Goal: Information Seeking & Learning: Check status

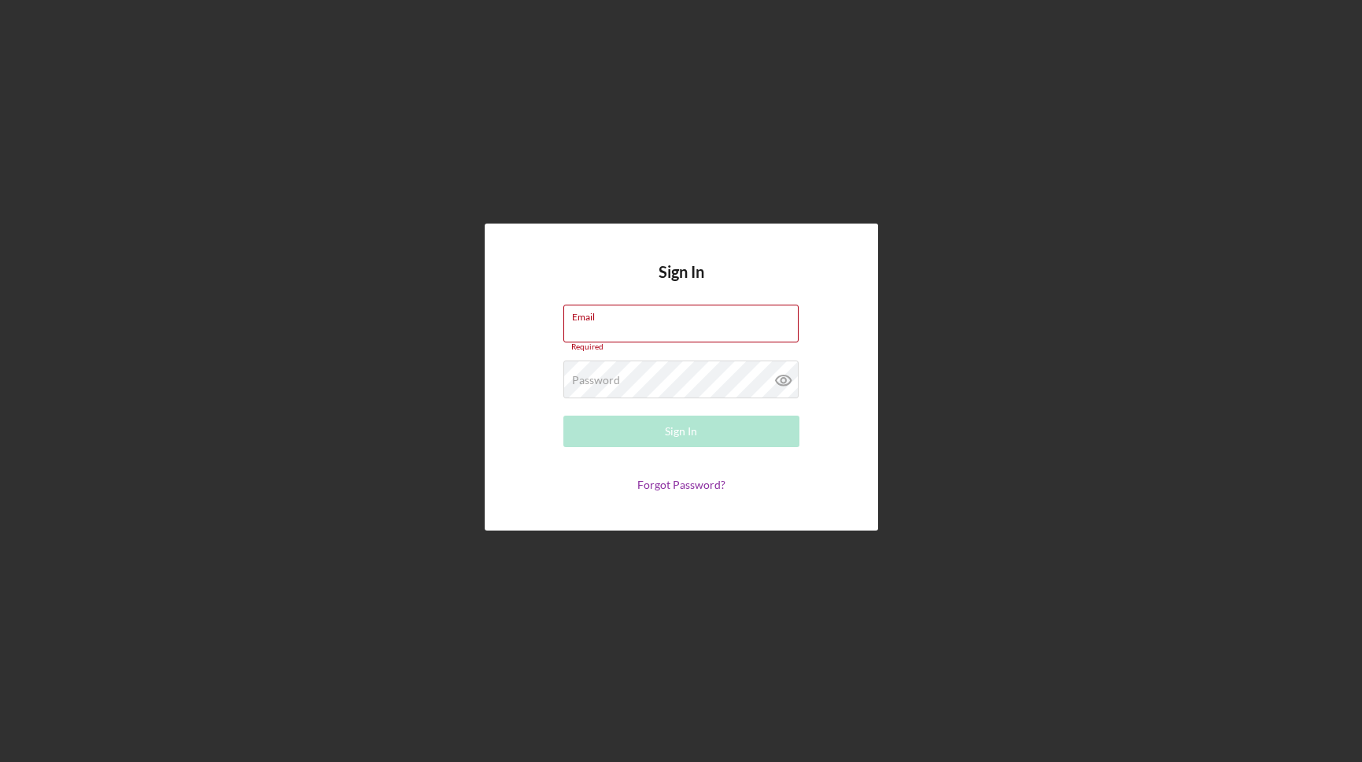
type input "underwriting+bva@theoleagroup.com"
click at [660, 436] on button "Sign In" at bounding box center [681, 430] width 236 height 31
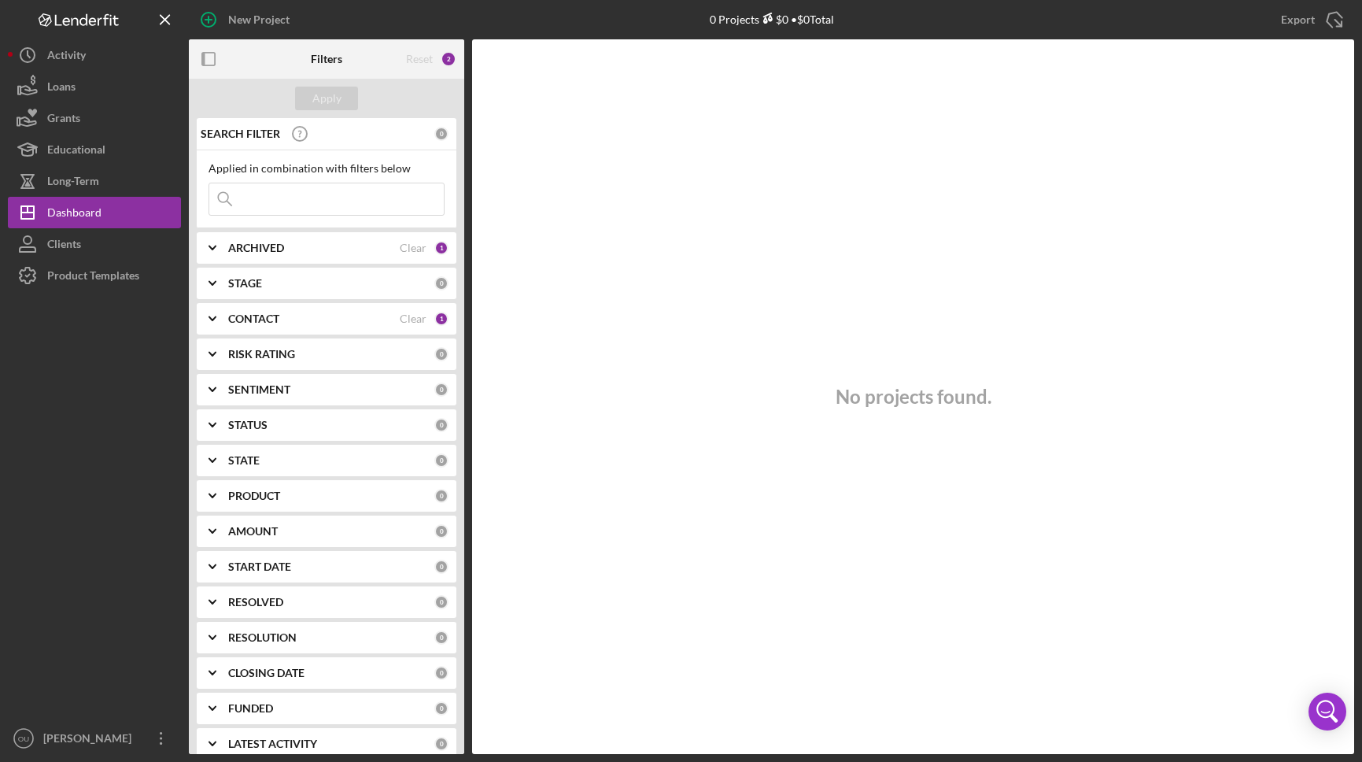
click at [209, 248] on icon "Icon/Expander" at bounding box center [212, 247] width 39 height 39
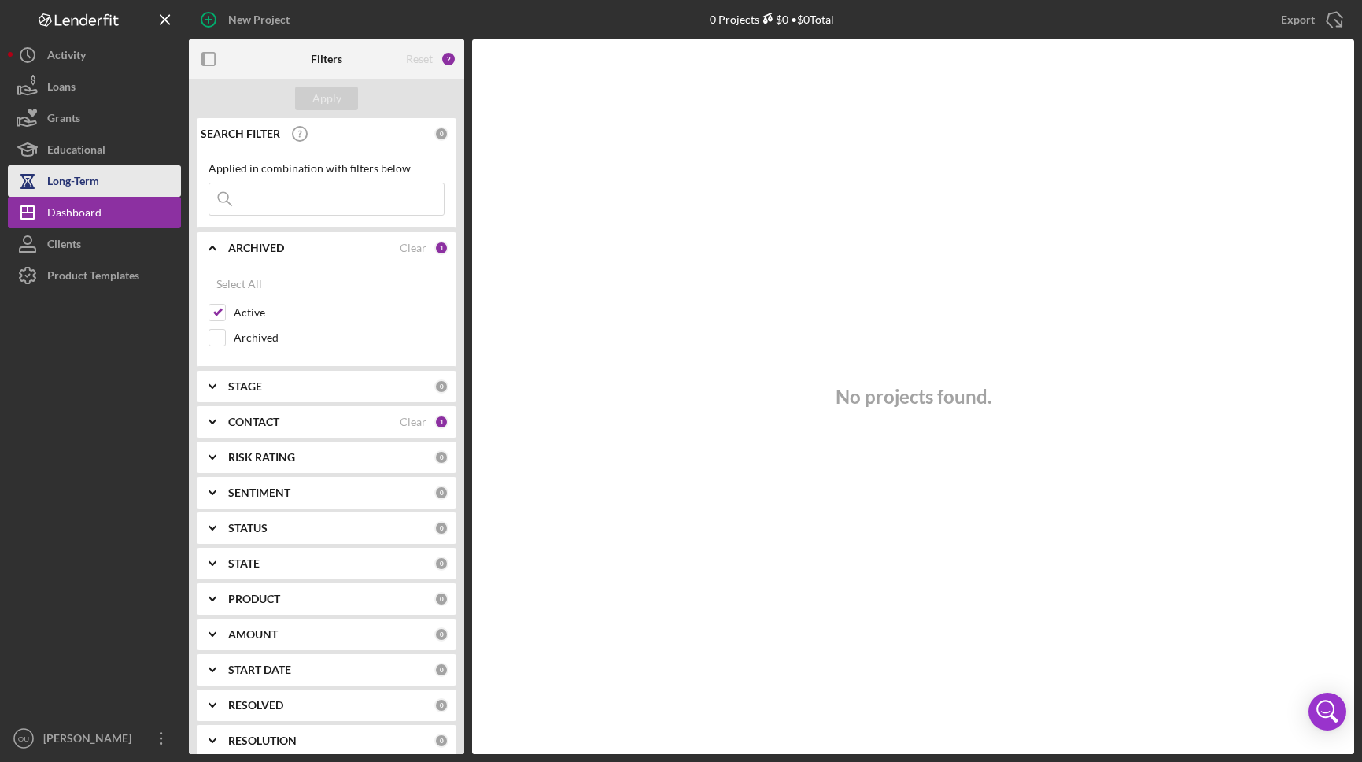
click at [124, 178] on button "Long-Term" at bounding box center [94, 180] width 173 height 31
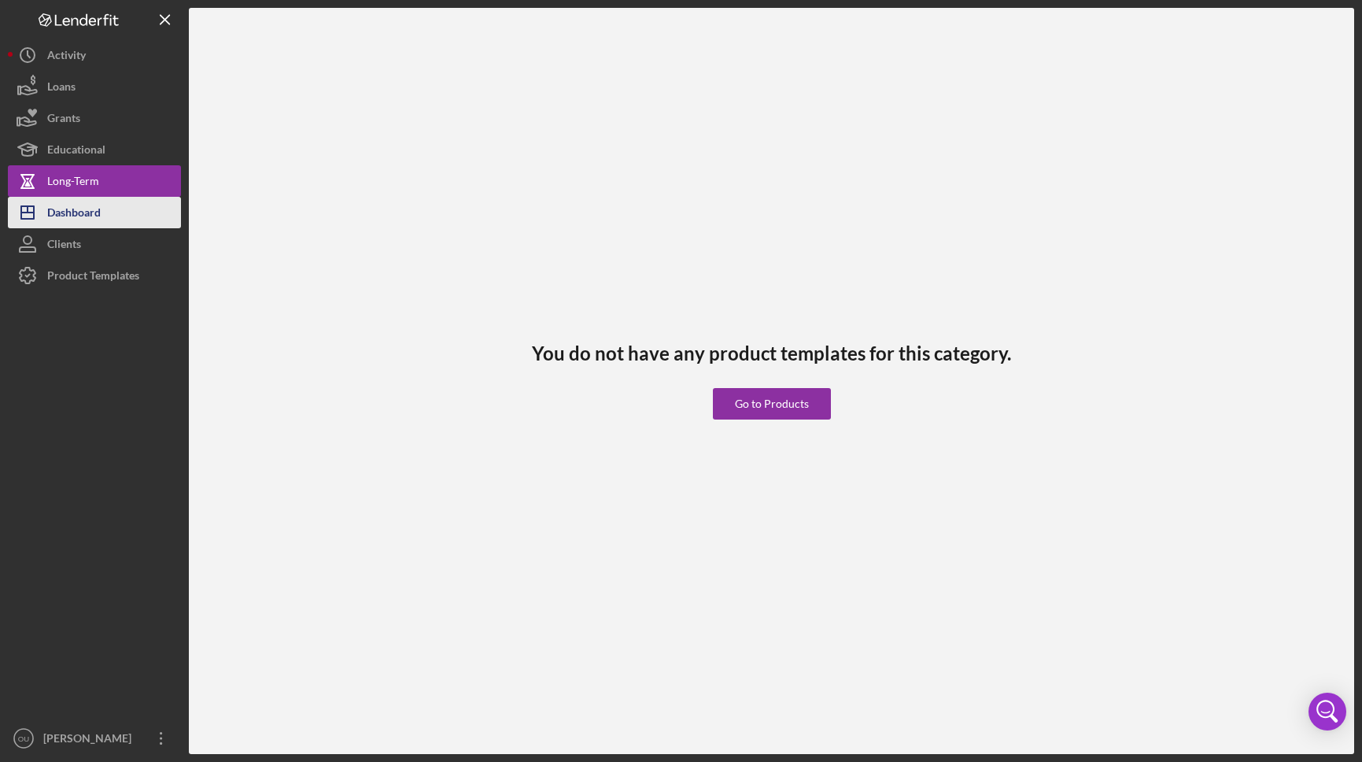
click at [113, 206] on button "Icon/Dashboard Dashboard" at bounding box center [94, 212] width 173 height 31
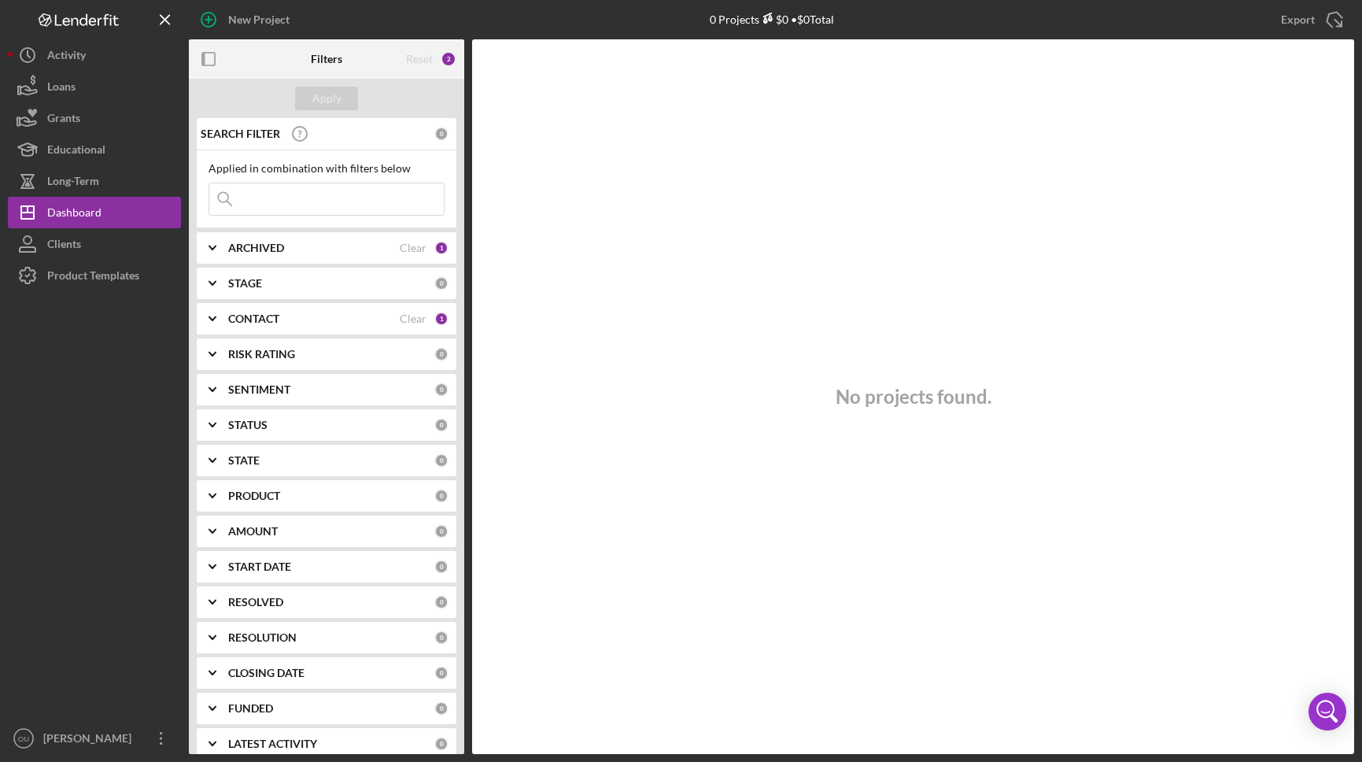
click at [227, 247] on icon "Icon/Expander" at bounding box center [212, 247] width 39 height 39
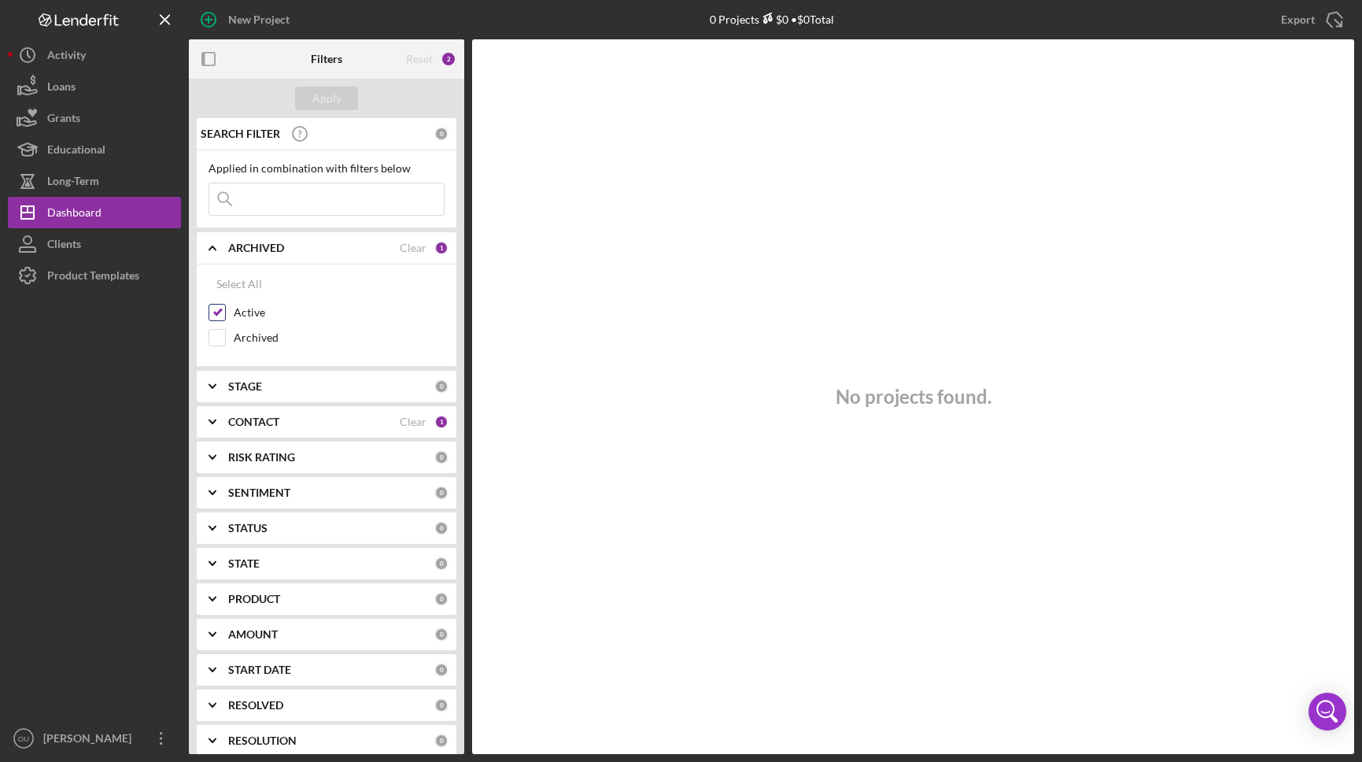
click at [223, 308] on input "Active" at bounding box center [217, 312] width 16 height 16
click at [218, 310] on input "Active" at bounding box center [217, 312] width 16 height 16
checkbox input "true"
click at [290, 393] on div "STAGE 0" at bounding box center [338, 386] width 220 height 31
click at [218, 386] on icon "Icon/Expander" at bounding box center [212, 386] width 39 height 39
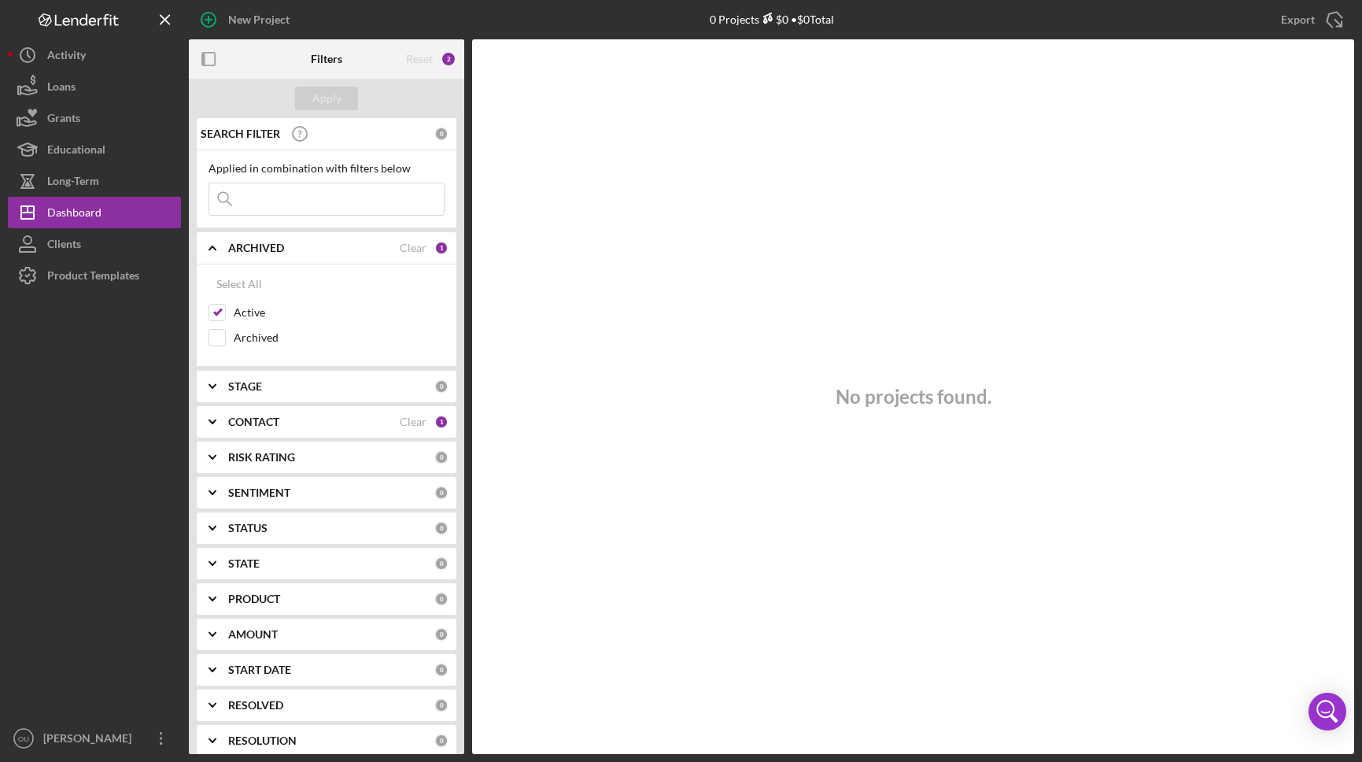
click at [214, 415] on icon "Icon/Expander" at bounding box center [212, 421] width 39 height 39
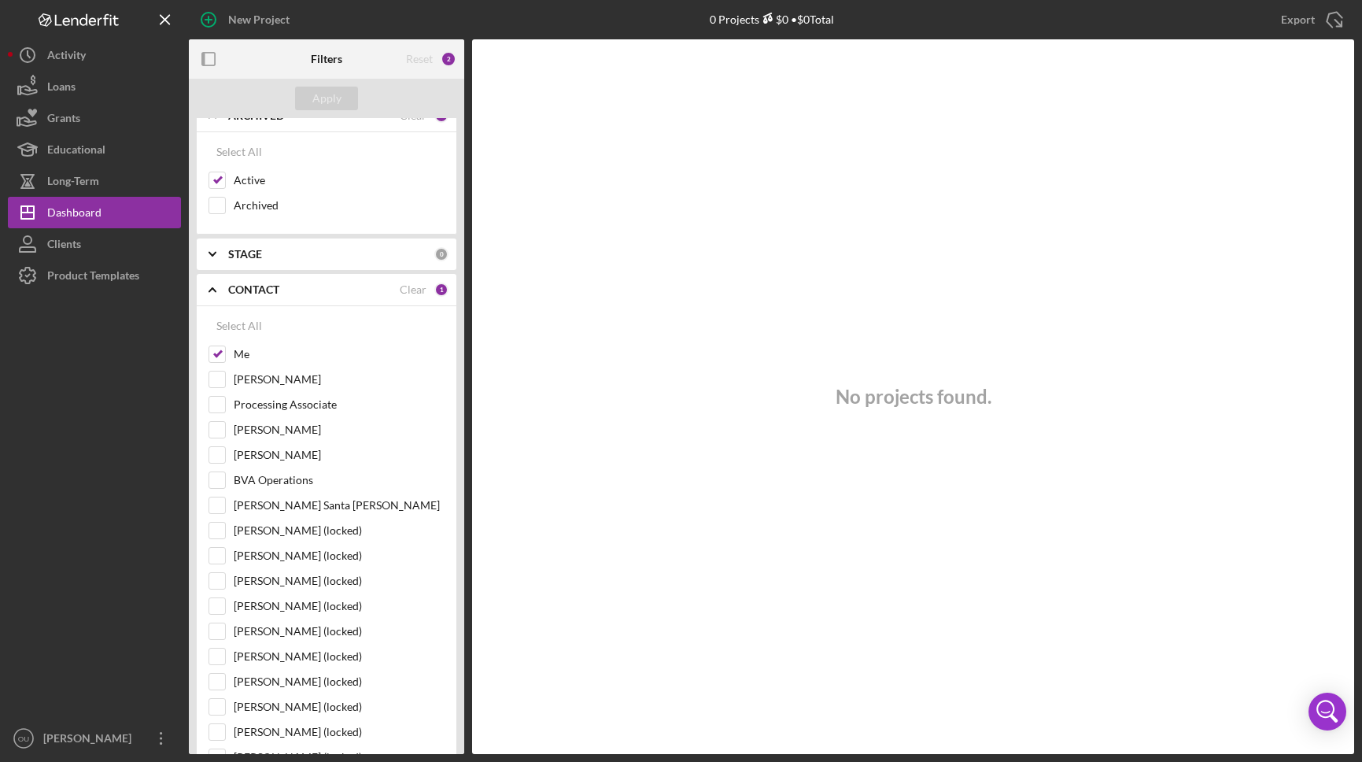
scroll to position [133, 0]
click at [223, 429] on input "[PERSON_NAME]" at bounding box center [217, 429] width 16 height 16
checkbox input "true"
click at [331, 102] on div "Apply" at bounding box center [326, 99] width 29 height 24
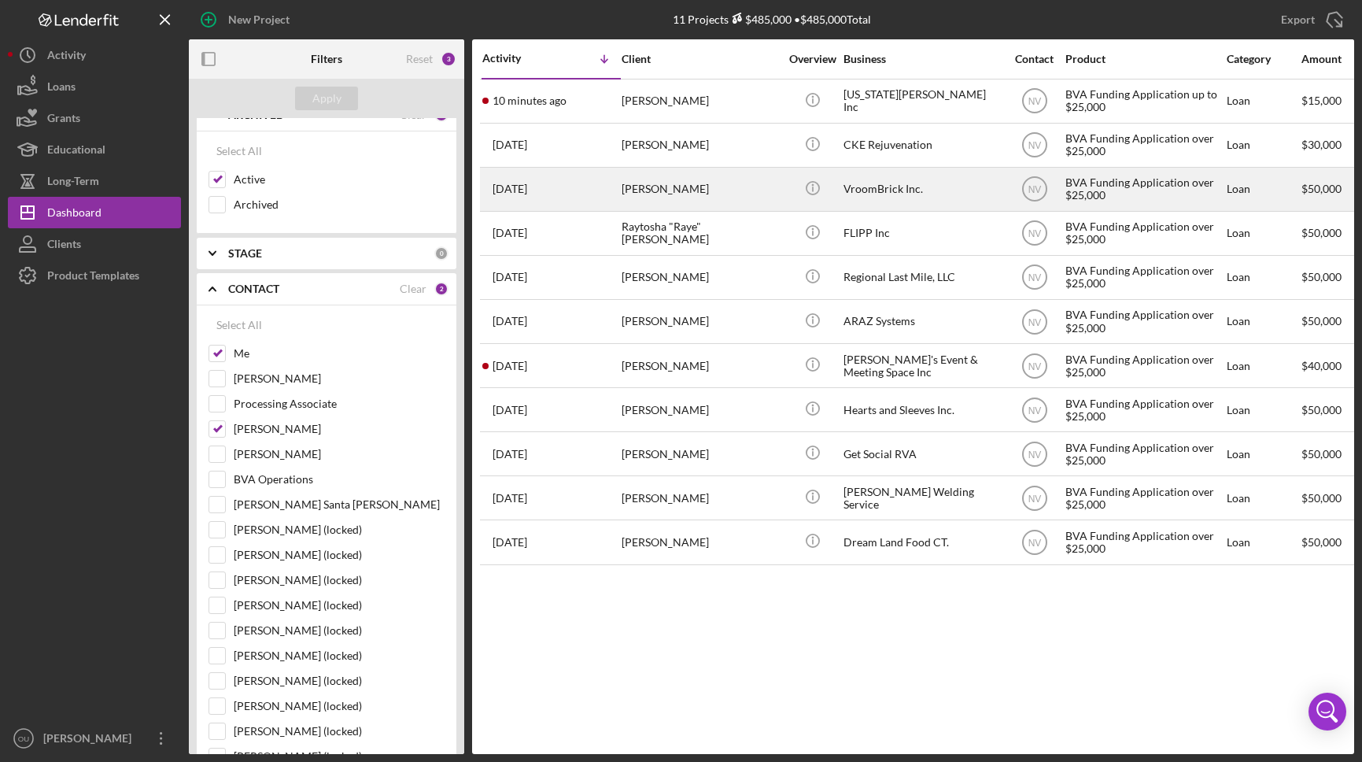
click at [927, 188] on div "VroomBrick Inc." at bounding box center [921, 189] width 157 height 42
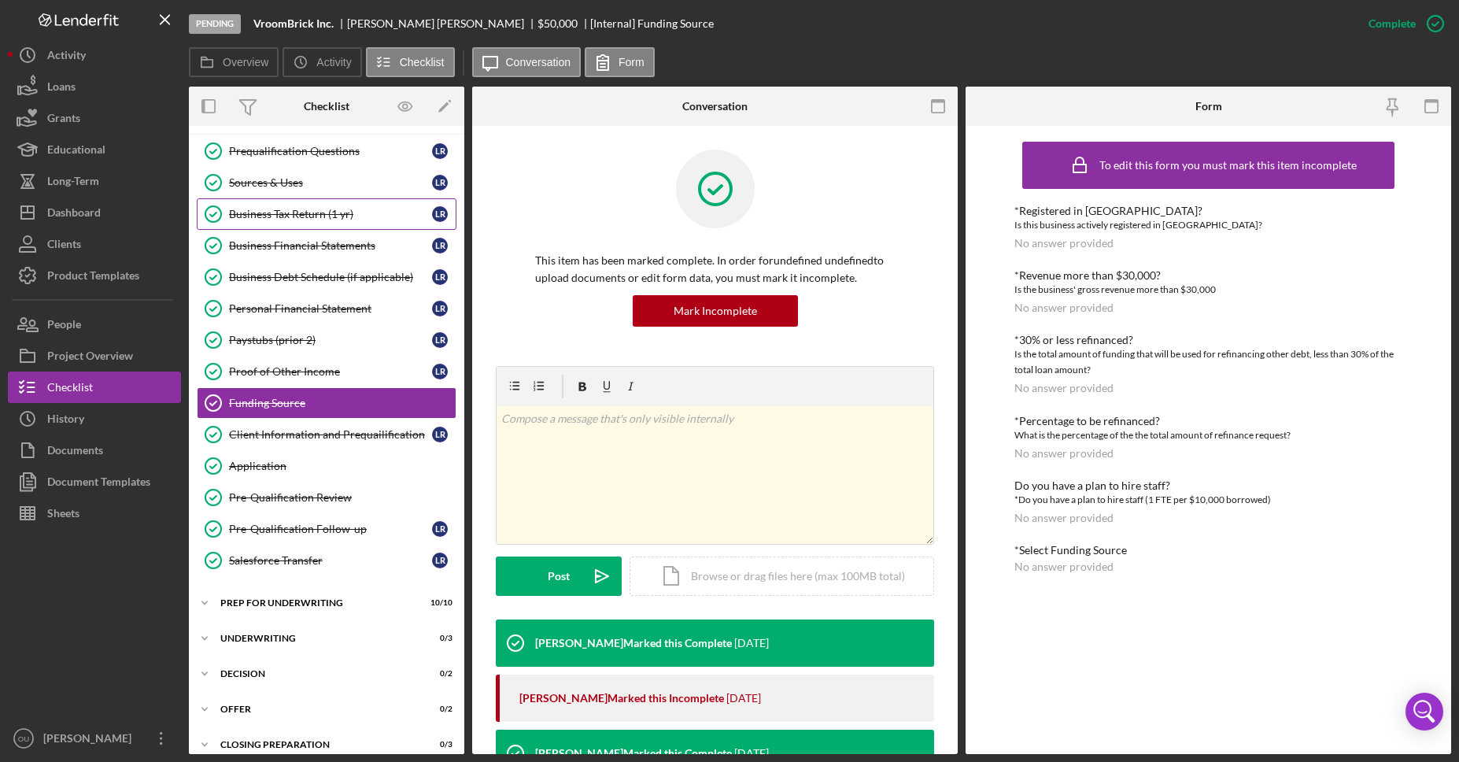
scroll to position [187, 0]
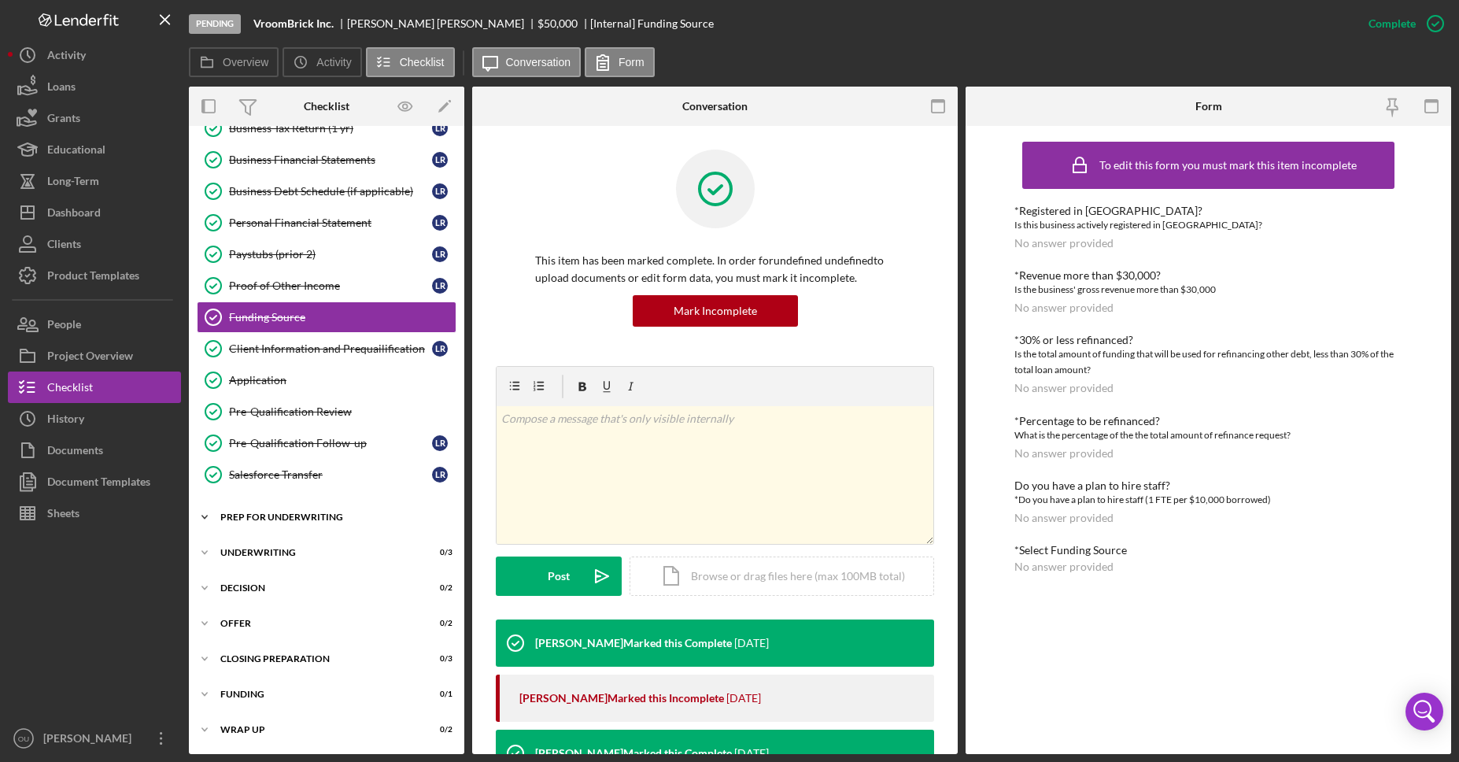
click at [210, 514] on icon "Icon/Expander" at bounding box center [204, 516] width 31 height 31
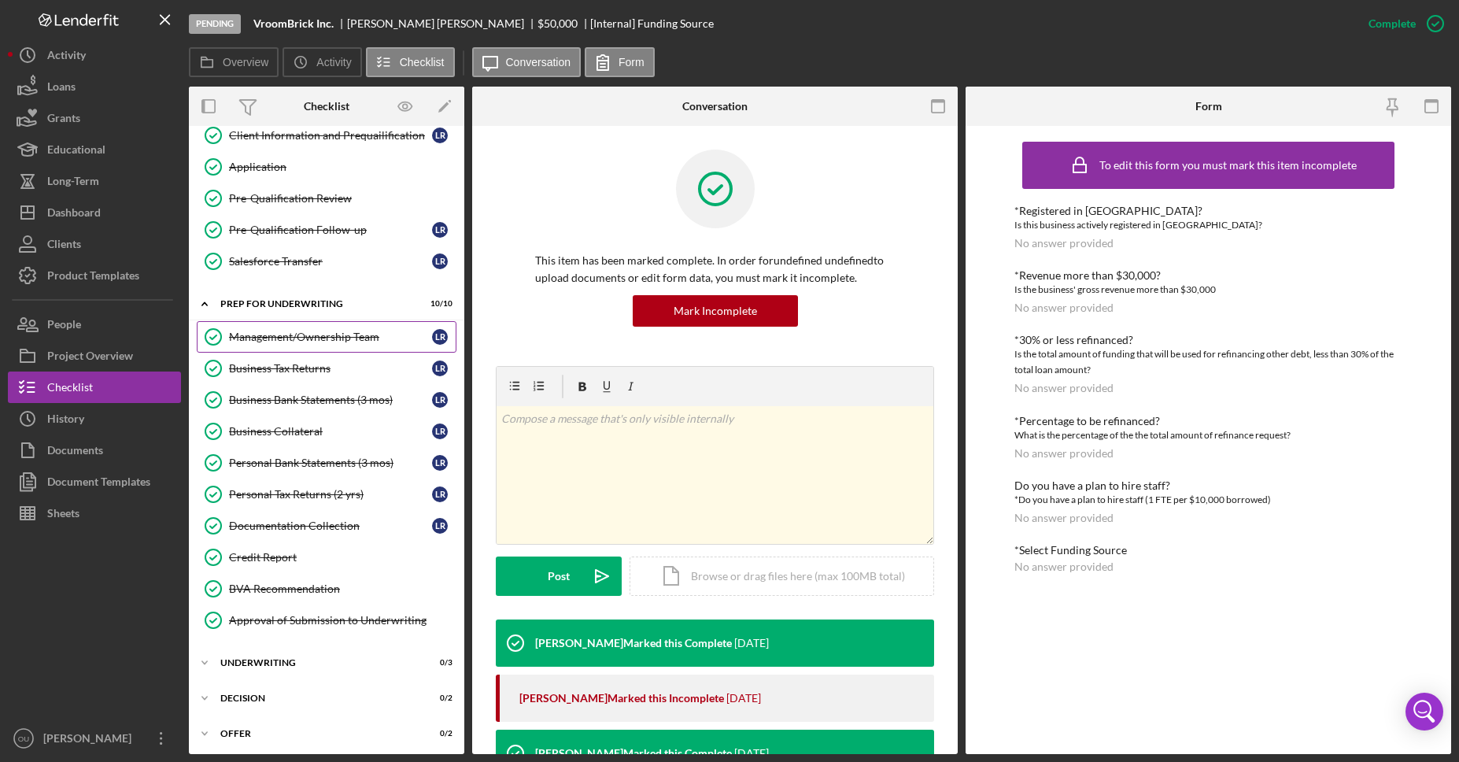
scroll to position [457, 0]
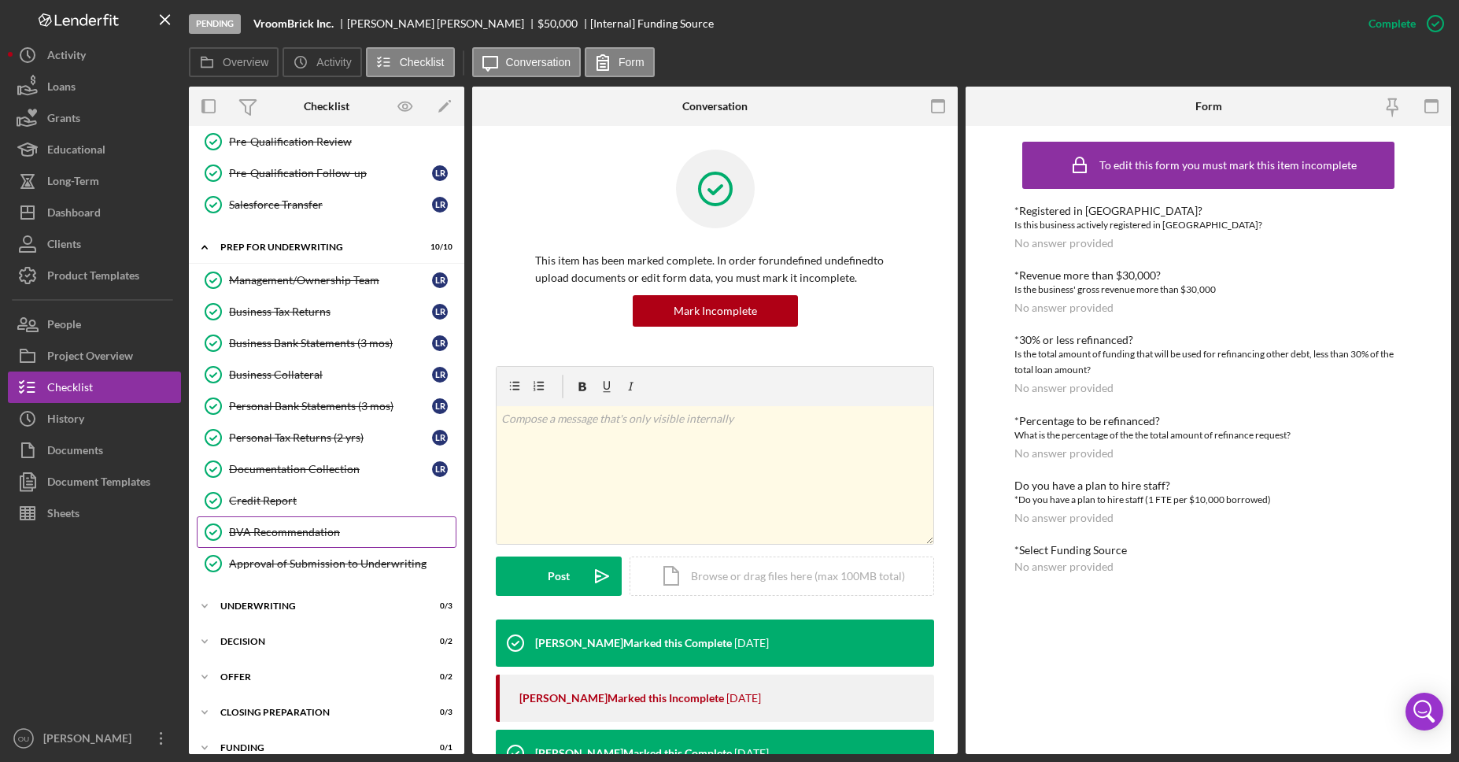
click at [290, 536] on div "BVA Recommendation" at bounding box center [342, 532] width 227 height 13
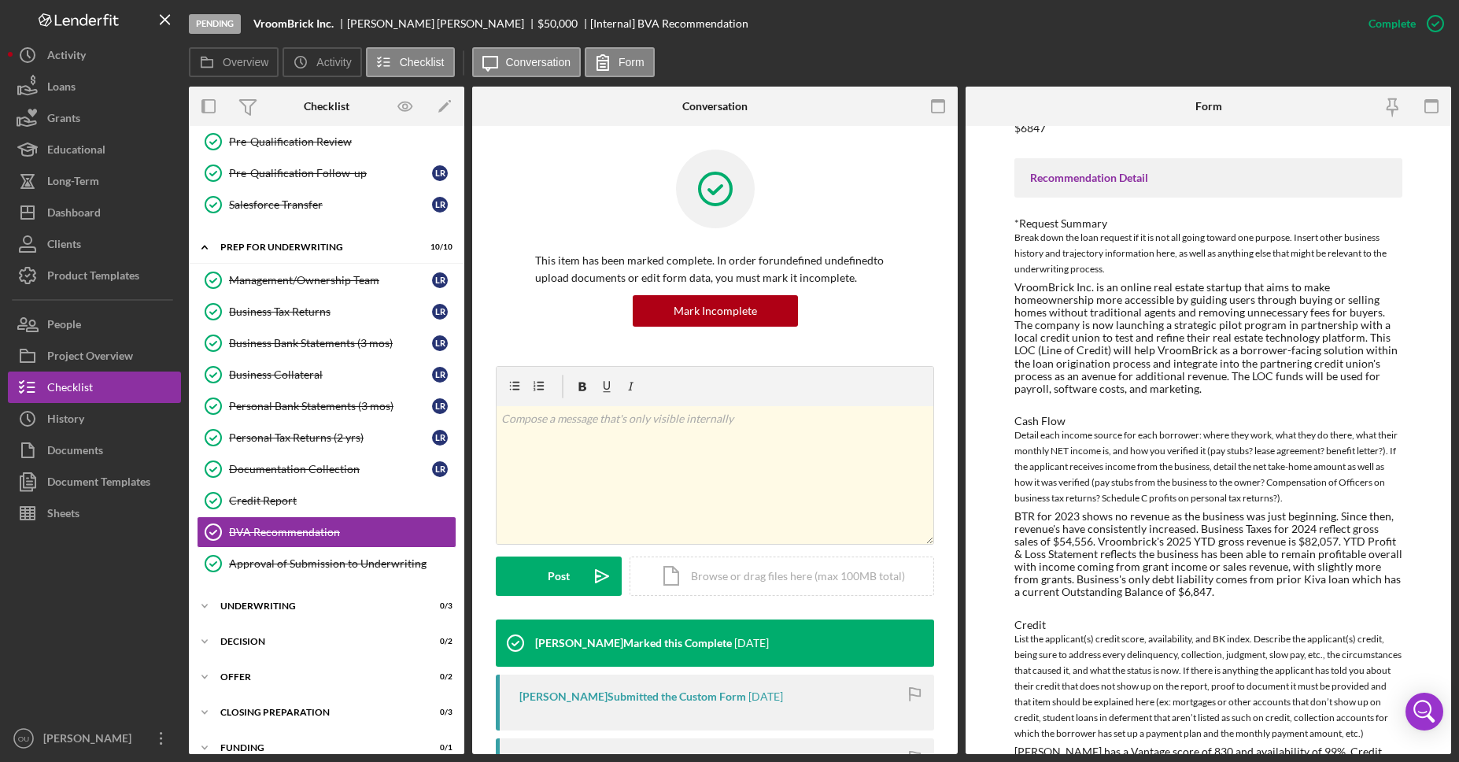
scroll to position [652, 0]
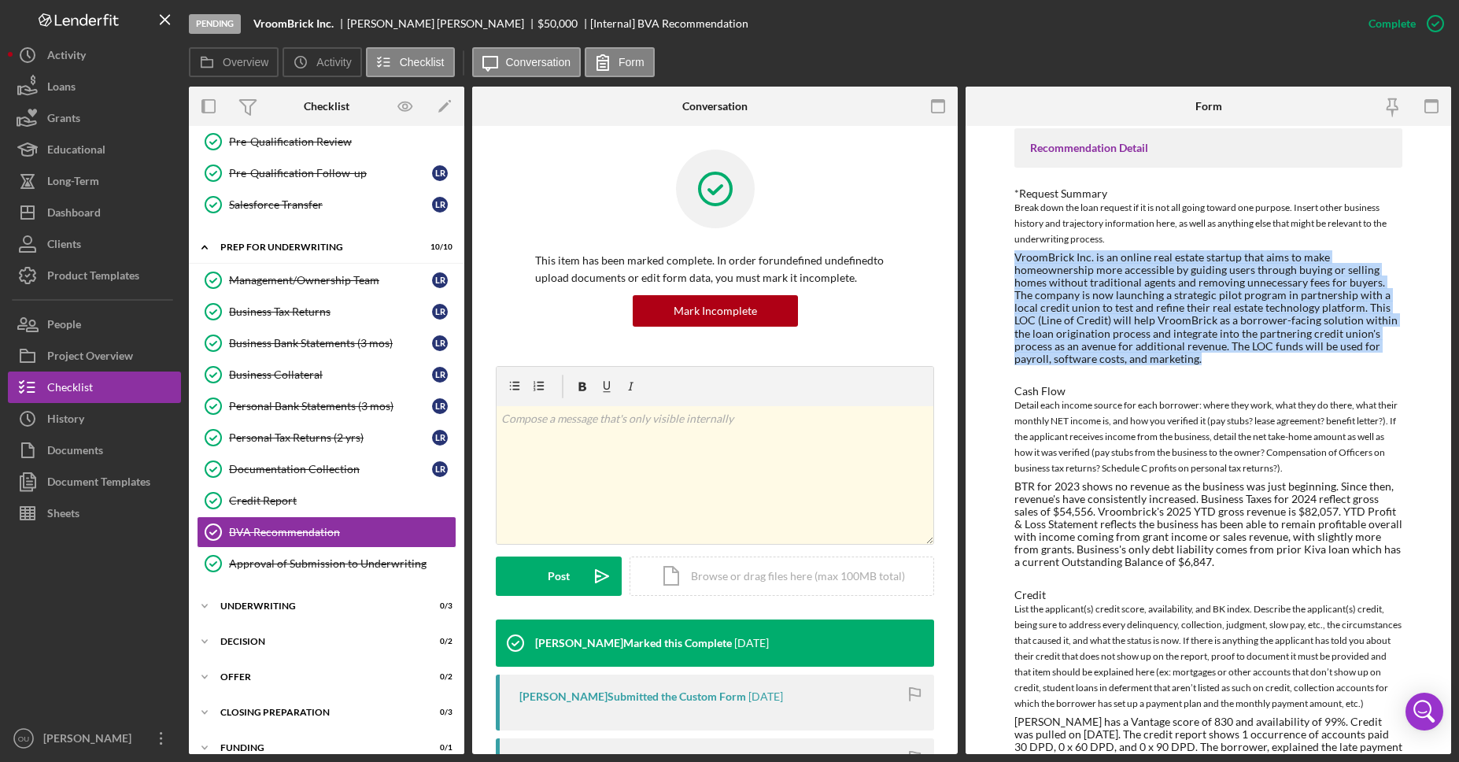
drag, startPoint x: 1014, startPoint y: 253, endPoint x: 1245, endPoint y: 355, distance: 252.6
click at [1245, 355] on div "VroomBrick Inc. is an online real estate startup that aims to make homeownershi…" at bounding box center [1208, 308] width 389 height 114
copy div "VroomBrick Inc. is an online real estate startup that aims to make homeownershi…"
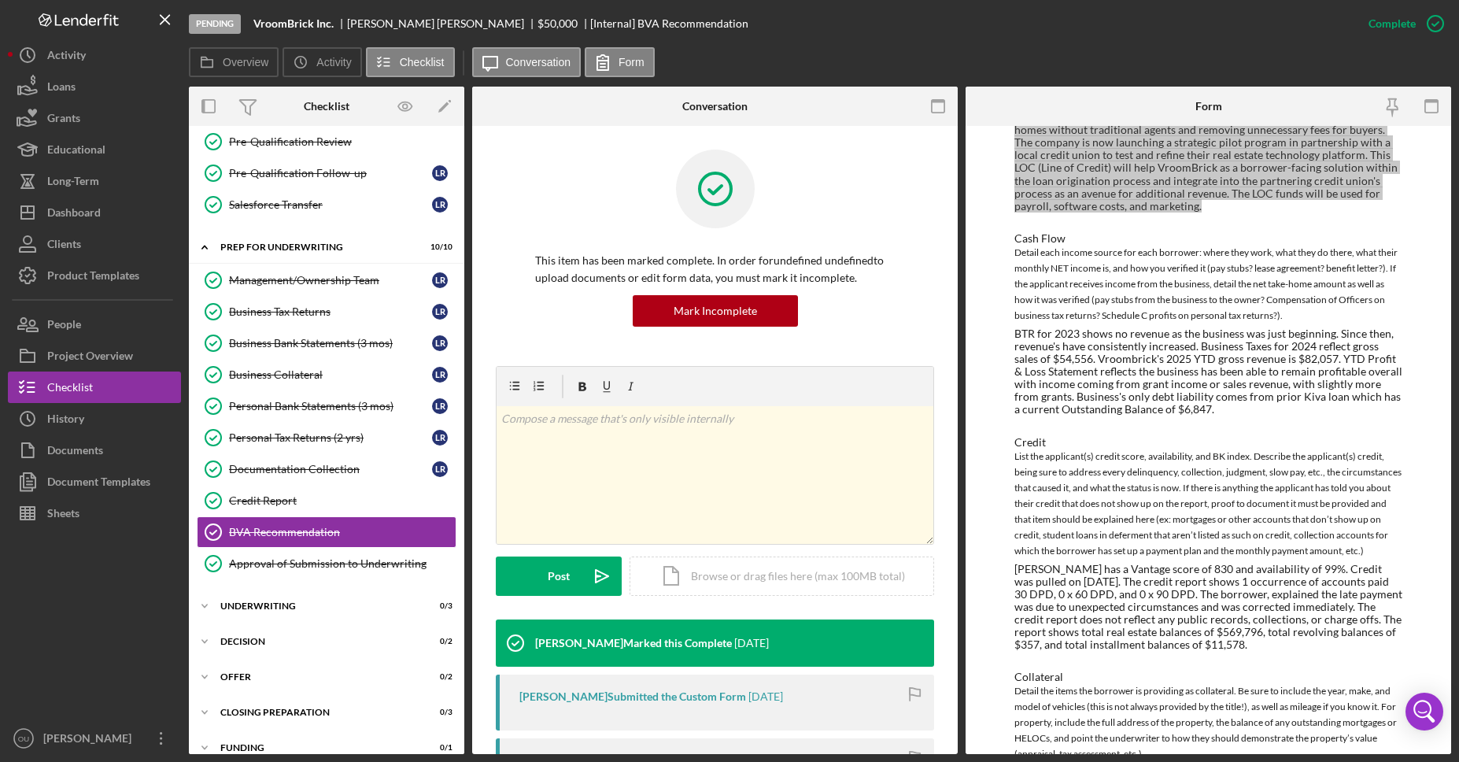
scroll to position [826, 0]
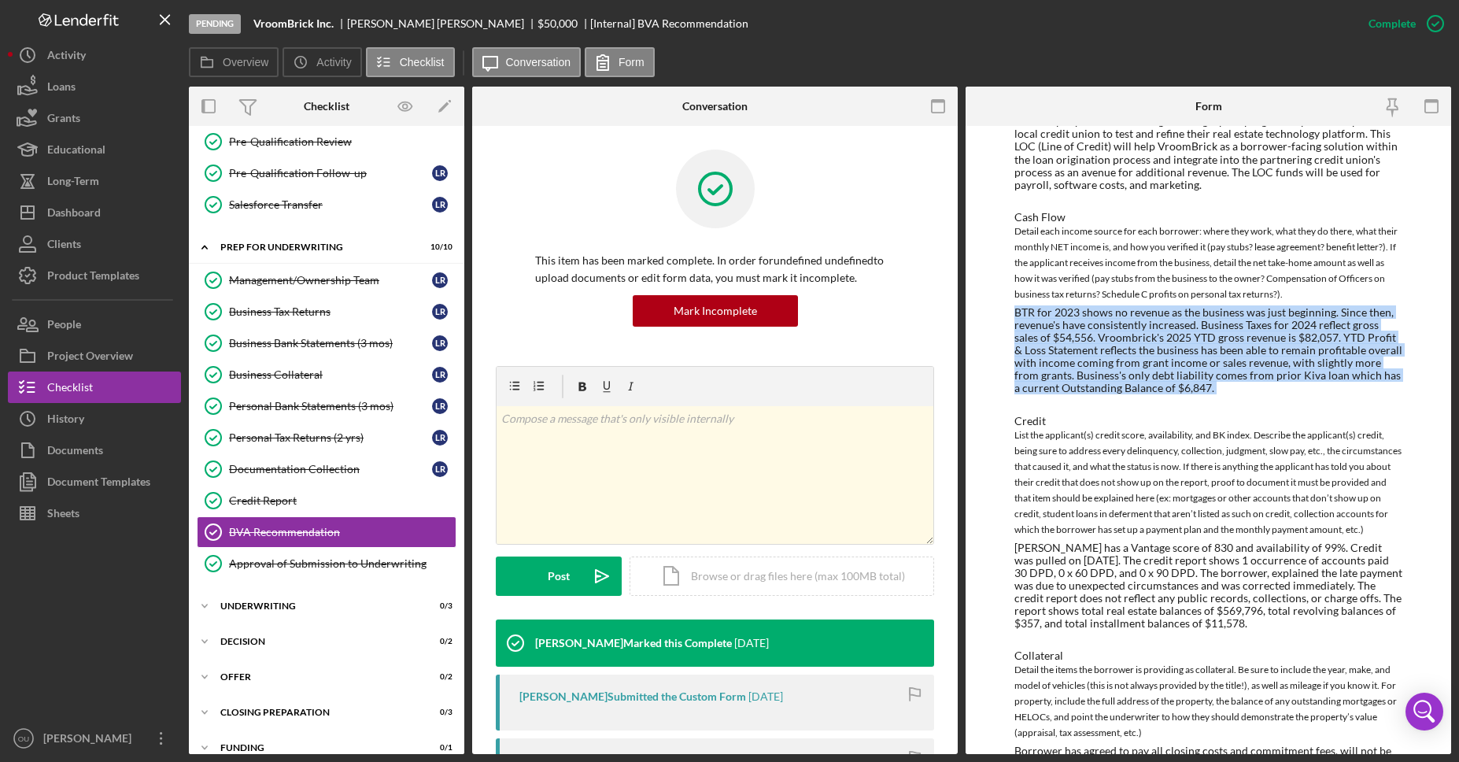
drag, startPoint x: 1012, startPoint y: 312, endPoint x: 1213, endPoint y: 396, distance: 217.6
click at [1213, 396] on div "LOAN OFFICER RECOMMENDATION Loan Amount $25000 BVA Commitment/Closing Fee $950 …" at bounding box center [1208, 75] width 389 height 1392
copy div "BTR for 2023 shows no revenue as the business was just beginning. Since then, r…"
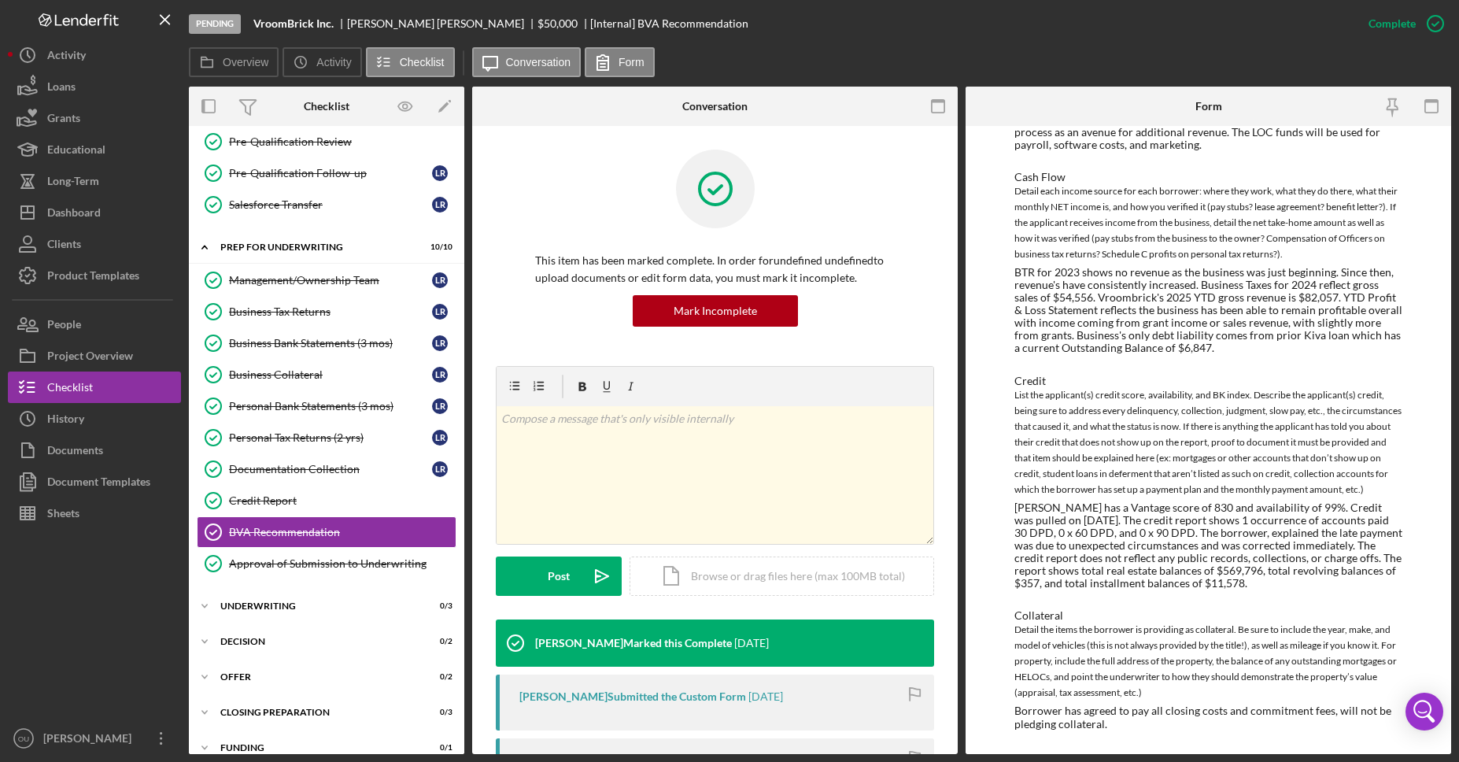
click at [1267, 563] on div "Leland A. Remias has a Vantage score of 830 and availability of 99%. Credit was…" at bounding box center [1208, 545] width 389 height 89
drag, startPoint x: 1012, startPoint y: 506, endPoint x: 1248, endPoint y: 585, distance: 248.8
click at [1248, 585] on div "Leland A. Remias has a Vantage score of 830 and availability of 99%. Credit was…" at bounding box center [1208, 545] width 389 height 89
copy div "Leland A. Remias has a Vantage score of 830 and availability of 99%. Credit was…"
drag, startPoint x: 1013, startPoint y: 712, endPoint x: 1134, endPoint y: 734, distance: 123.1
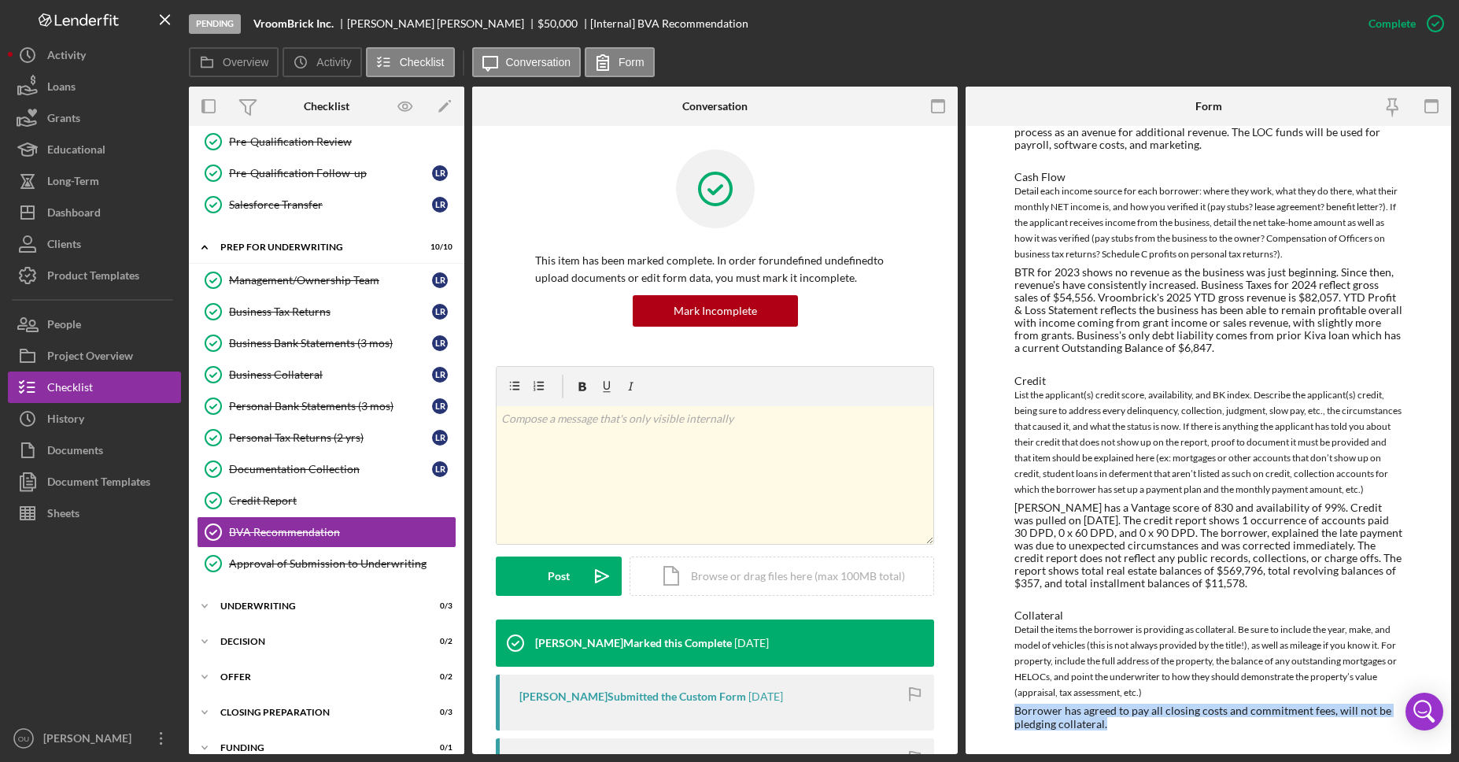
click at [1134, 734] on div "To edit this form you must mark this item incomplete LOAN OFFICER RECOMMENDATIO…" at bounding box center [1208, 7] width 389 height 1478
copy div "Borrower has agreed to pay all closing costs and commitment fees, will not be p…"
click at [1023, 710] on div "Borrower has agreed to pay all closing costs and commitment fees, will not be p…" at bounding box center [1208, 716] width 389 height 25
drag, startPoint x: 1016, startPoint y: 710, endPoint x: 1143, endPoint y: 728, distance: 128.8
click at [1143, 728] on div "Borrower has agreed to pay all closing costs and commitment fees, will not be p…" at bounding box center [1208, 716] width 389 height 25
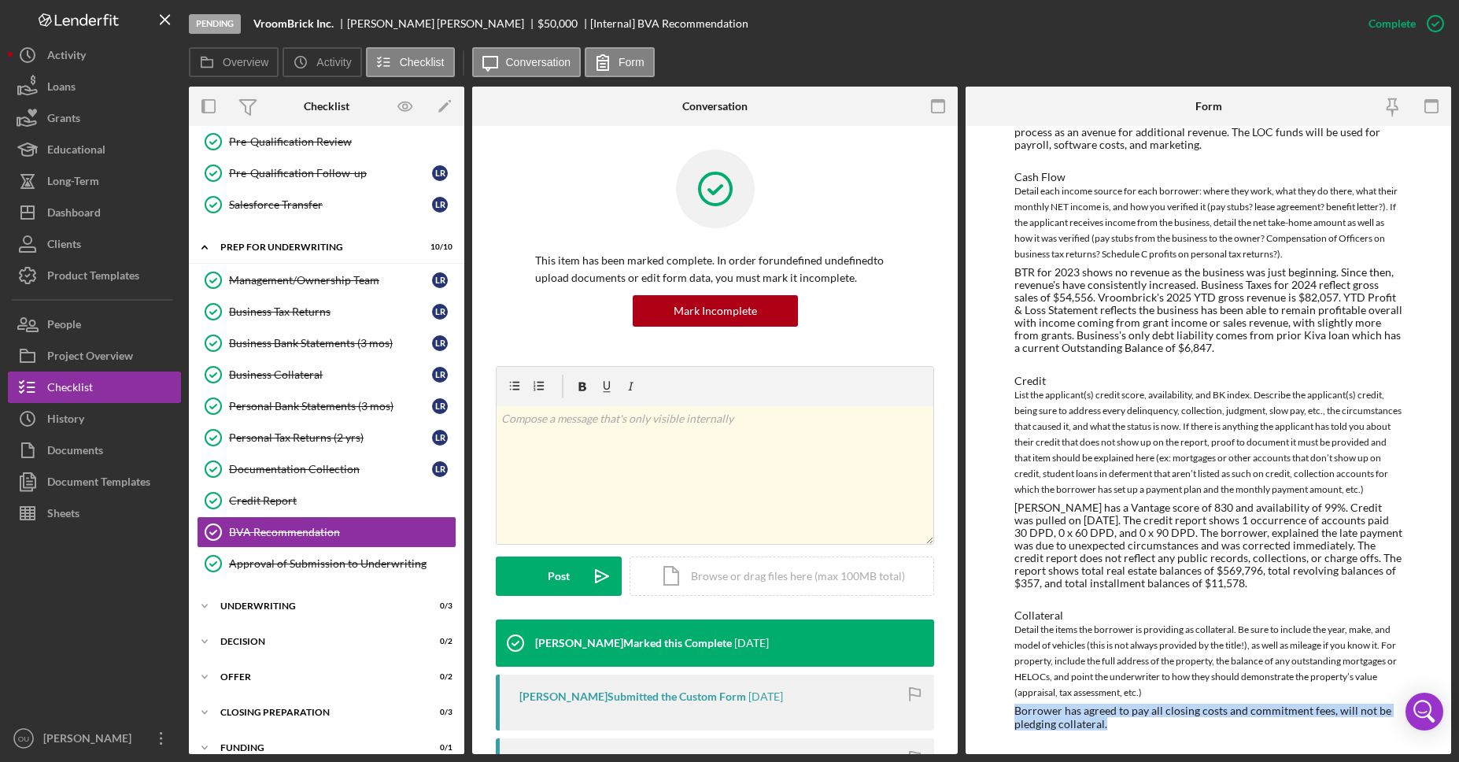
copy div "Borrower has agreed to pay all closing costs and commitment fees, will not be p…"
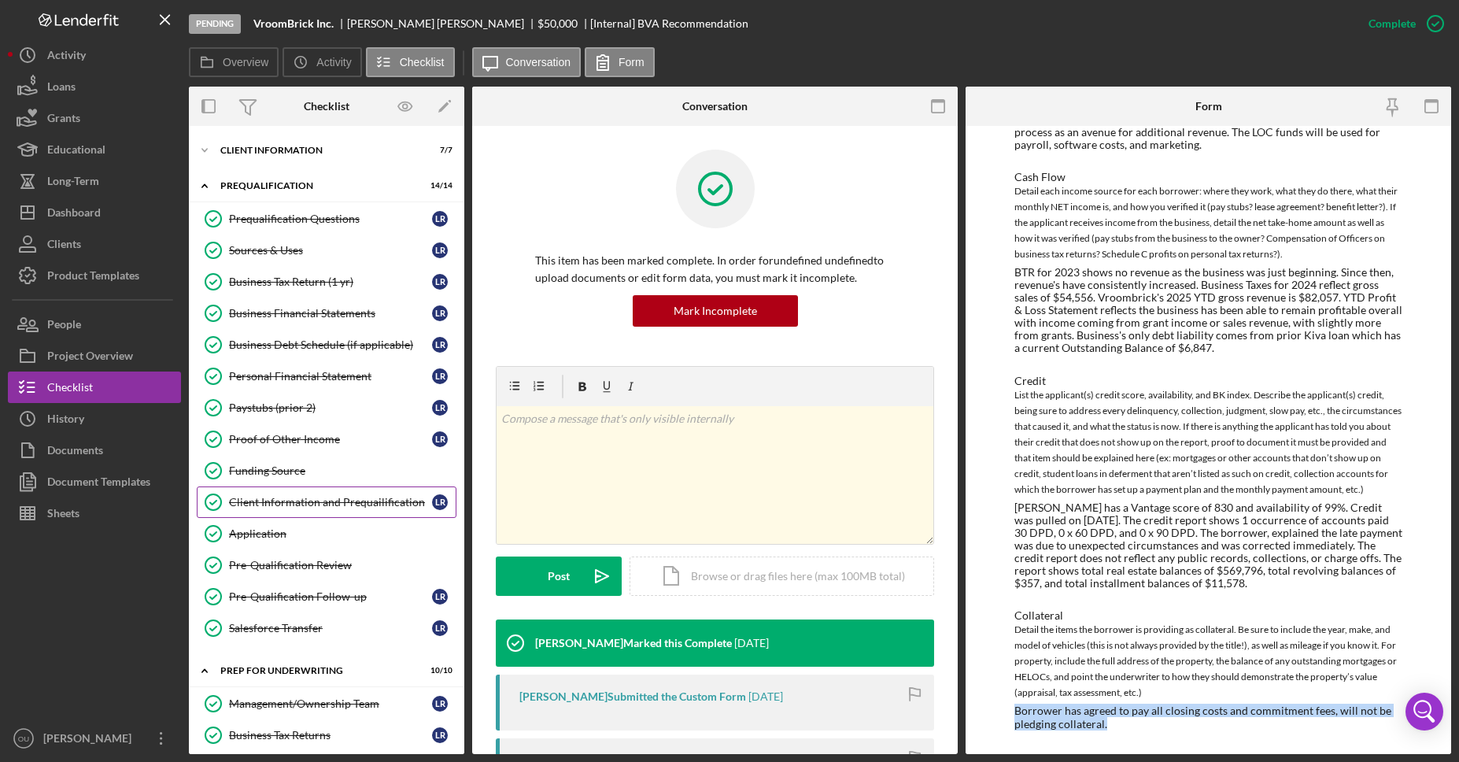
scroll to position [0, 0]
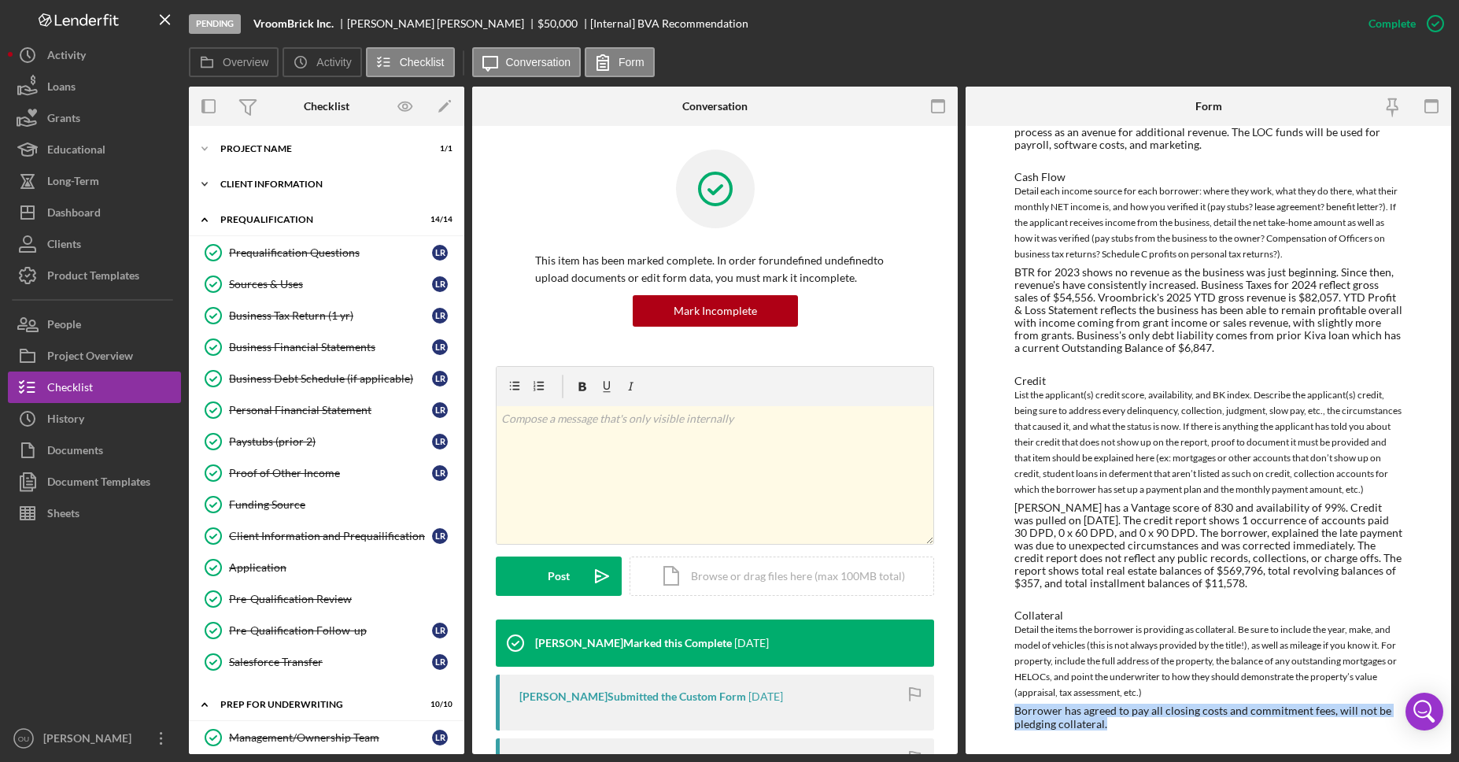
click at [208, 179] on icon "Icon/Expander" at bounding box center [204, 183] width 31 height 31
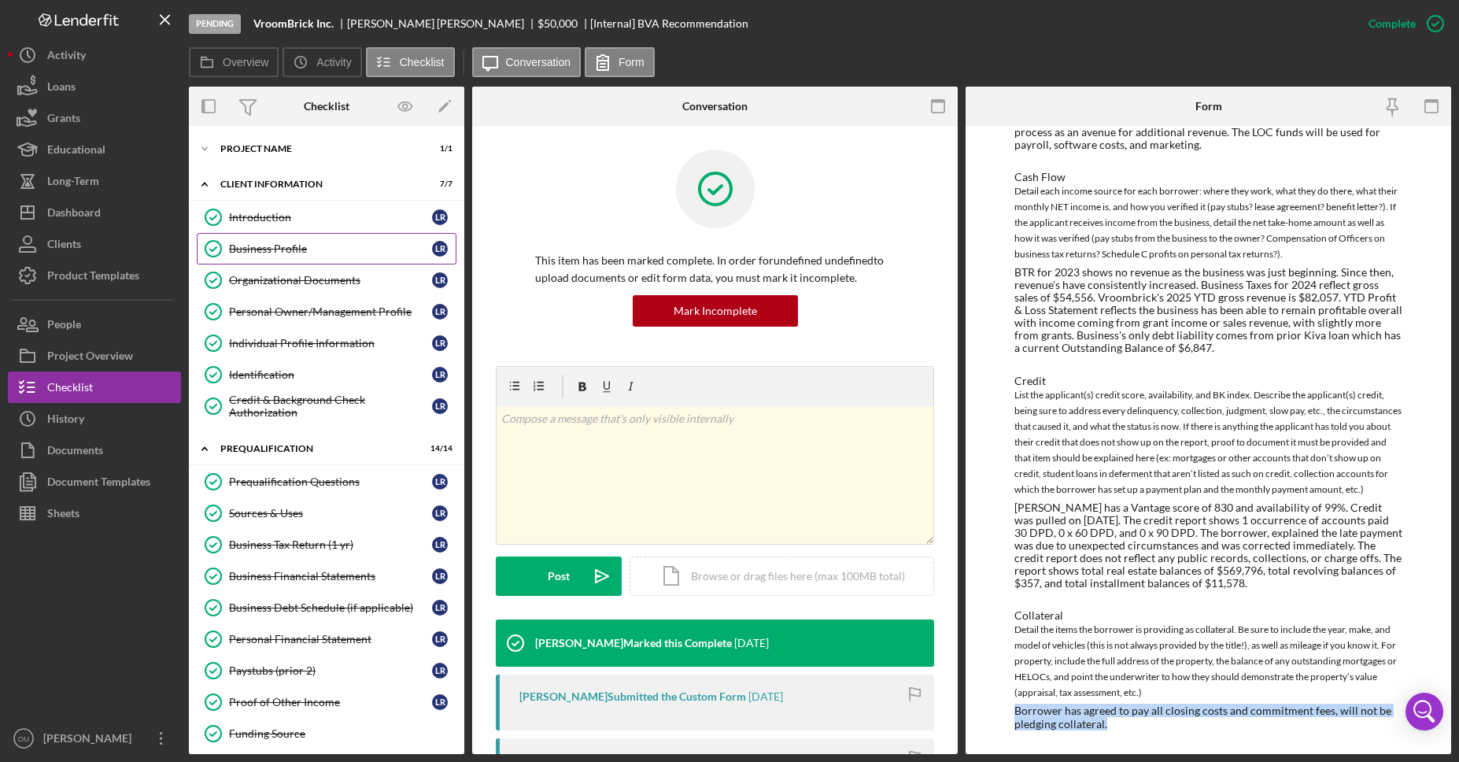
click at [274, 241] on link "Business Profile Business Profile L R" at bounding box center [327, 248] width 260 height 31
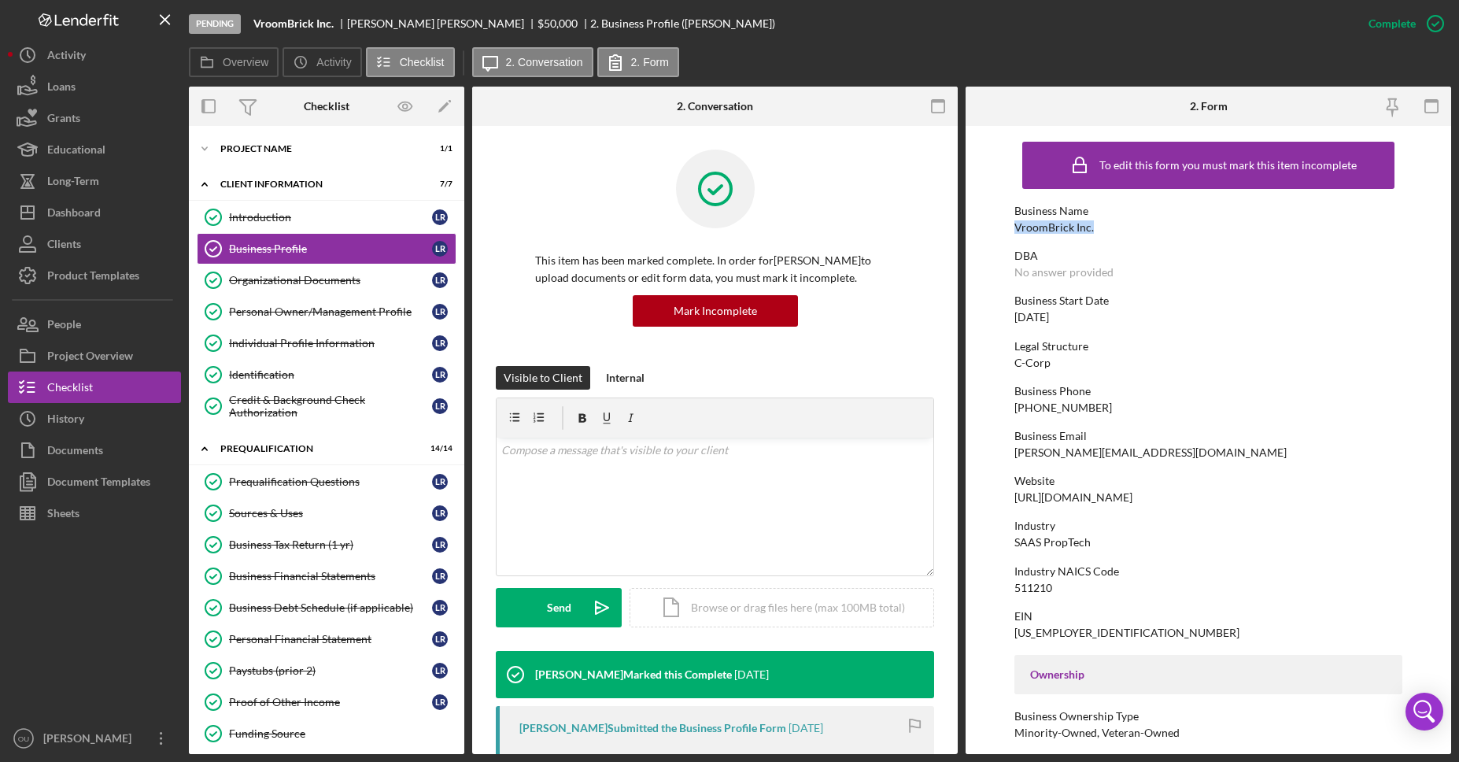
drag, startPoint x: 1011, startPoint y: 228, endPoint x: 1097, endPoint y: 233, distance: 85.9
click at [1097, 233] on form "To edit this form you must mark this item incomplete Business Name VroomBrick I…" at bounding box center [1207, 440] width 485 height 628
copy div "VroomBrick Inc."
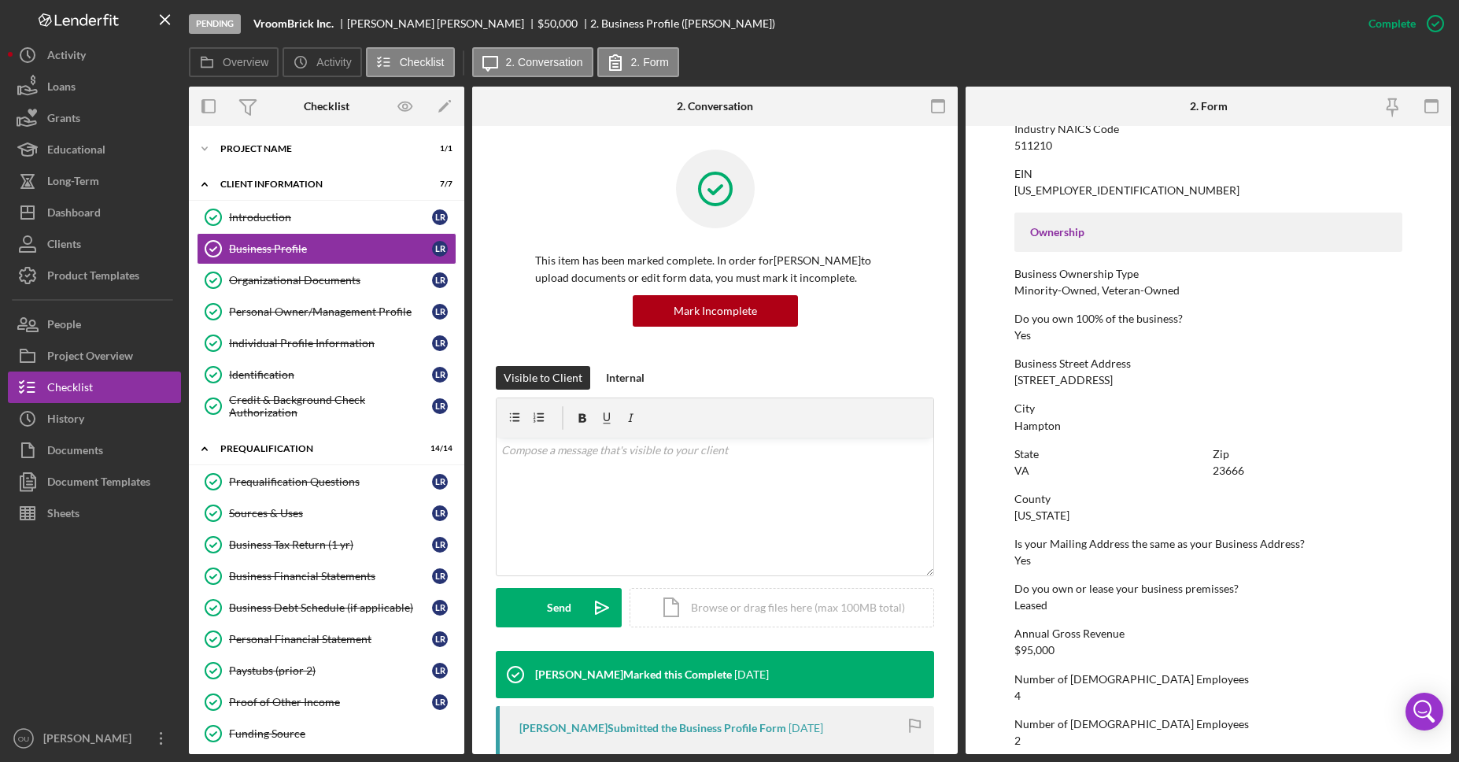
scroll to position [445, 0]
drag, startPoint x: 1016, startPoint y: 376, endPoint x: 1154, endPoint y: 381, distance: 138.5
click at [1112, 381] on div "1100 Exploration Way #302F" at bounding box center [1063, 377] width 98 height 13
copy div "1100 Exploration Way #302F"
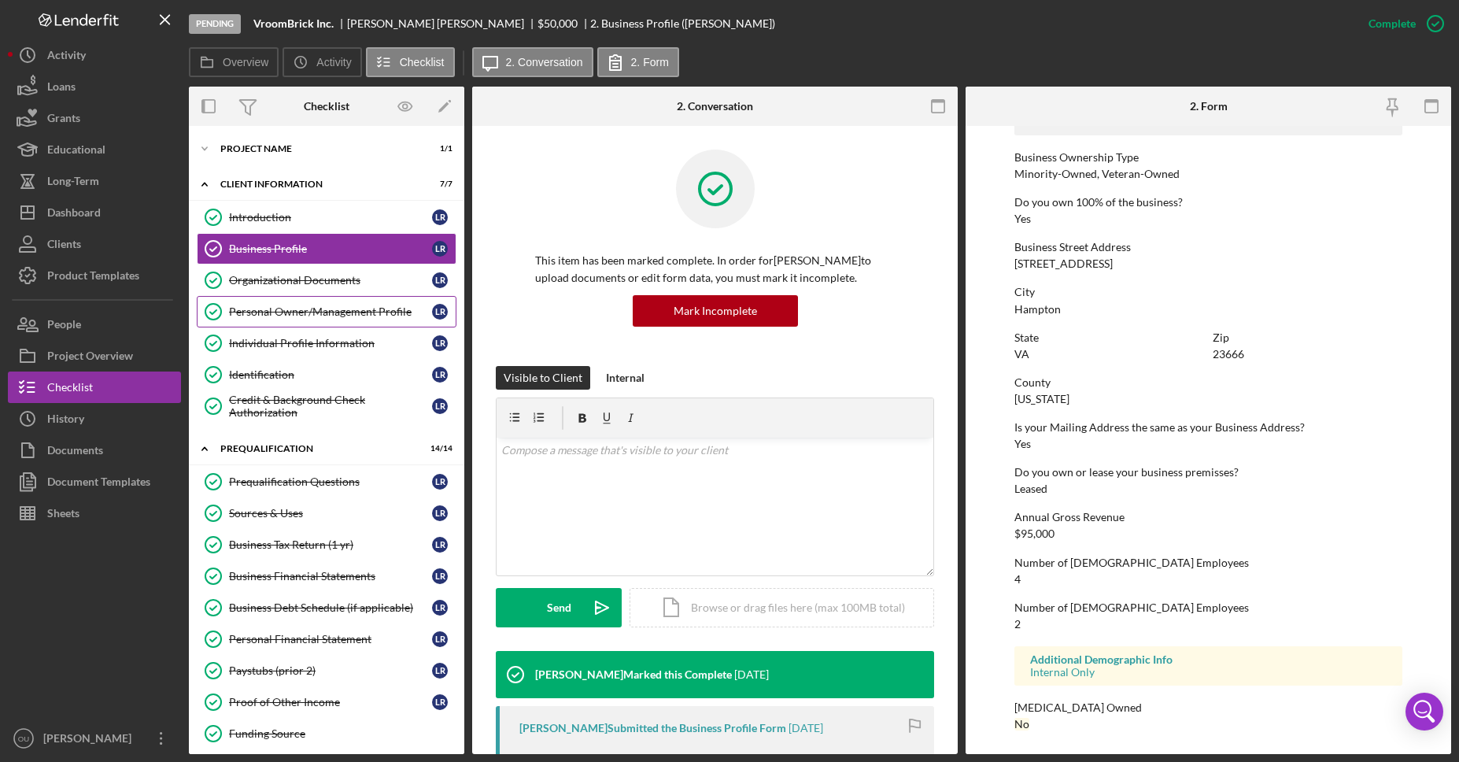
click at [313, 316] on div "Personal Owner/Management Profile" at bounding box center [330, 311] width 203 height 13
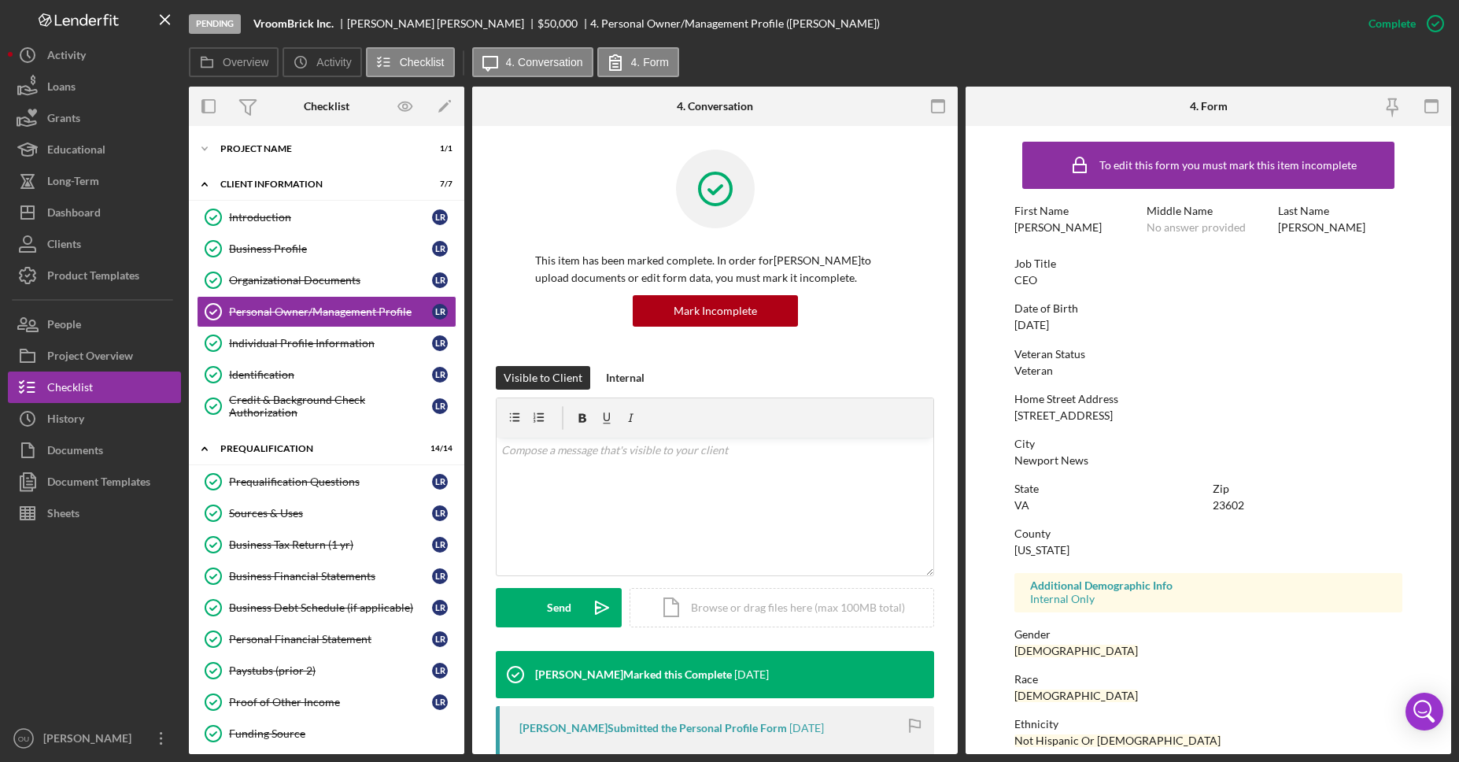
drag, startPoint x: 1013, startPoint y: 415, endPoint x: 1159, endPoint y: 417, distance: 145.6
click at [1159, 417] on div "Home Street Address 461 Menchville Road South" at bounding box center [1208, 407] width 389 height 29
copy div "461 Menchville Road South"
drag, startPoint x: 1012, startPoint y: 461, endPoint x: 1085, endPoint y: 462, distance: 73.2
click at [1085, 462] on form "To edit this form you must mark this item incomplete First Name Leland Middle N…" at bounding box center [1207, 440] width 485 height 628
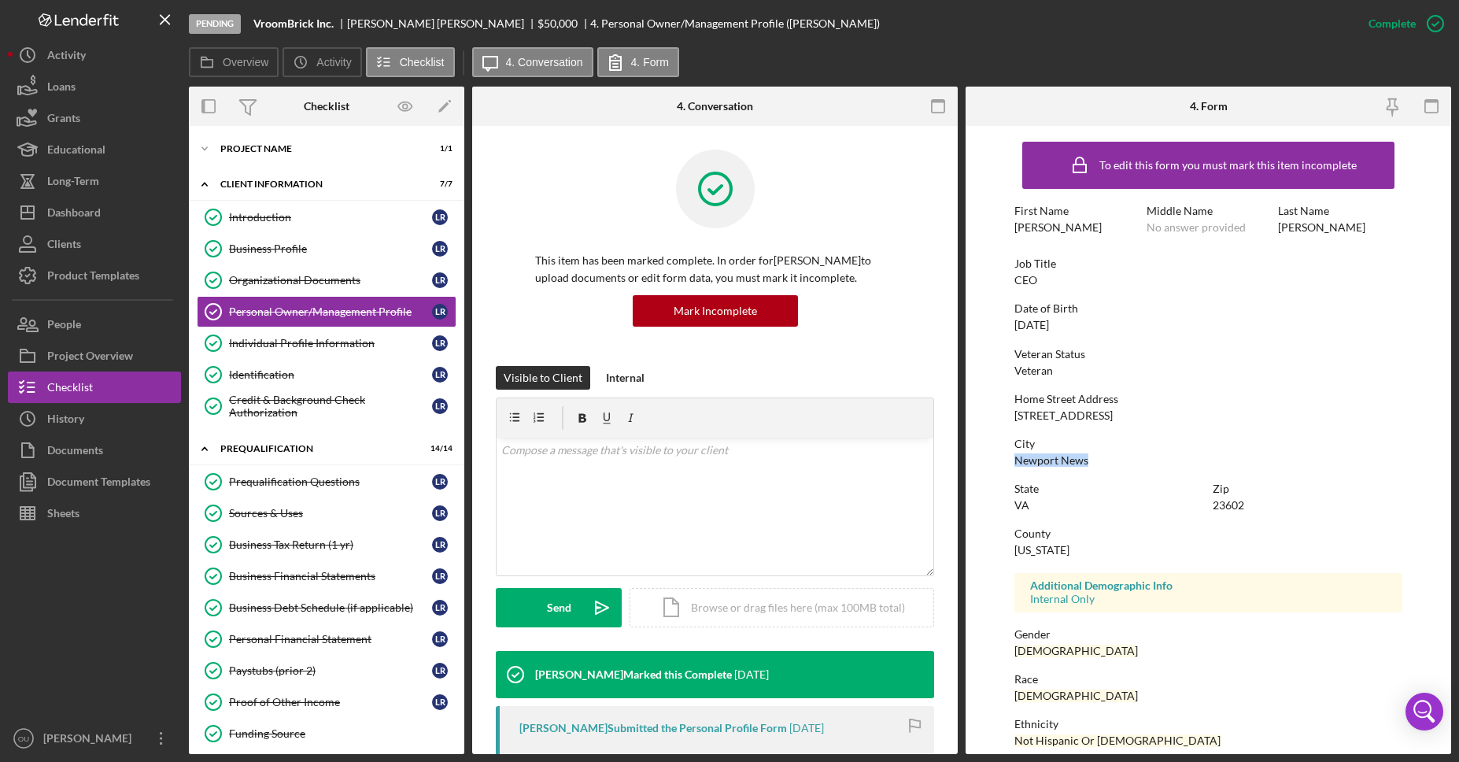
copy div "Newport News"
click at [274, 340] on div "Individual Profile Information" at bounding box center [330, 343] width 203 height 13
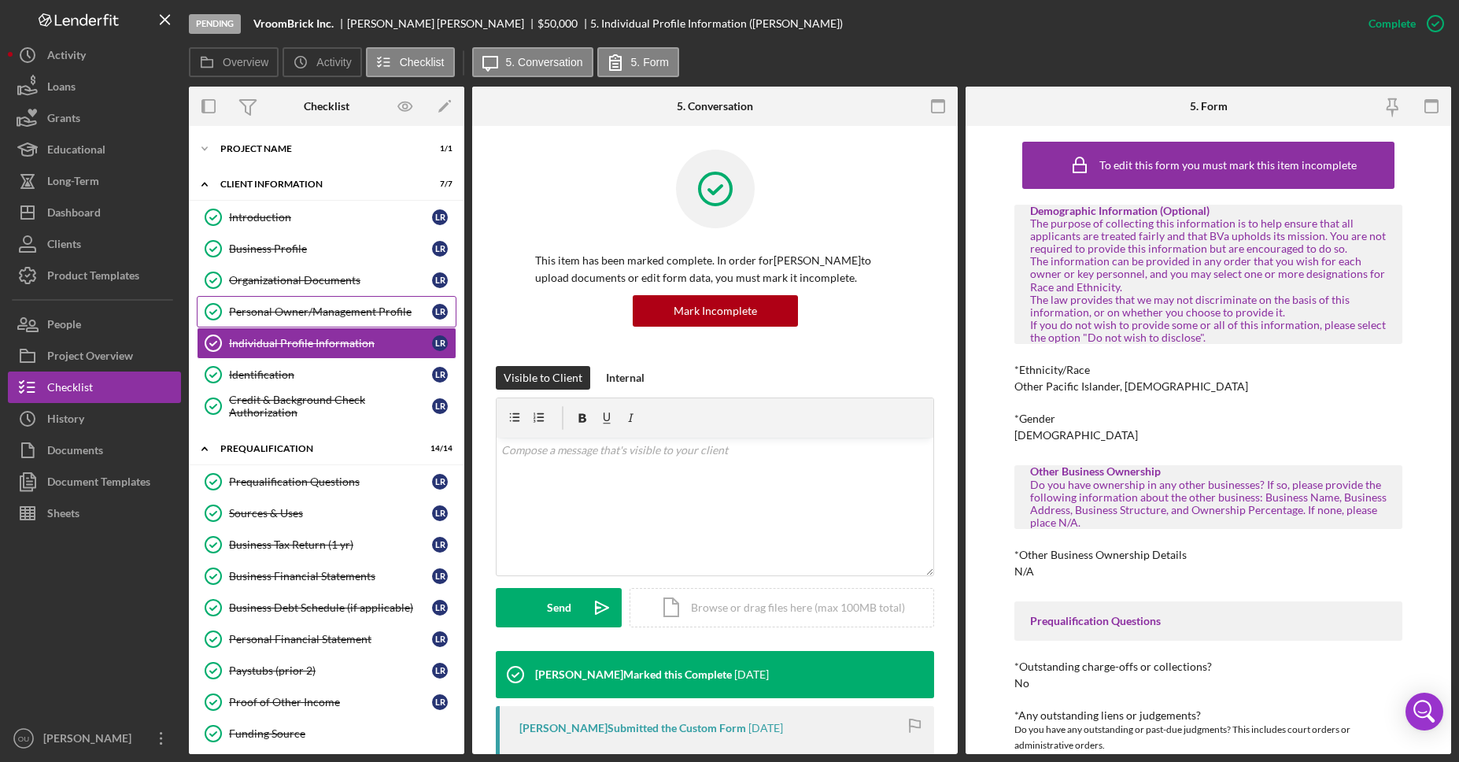
click at [295, 319] on link "Personal Owner/Management Profile Personal Owner/Management Profile L R" at bounding box center [327, 311] width 260 height 31
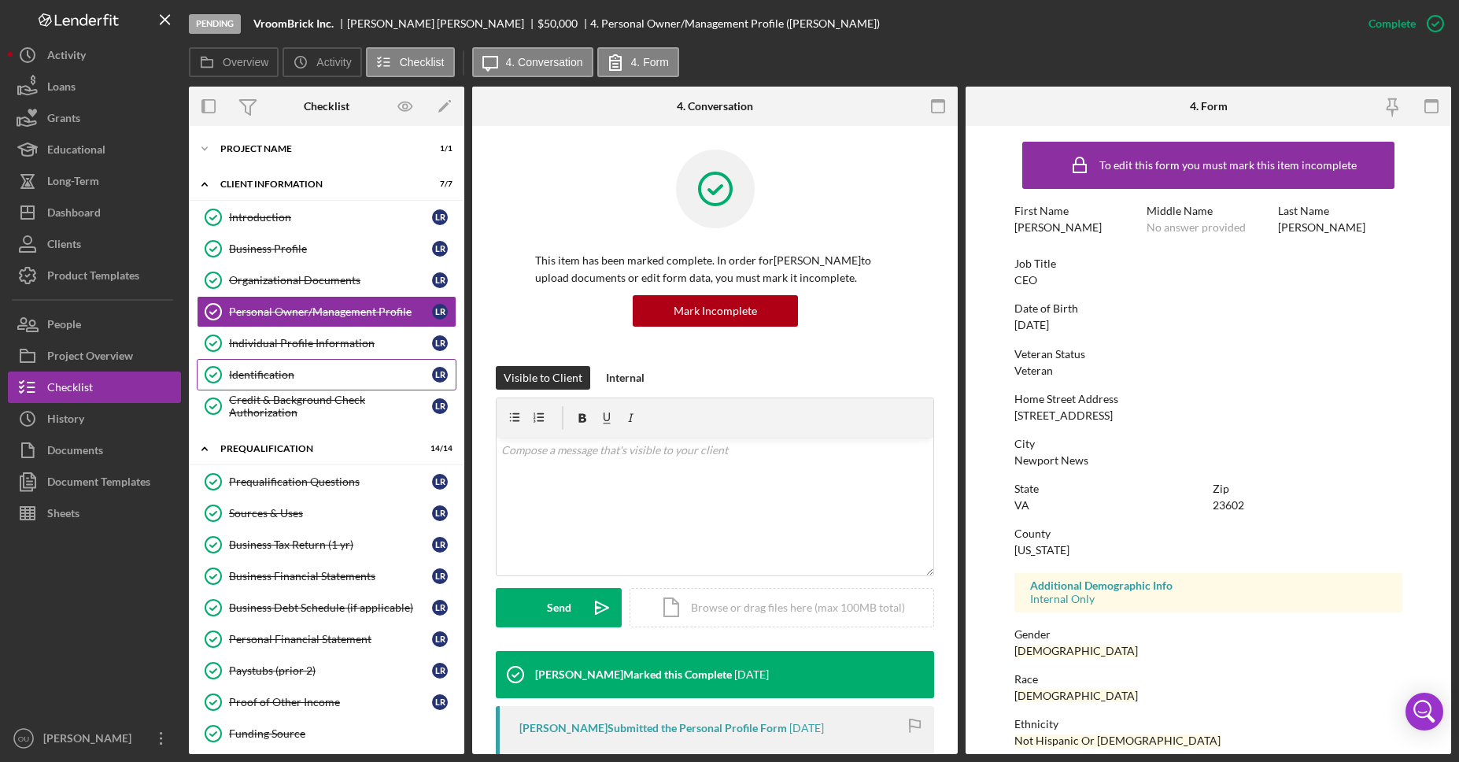
click at [287, 374] on div "Identification" at bounding box center [330, 374] width 203 height 13
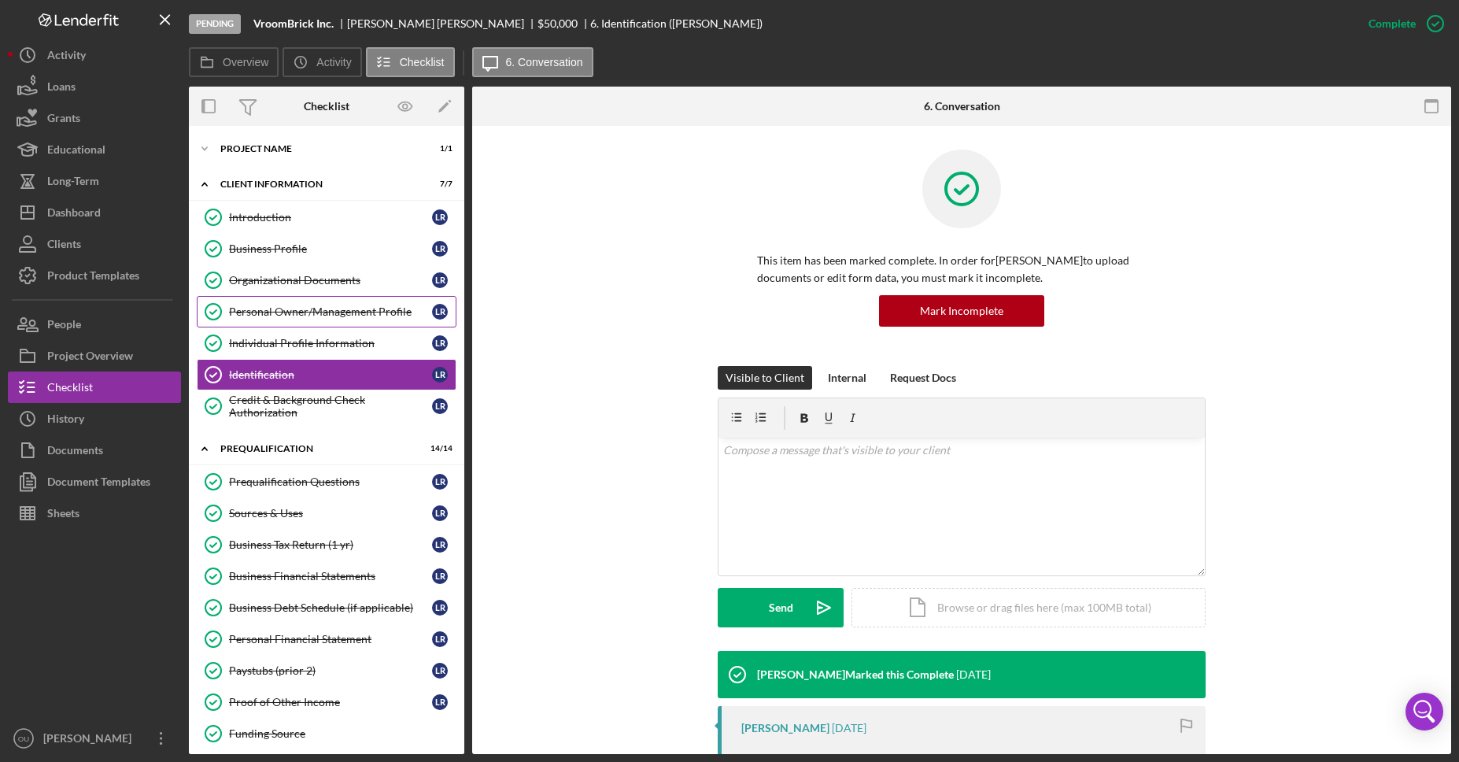
click at [310, 312] on div "Personal Owner/Management Profile" at bounding box center [330, 311] width 203 height 13
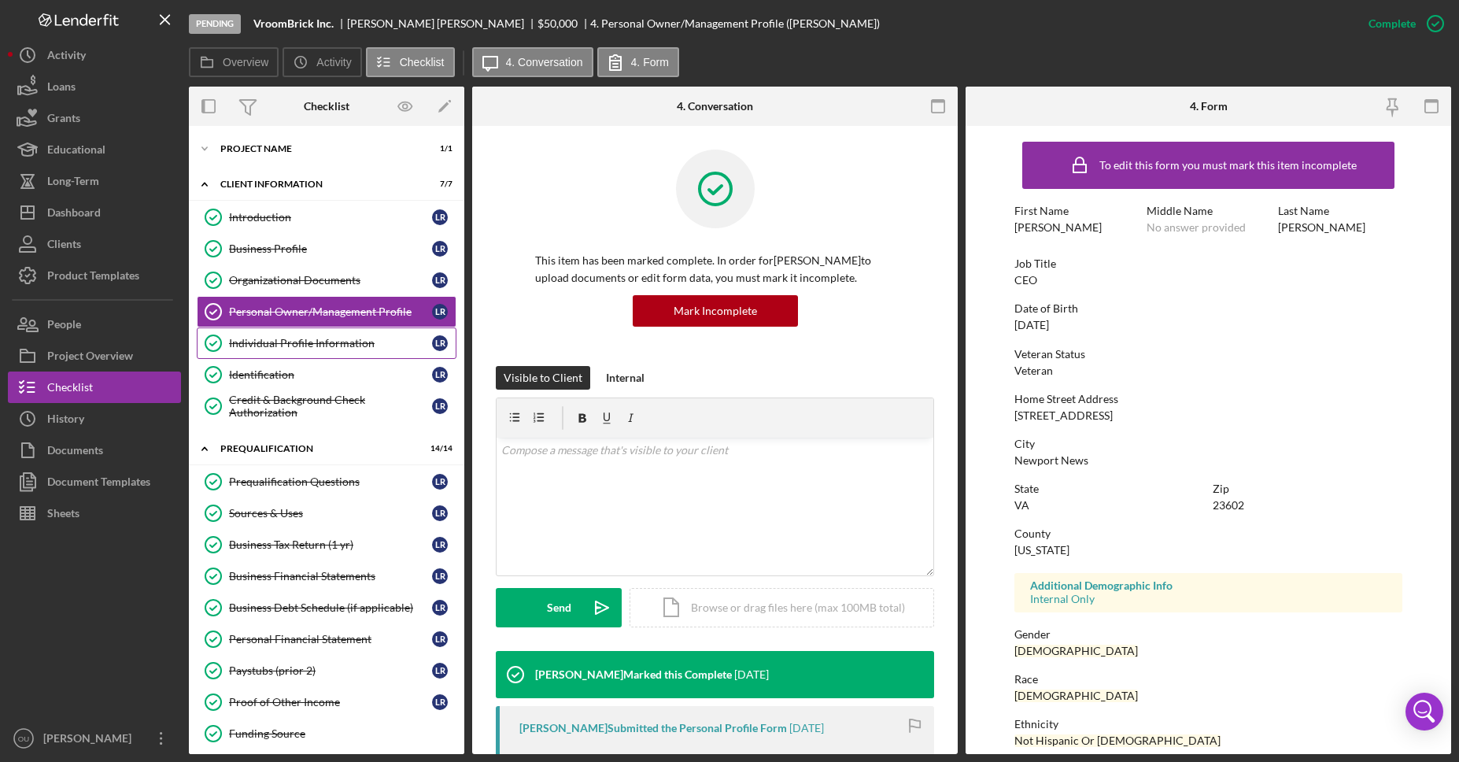
click at [333, 335] on link "Individual Profile Information Individual Profile Information L R" at bounding box center [327, 342] width 260 height 31
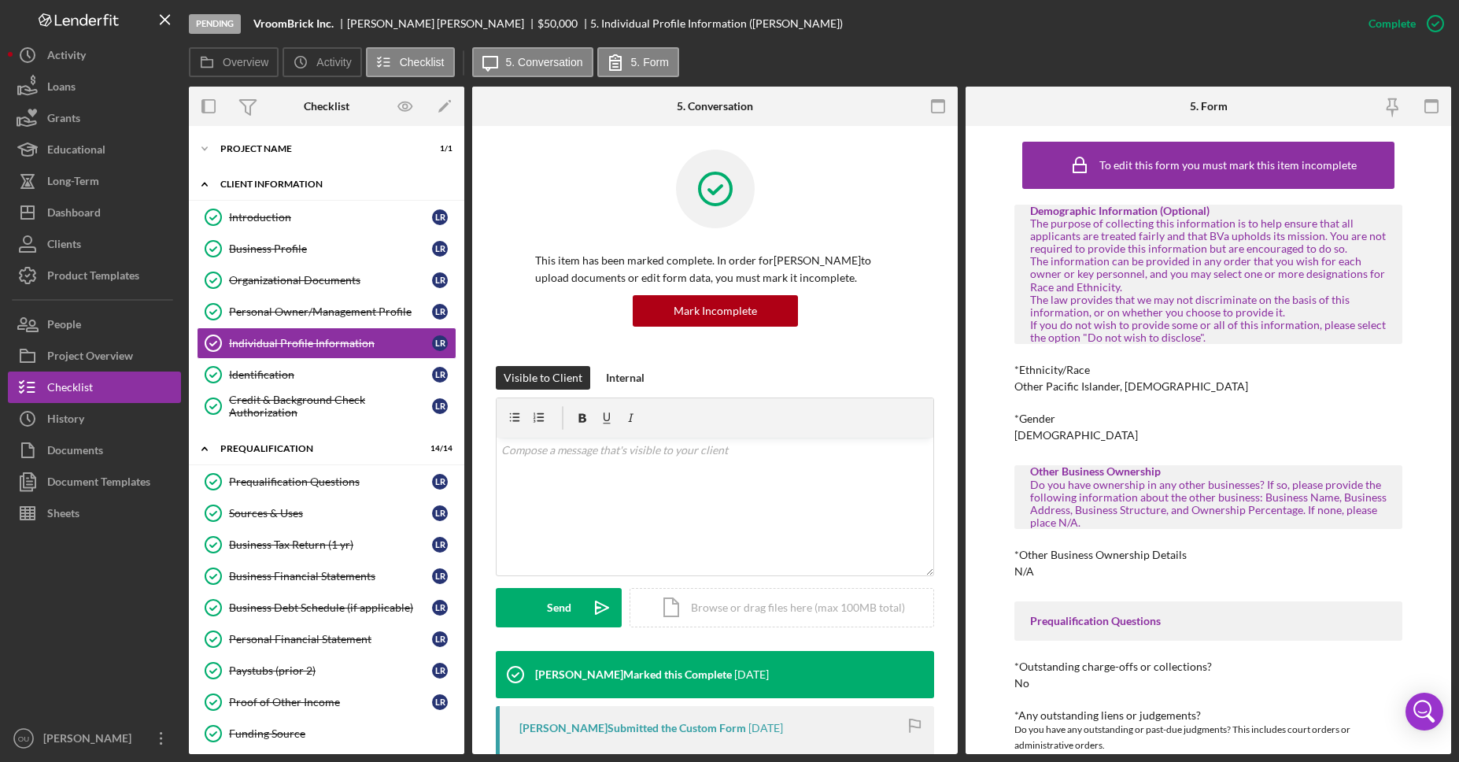
click at [321, 185] on div "Client Information" at bounding box center [332, 183] width 224 height 9
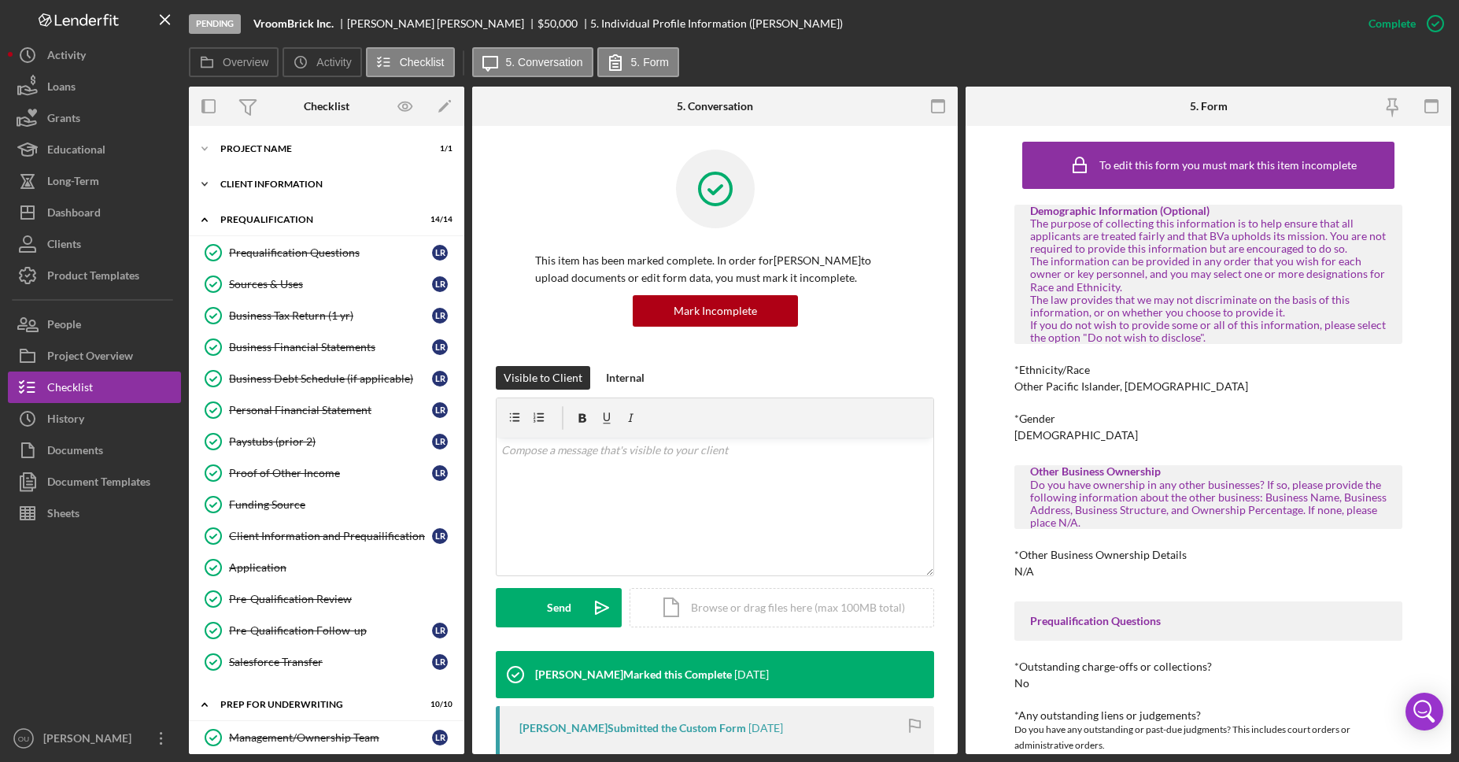
click at [209, 188] on icon "Icon/Expander" at bounding box center [204, 183] width 31 height 31
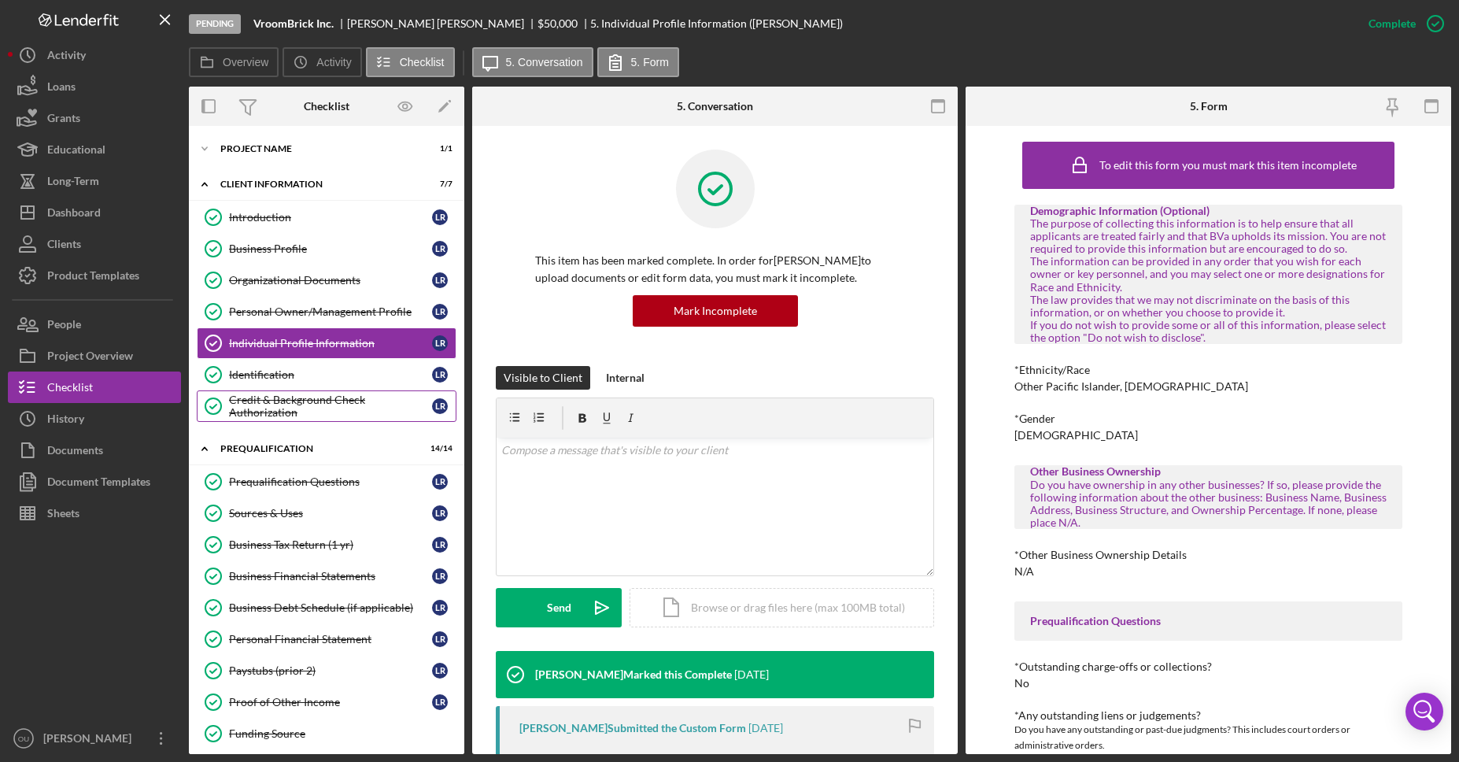
click at [278, 415] on div "Credit & Background Check Authorization" at bounding box center [330, 405] width 203 height 25
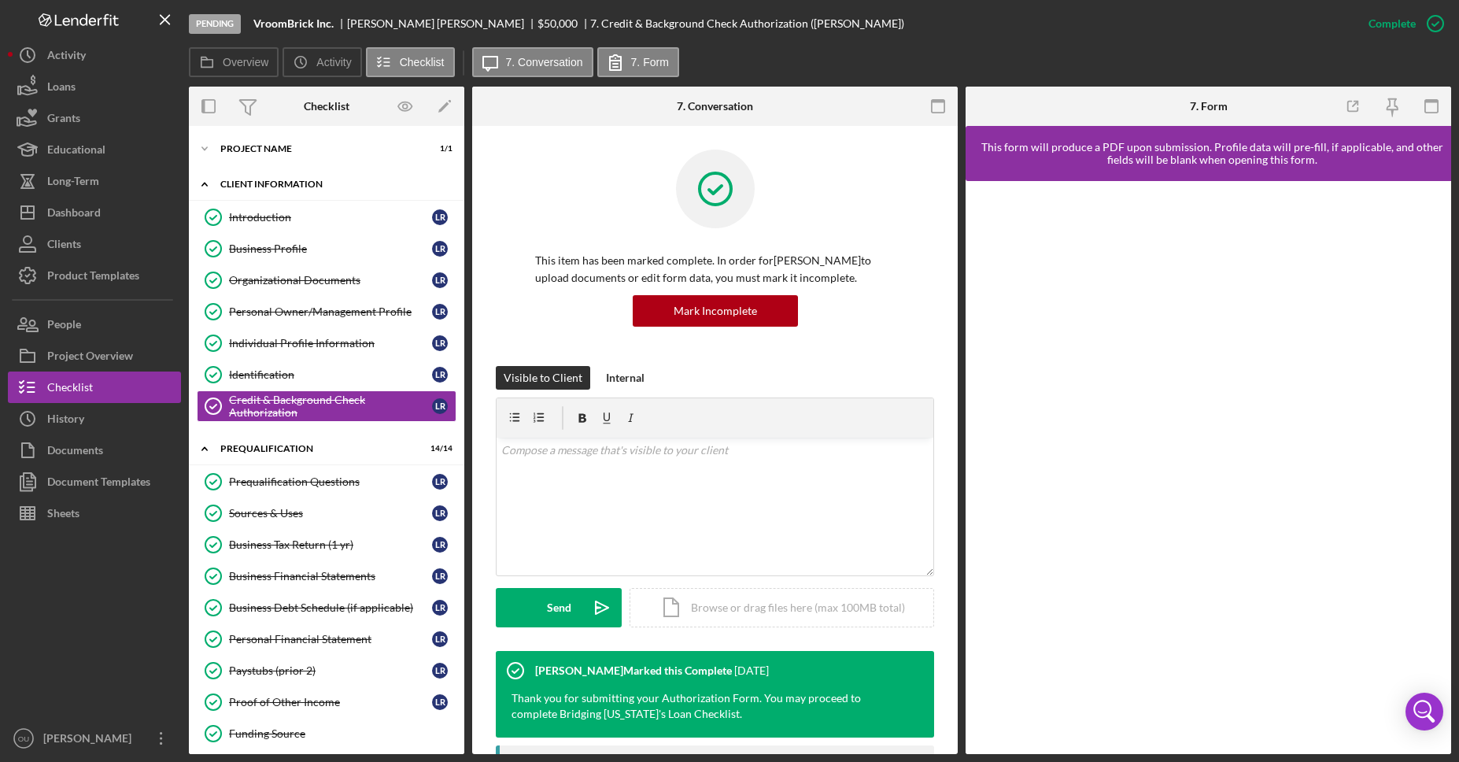
click at [208, 184] on icon "Icon/Expander" at bounding box center [204, 183] width 31 height 31
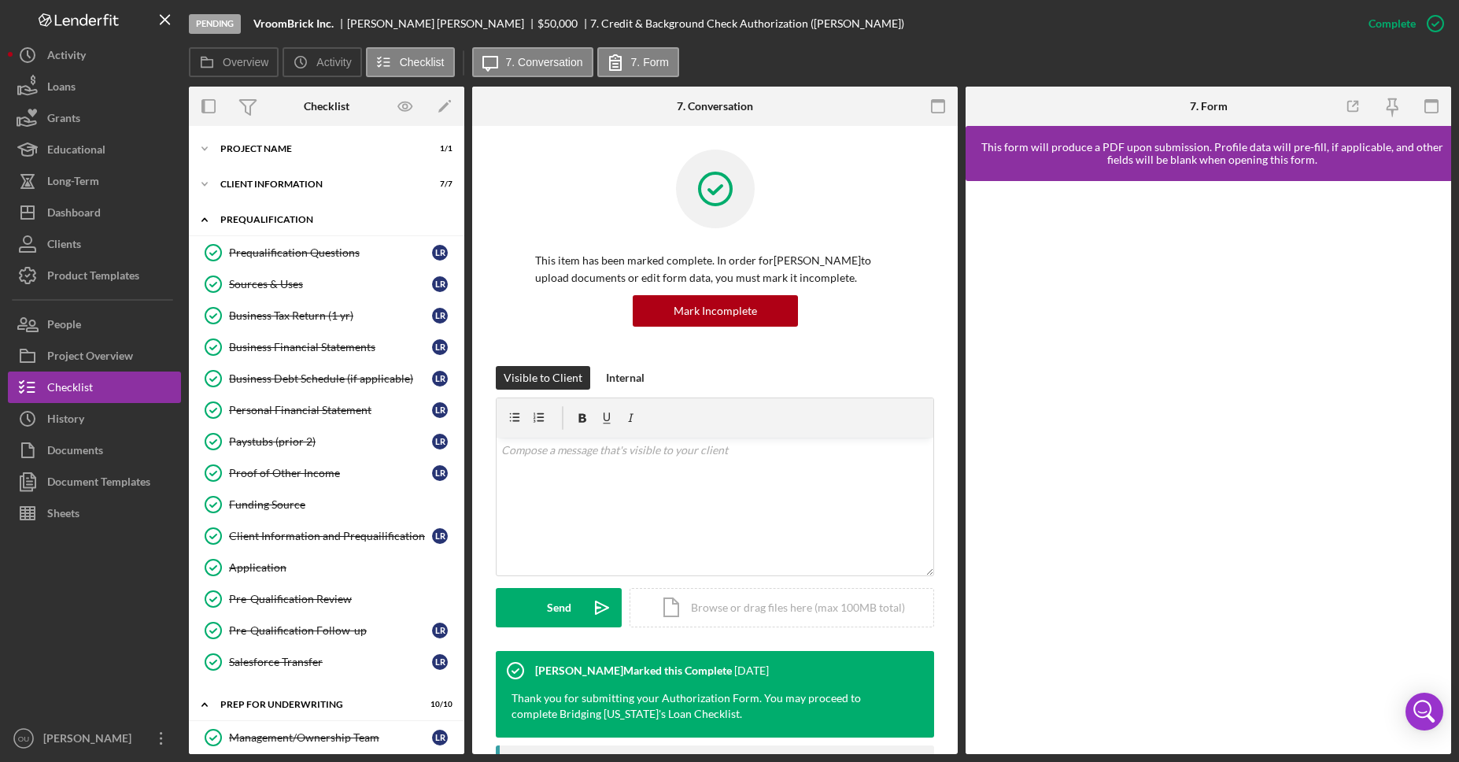
click at [209, 223] on icon "Icon/Expander" at bounding box center [204, 219] width 31 height 31
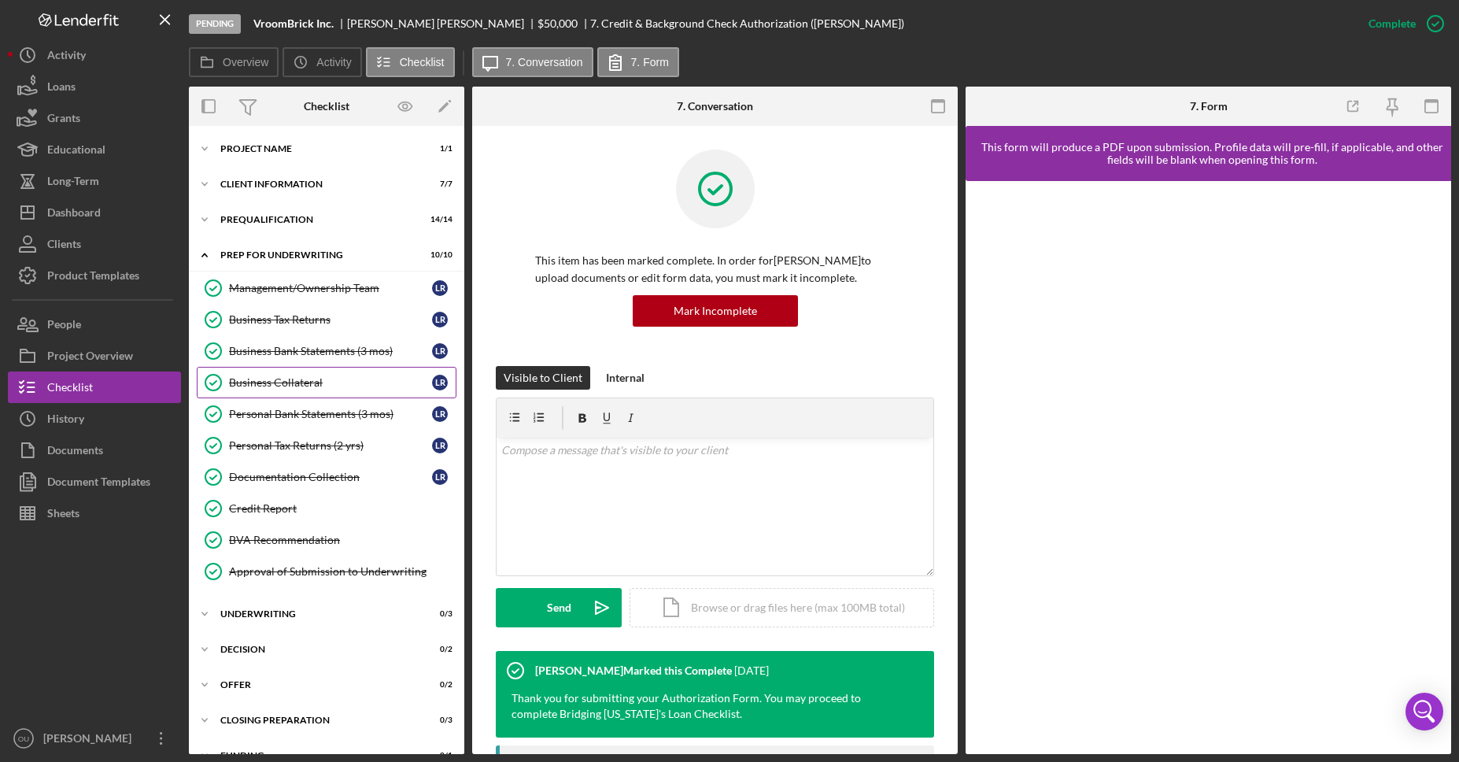
click at [270, 387] on div "Business Collateral" at bounding box center [330, 382] width 203 height 13
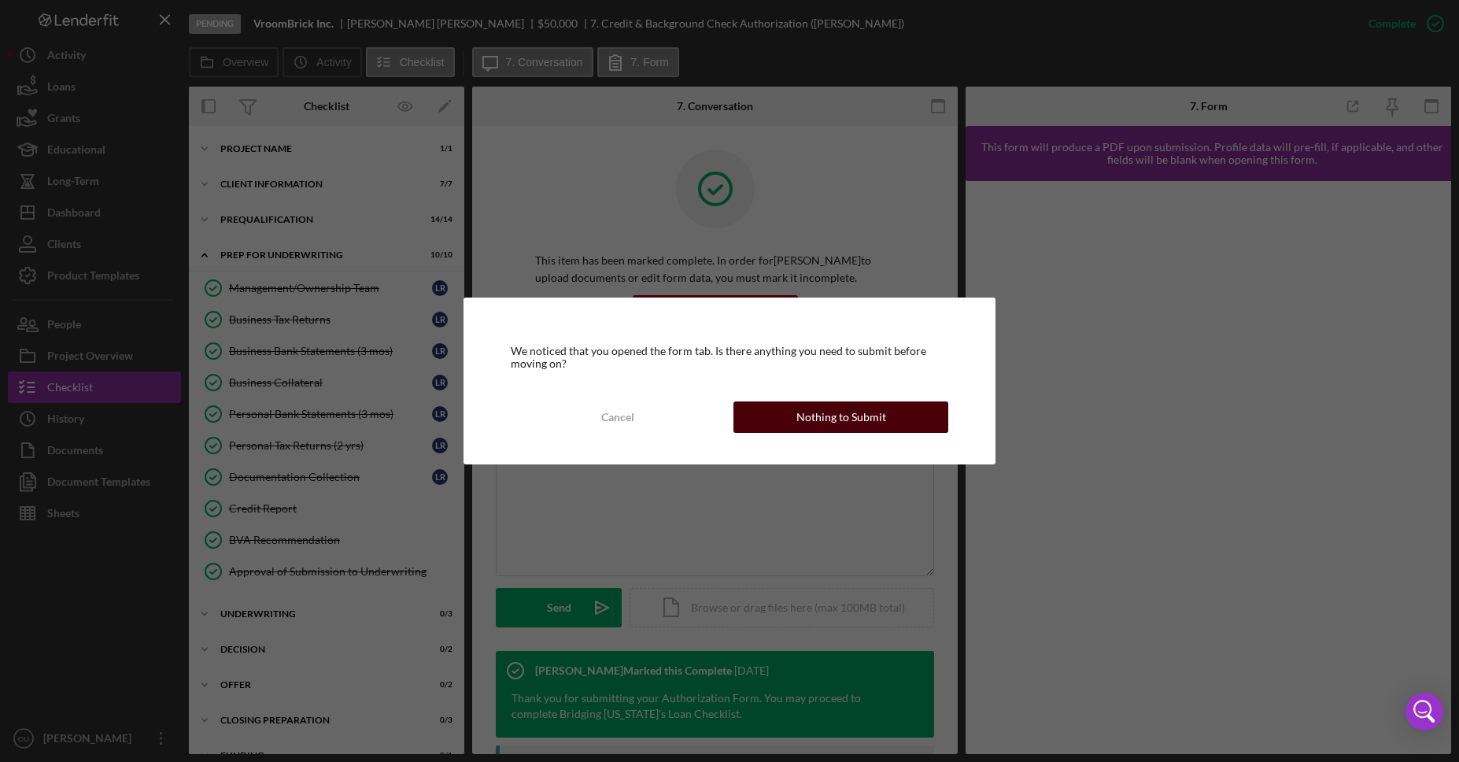
click at [795, 417] on button "Nothing to Submit" at bounding box center [840, 416] width 215 height 31
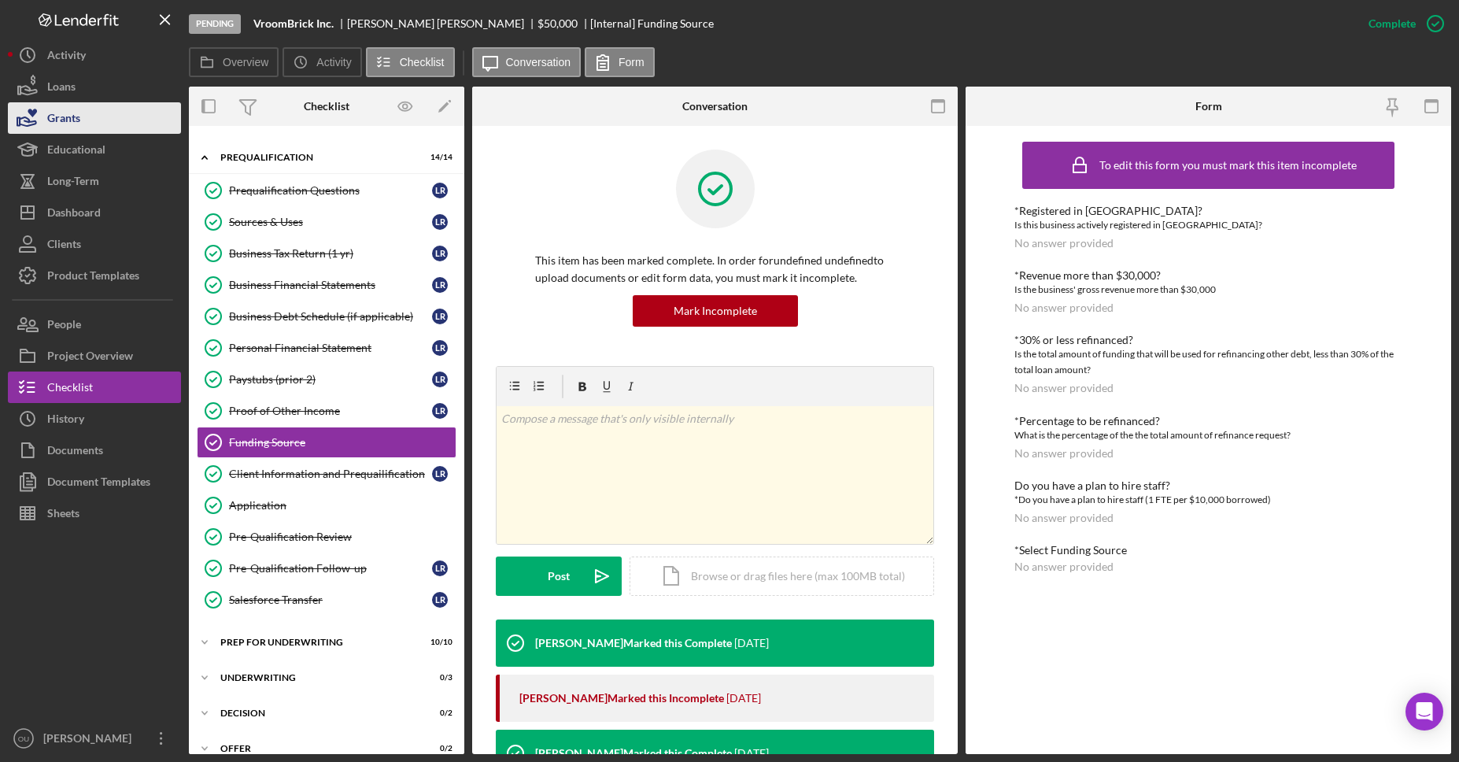
scroll to position [64, 0]
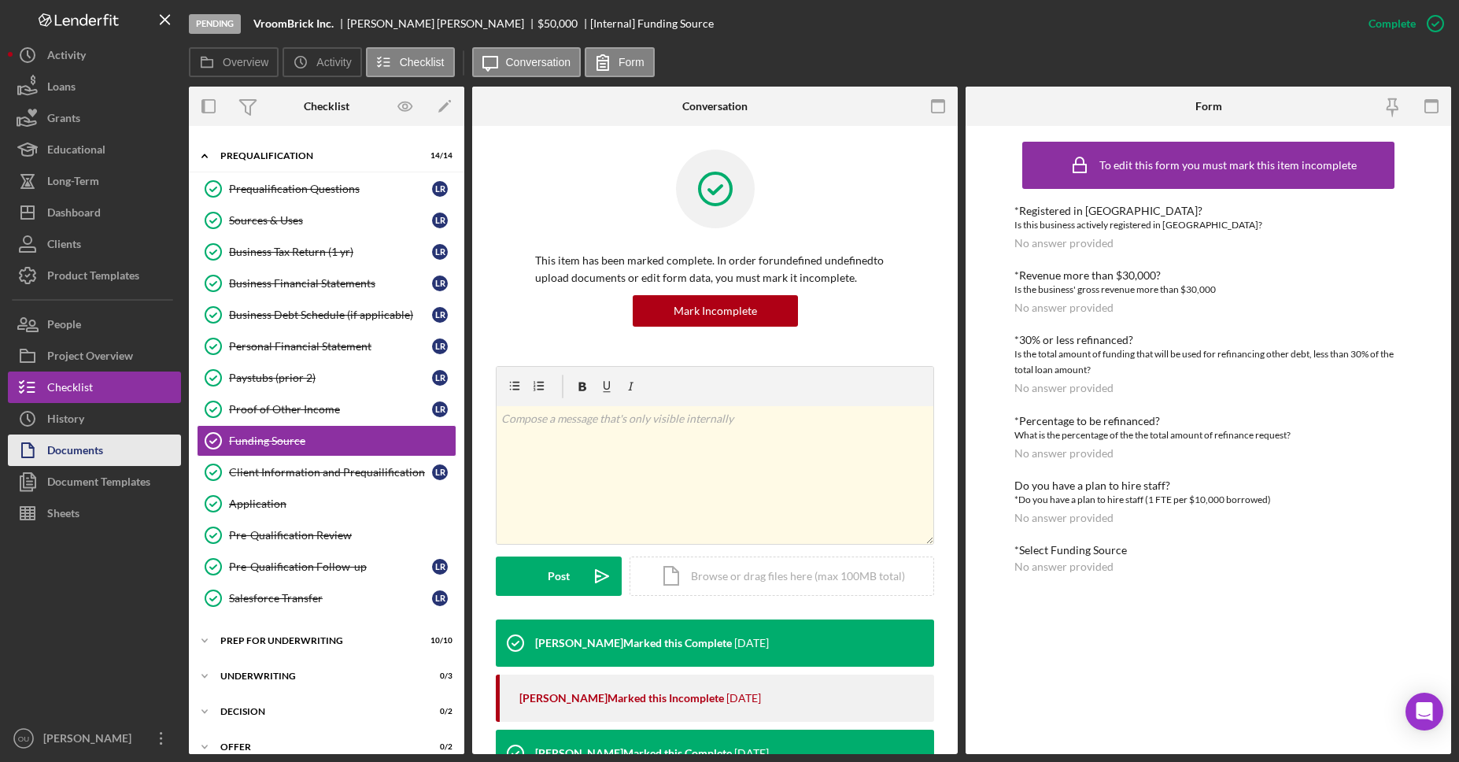
click at [112, 449] on button "Documents" at bounding box center [94, 449] width 173 height 31
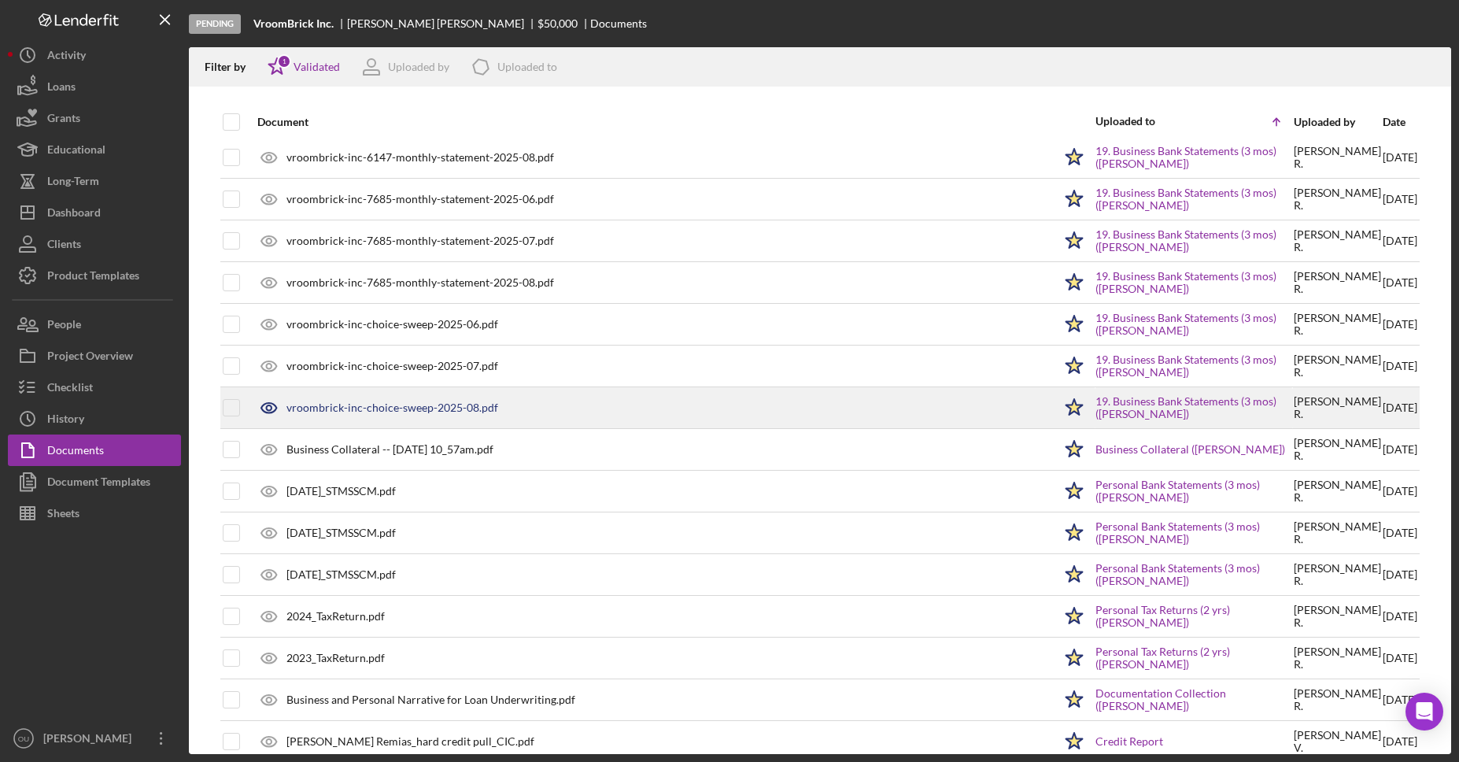
scroll to position [1614, 0]
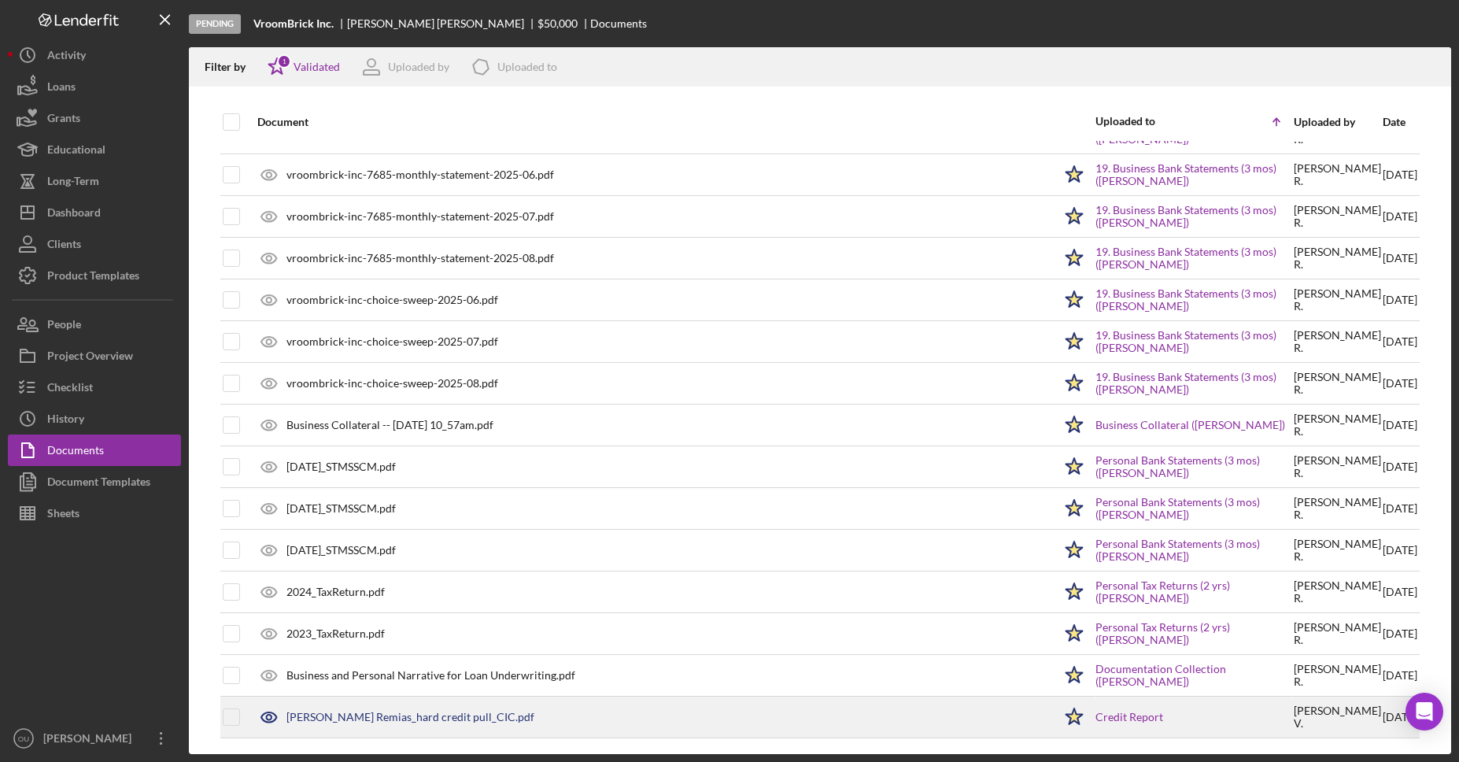
click at [337, 714] on div "Leland Remias_hard credit pull_CIC.pdf" at bounding box center [410, 716] width 248 height 13
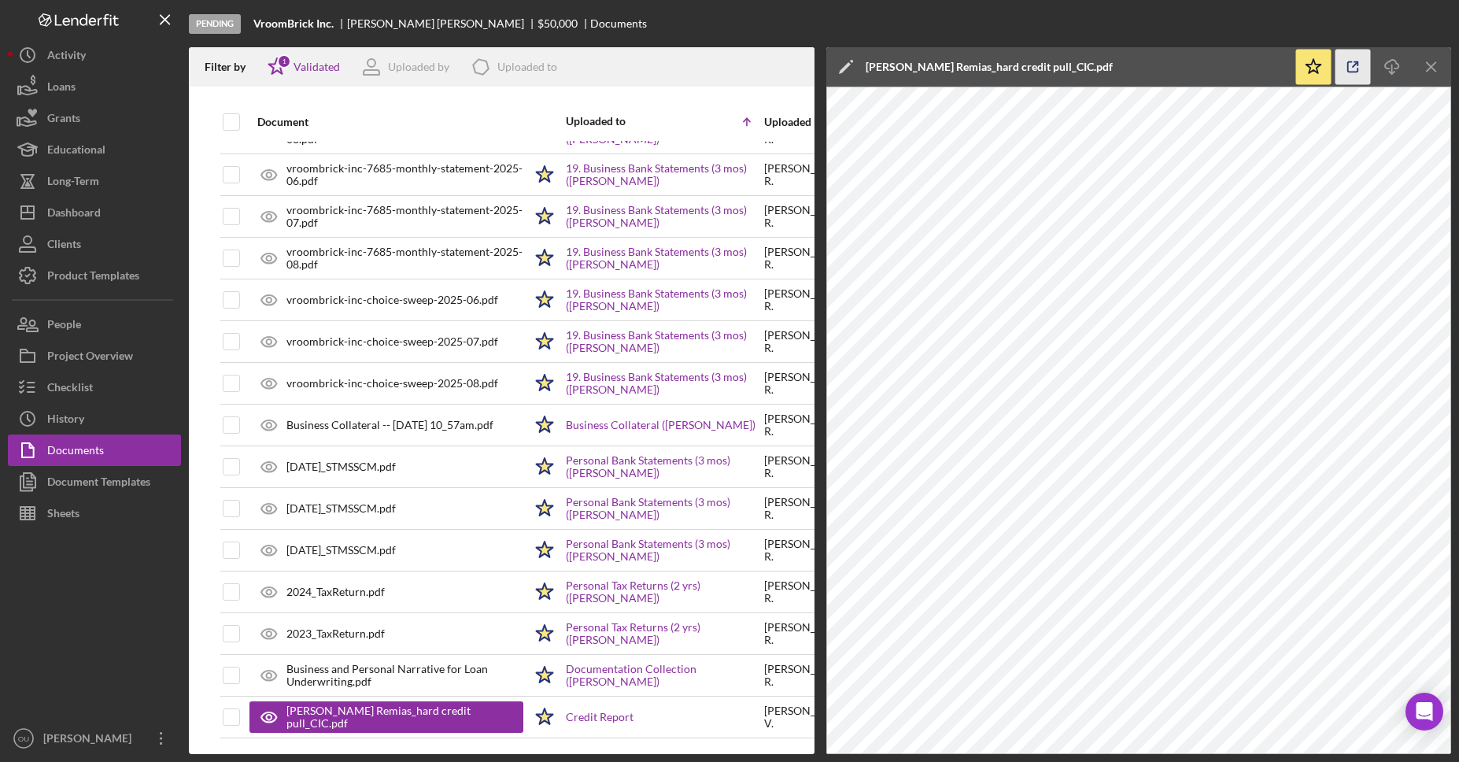
click at [1350, 62] on icon "button" at bounding box center [1353, 67] width 10 height 10
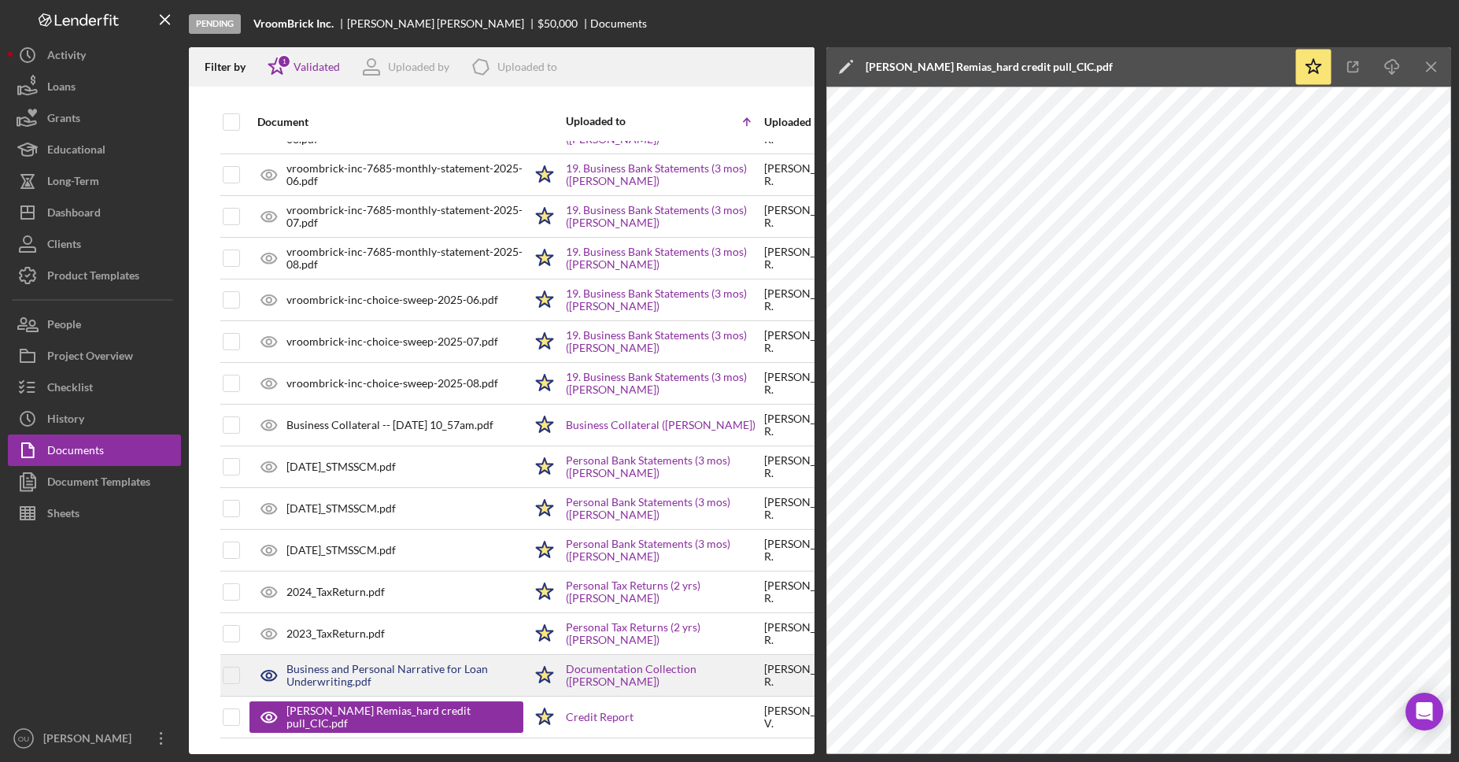
click at [333, 680] on div "Business and Personal Narrative for Loan Underwriting.pdf" at bounding box center [404, 674] width 237 height 25
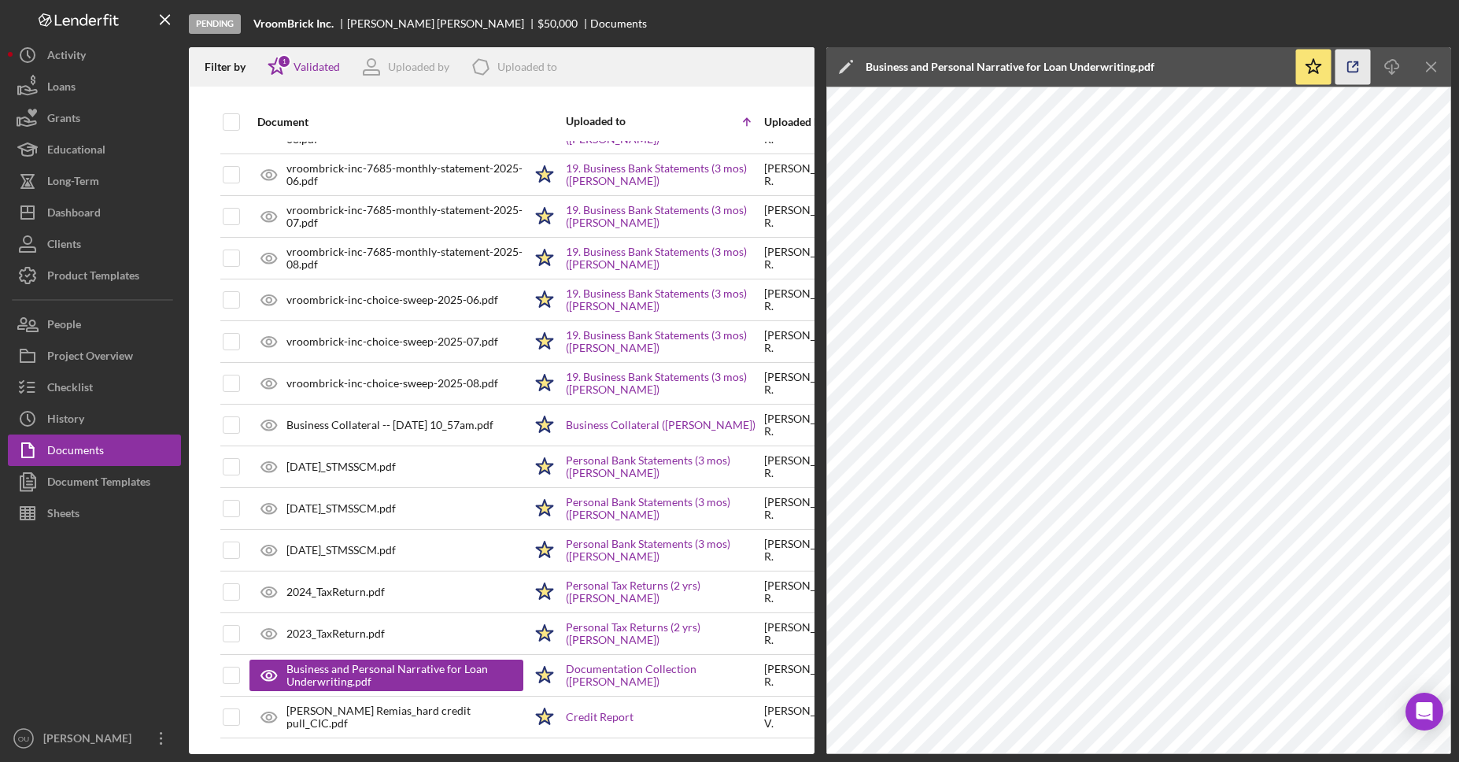
click at [1350, 60] on icon "button" at bounding box center [1352, 67] width 35 height 35
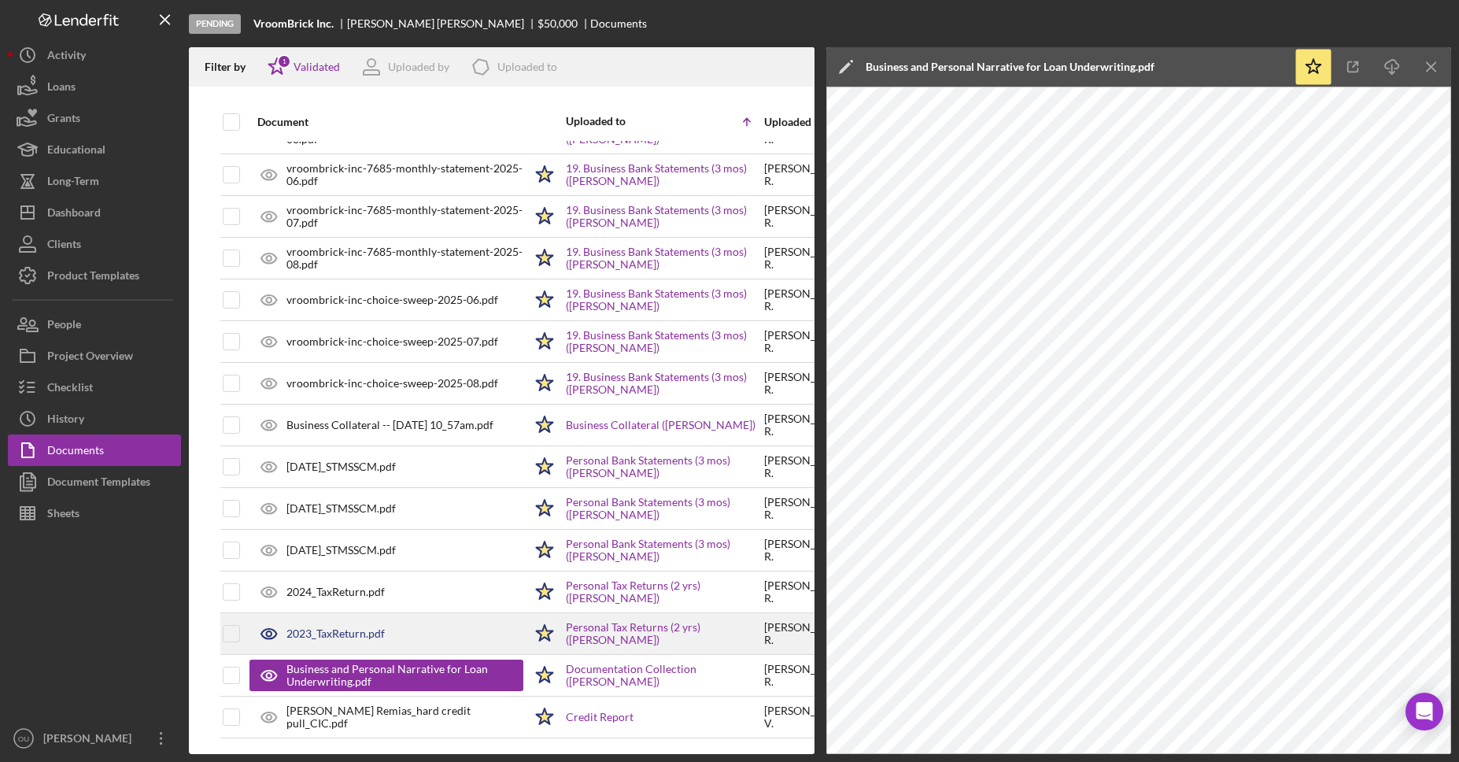
click at [370, 621] on div "2023_TaxReturn.pdf" at bounding box center [386, 633] width 274 height 39
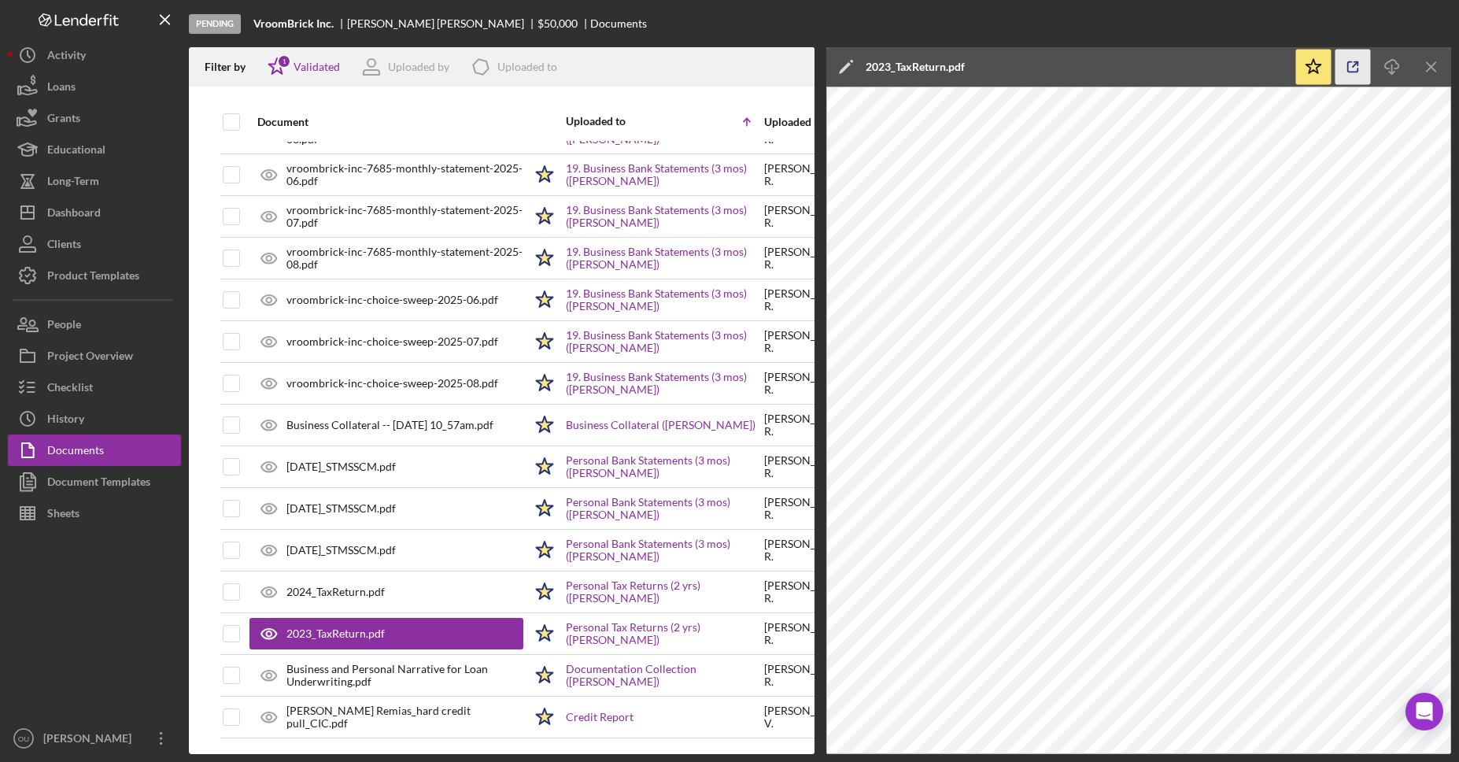
click at [1358, 58] on icon "button" at bounding box center [1352, 67] width 35 height 35
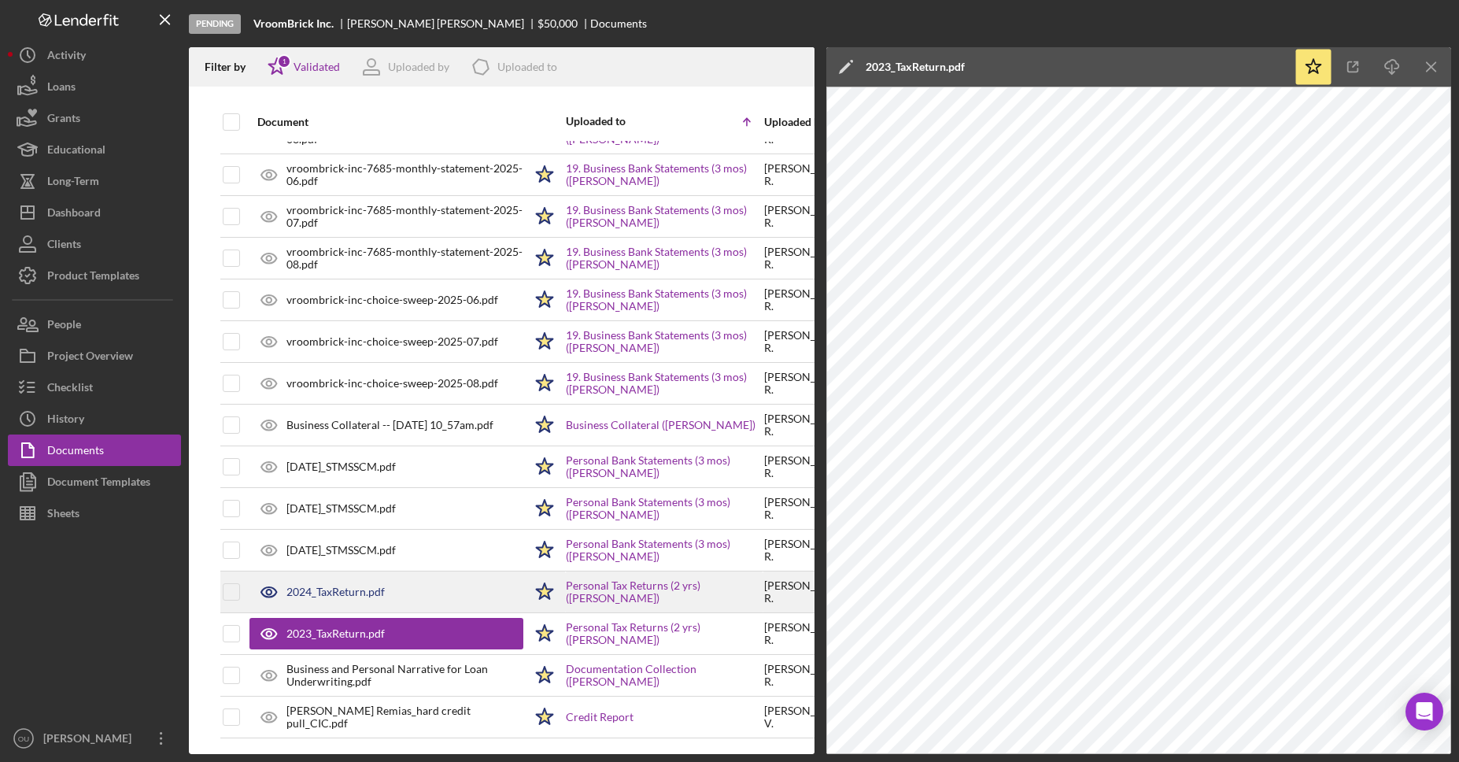
click at [405, 596] on div "2024_TaxReturn.pdf" at bounding box center [386, 591] width 274 height 39
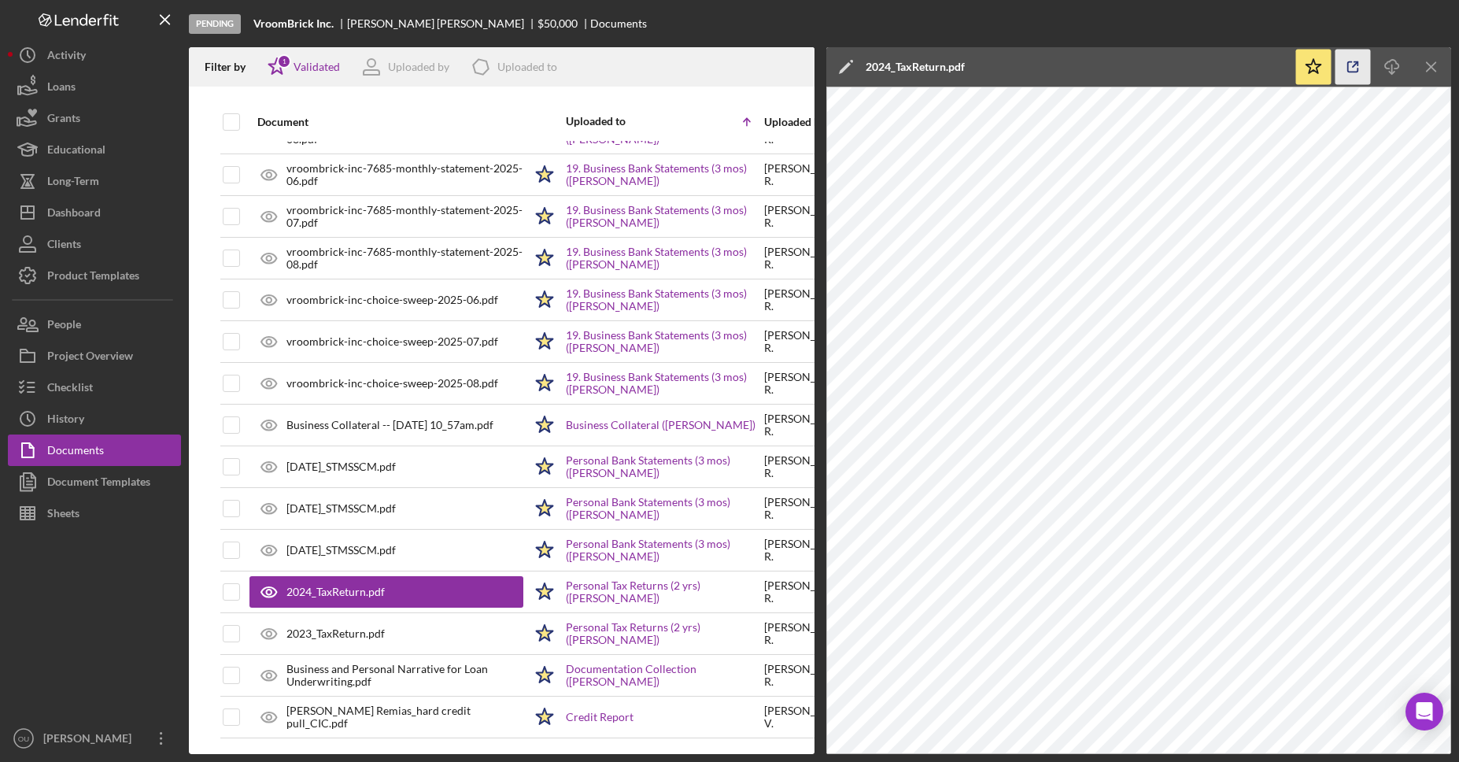
click at [1348, 72] on icon "button" at bounding box center [1353, 67] width 10 height 10
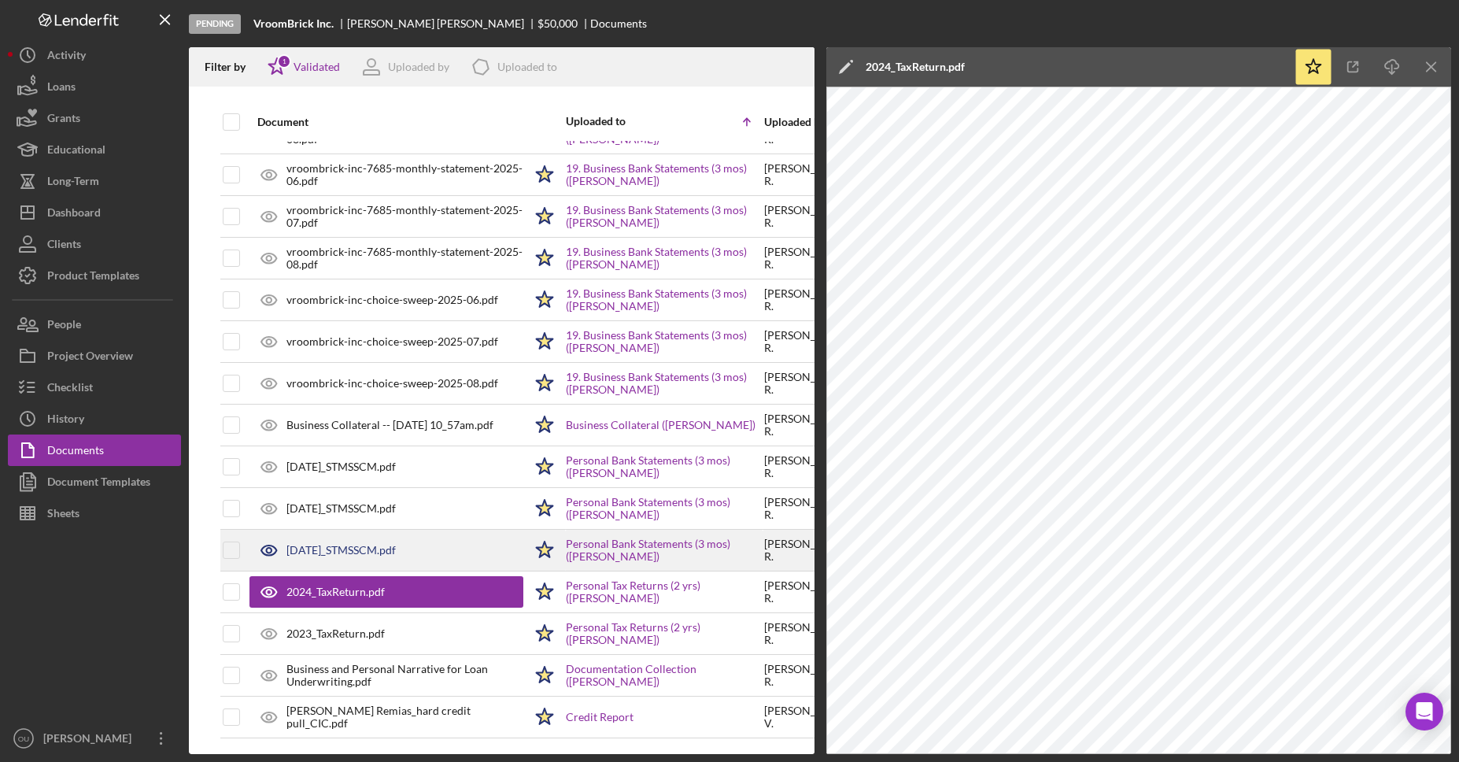
click at [329, 548] on div "2025-08-25_STMSSCM.pdf" at bounding box center [340, 550] width 109 height 13
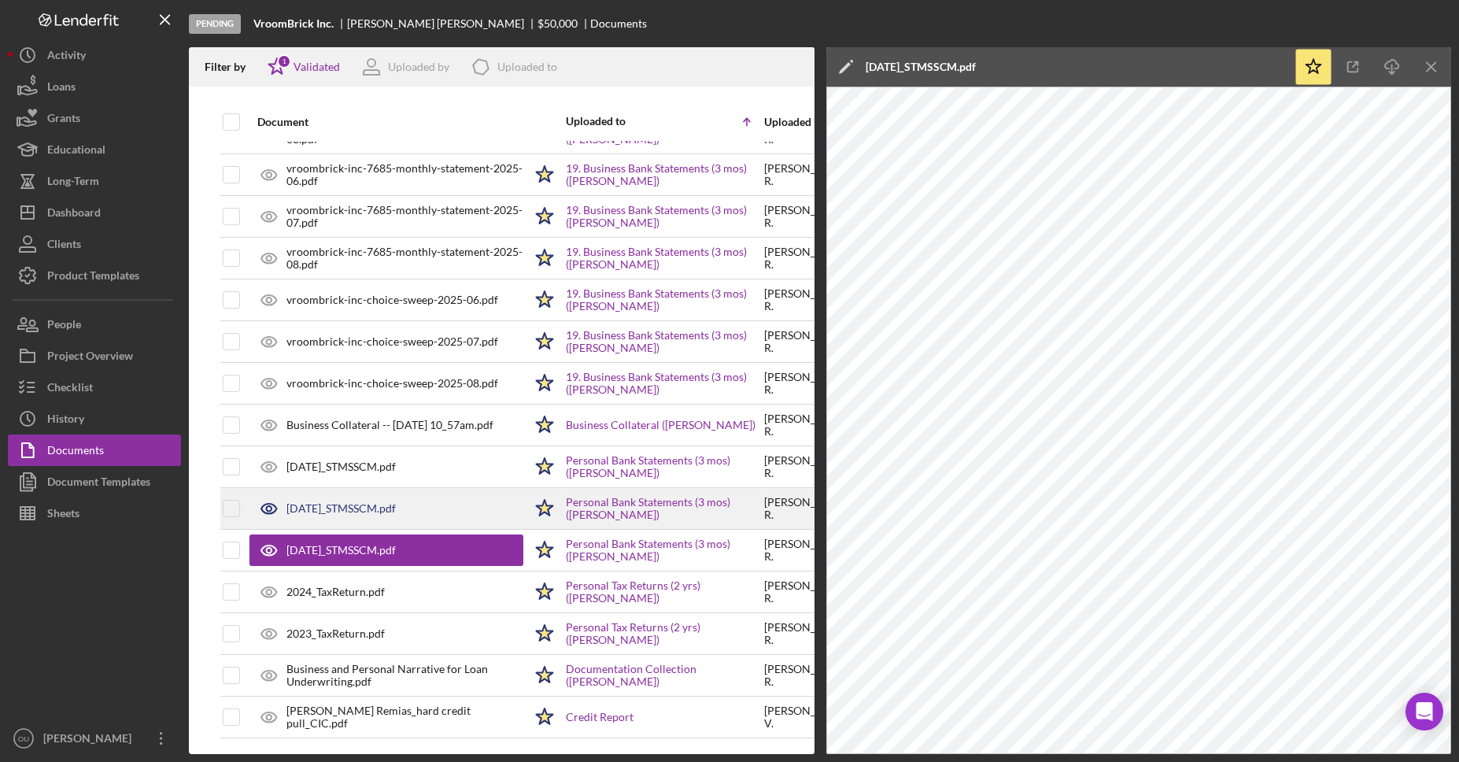
click at [439, 494] on div "2025-07-25_STMSSCM.pdf" at bounding box center [386, 508] width 274 height 39
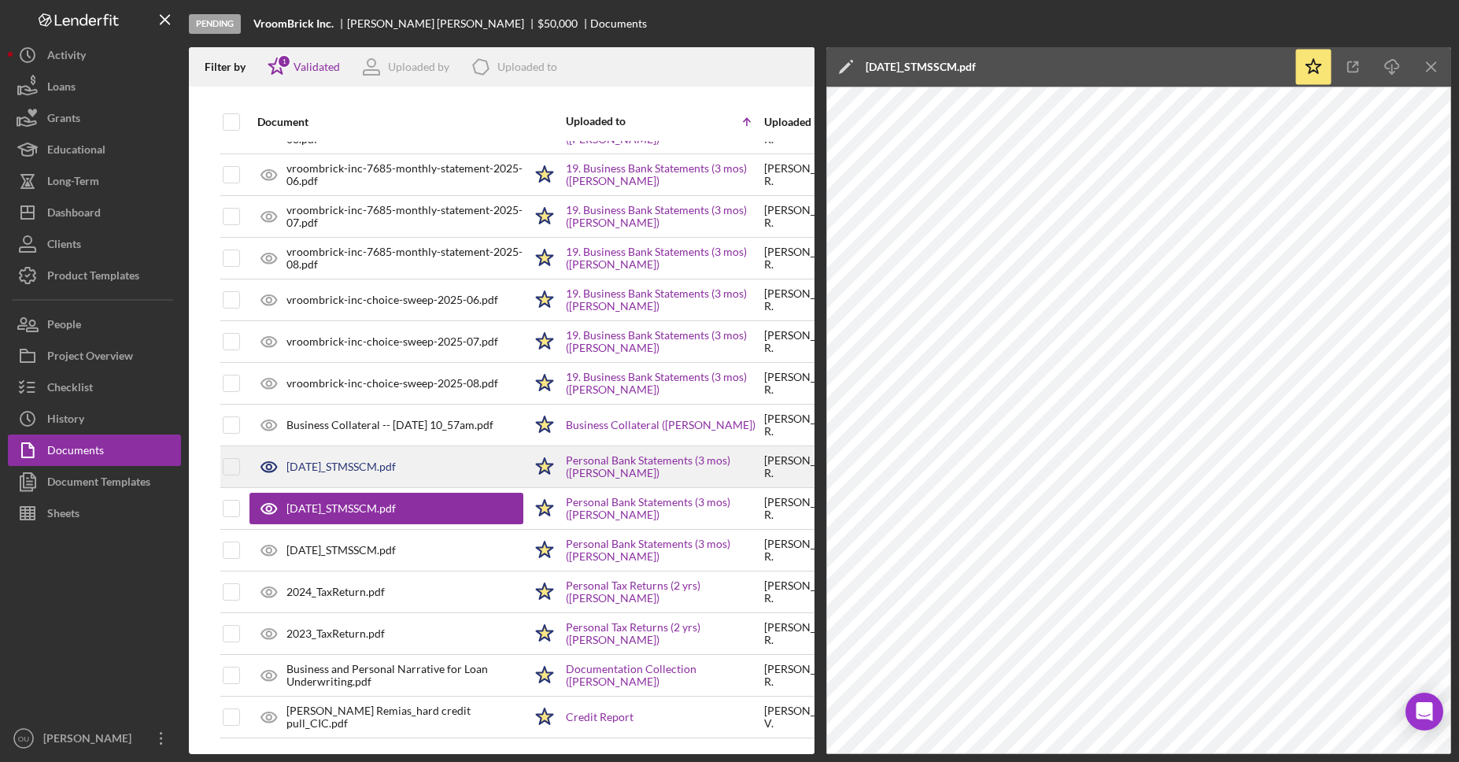
click at [480, 447] on div "2025-06-25_STMSSCM.pdf" at bounding box center [386, 466] width 274 height 39
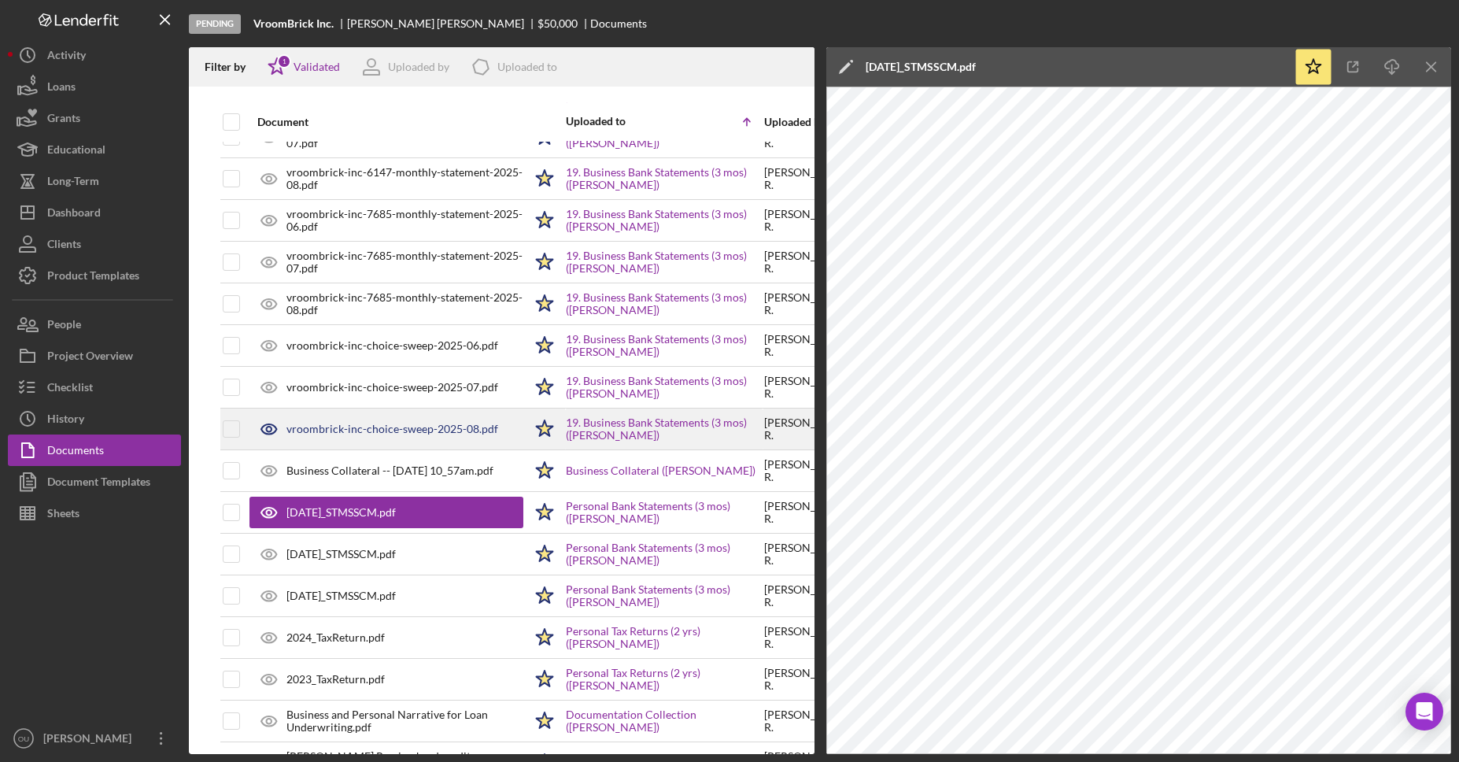
scroll to position [1545, 0]
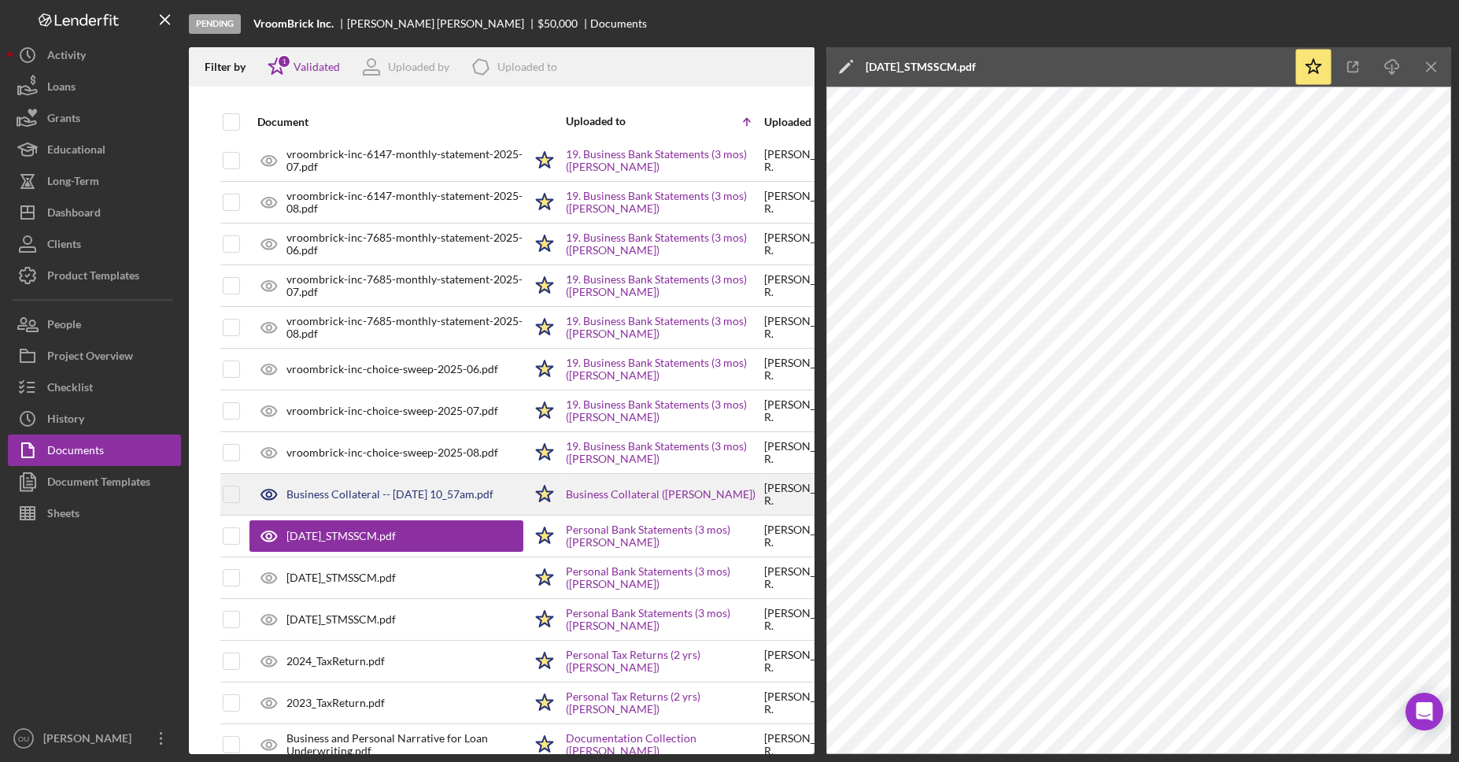
click at [437, 492] on div "Business Collateral -- 2025-09-07 10_57am.pdf" at bounding box center [389, 494] width 207 height 13
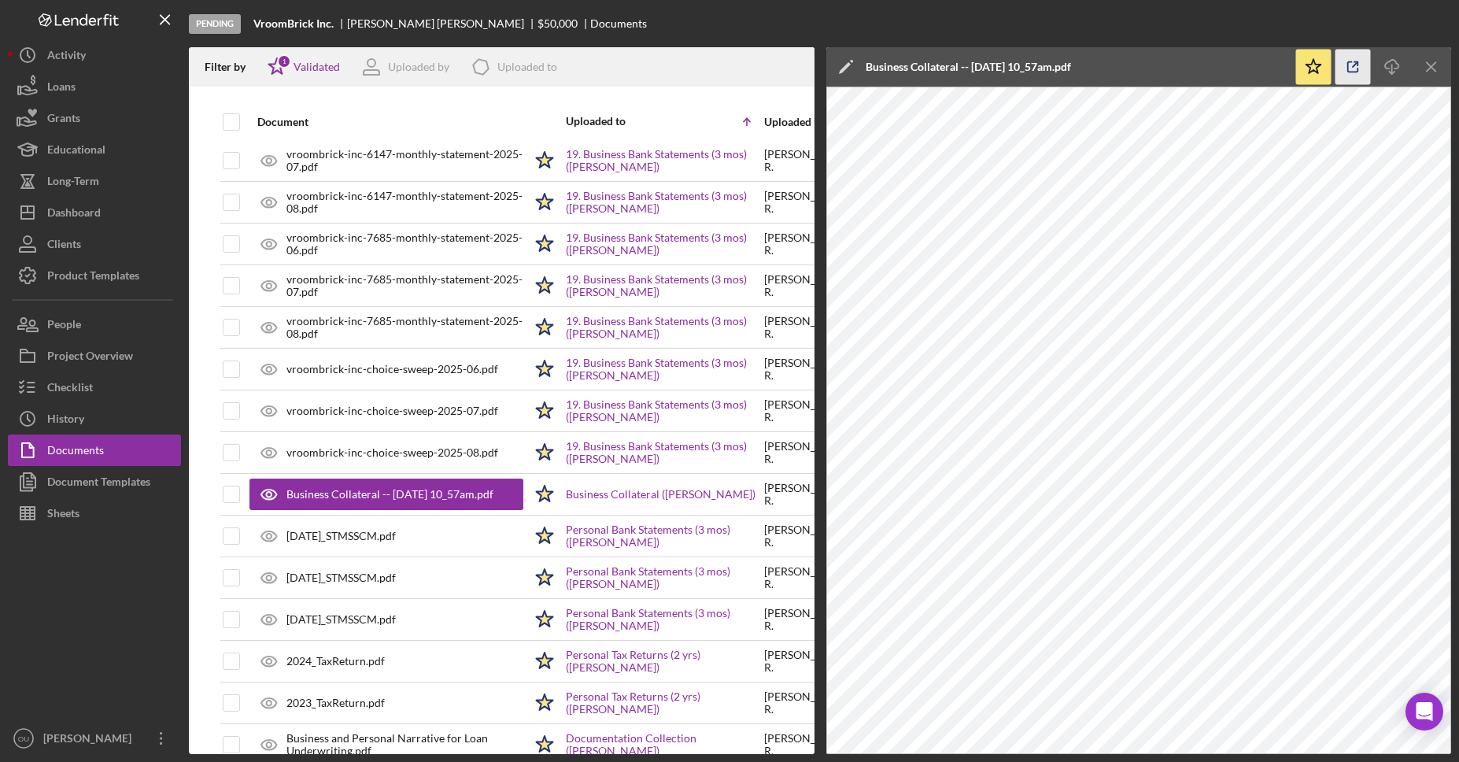
click at [1352, 65] on icon "button" at bounding box center [1352, 67] width 35 height 35
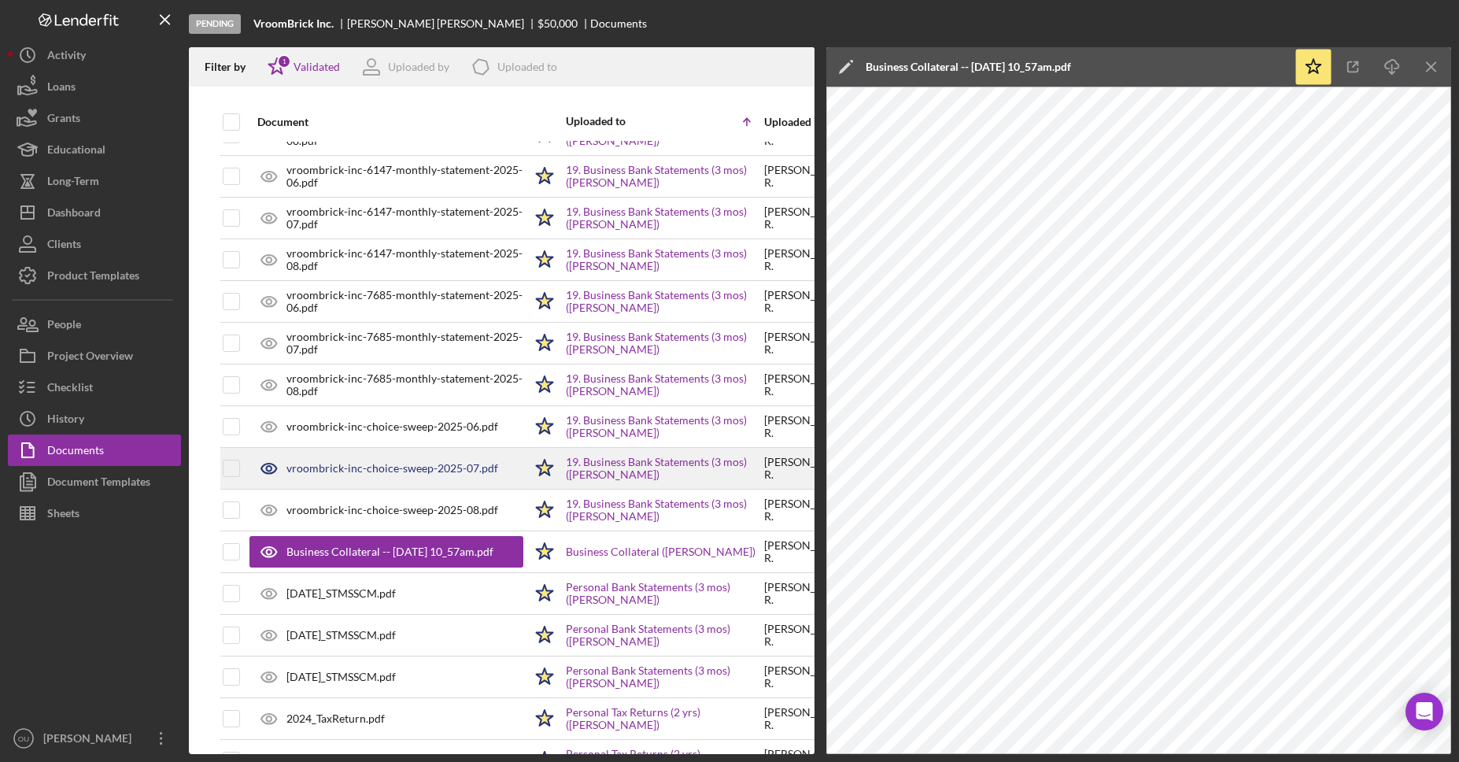
scroll to position [1489, 0]
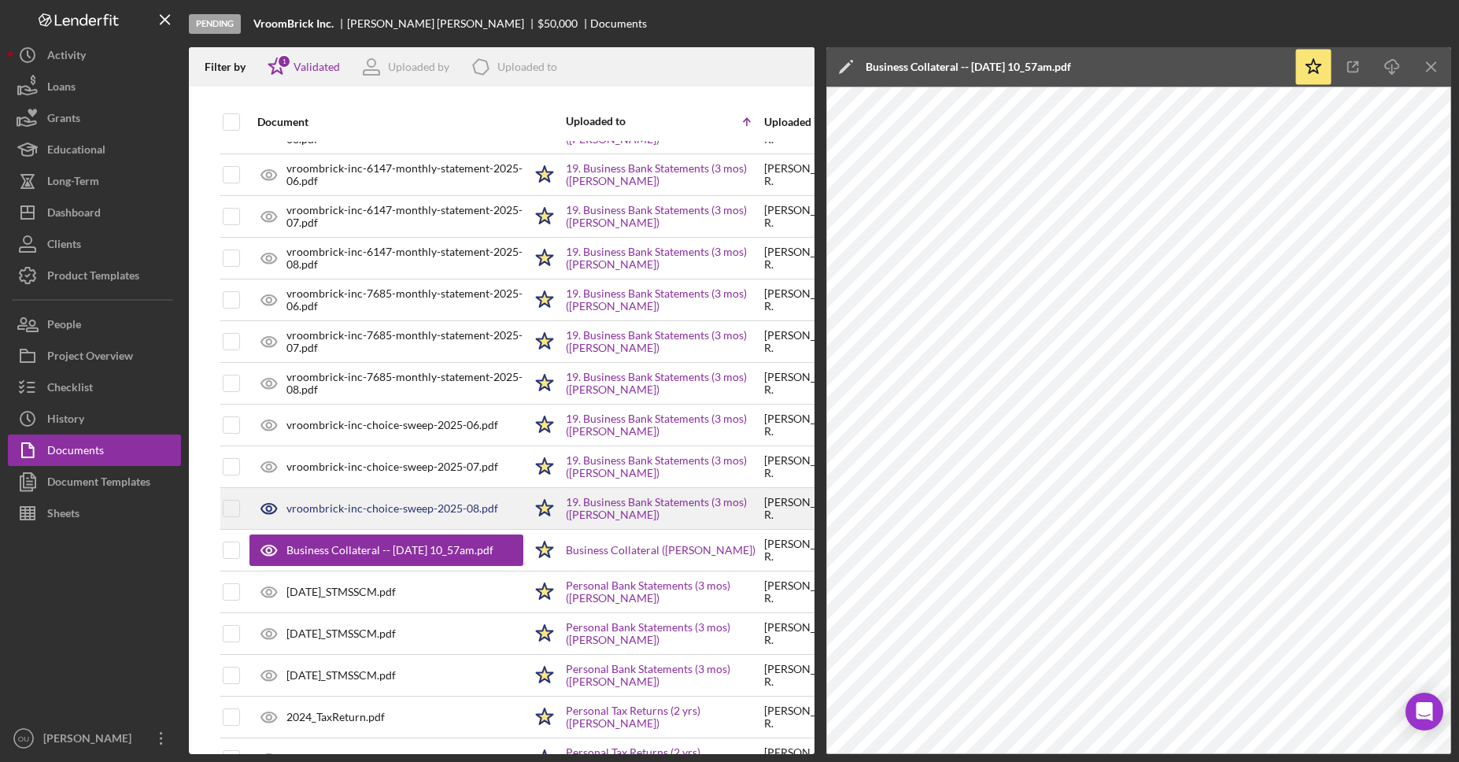
click at [392, 500] on div "vroombrick-inc-choice-sweep-2025-08.pdf" at bounding box center [386, 508] width 274 height 39
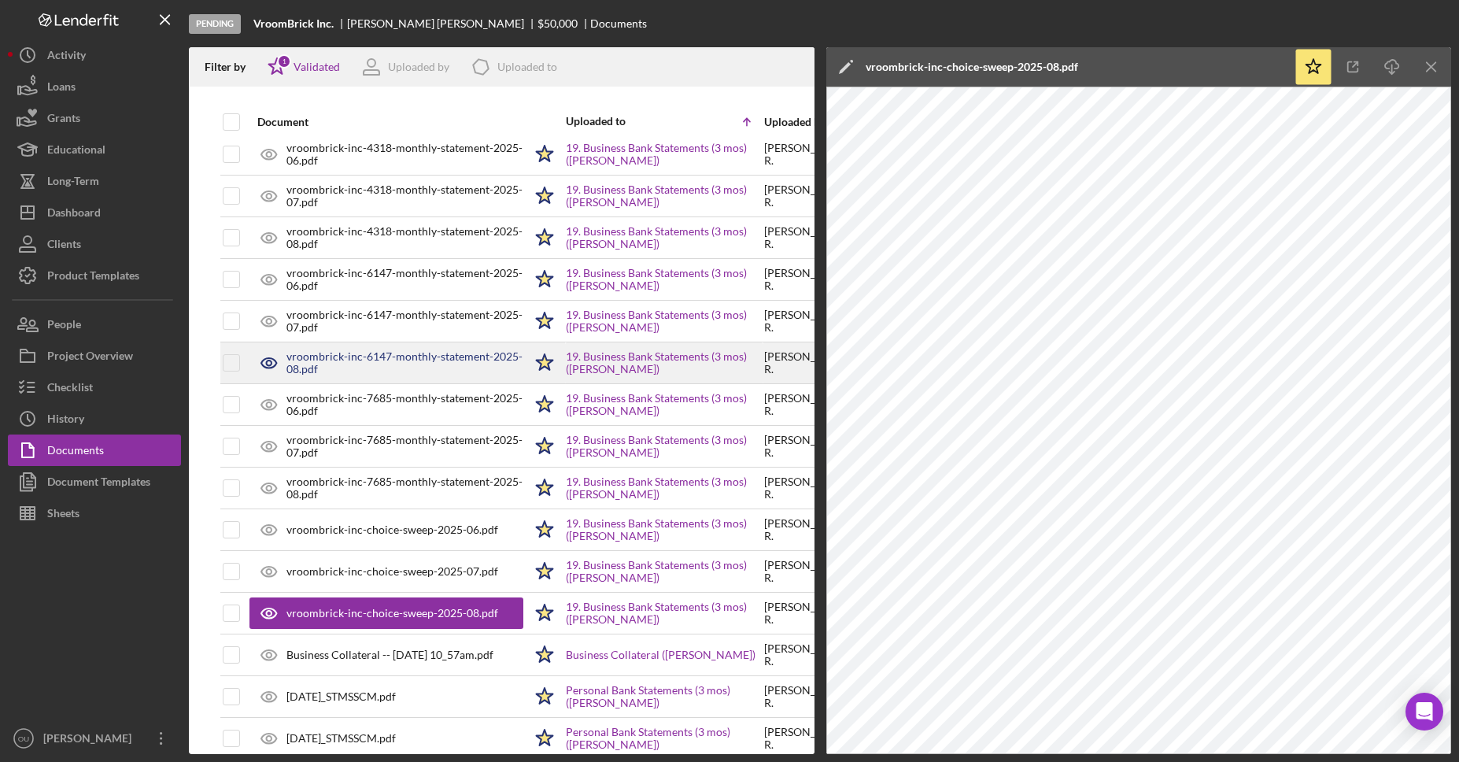
scroll to position [1379, 0]
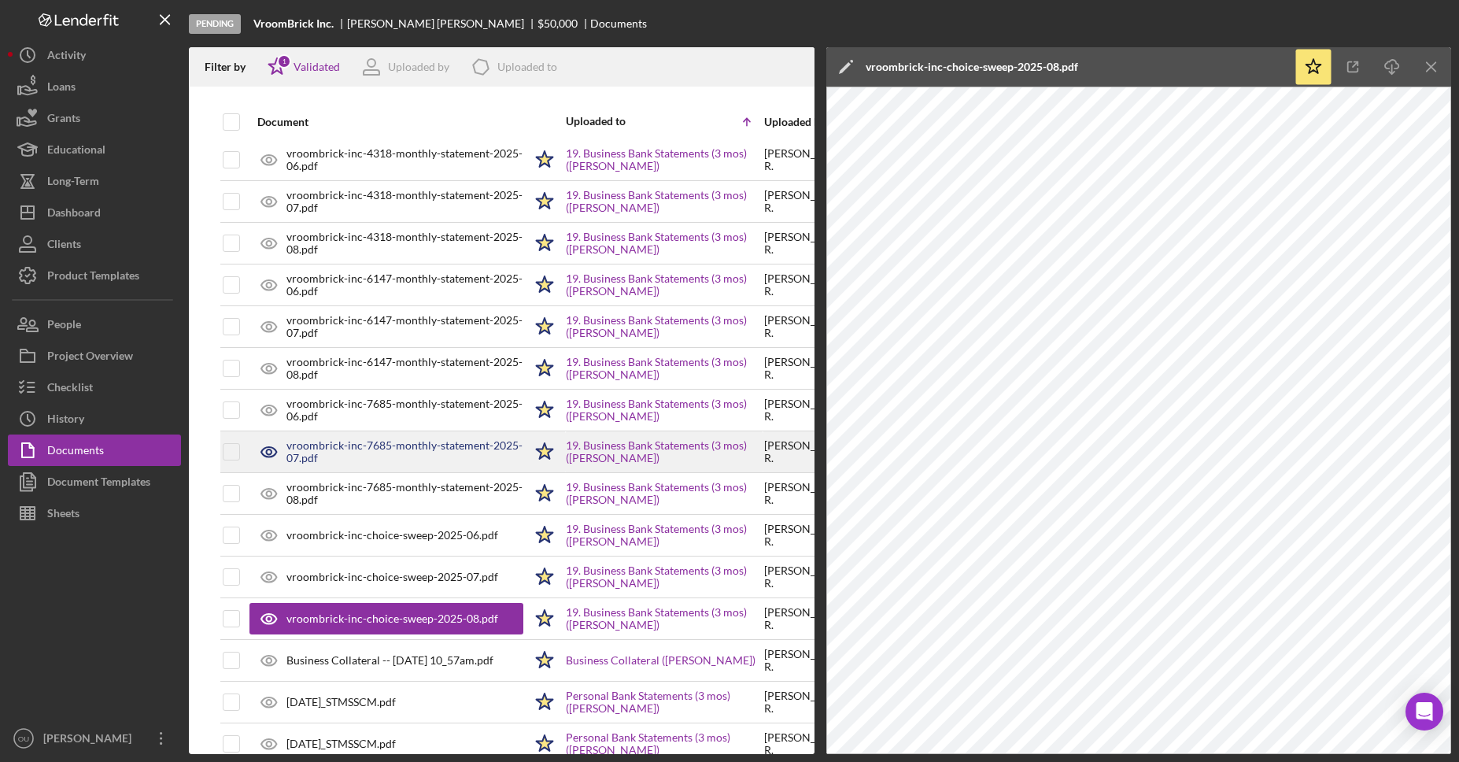
click at [394, 434] on div "vroombrick-inc-7685-monthly-statement-2025-07.pdf" at bounding box center [386, 451] width 274 height 39
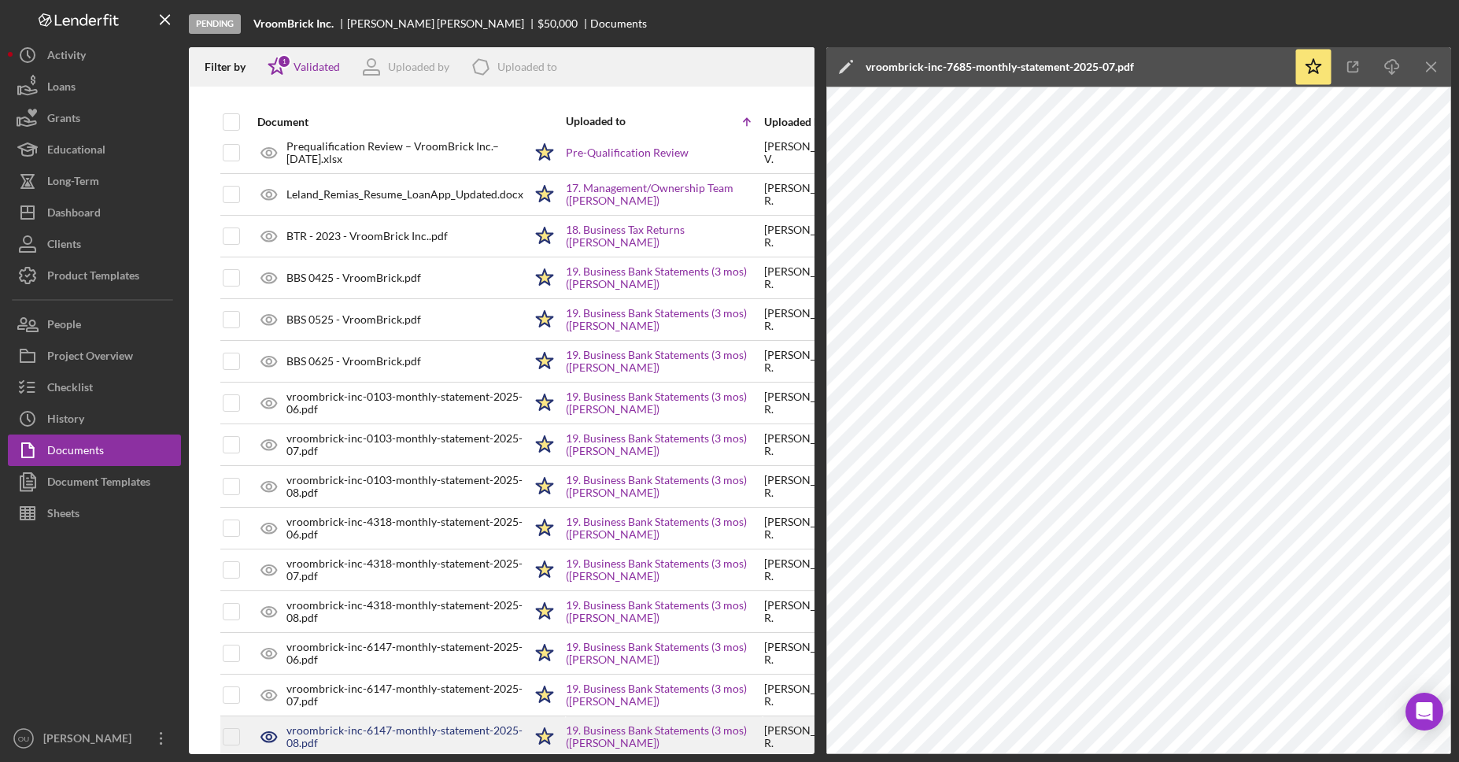
scroll to position [974, 0]
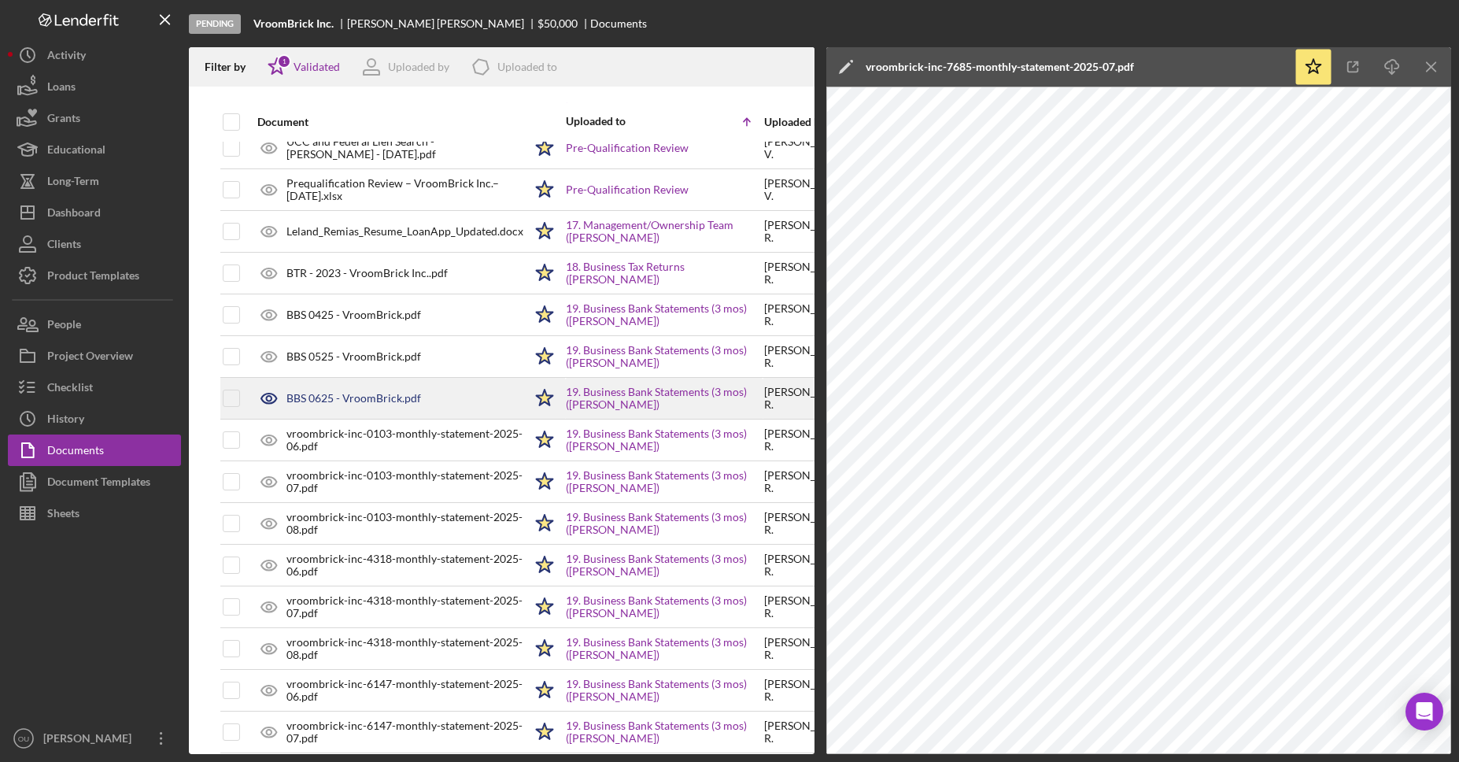
click at [441, 390] on div "BBS 0625 - VroomBrick.pdf" at bounding box center [386, 397] width 274 height 39
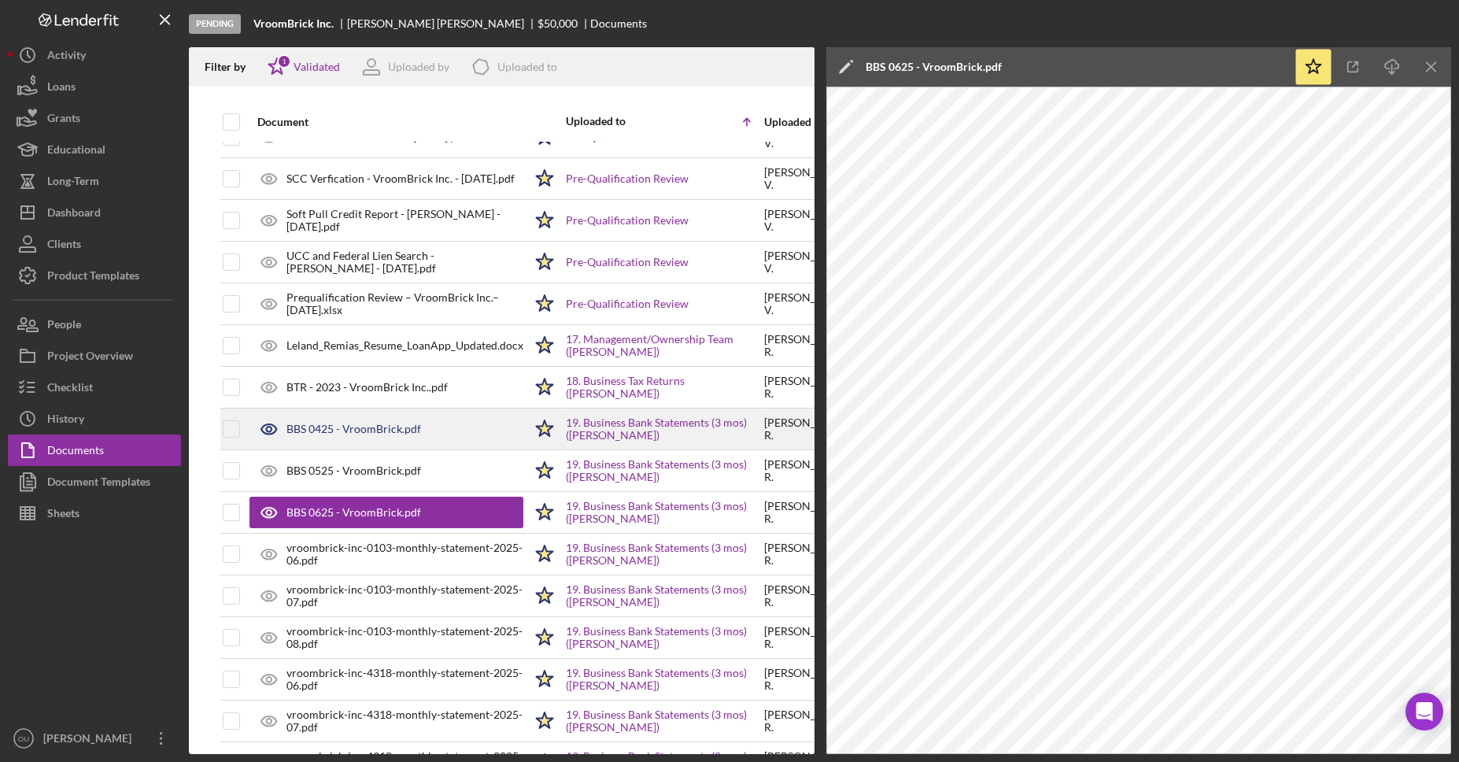
scroll to position [858, 0]
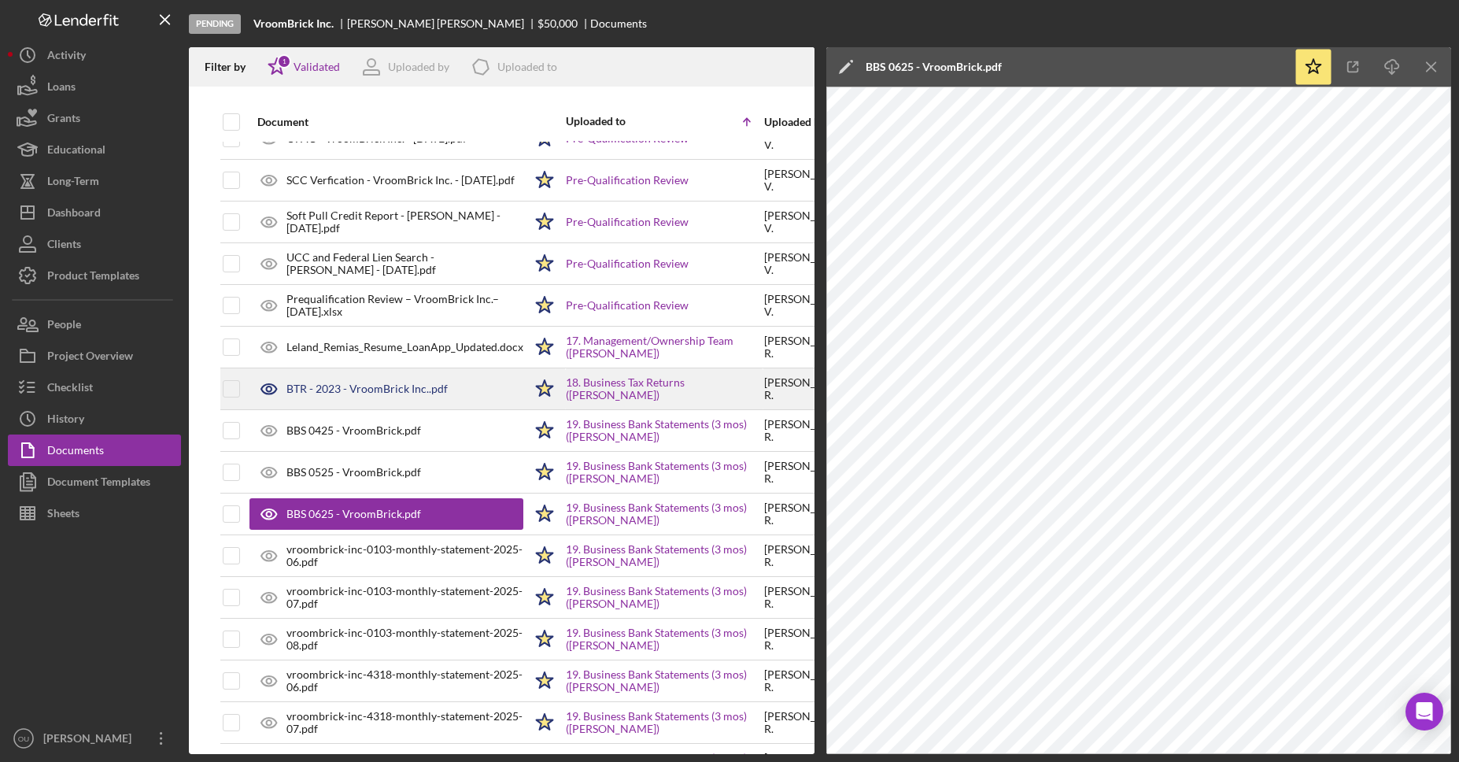
click at [382, 391] on div "BTR - 2023 - VroomBrick Inc..pdf" at bounding box center [366, 388] width 161 height 13
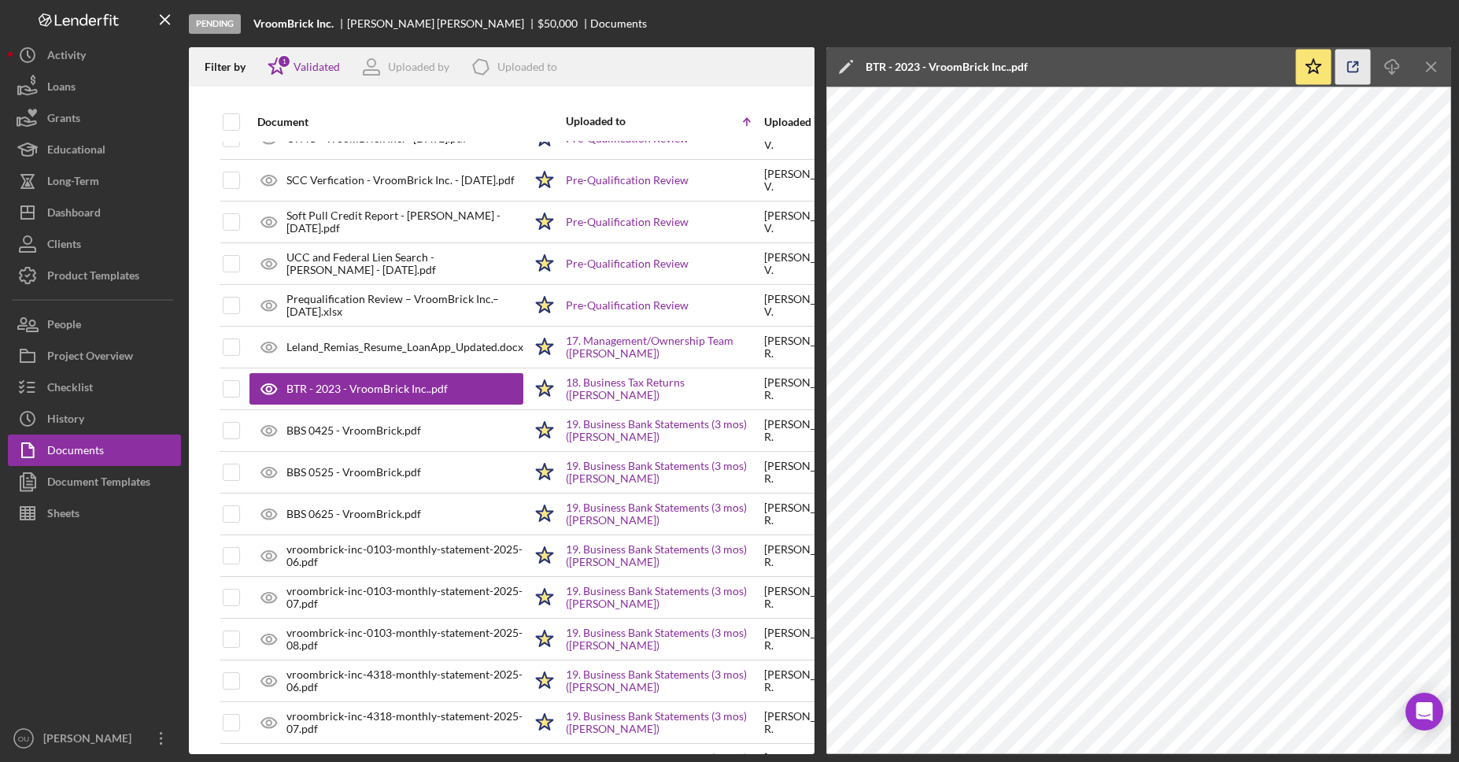
click at [1352, 68] on icon "button" at bounding box center [1352, 67] width 35 height 35
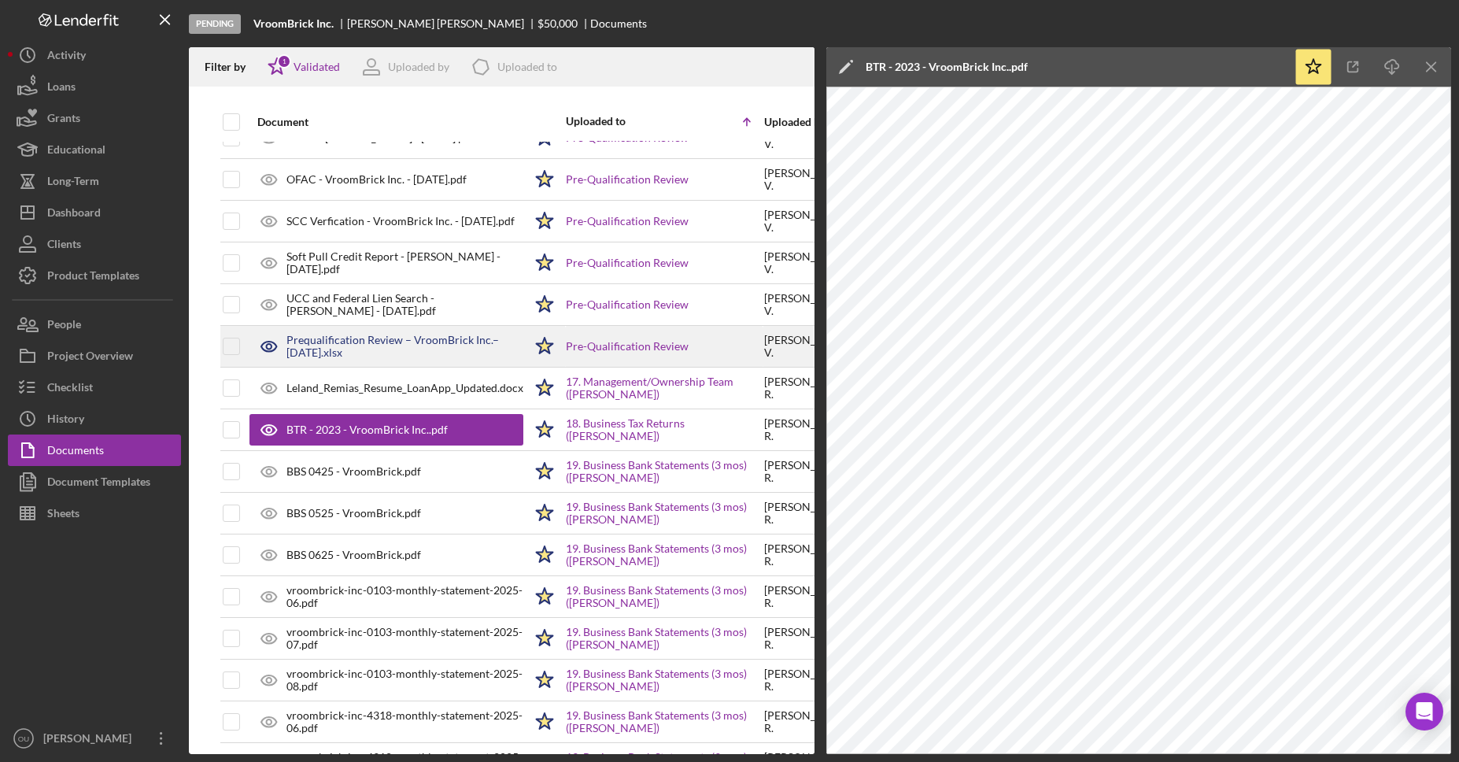
scroll to position [813, 0]
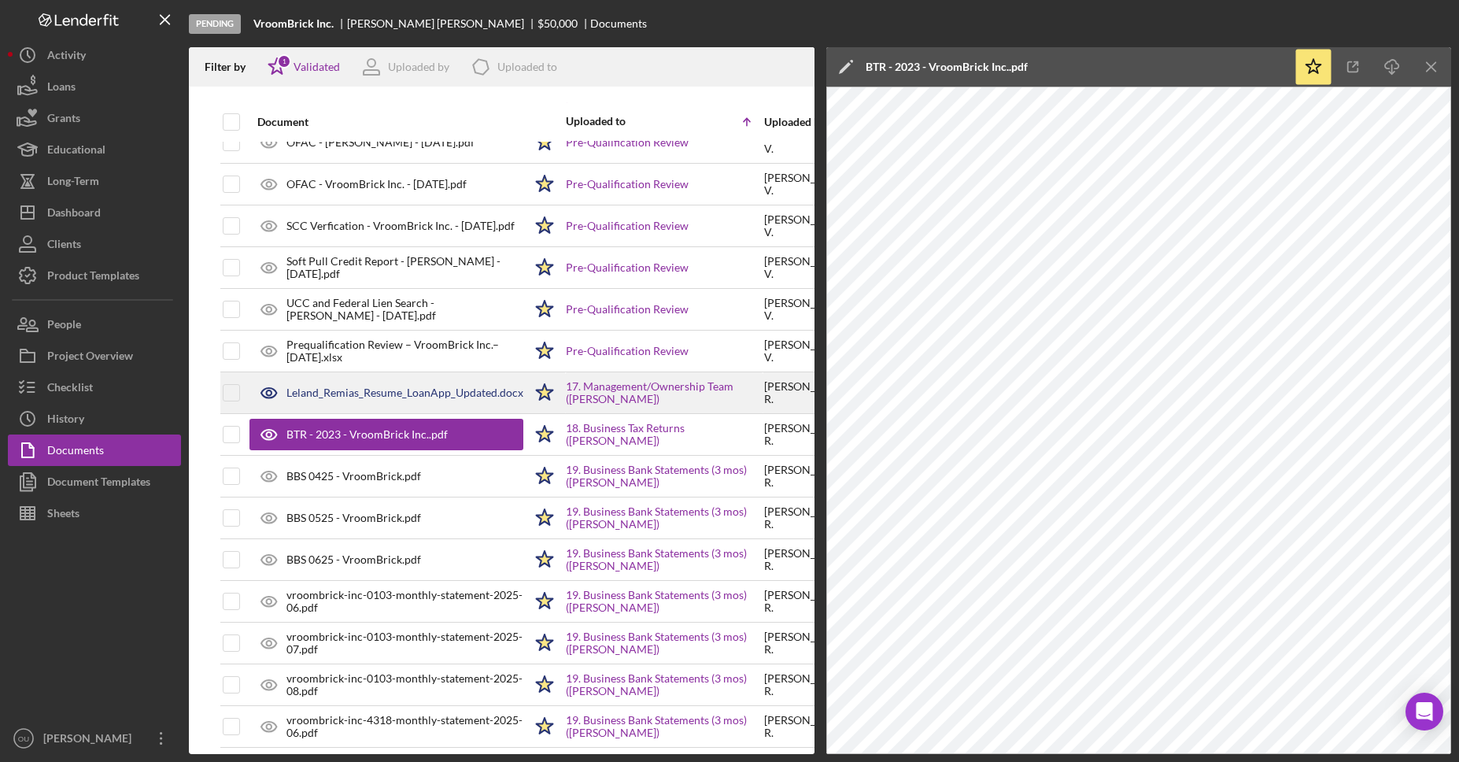
click at [400, 389] on div "Leland_Remias_Resume_LoanApp_Updated.docx" at bounding box center [404, 392] width 237 height 13
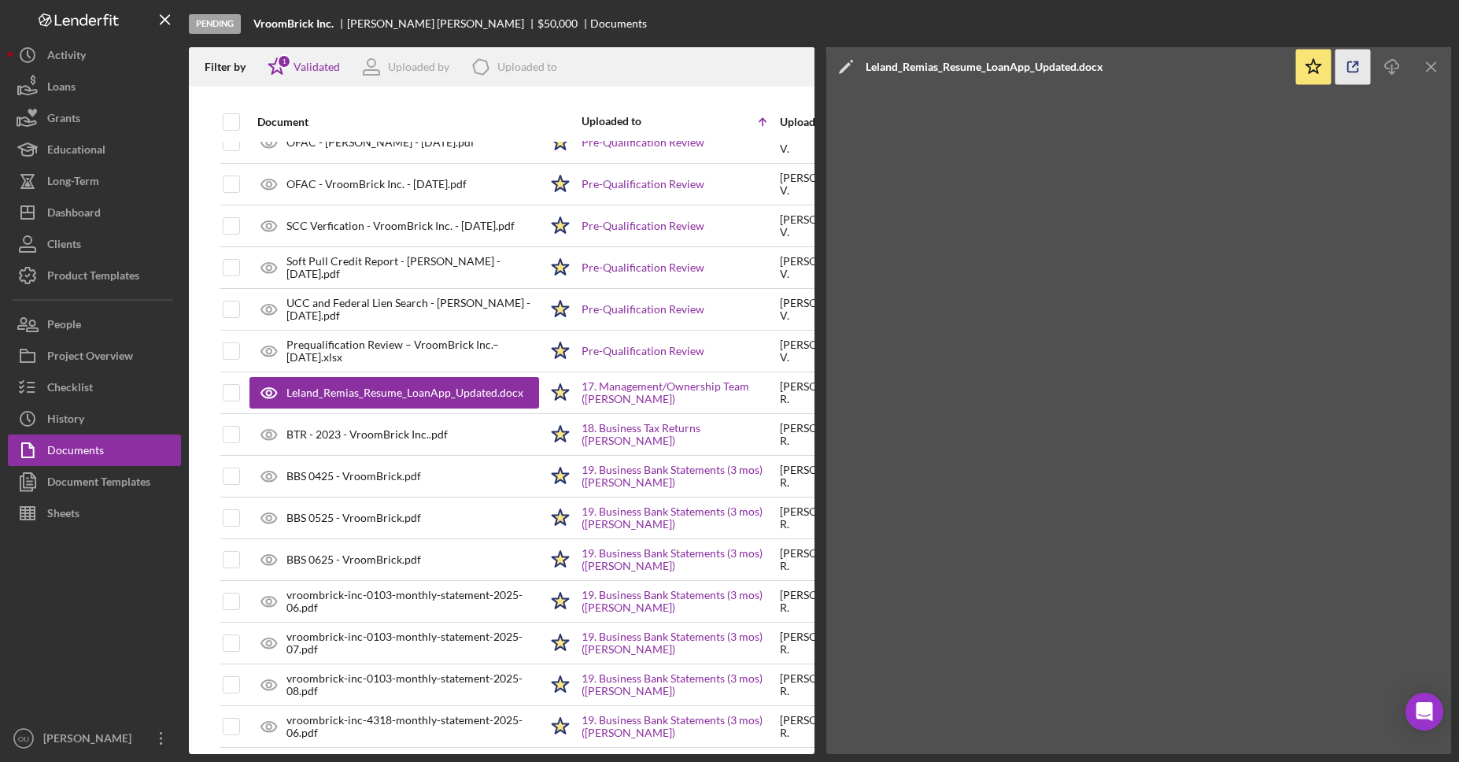
click at [1355, 71] on icon "button" at bounding box center [1353, 67] width 10 height 10
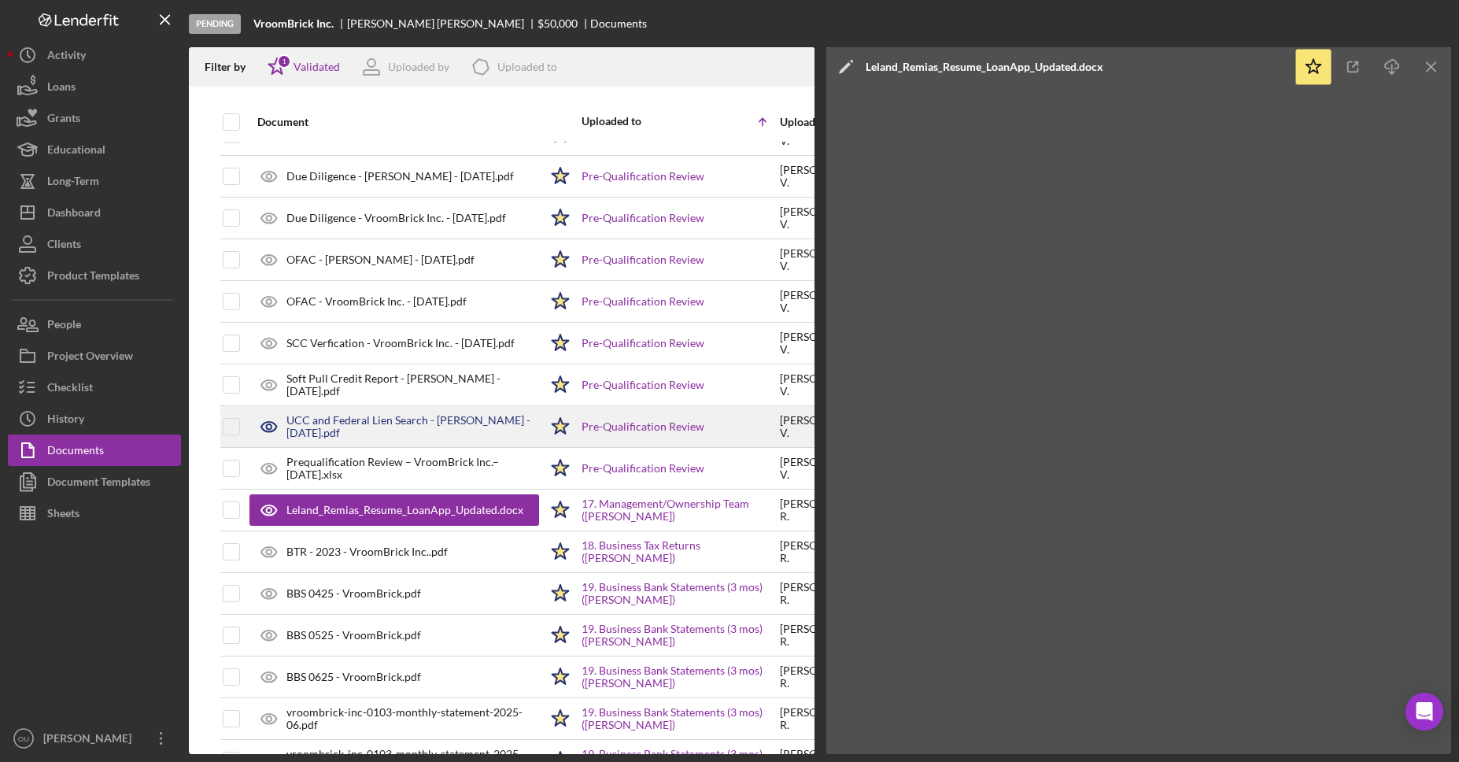
scroll to position [673, 0]
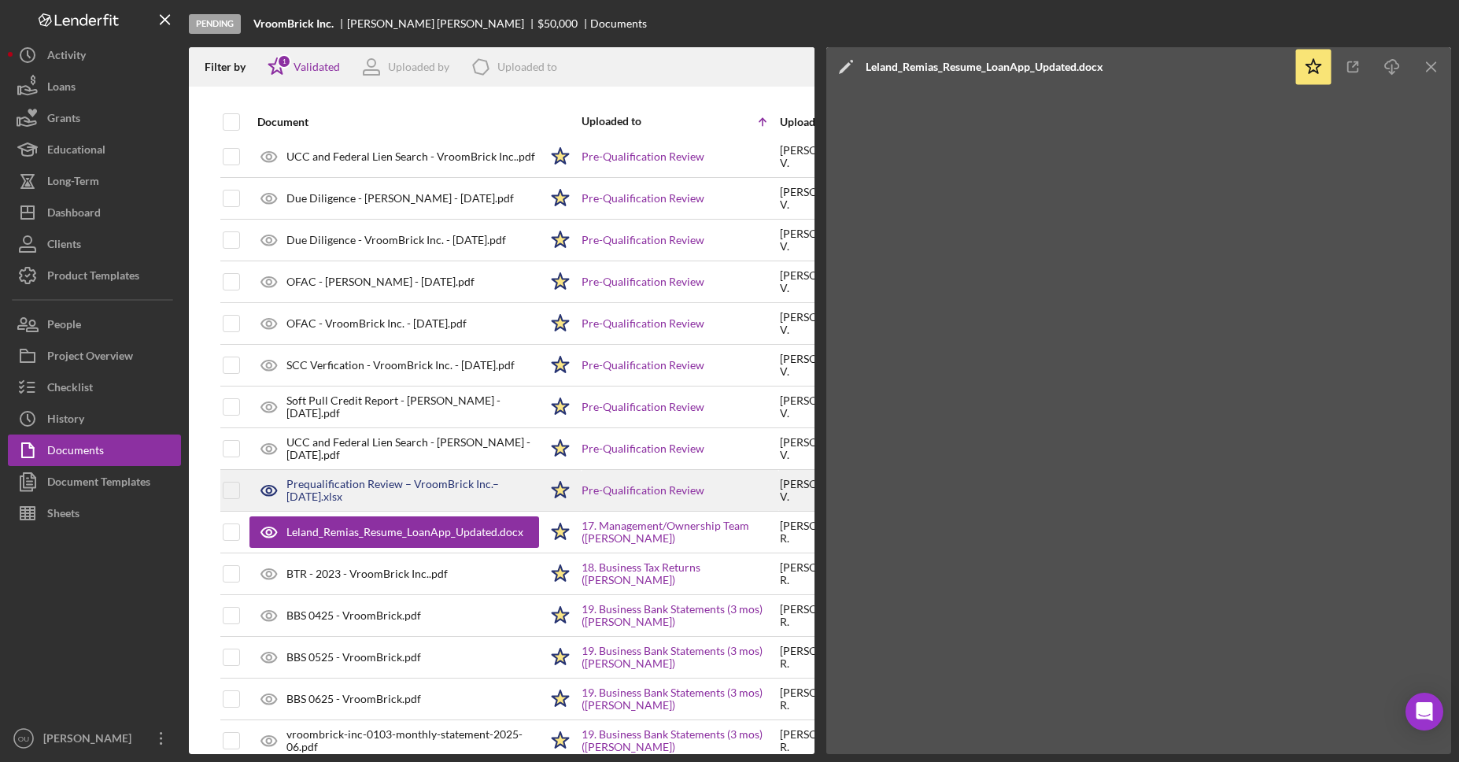
click at [419, 484] on div "Prequalification Review – VroomBrick Inc.– [DATE].xlsx" at bounding box center [412, 490] width 253 height 25
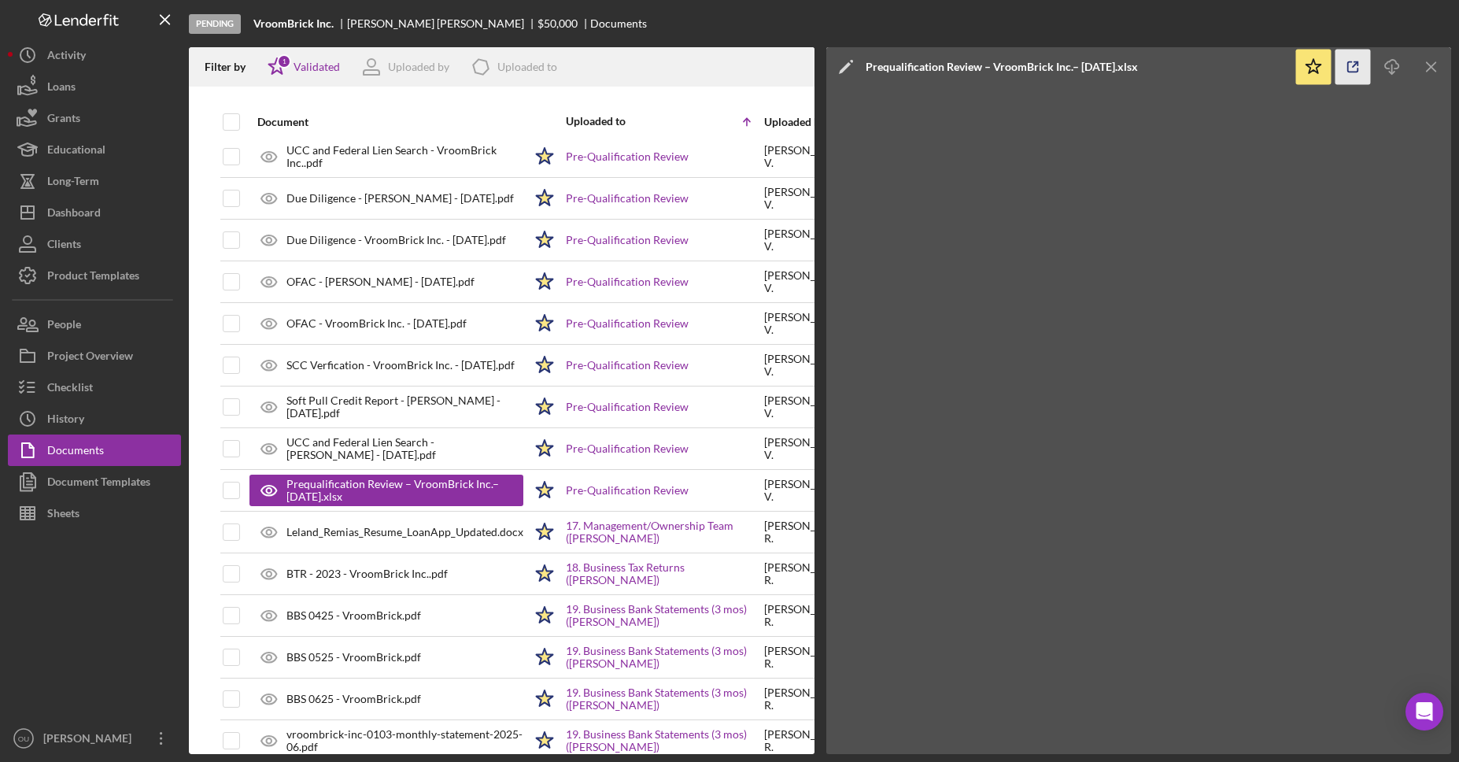
click at [1356, 66] on icon "button" at bounding box center [1352, 67] width 35 height 35
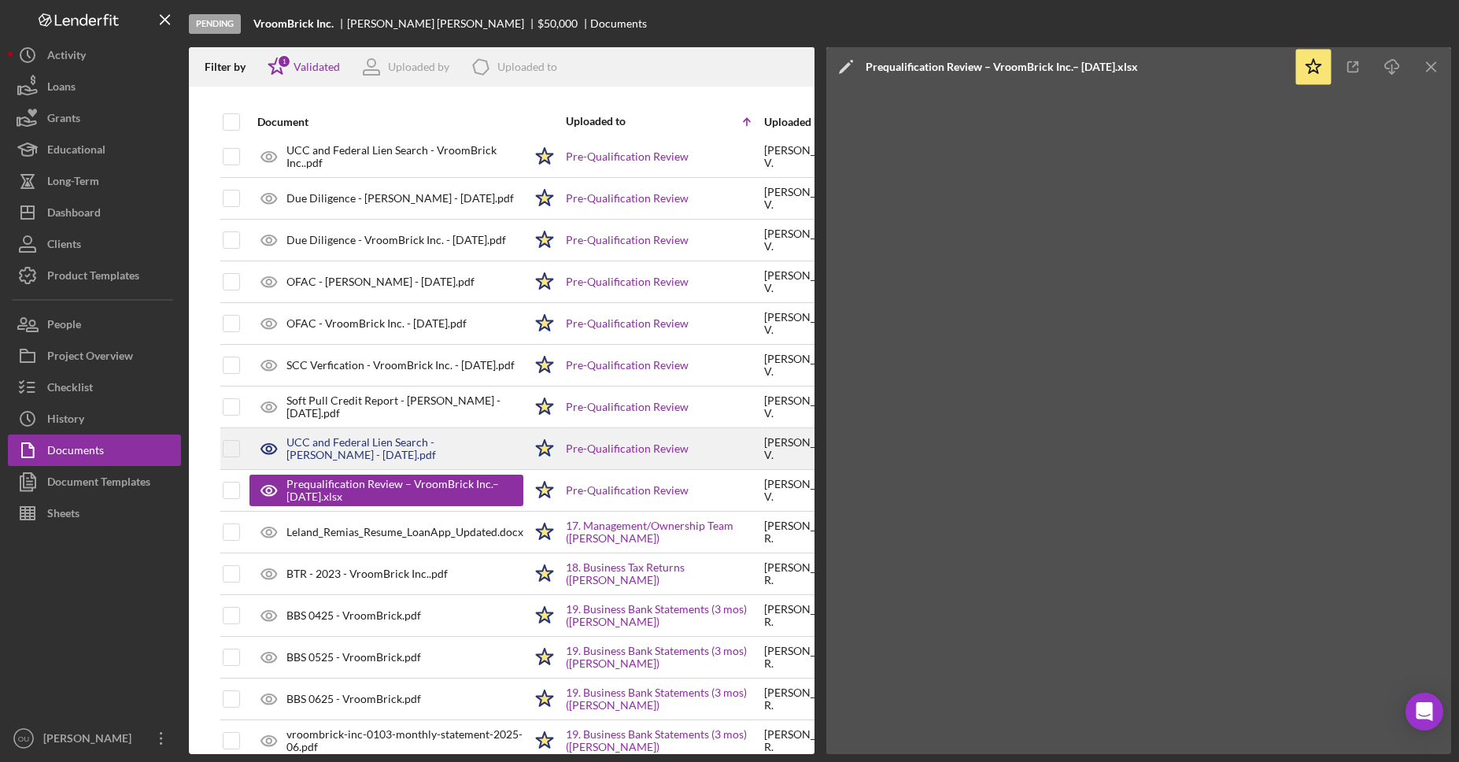
click at [399, 455] on div "UCC and Federal Lien Search - Leland Remias - 8.28.2025.pdf" at bounding box center [404, 448] width 237 height 25
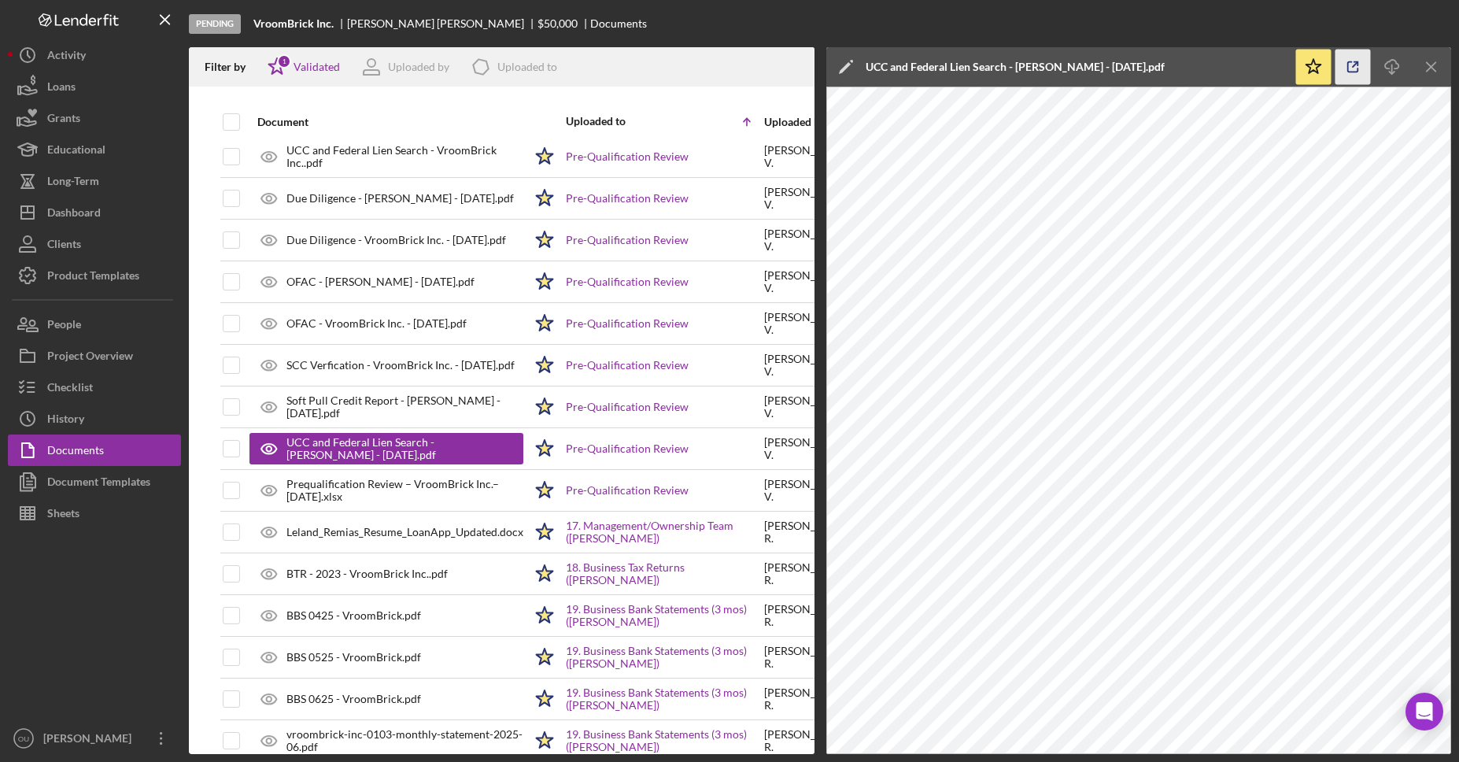
click at [1348, 65] on icon "button" at bounding box center [1353, 67] width 10 height 10
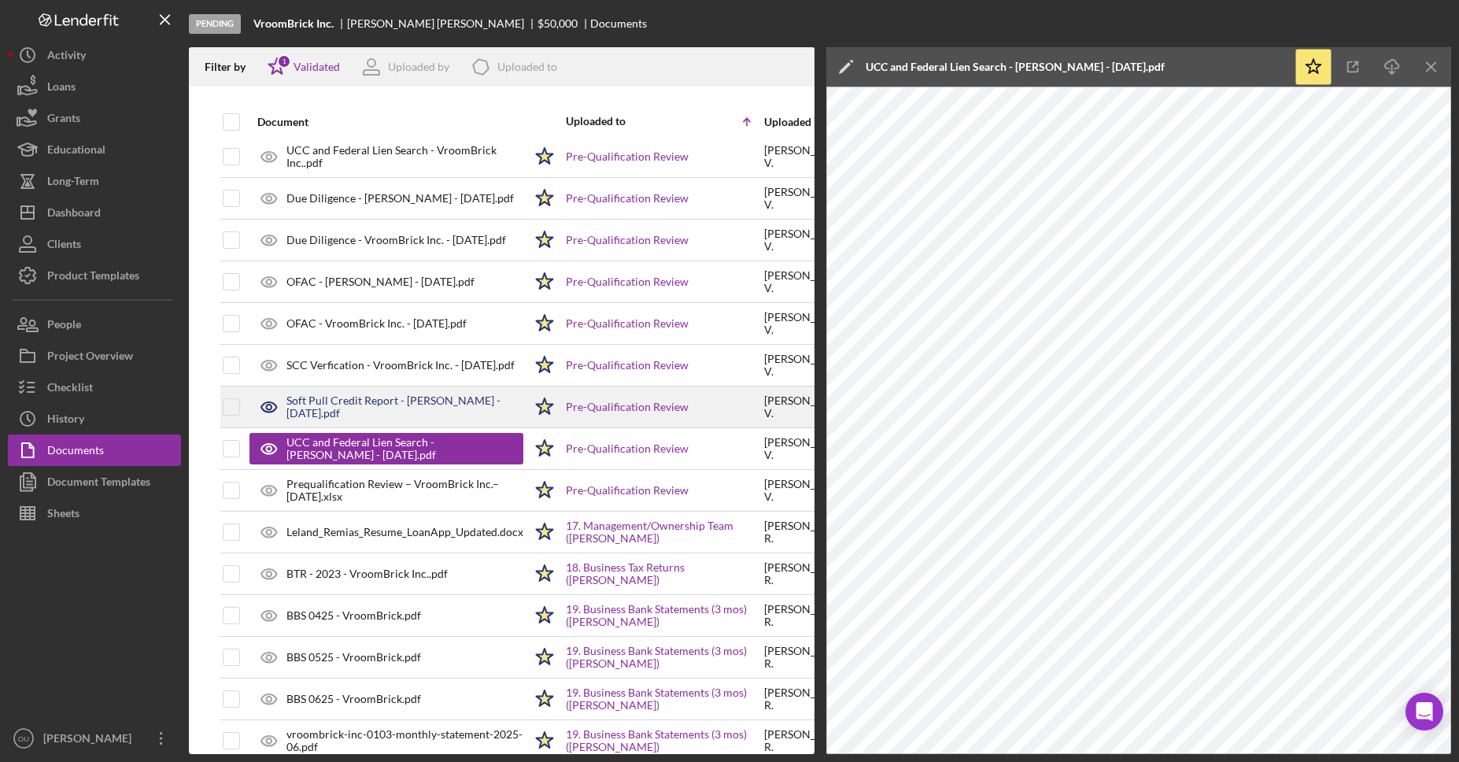
click at [403, 390] on div "Soft Pull Credit Report - [PERSON_NAME] - [DATE].pdf" at bounding box center [386, 406] width 274 height 39
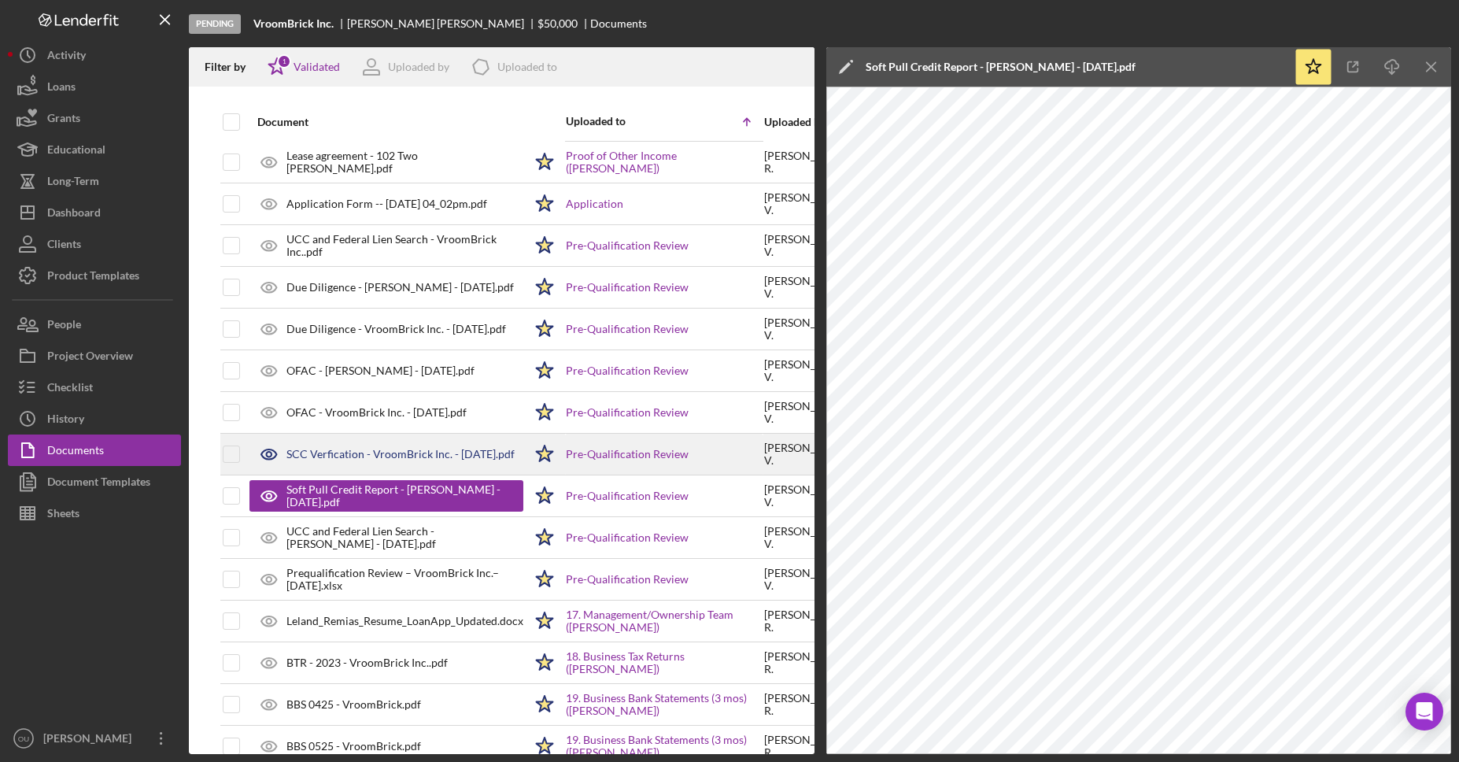
scroll to position [559, 0]
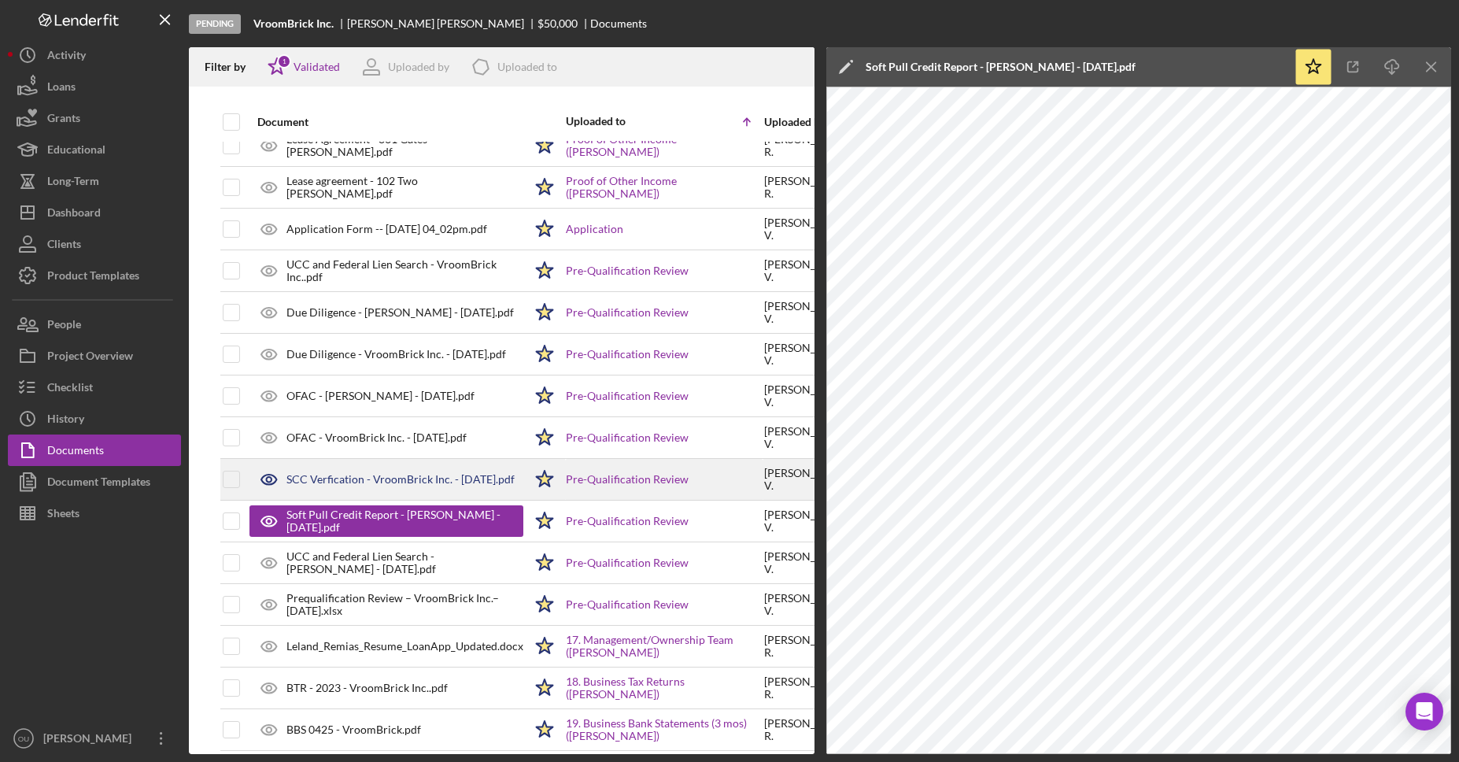
click at [438, 492] on div "SCC Verfication - VroomBrick Inc. - 8.28.2025.pdf" at bounding box center [386, 478] width 274 height 39
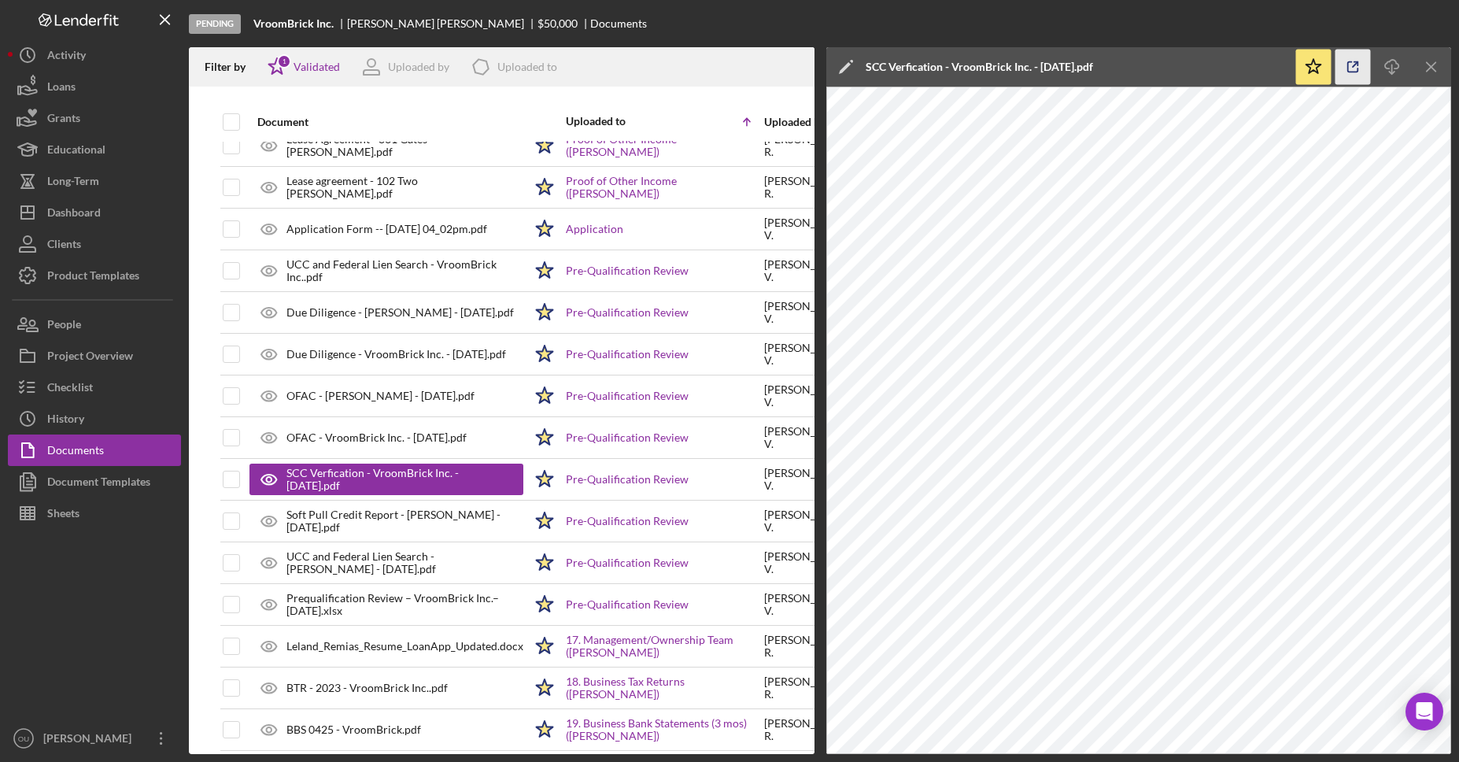
click at [1351, 62] on icon "button" at bounding box center [1353, 67] width 10 height 10
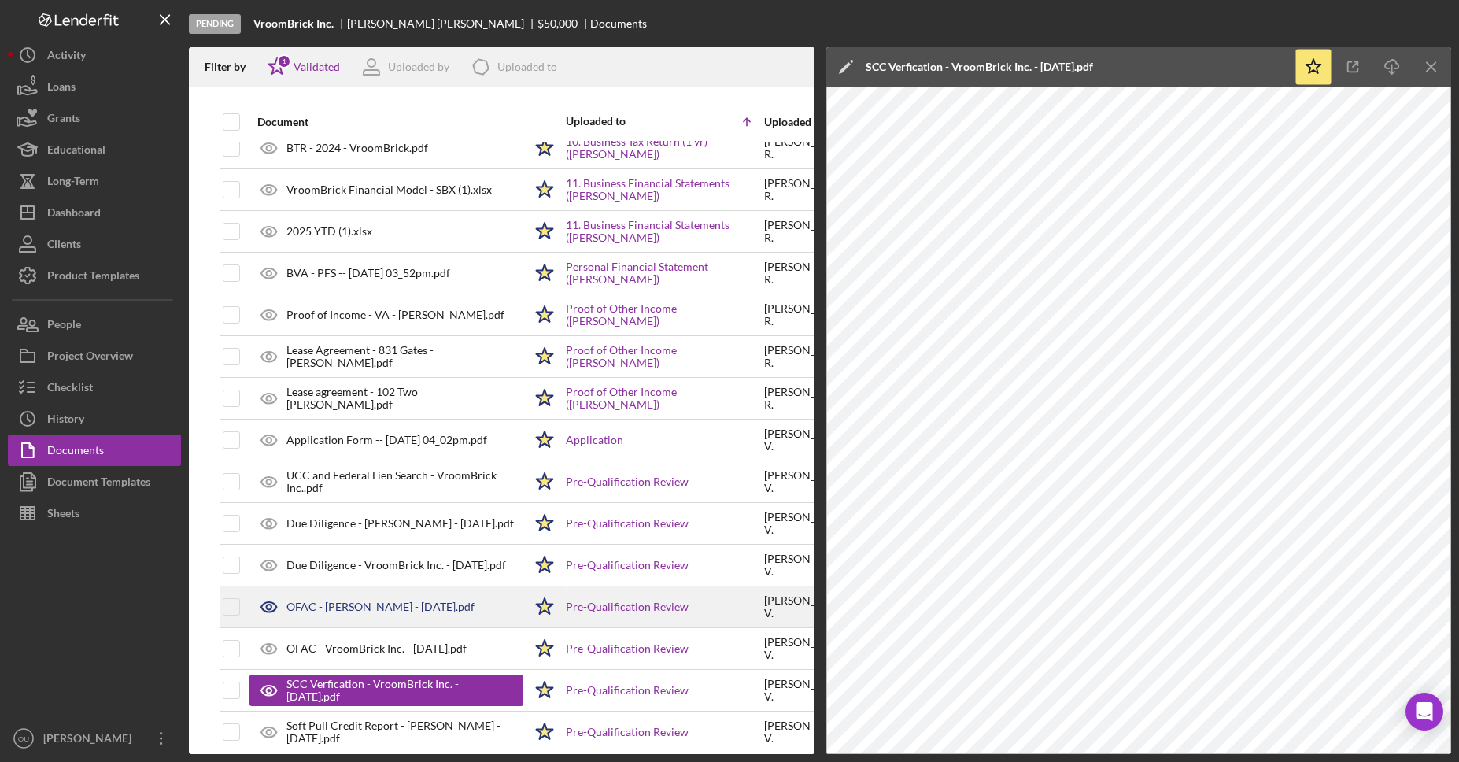
scroll to position [344, 0]
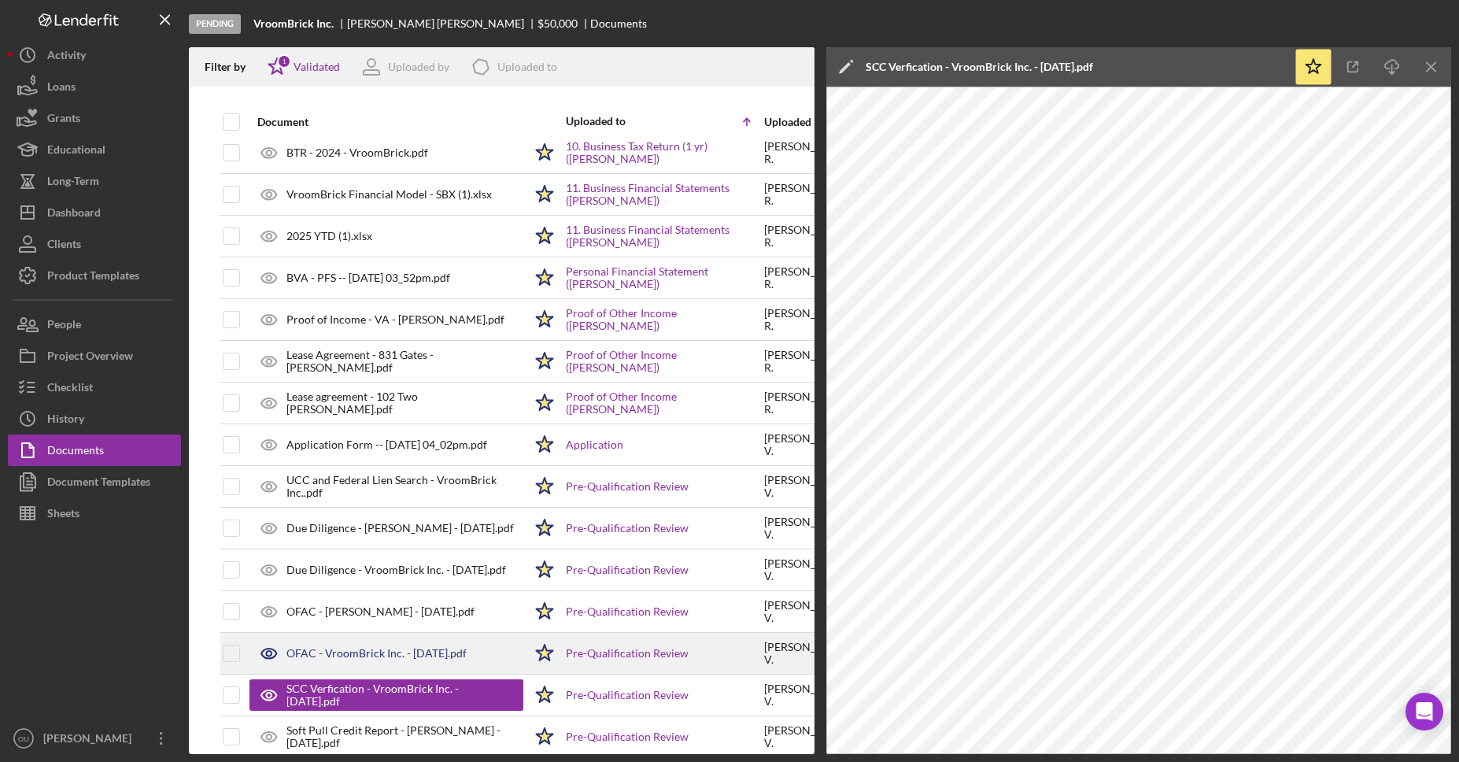
click at [368, 649] on div "OFAC - VroomBrick Inc. - 8.28.2025.pdf" at bounding box center [376, 653] width 180 height 13
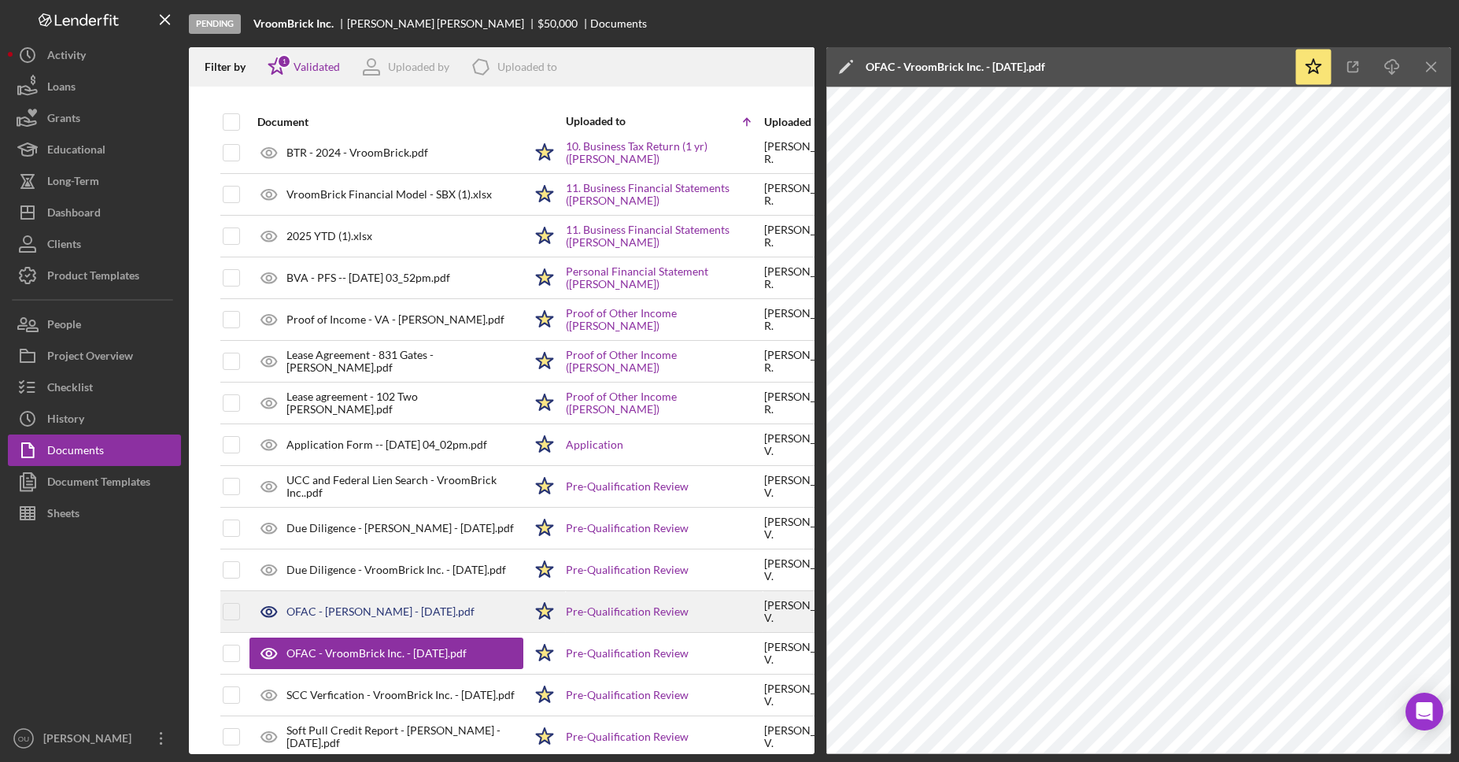
click at [402, 609] on div "OFAC - Leland Remias - 8.28.2025.pdf" at bounding box center [380, 611] width 188 height 13
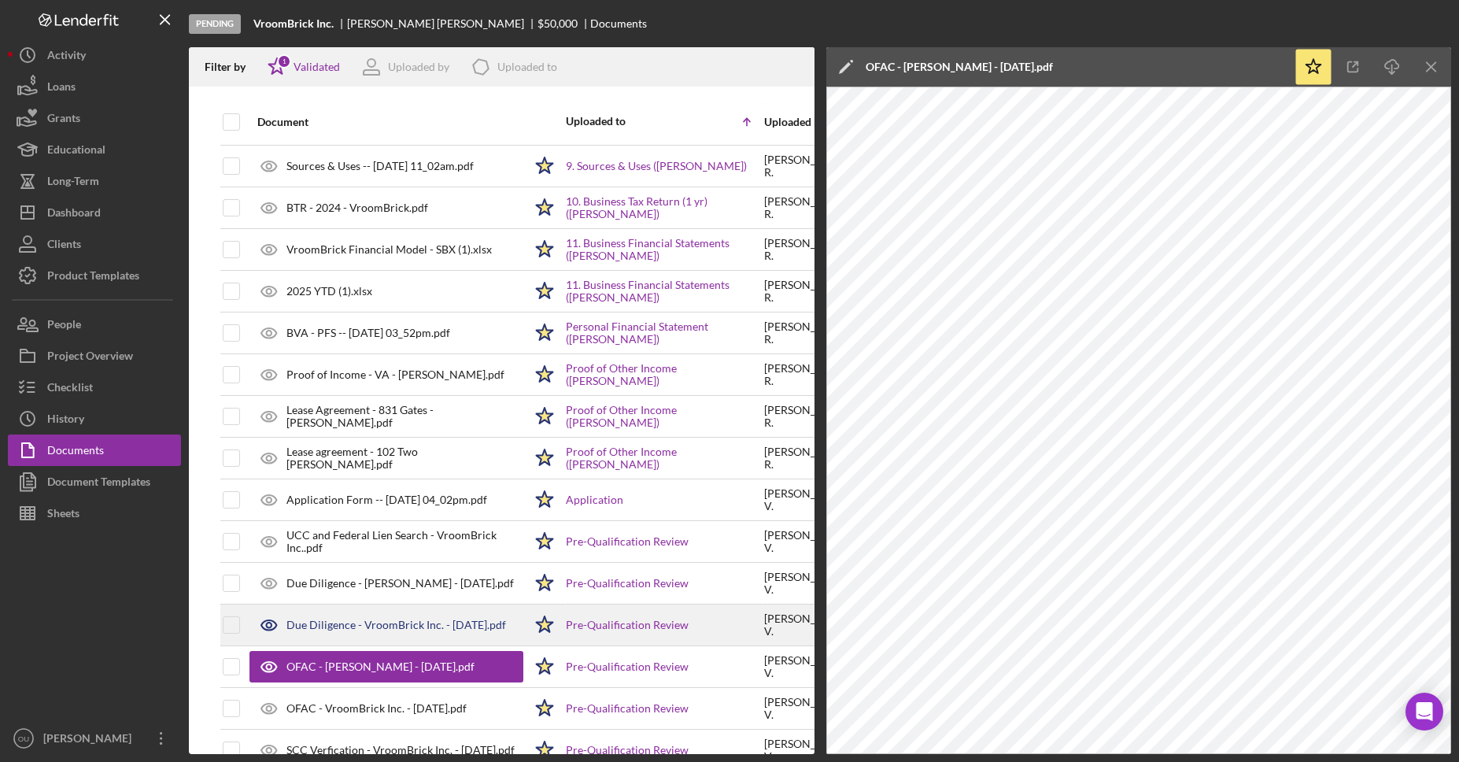
scroll to position [288, 0]
click at [415, 623] on div "Due Diligence - VroomBrick Inc. - 8.28.2025.pdf" at bounding box center [395, 625] width 219 height 13
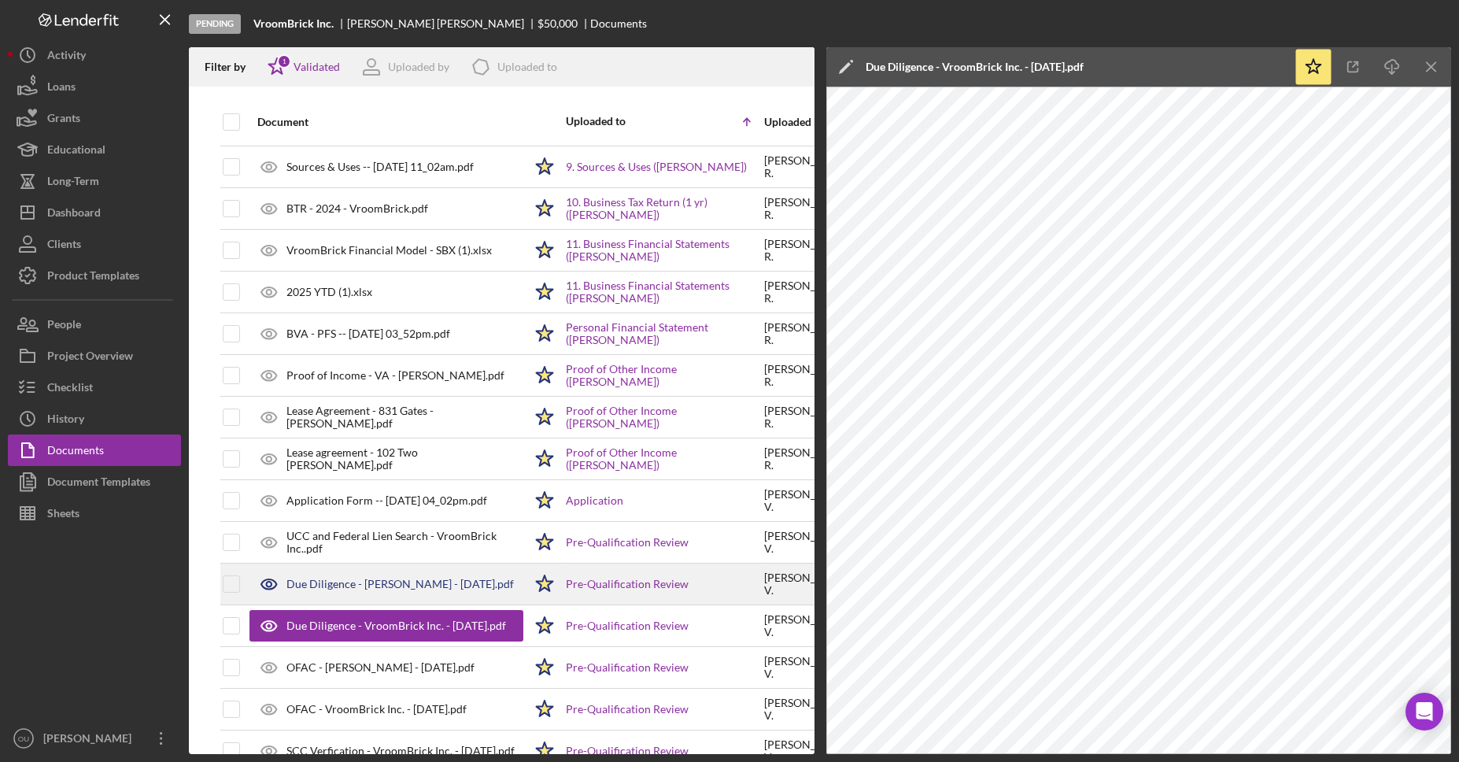
click at [427, 577] on div "Due Diligence - Leland Remias - 8.28.2025.pdf" at bounding box center [399, 583] width 227 height 13
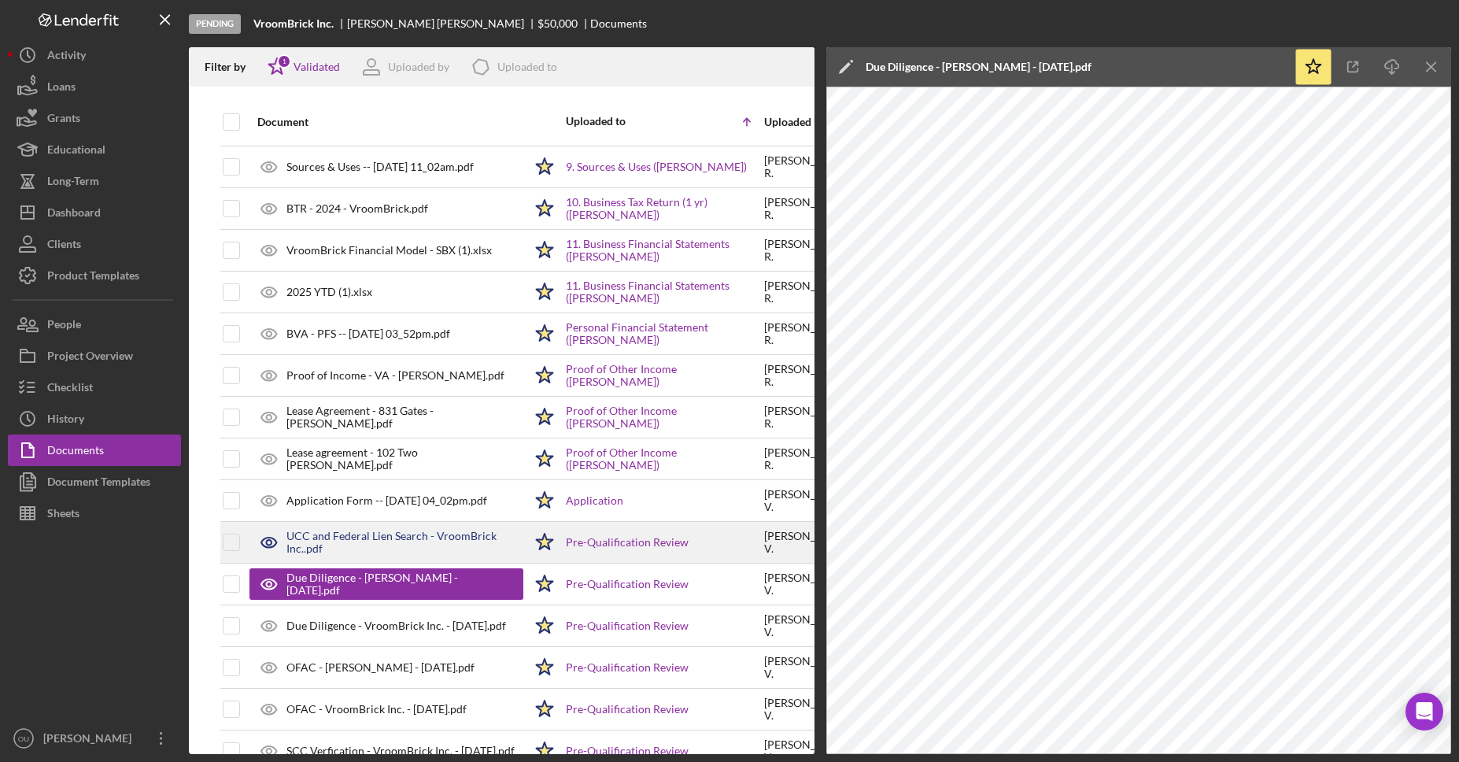
click at [427, 534] on div "UCC and Federal Lien Search - VroomBrick Inc..pdf" at bounding box center [404, 541] width 237 height 25
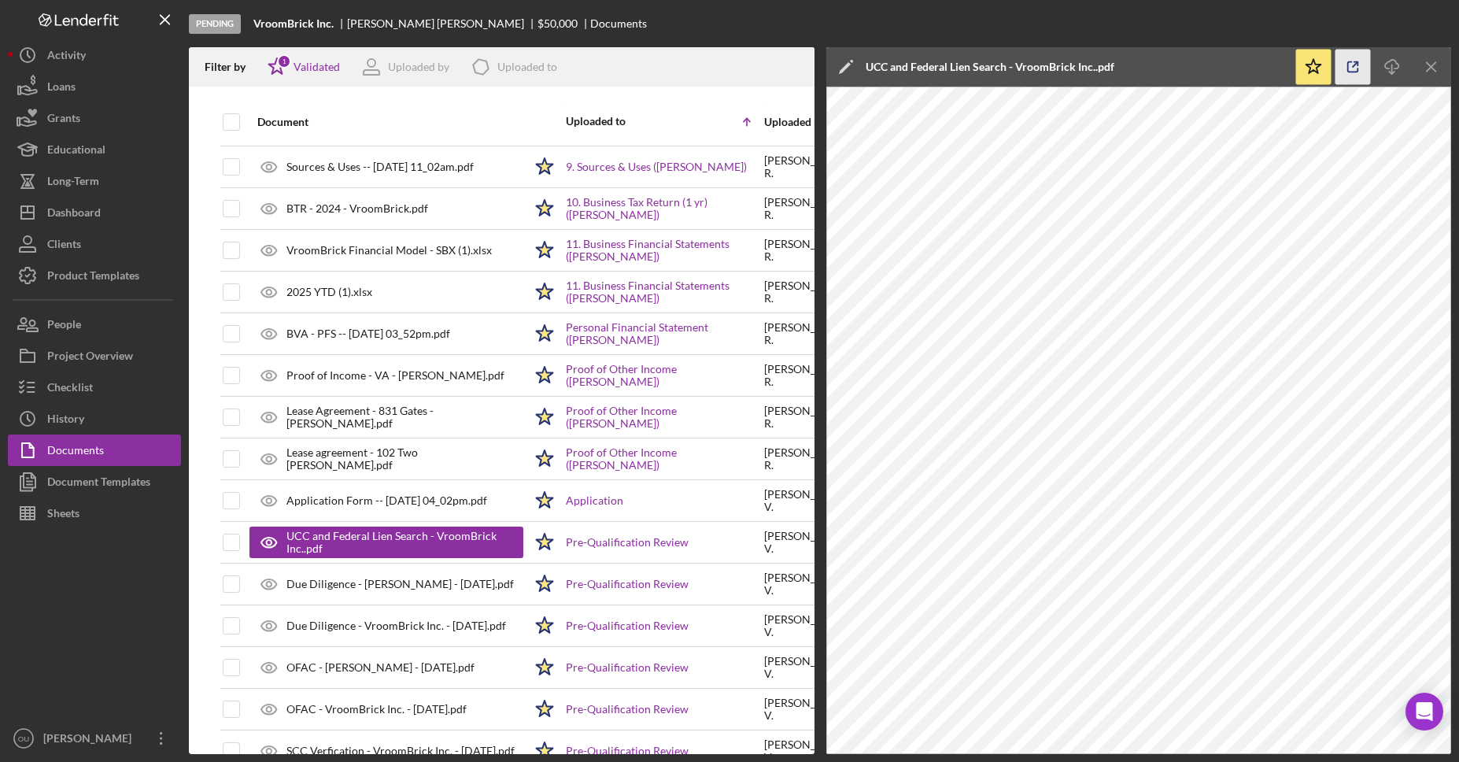
click at [1355, 66] on icon "button" at bounding box center [1352, 67] width 35 height 35
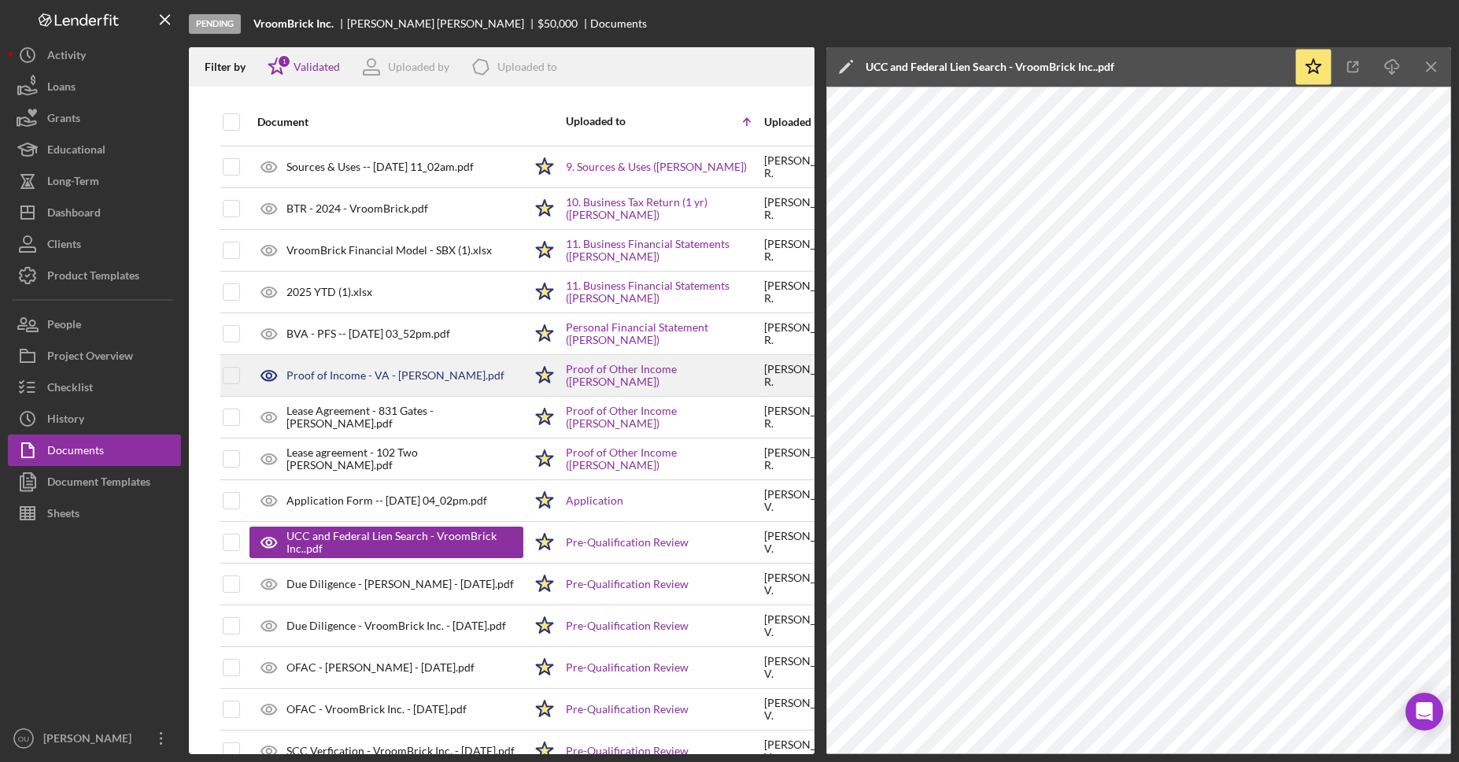
scroll to position [218, 0]
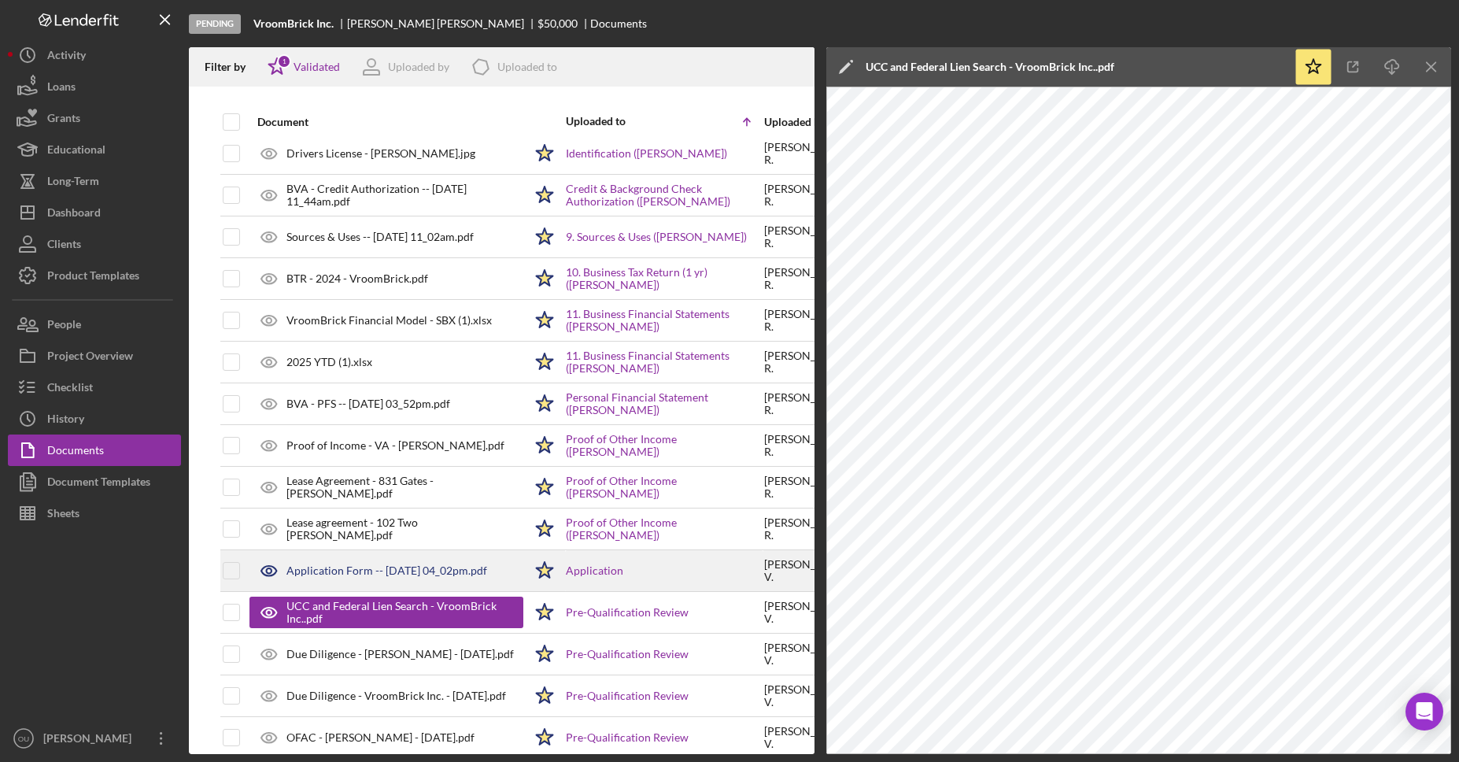
click at [433, 580] on div "Application Form -- 2025-07-24 04_02pm.pdf" at bounding box center [386, 570] width 274 height 39
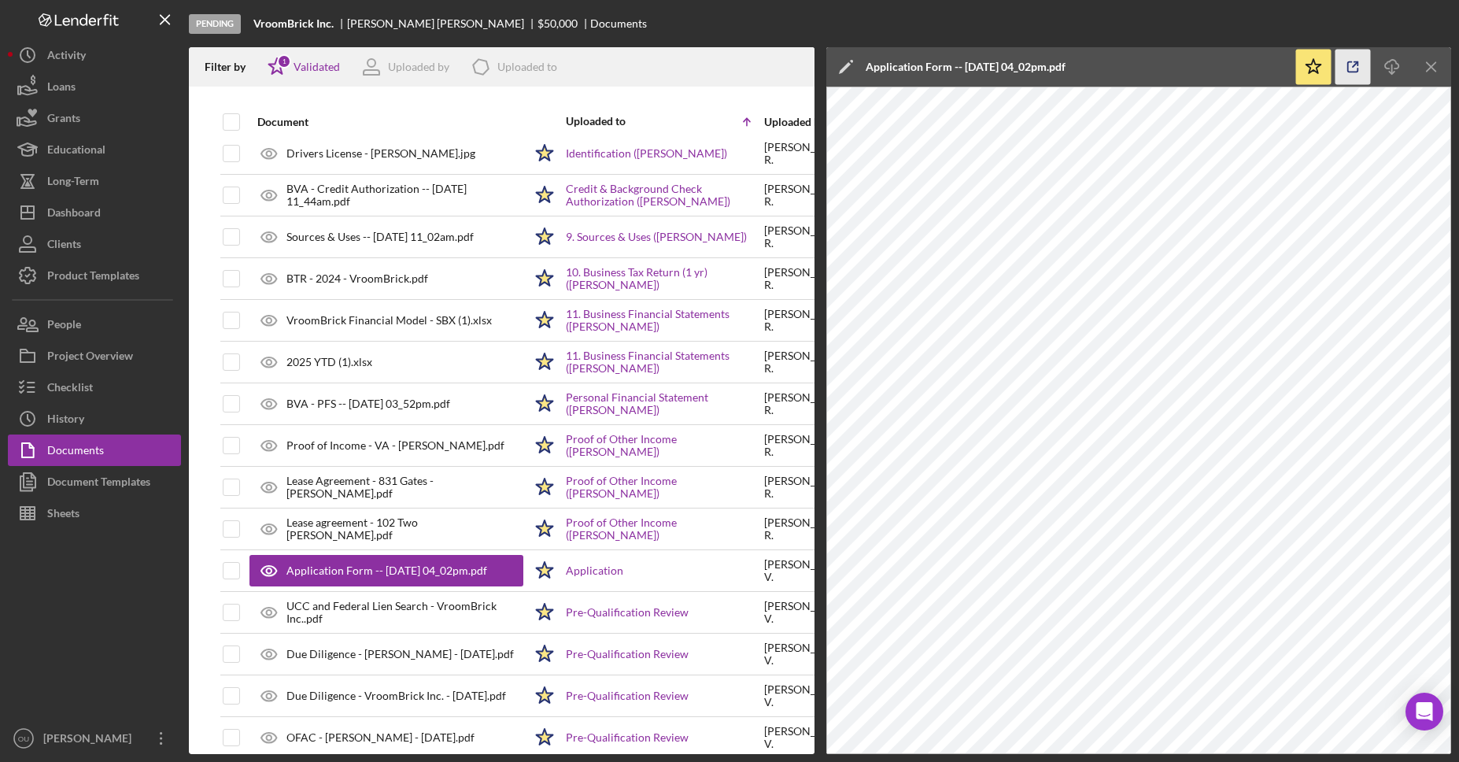
click at [1348, 64] on icon "button" at bounding box center [1353, 67] width 10 height 10
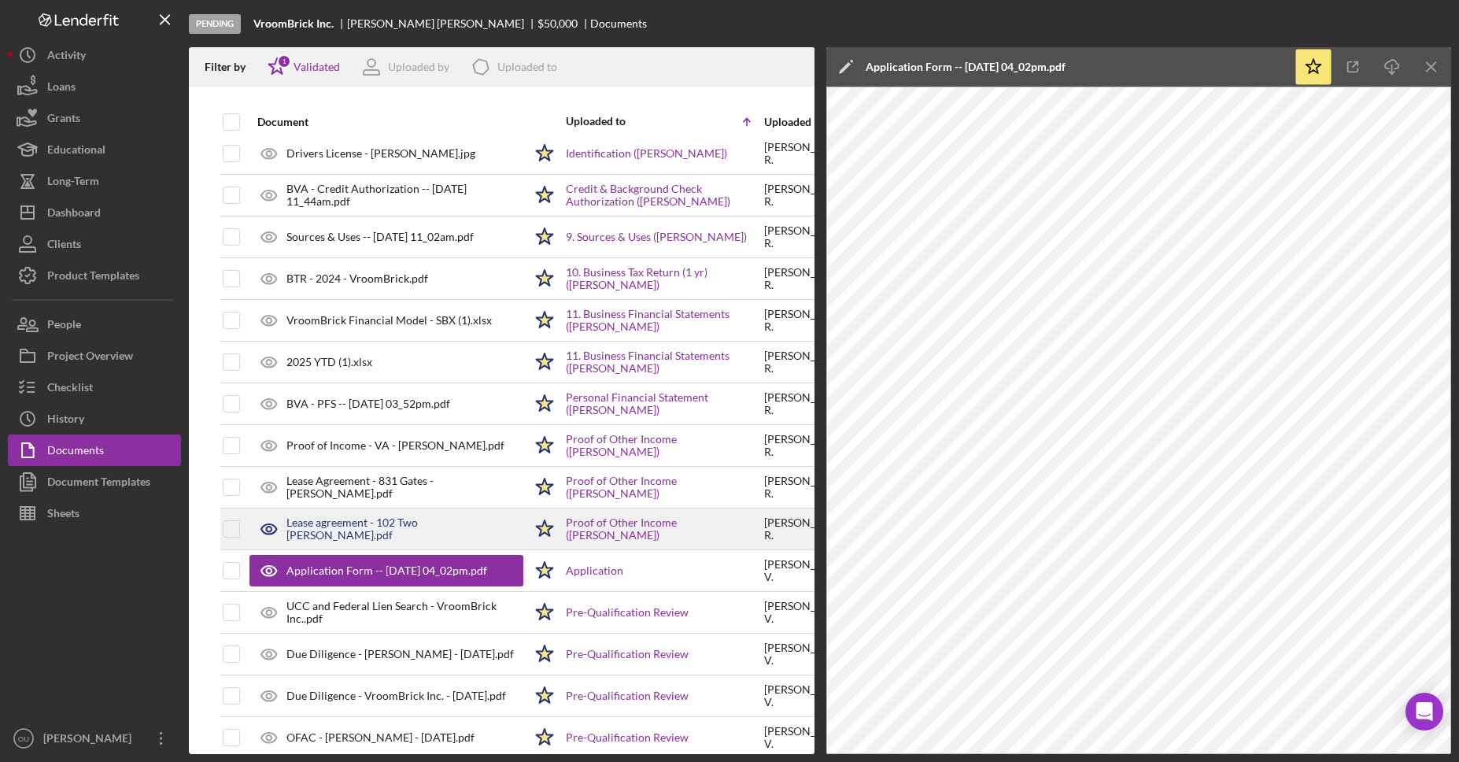
click at [355, 520] on div "Lease agreement - 102 Two Penny - Leland Remias.pdf" at bounding box center [404, 528] width 237 height 25
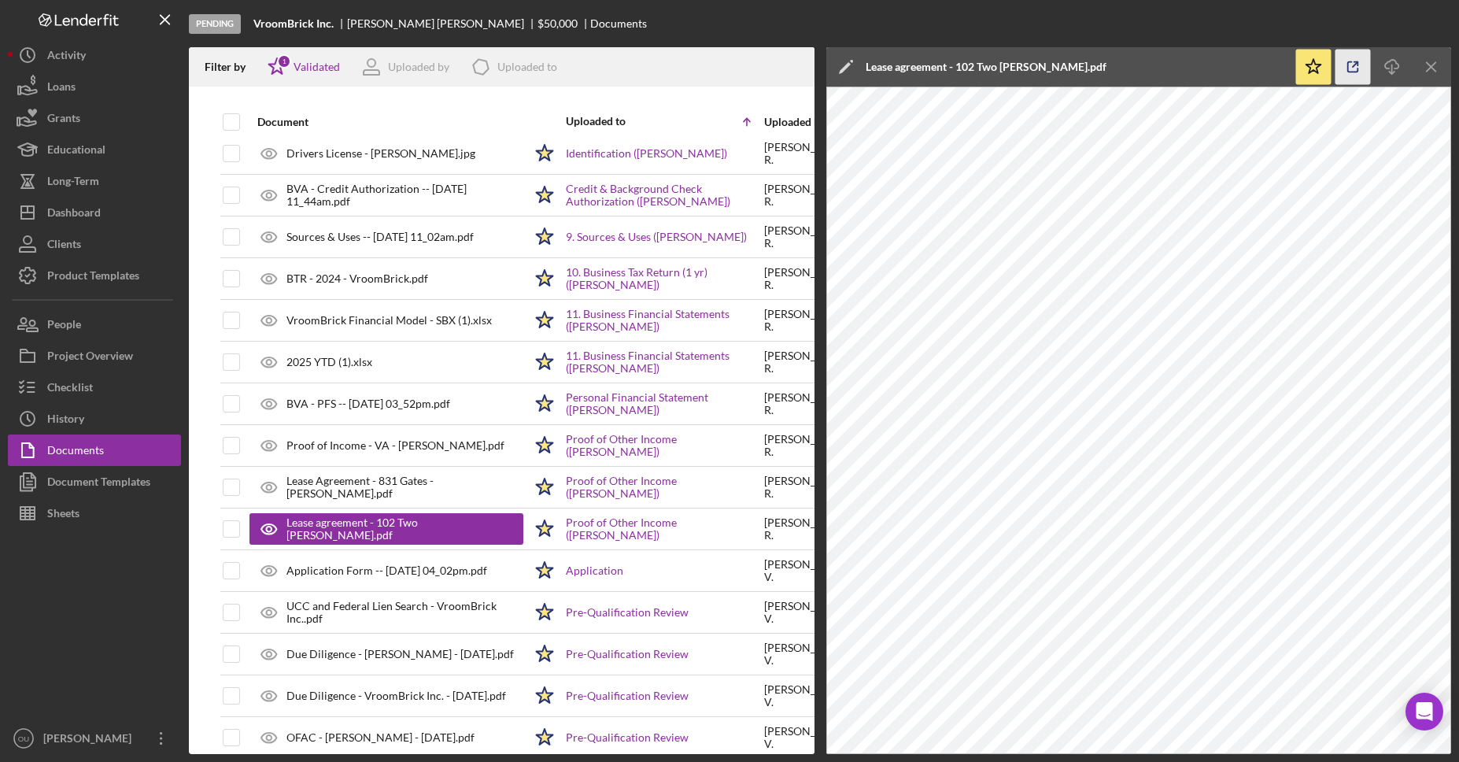
click at [1352, 65] on line "button" at bounding box center [1354, 64] width 5 height 5
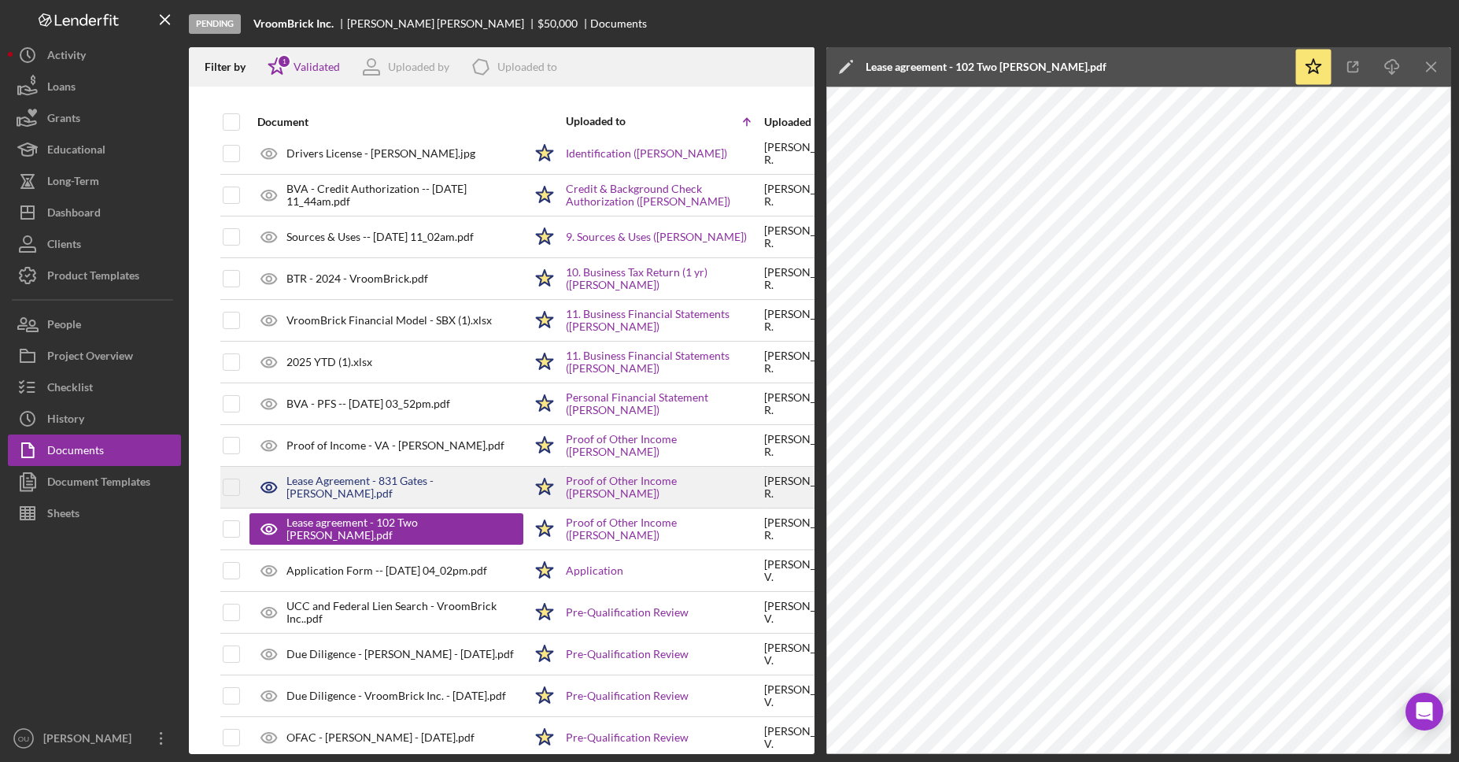
click at [389, 495] on div "Lease Agreement - 831 Gates - Leland Remias.pdf" at bounding box center [404, 486] width 237 height 25
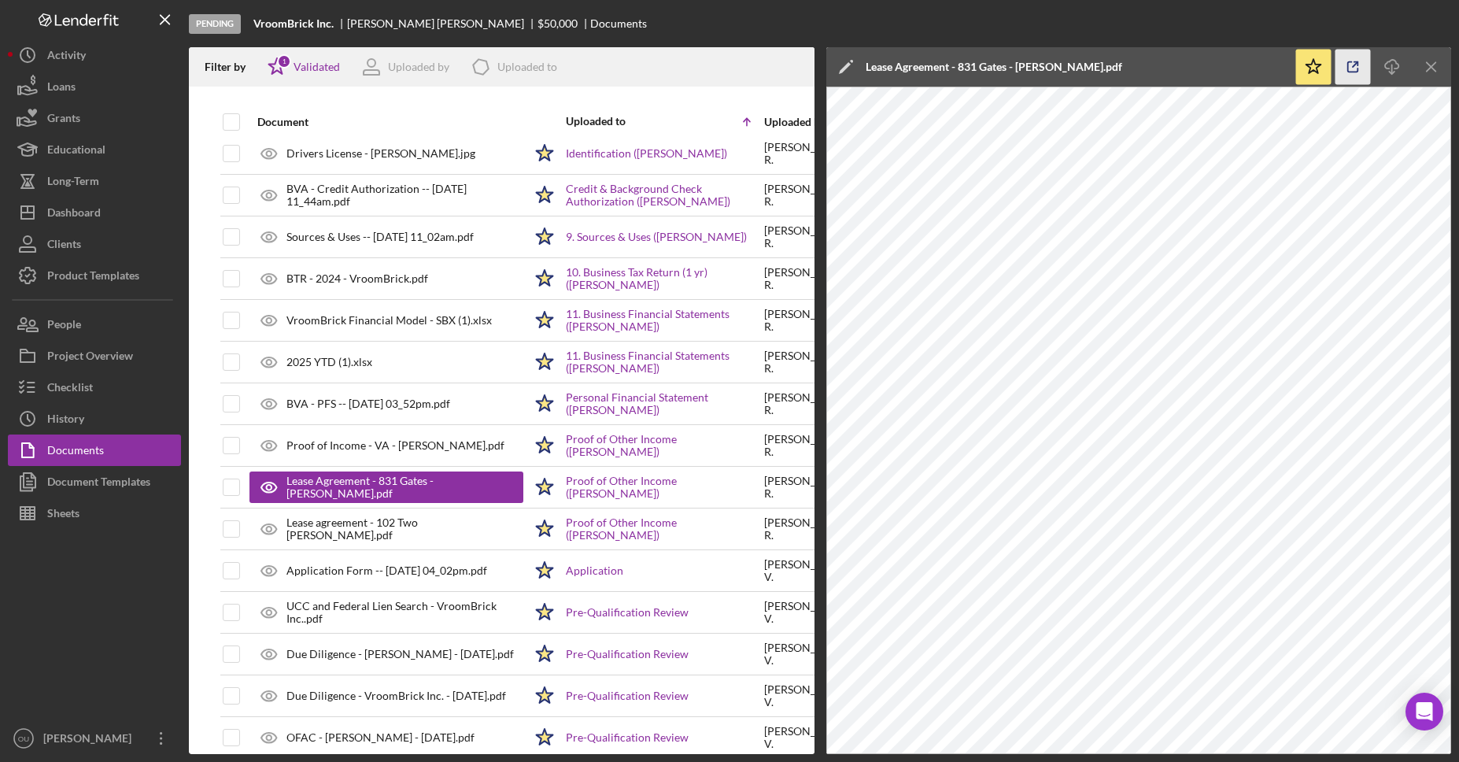
click at [1361, 61] on icon "button" at bounding box center [1352, 67] width 35 height 35
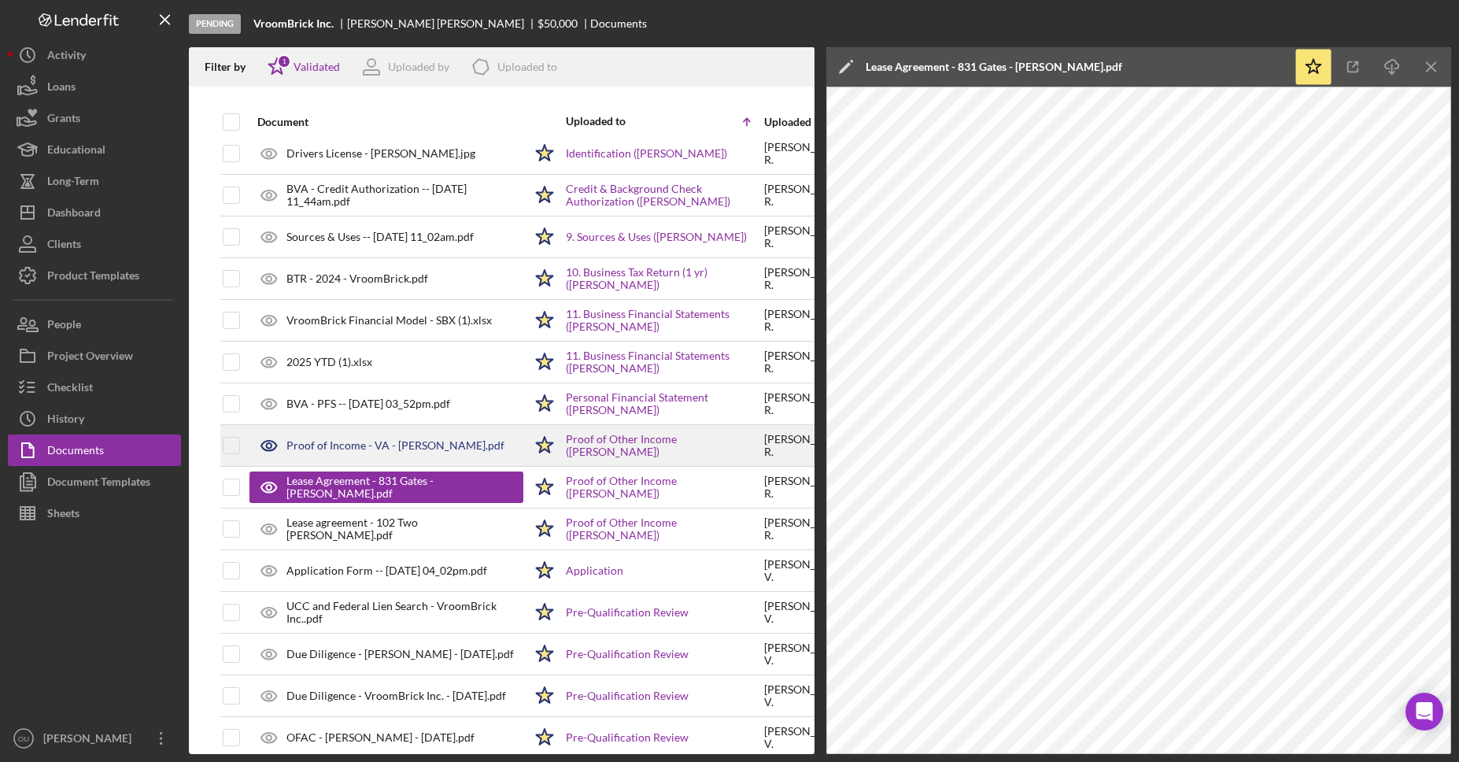
click at [418, 451] on div "Proof of Income - VA - Leland Remias.pdf" at bounding box center [395, 445] width 218 height 13
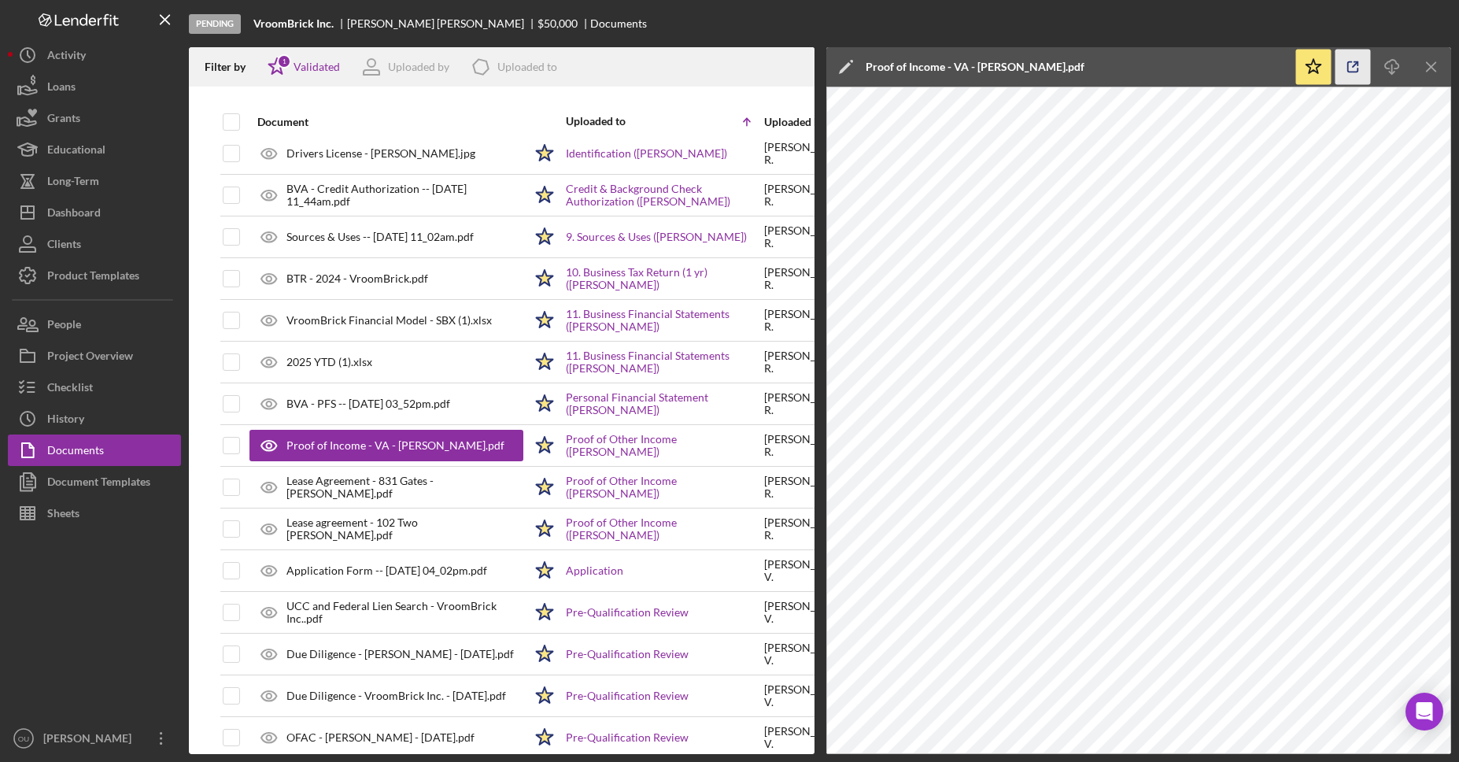
click at [1348, 59] on icon "button" at bounding box center [1352, 67] width 35 height 35
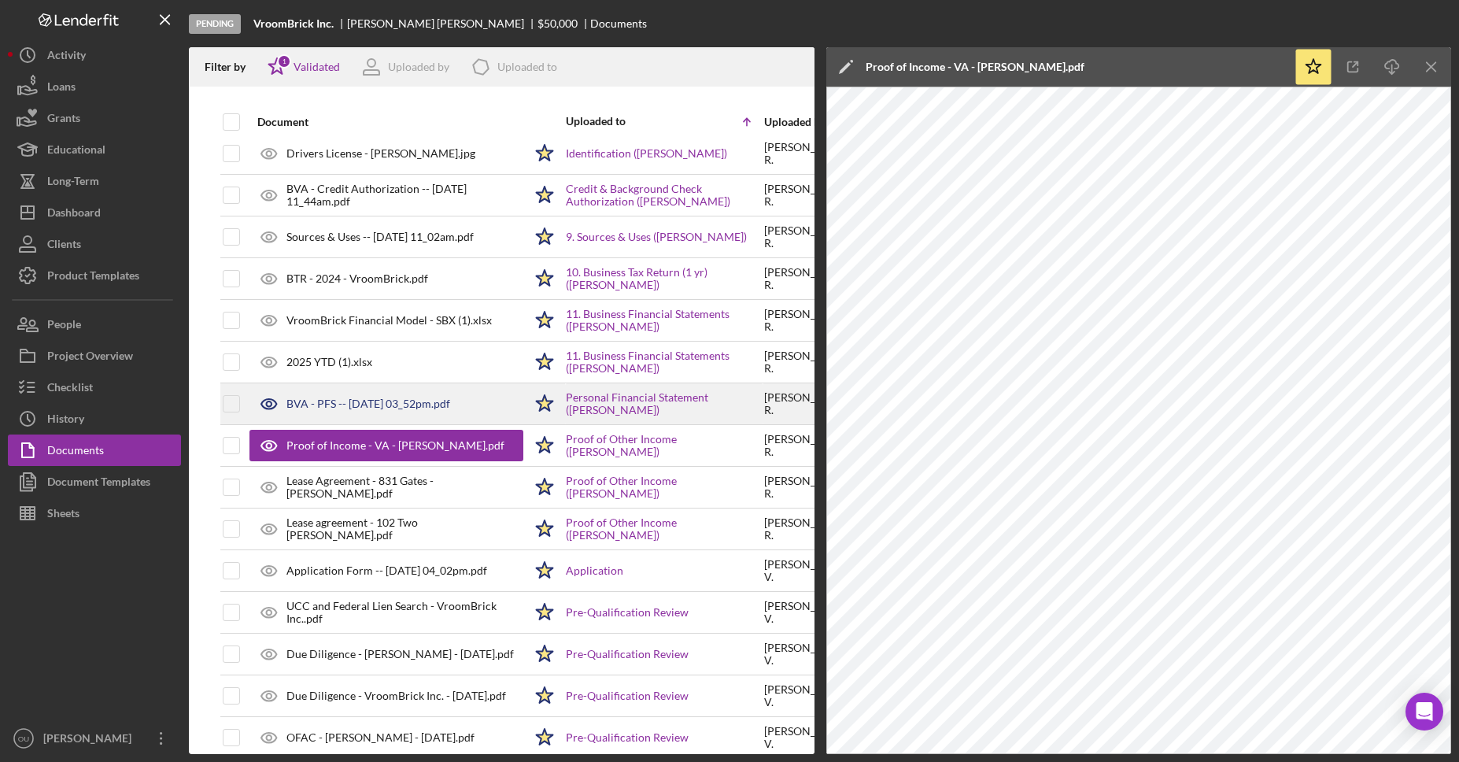
click at [398, 413] on div "BVA - PFS -- 2025-07-24 03_52pm.pdf" at bounding box center [386, 403] width 274 height 39
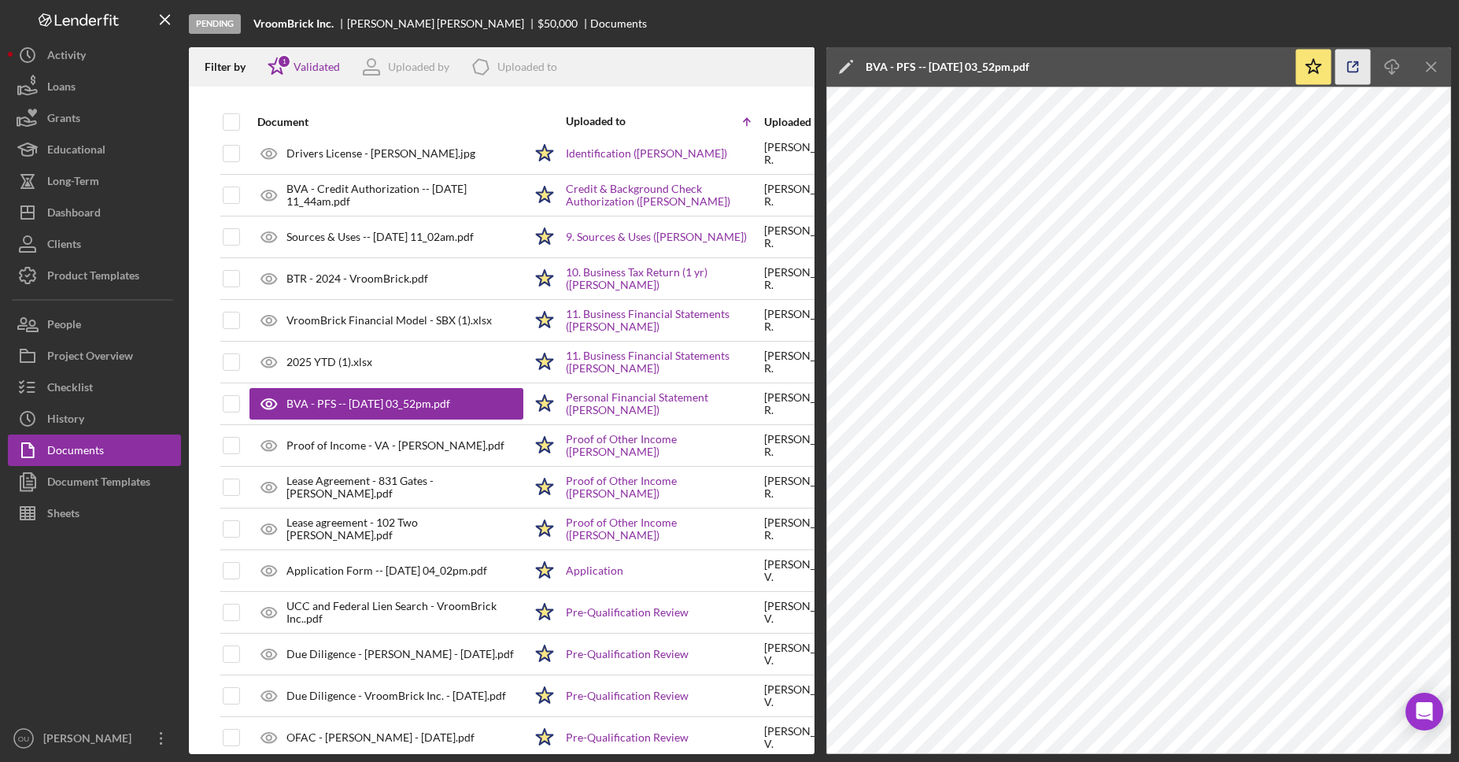
click at [1355, 72] on icon "button" at bounding box center [1353, 67] width 10 height 10
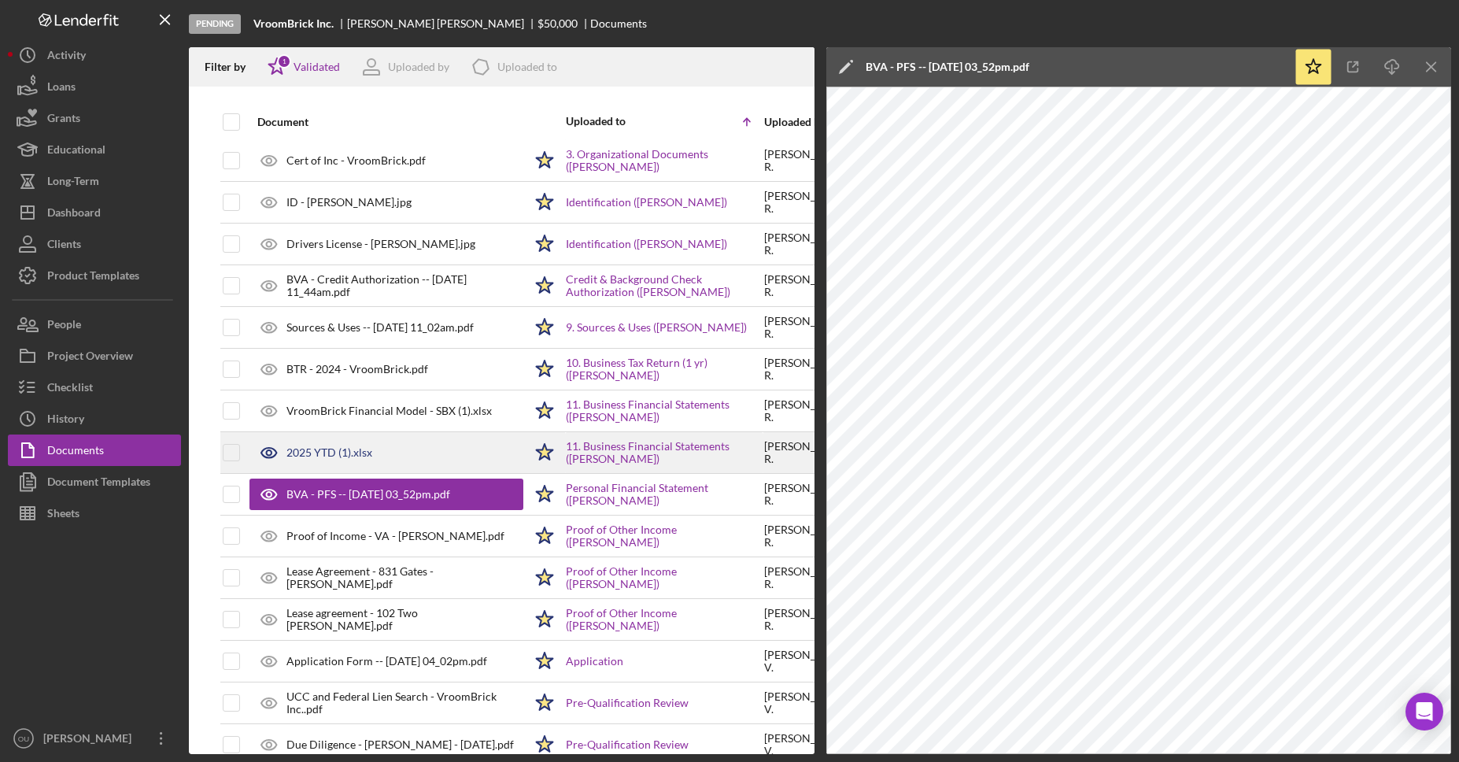
scroll to position [116, 0]
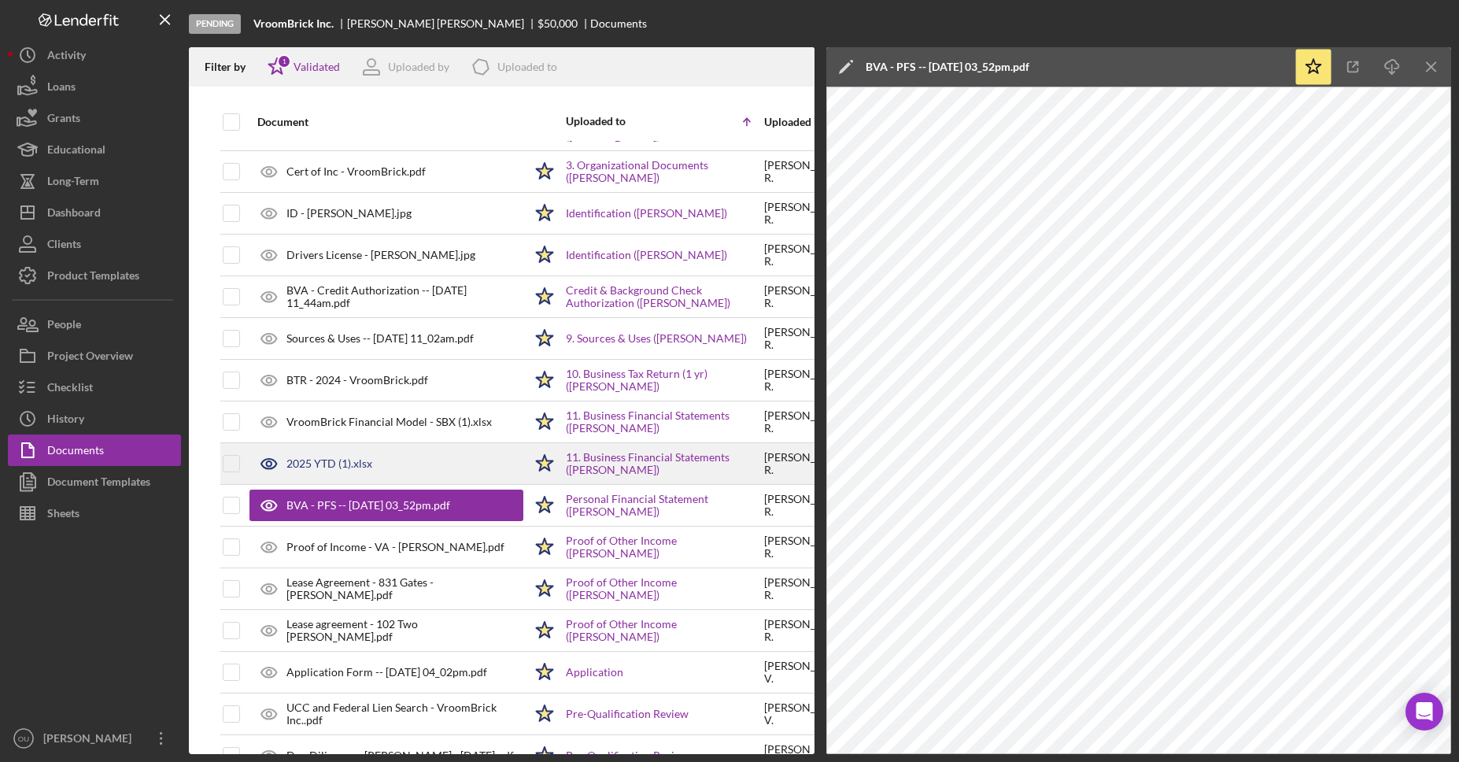
click at [431, 464] on div "2025 YTD (1).xlsx" at bounding box center [386, 463] width 274 height 39
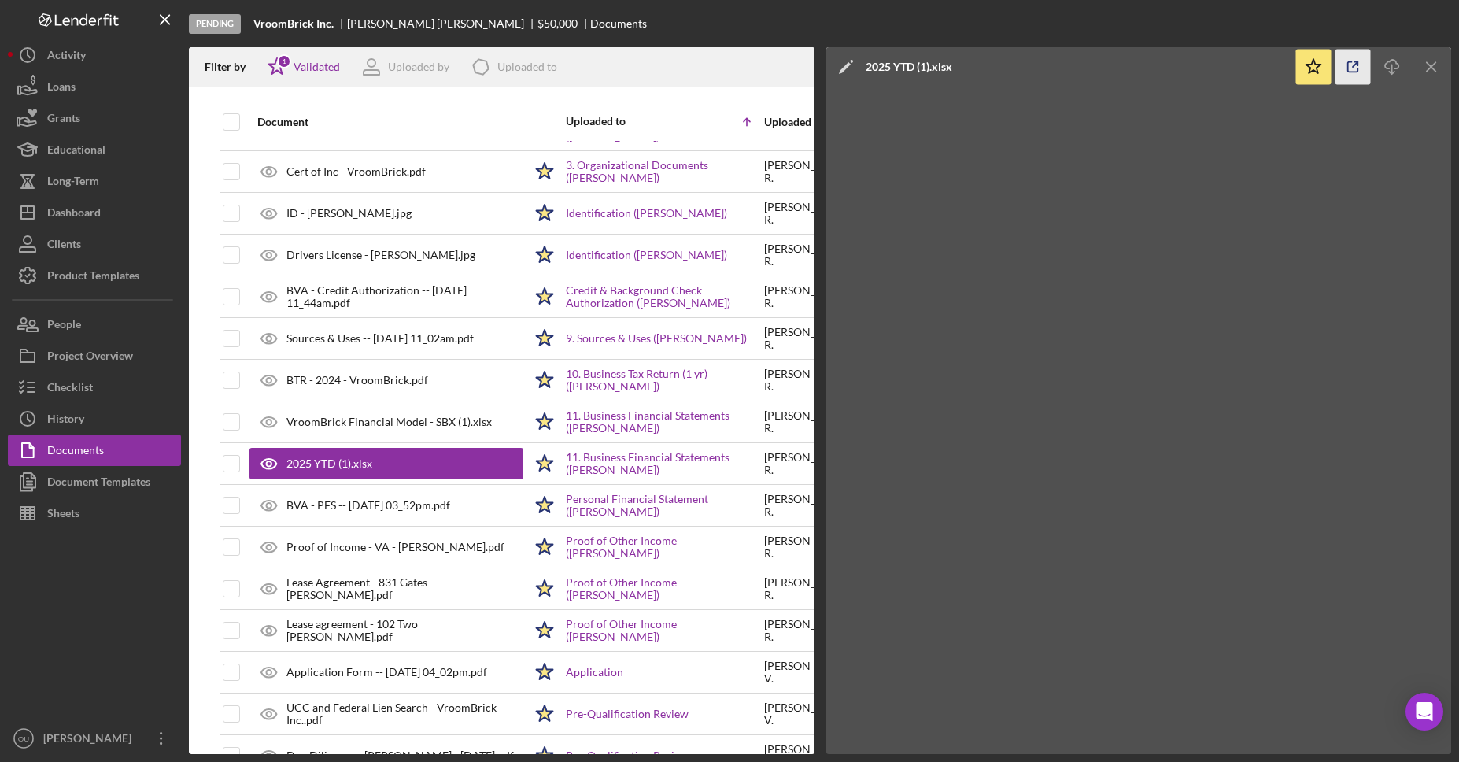
click at [1354, 68] on icon "button" at bounding box center [1352, 67] width 35 height 35
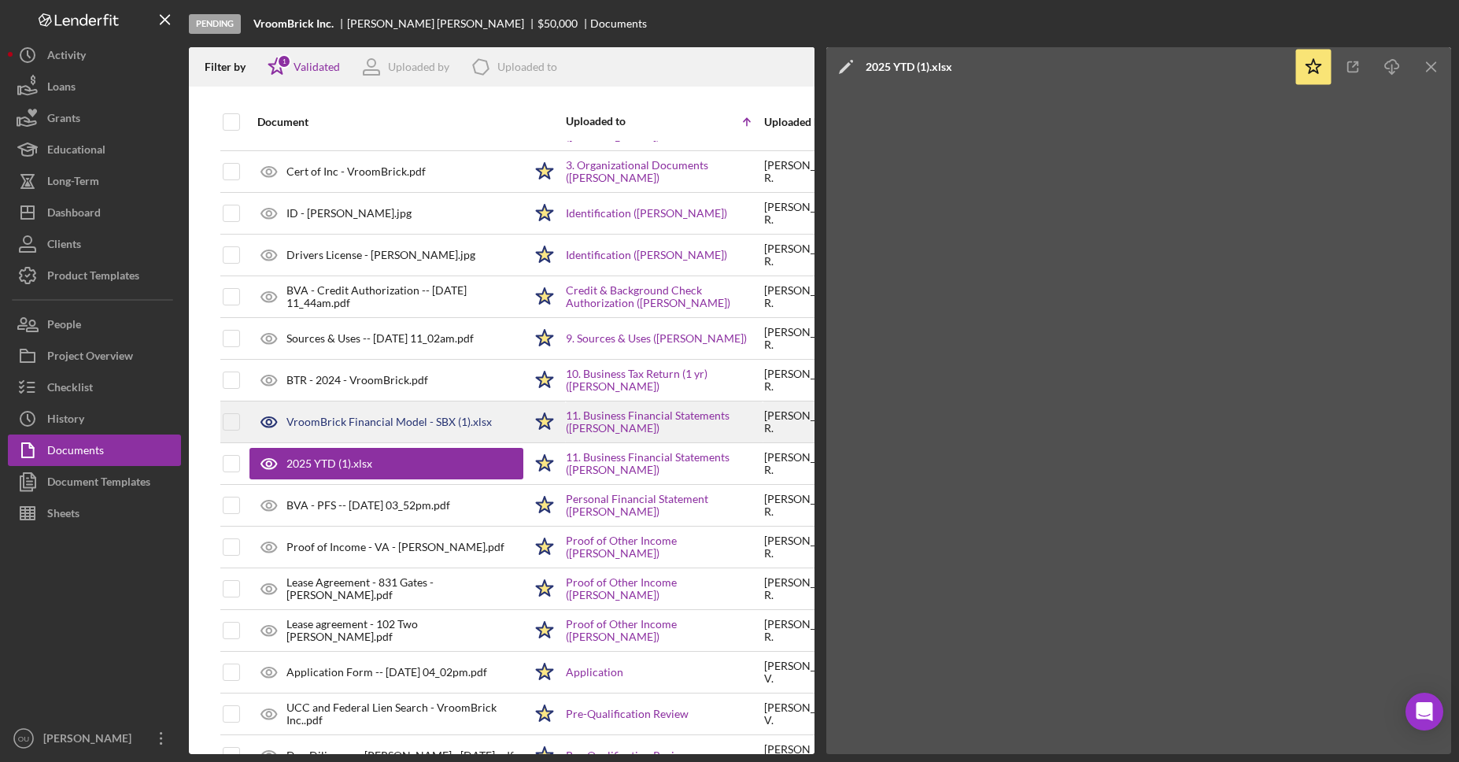
click at [393, 432] on div "VroomBrick Financial Model - SBX (1).xlsx" at bounding box center [386, 421] width 274 height 39
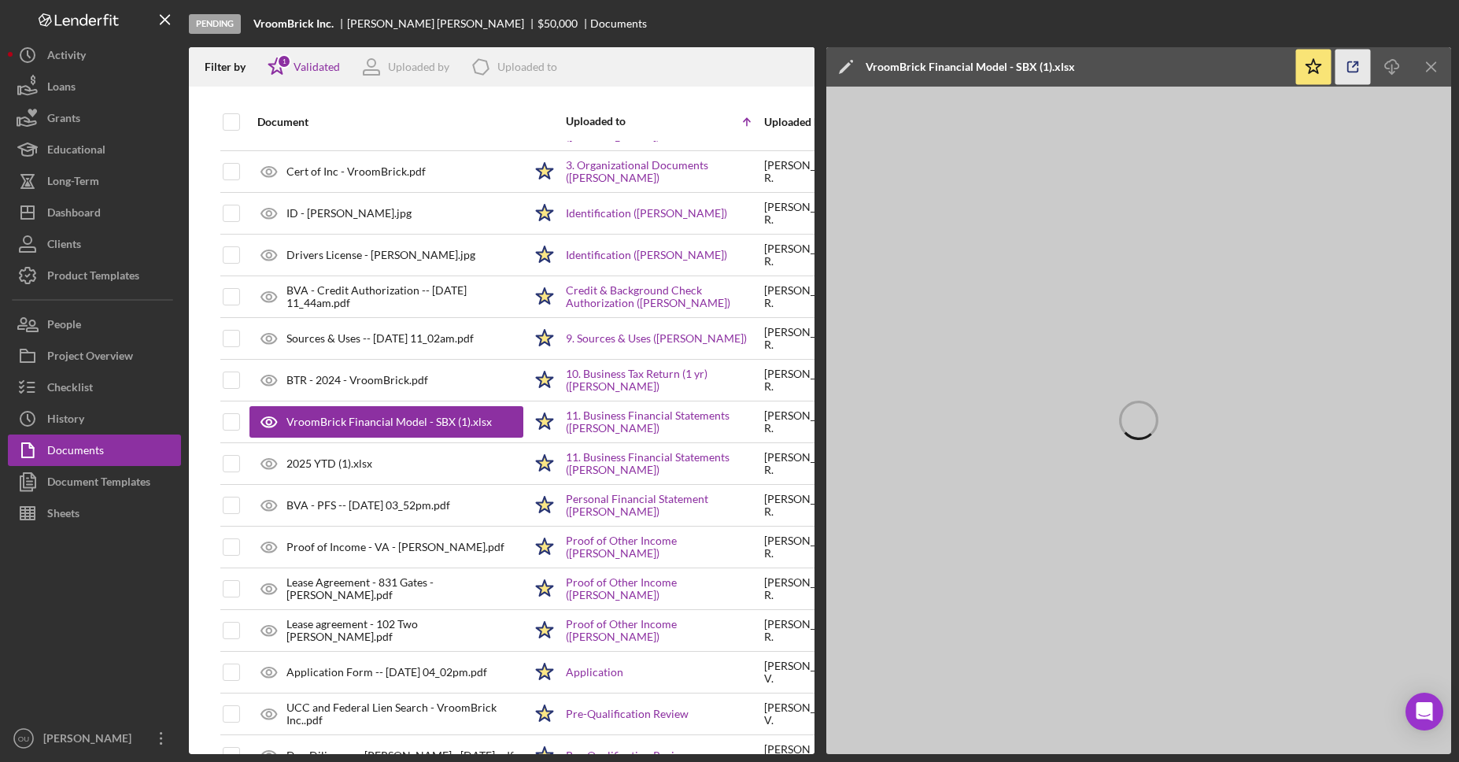
click at [1352, 71] on icon "button" at bounding box center [1352, 67] width 35 height 35
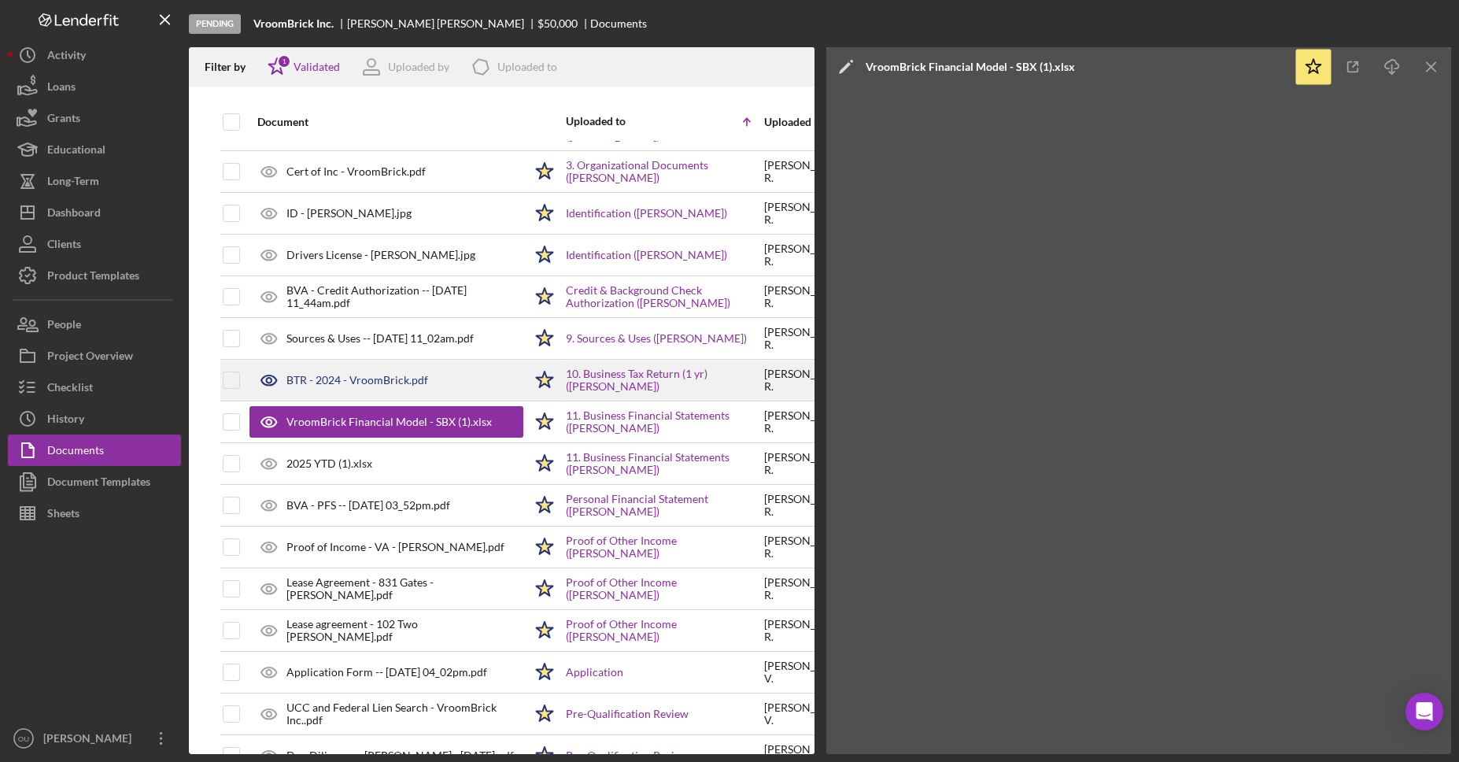
click at [389, 370] on div "BTR - 2024 - VroomBrick.pdf" at bounding box center [386, 379] width 274 height 39
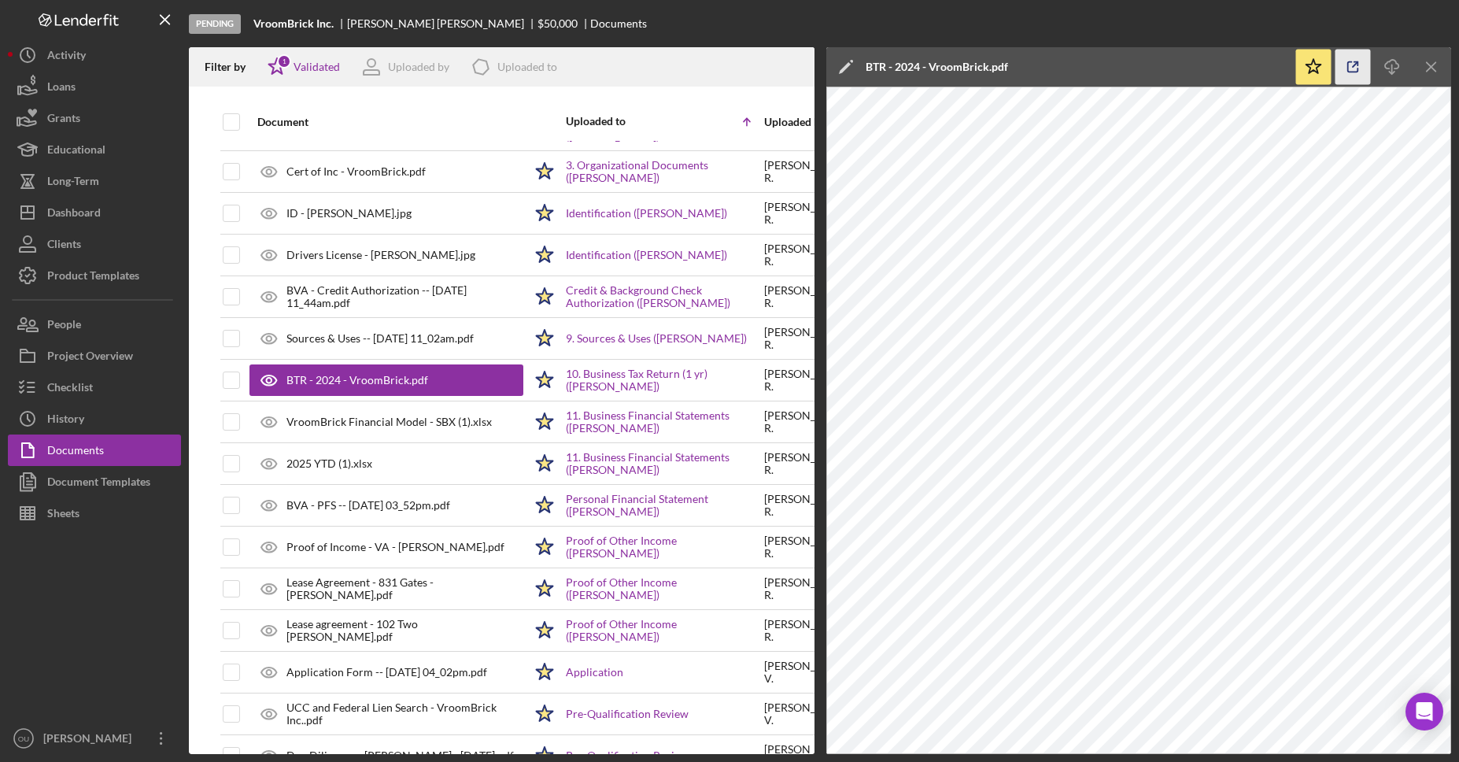
click at [1352, 61] on icon "button" at bounding box center [1352, 67] width 35 height 35
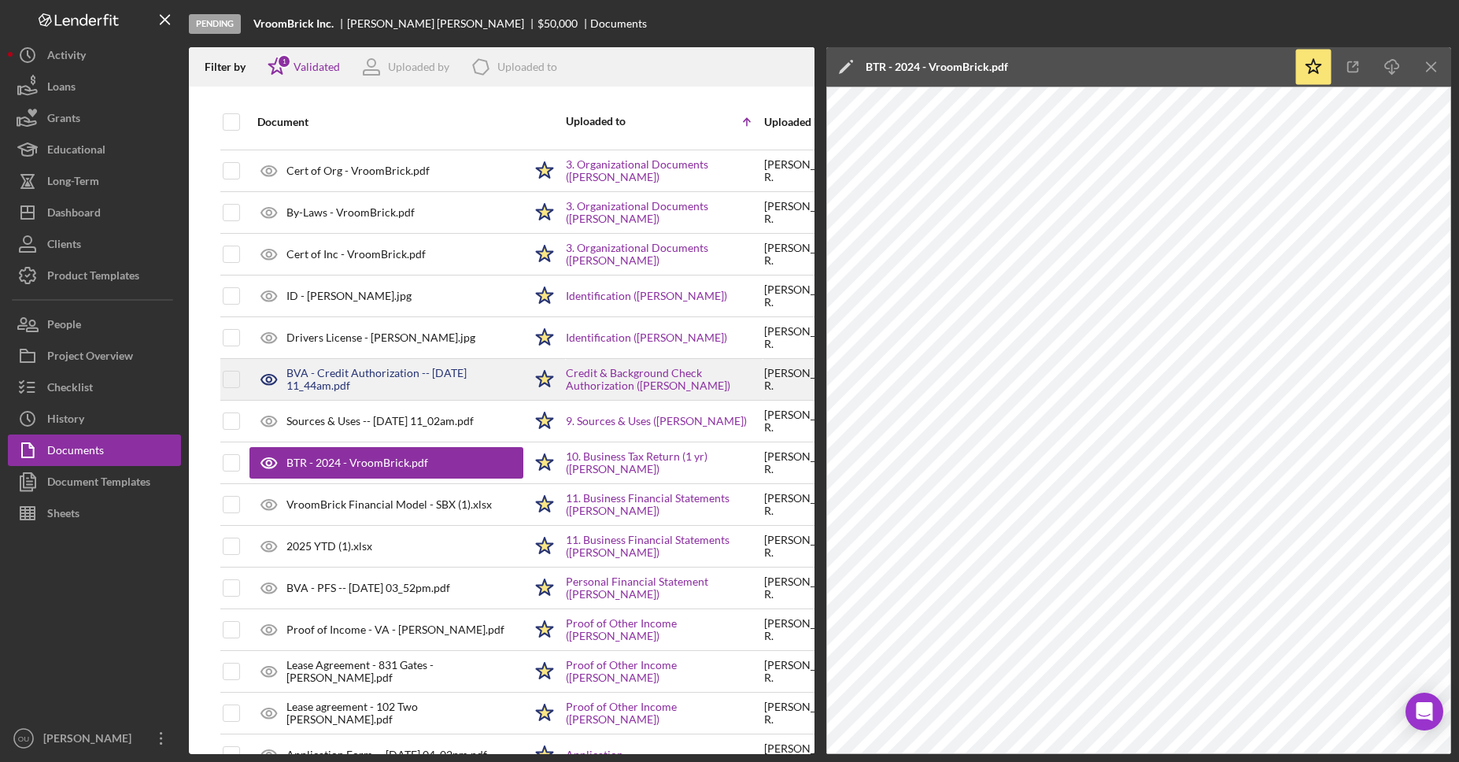
scroll to position [18, 0]
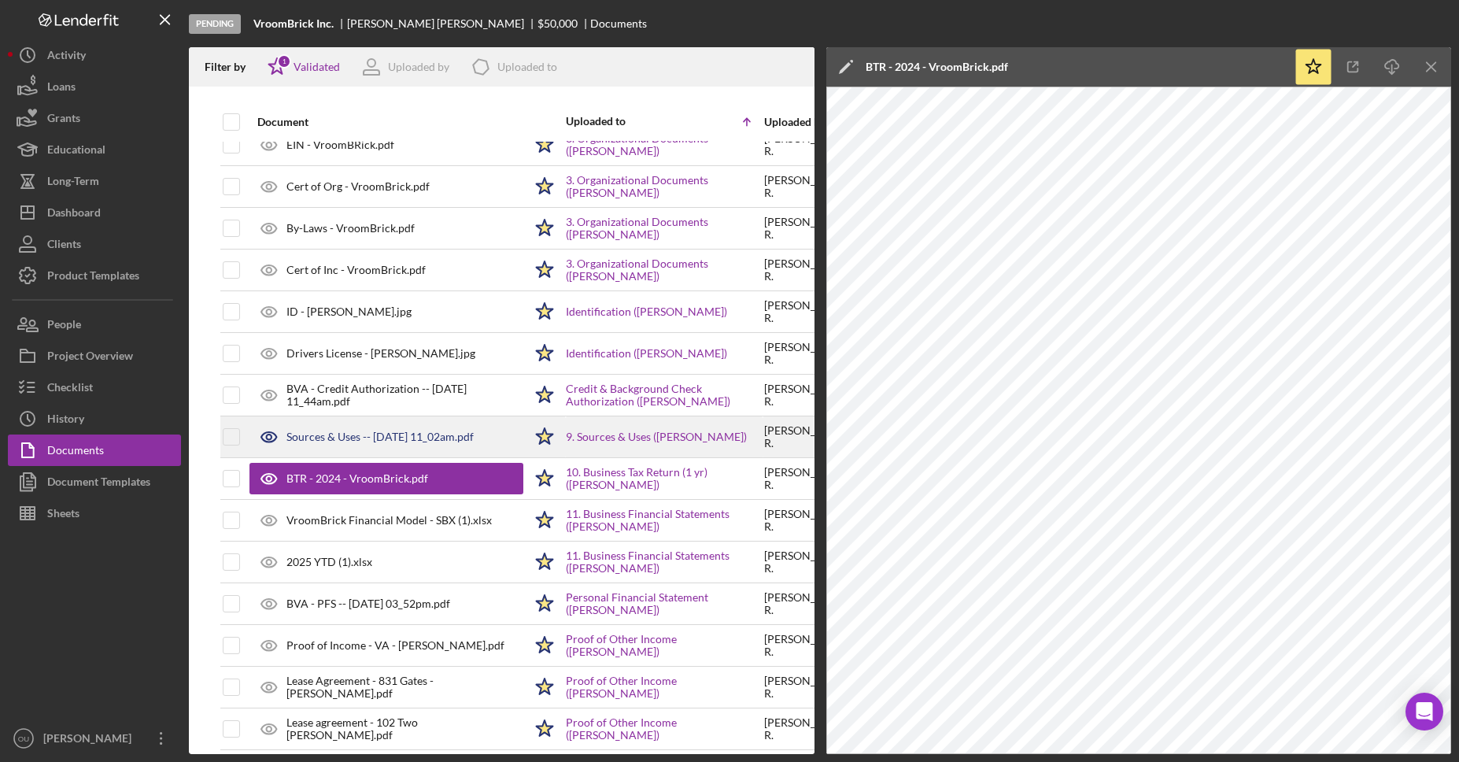
click at [440, 429] on div "Sources & Uses -- 2025-09-30 11_02am.pdf" at bounding box center [386, 436] width 274 height 39
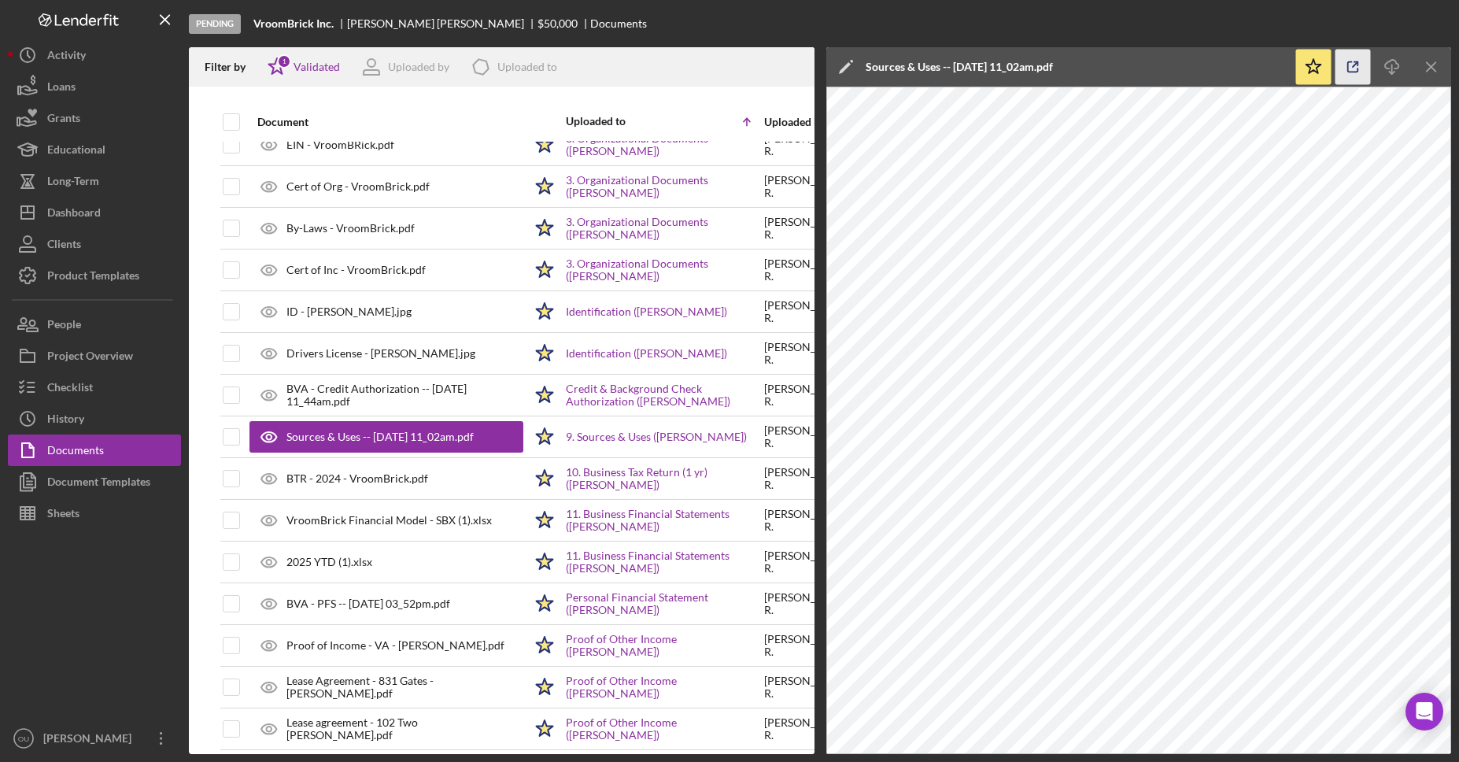
click at [1359, 64] on icon "button" at bounding box center [1352, 67] width 35 height 35
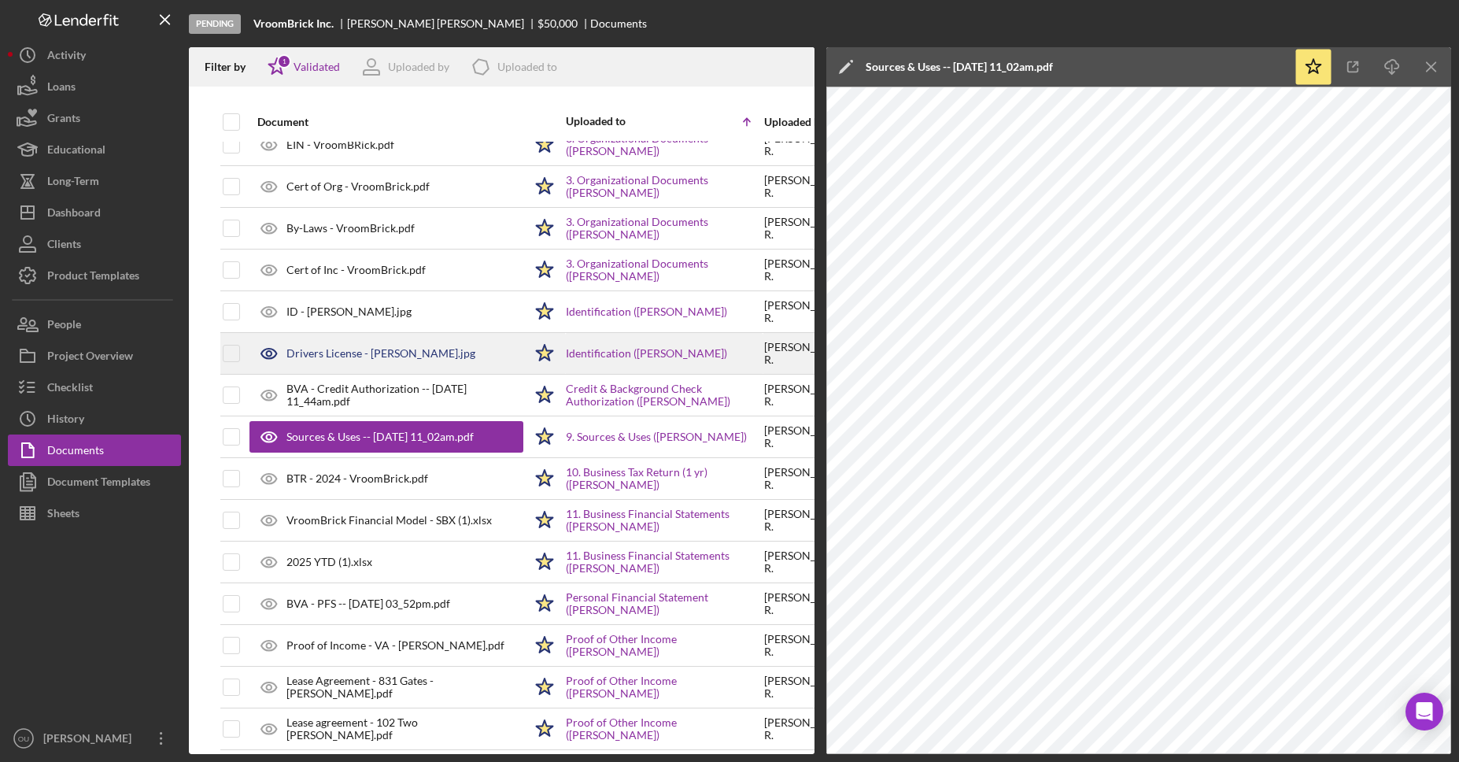
scroll to position [0, 0]
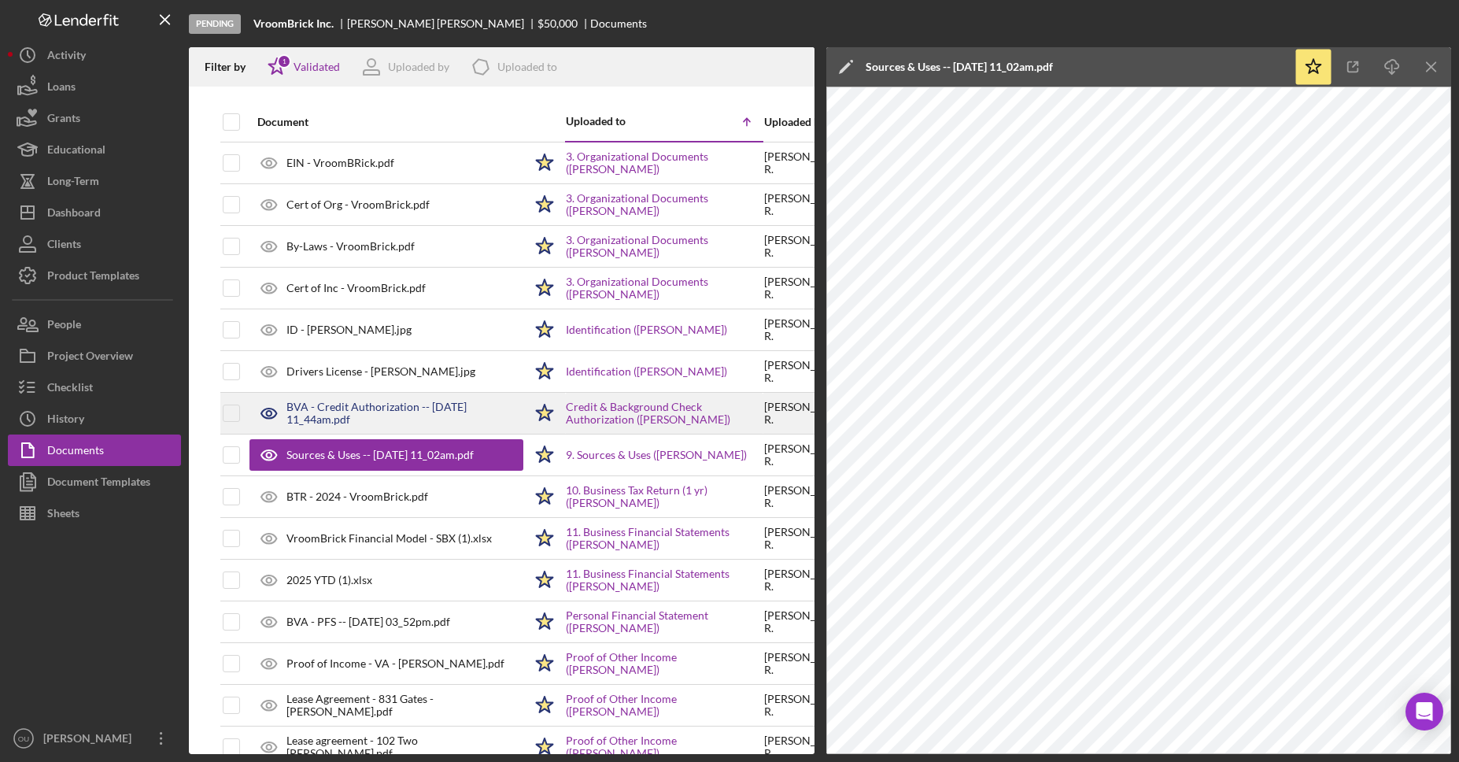
click at [425, 408] on div "BVA - Credit Authorization -- 2025-07-23 11_44am.pdf" at bounding box center [404, 412] width 237 height 25
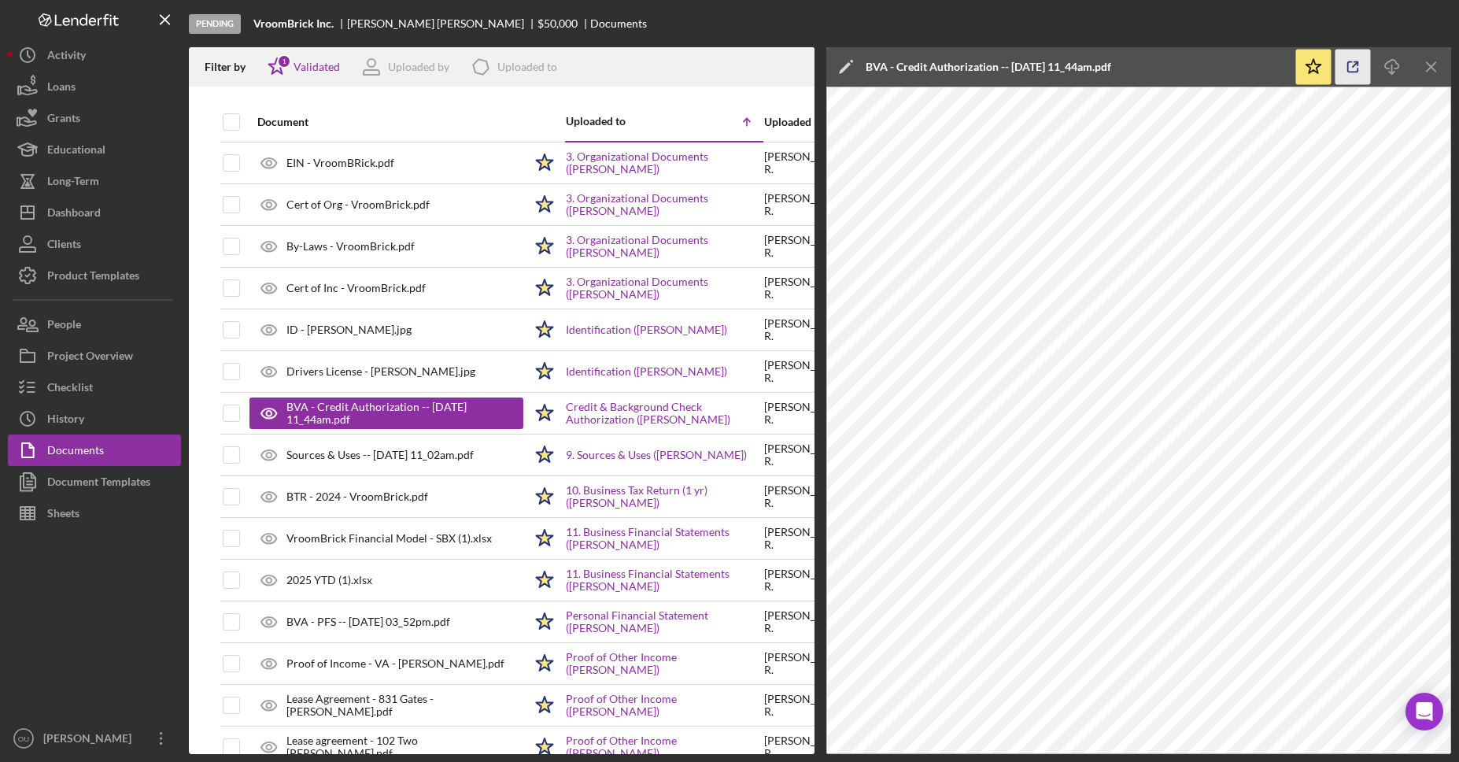
click at [1350, 70] on icon "button" at bounding box center [1352, 67] width 35 height 35
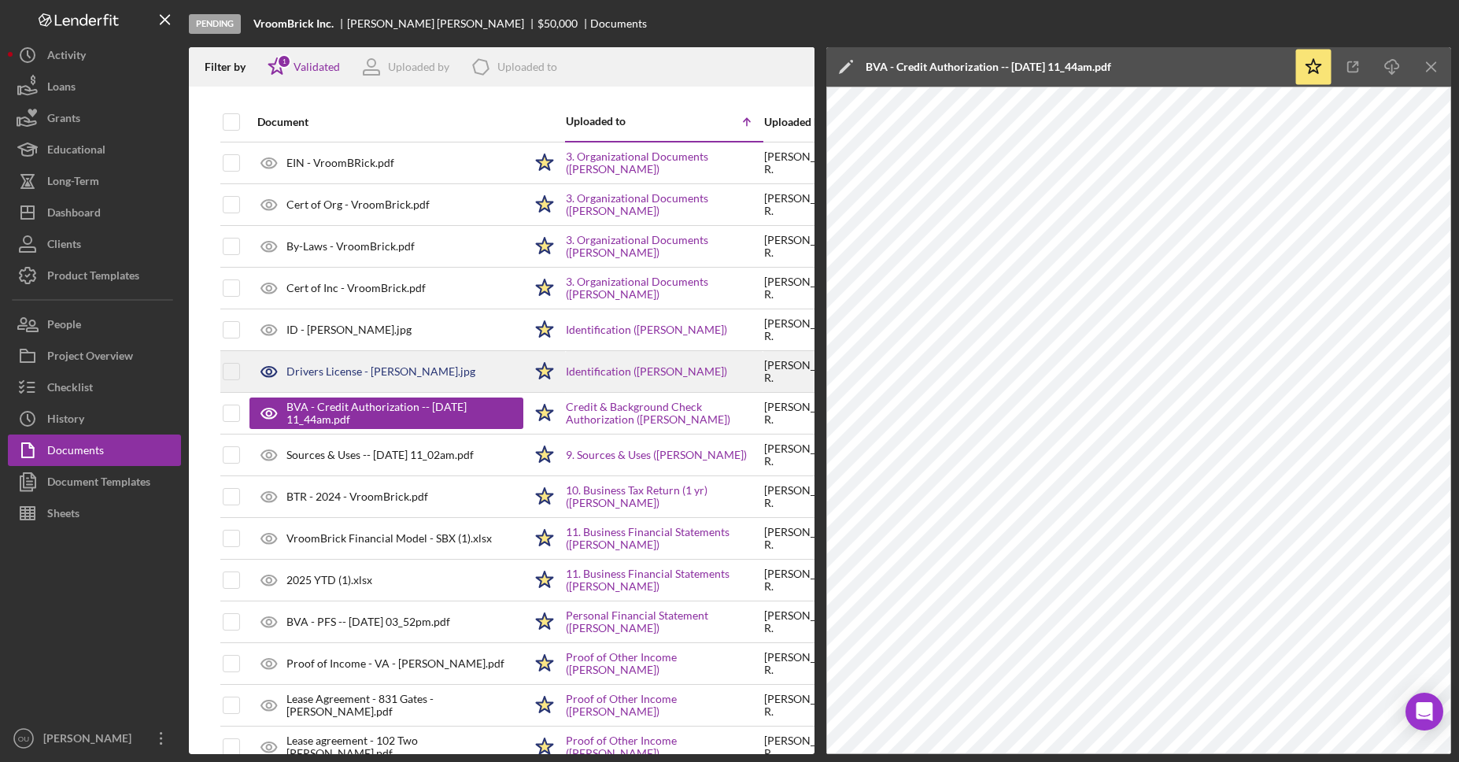
click at [432, 384] on div "Drivers License - Leland Remias.jpg" at bounding box center [386, 371] width 274 height 39
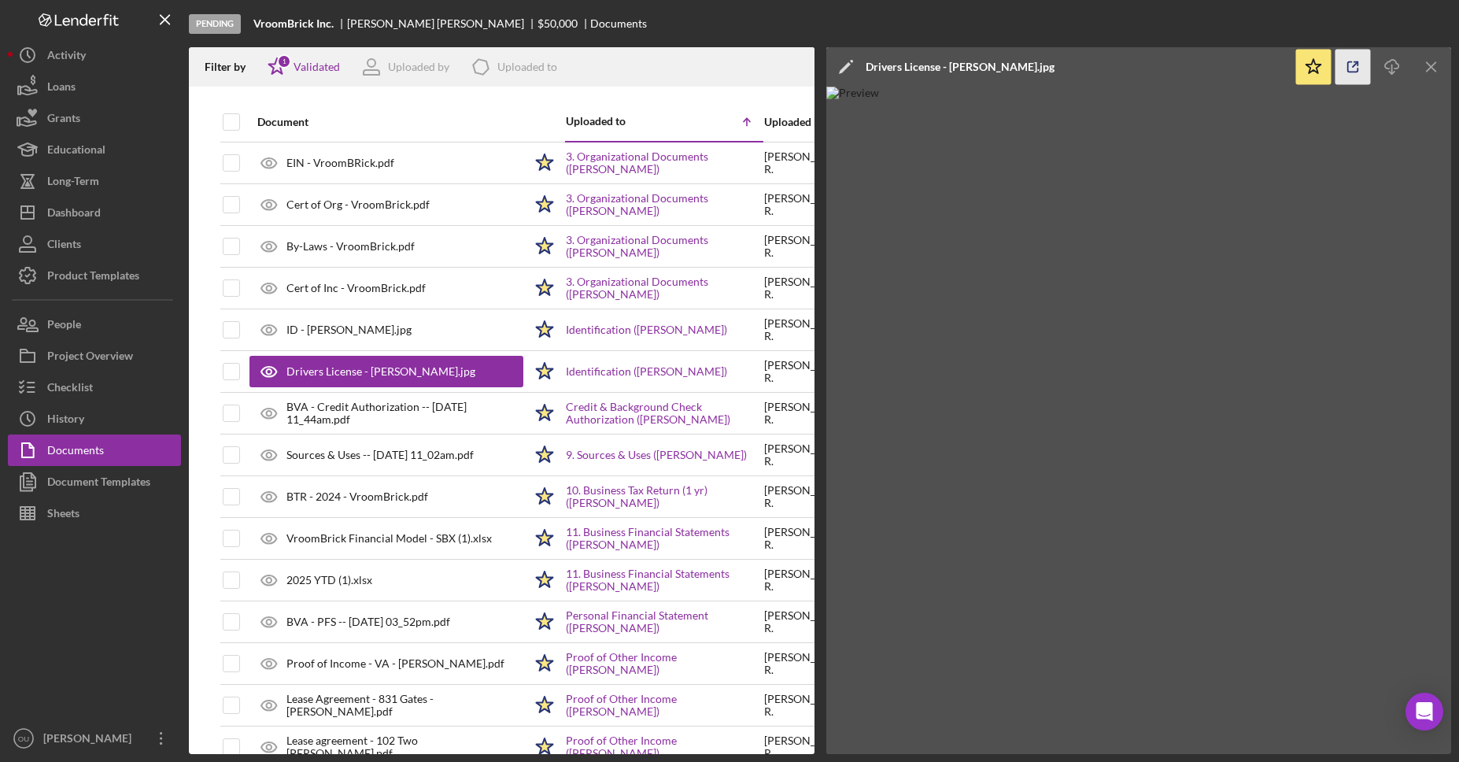
click at [1346, 68] on icon "button" at bounding box center [1352, 67] width 35 height 35
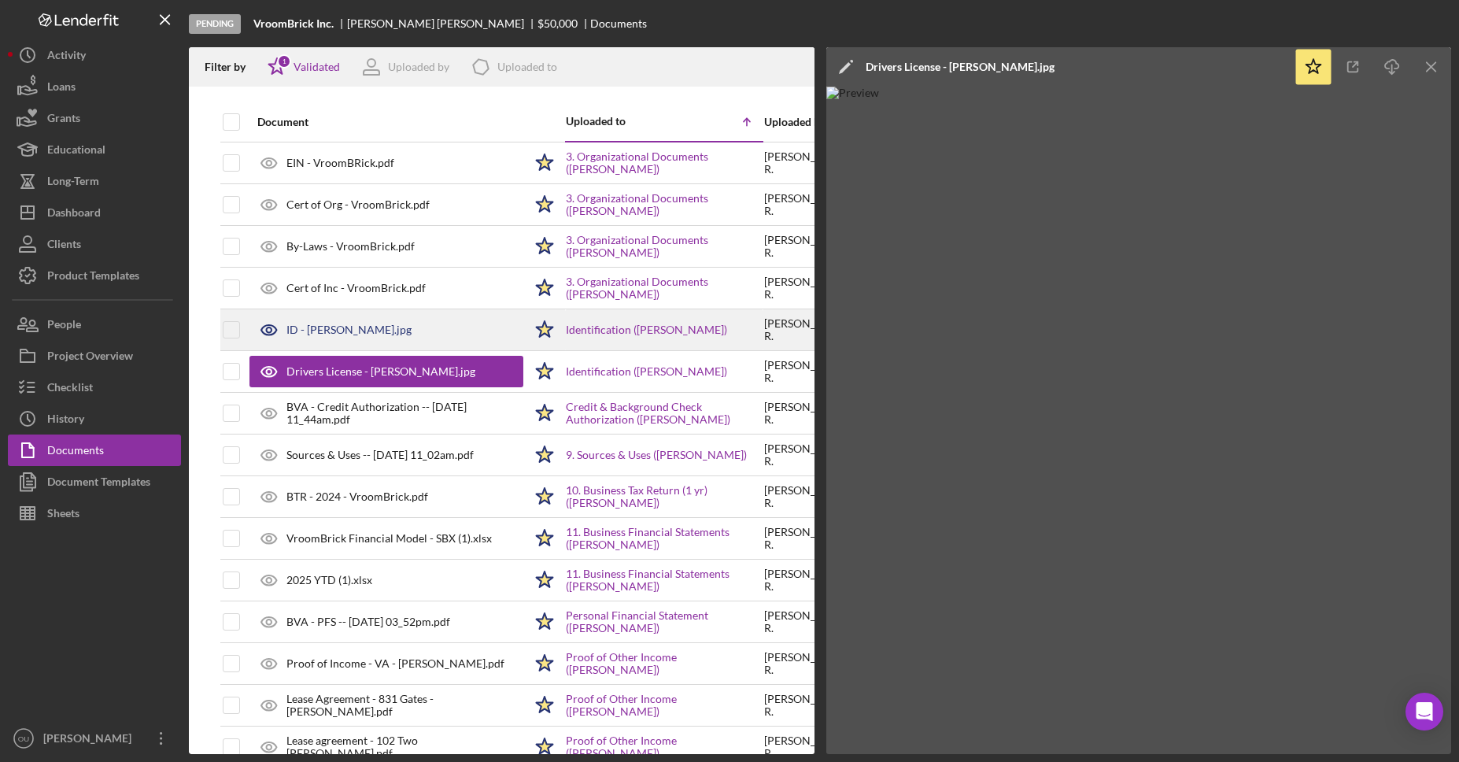
click at [364, 318] on div "ID - Leland Remias.jpg" at bounding box center [386, 329] width 274 height 39
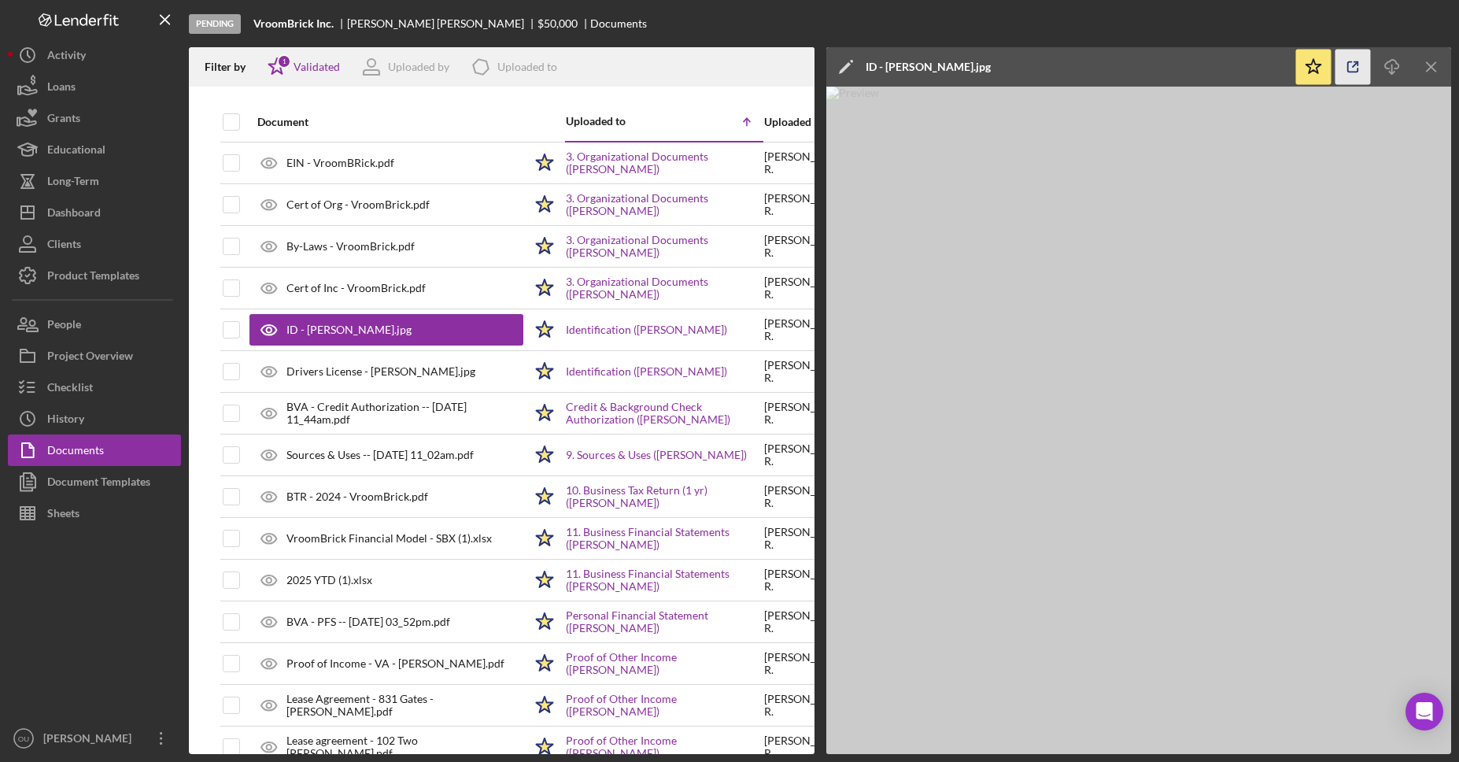
click at [1354, 68] on icon "button" at bounding box center [1352, 67] width 35 height 35
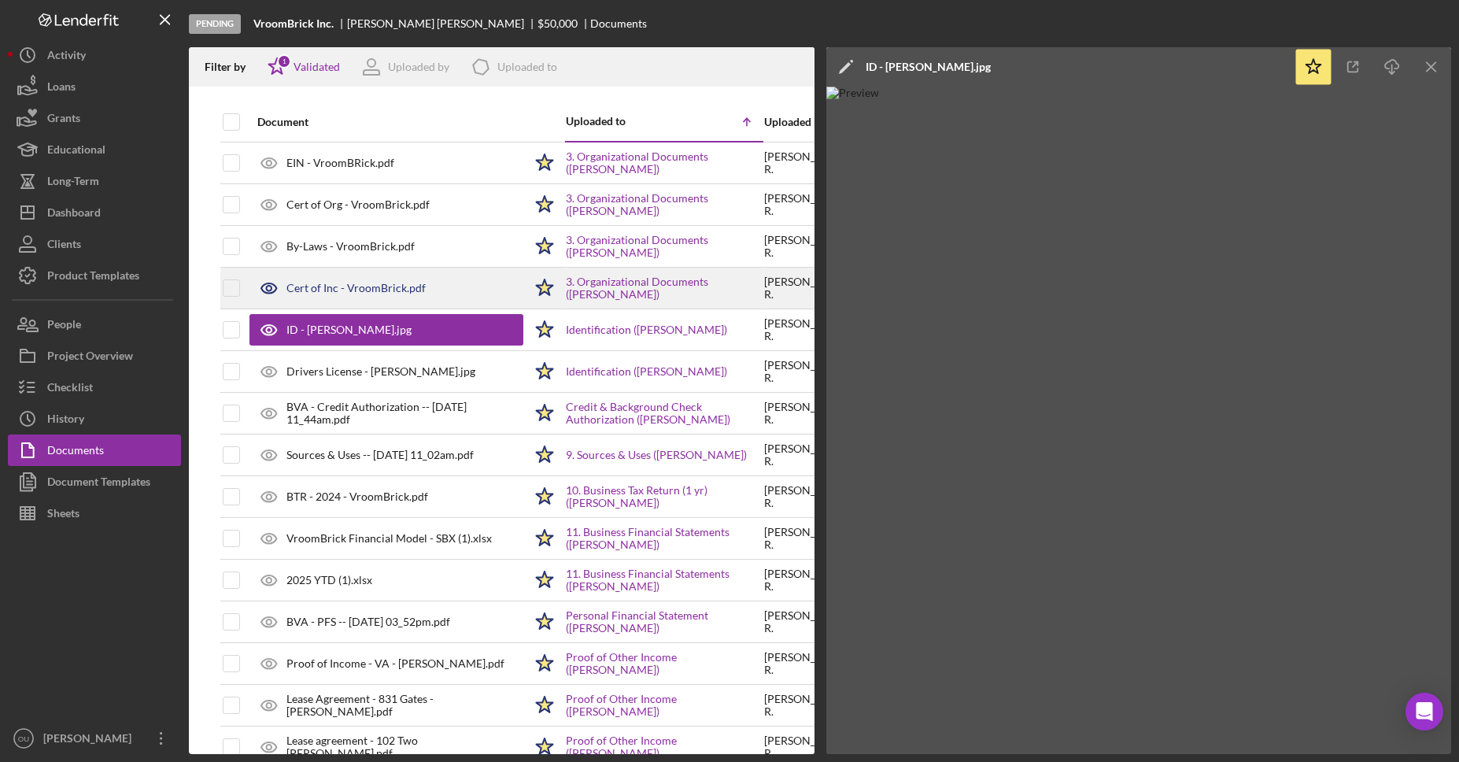
click at [407, 299] on div "Cert of Inc - VroomBrick.pdf" at bounding box center [386, 287] width 274 height 39
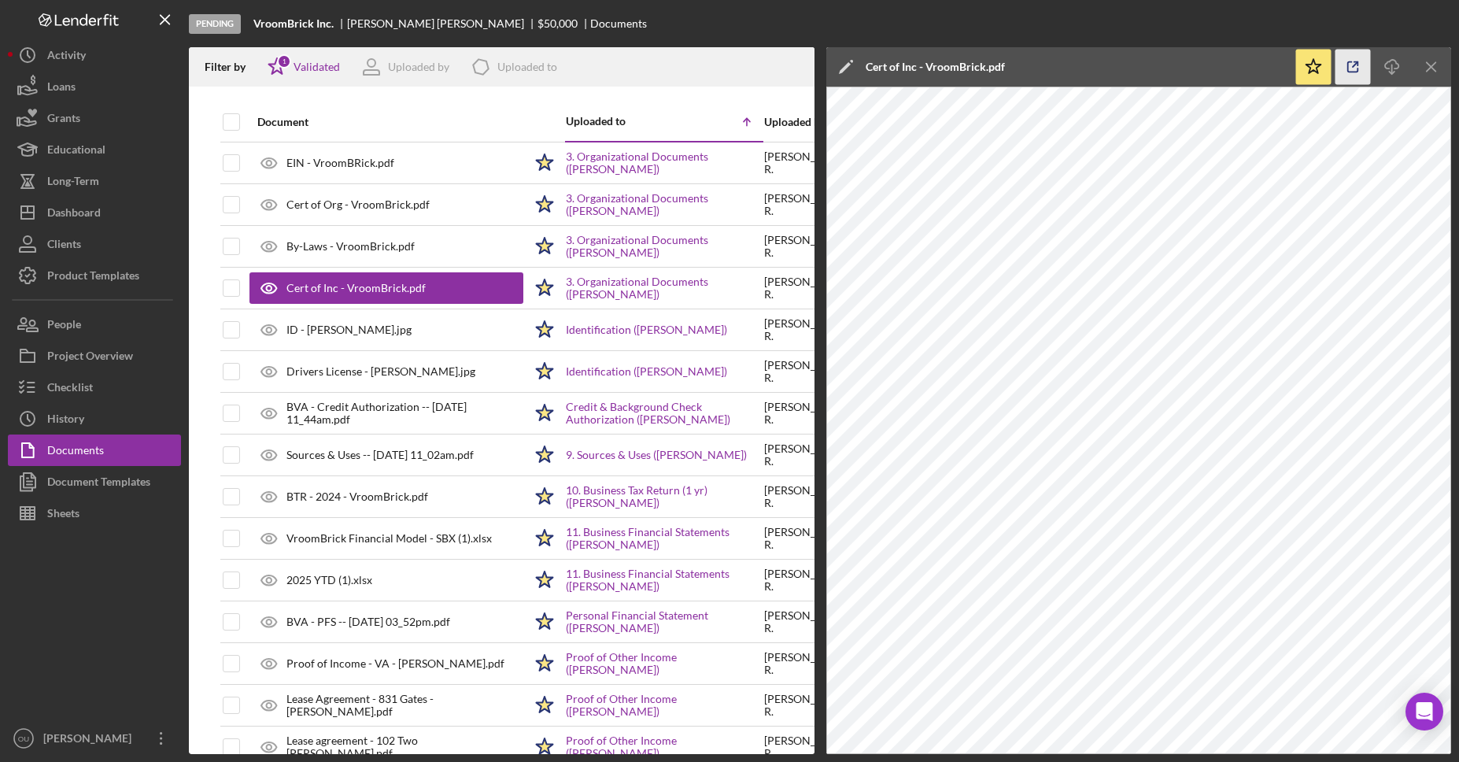
click at [1352, 78] on icon "button" at bounding box center [1352, 67] width 35 height 35
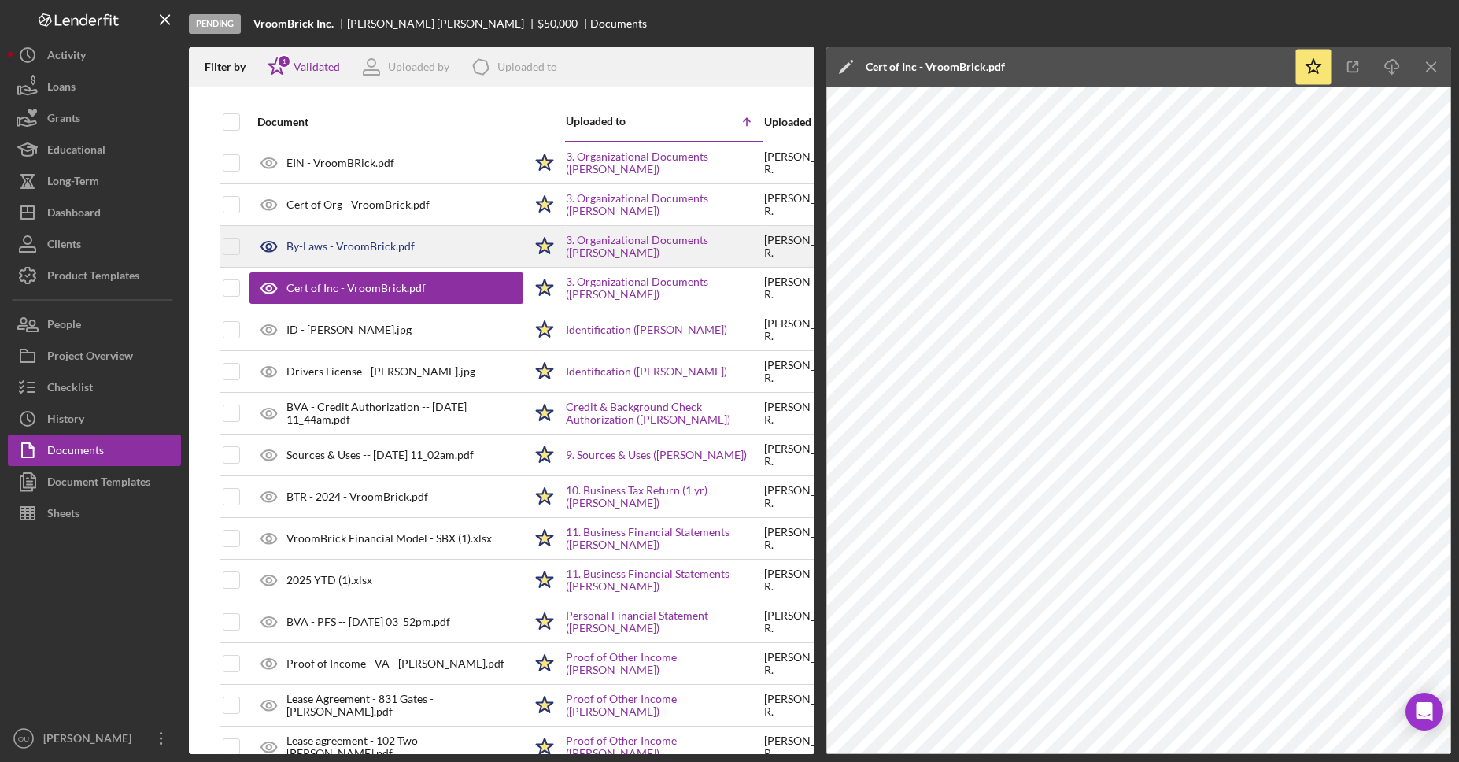
click at [399, 245] on div "By-Laws - VroomBrick.pdf" at bounding box center [350, 246] width 128 height 13
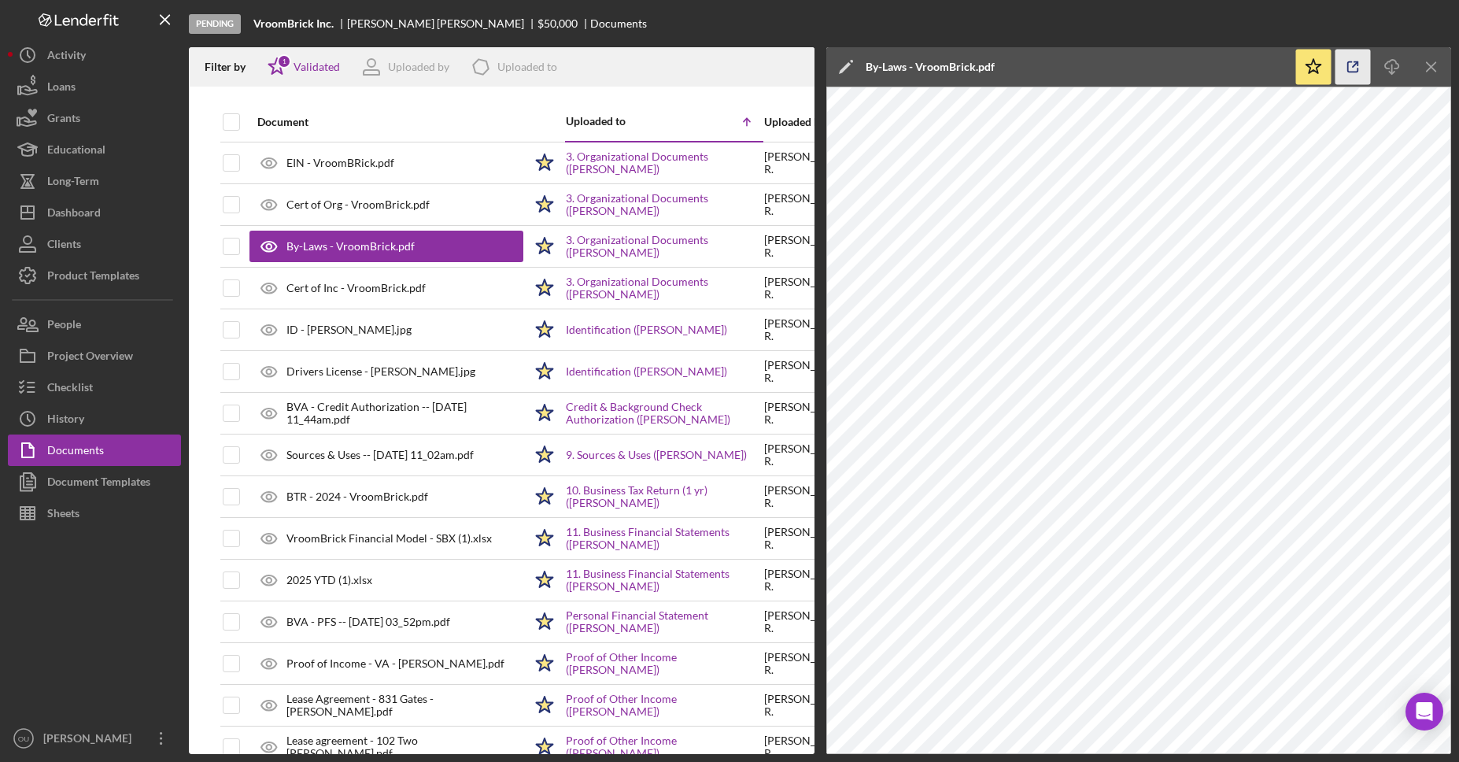
click at [1359, 66] on icon "button" at bounding box center [1352, 67] width 35 height 35
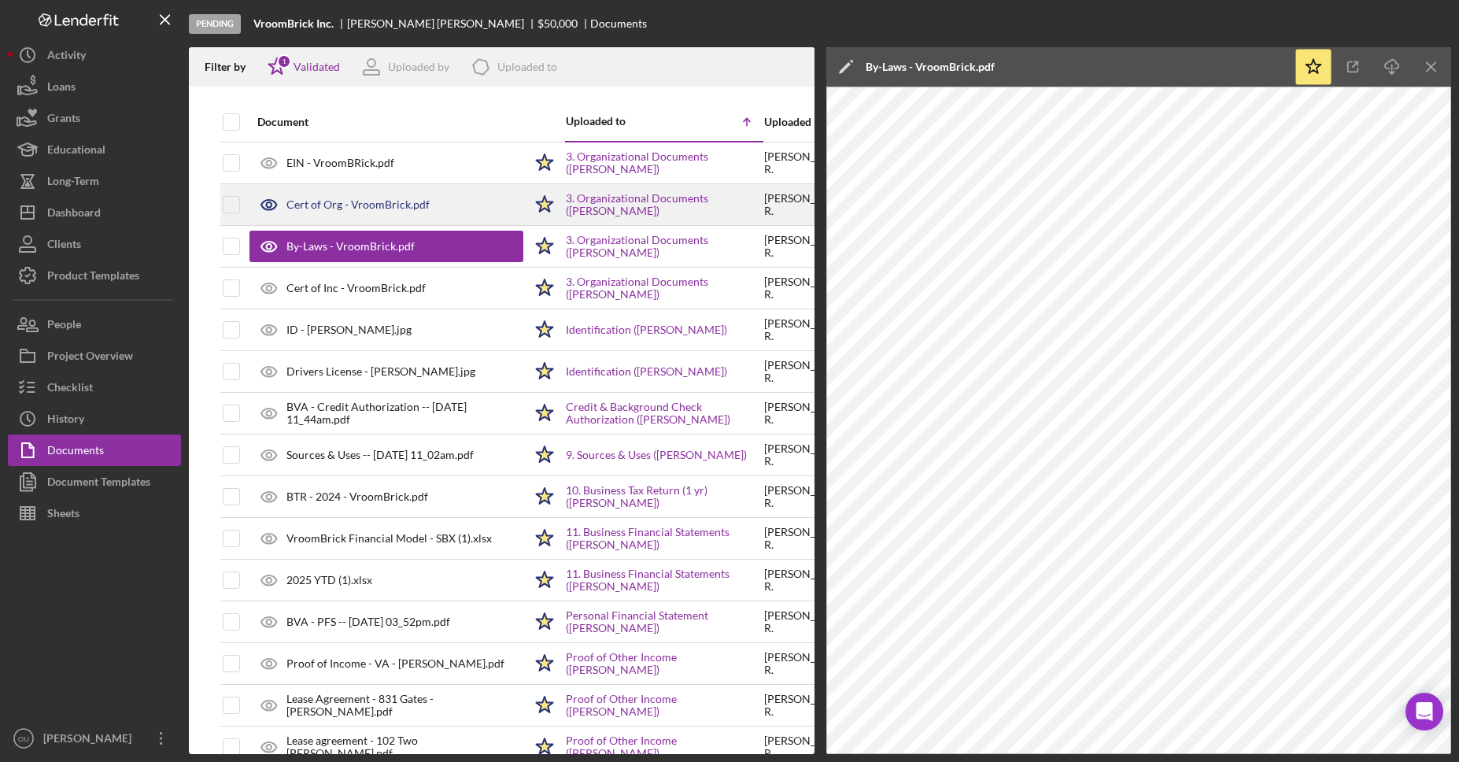
click at [369, 198] on div "Cert of Org - VroomBrick.pdf" at bounding box center [357, 204] width 143 height 13
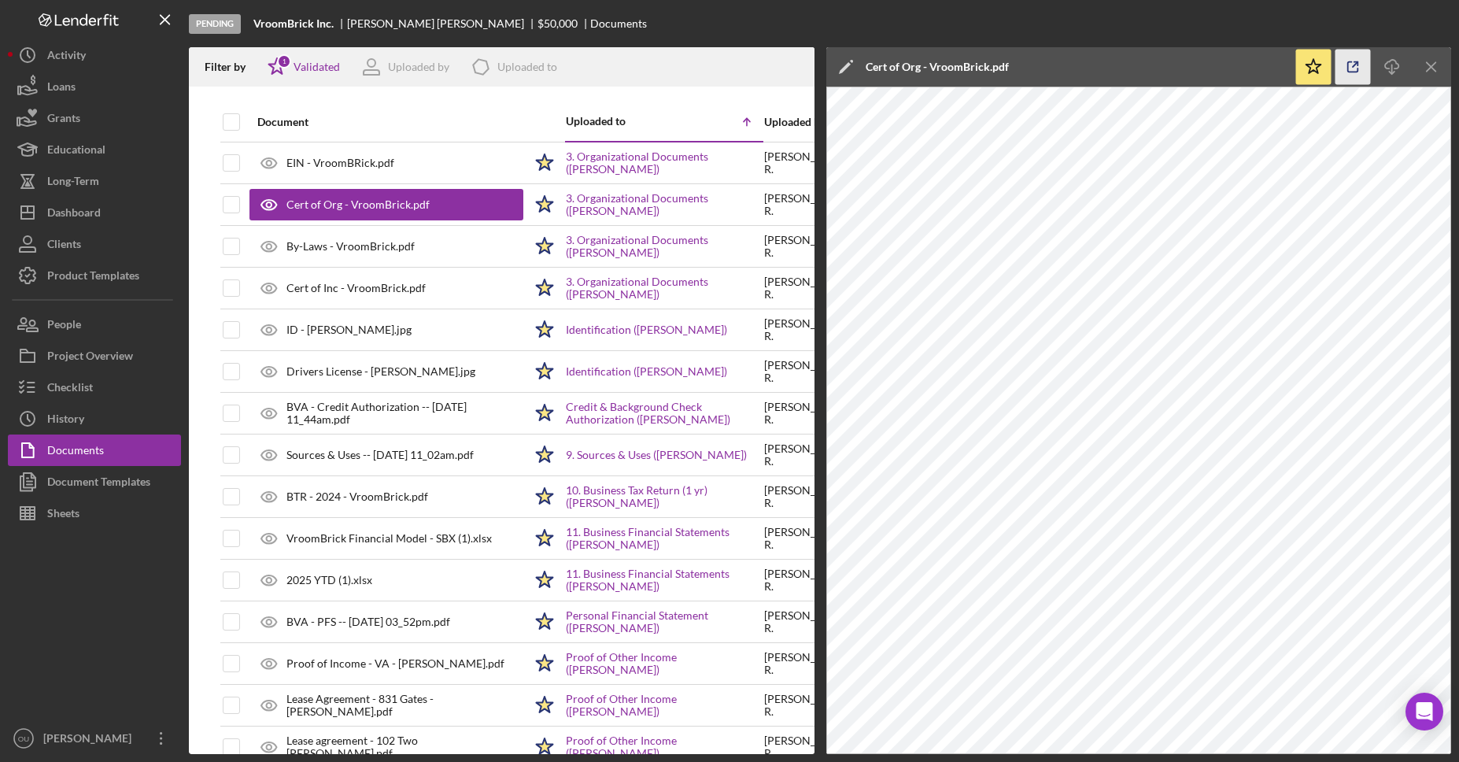
click at [1358, 67] on icon "button" at bounding box center [1352, 67] width 35 height 35
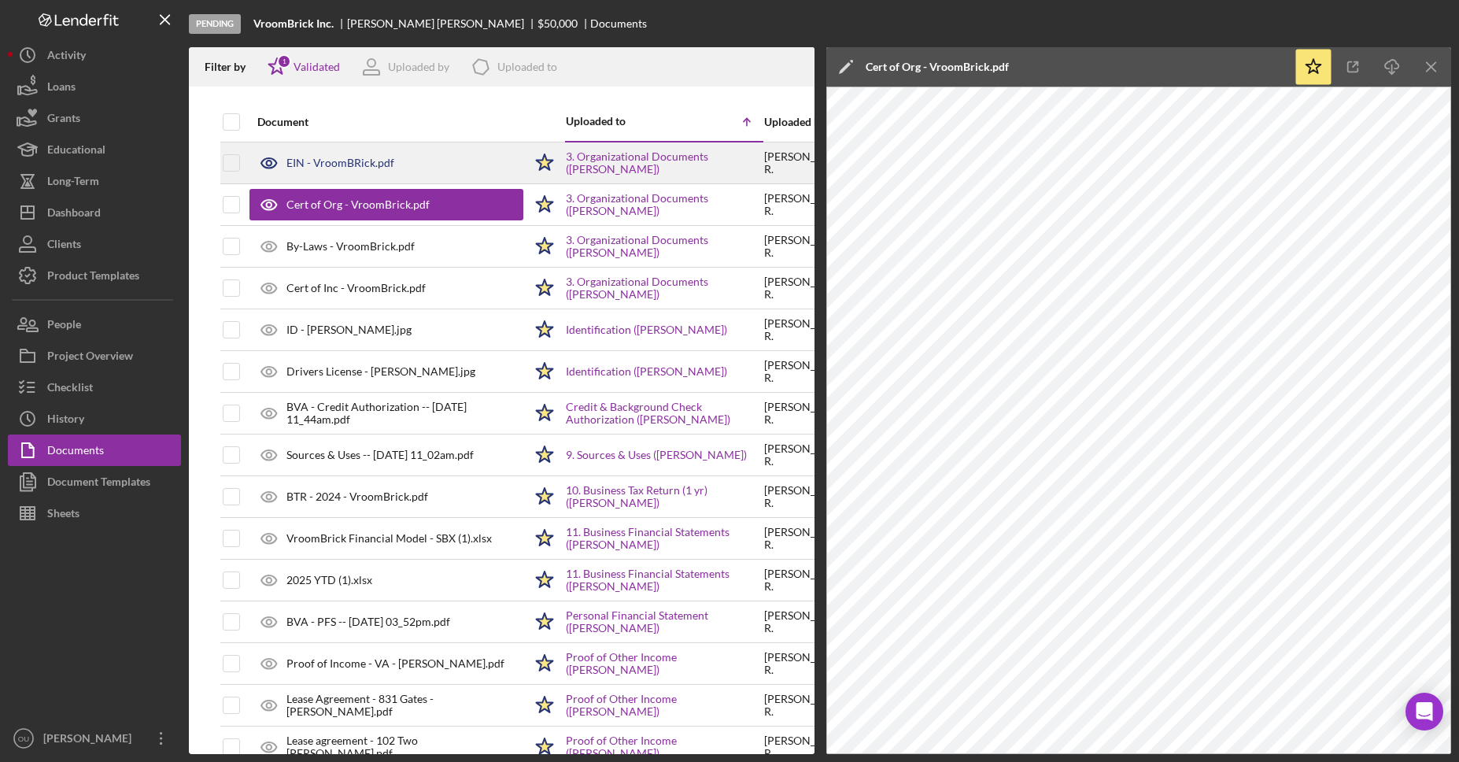
click at [397, 168] on div "EIN - VroomBRick.pdf" at bounding box center [386, 162] width 274 height 39
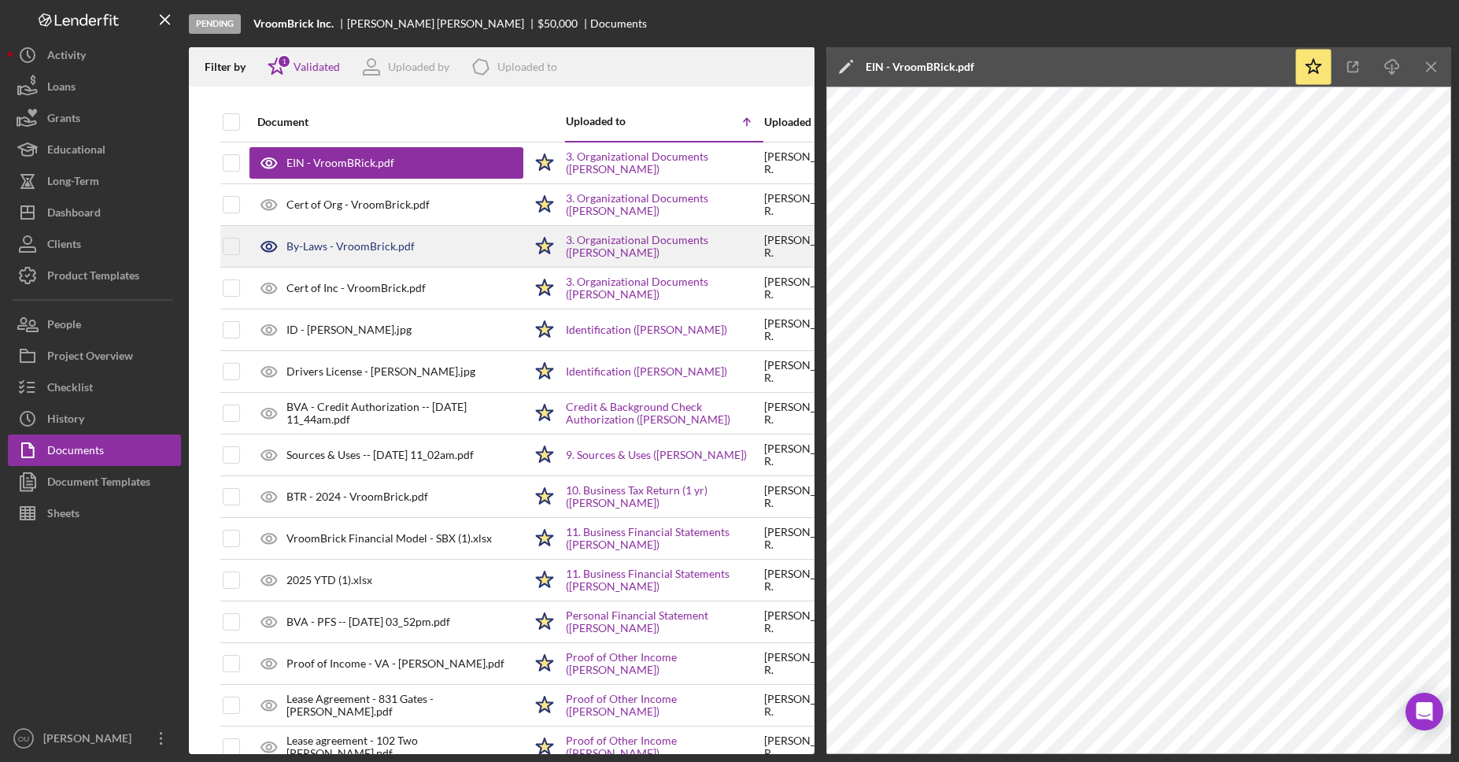
scroll to position [2, 0]
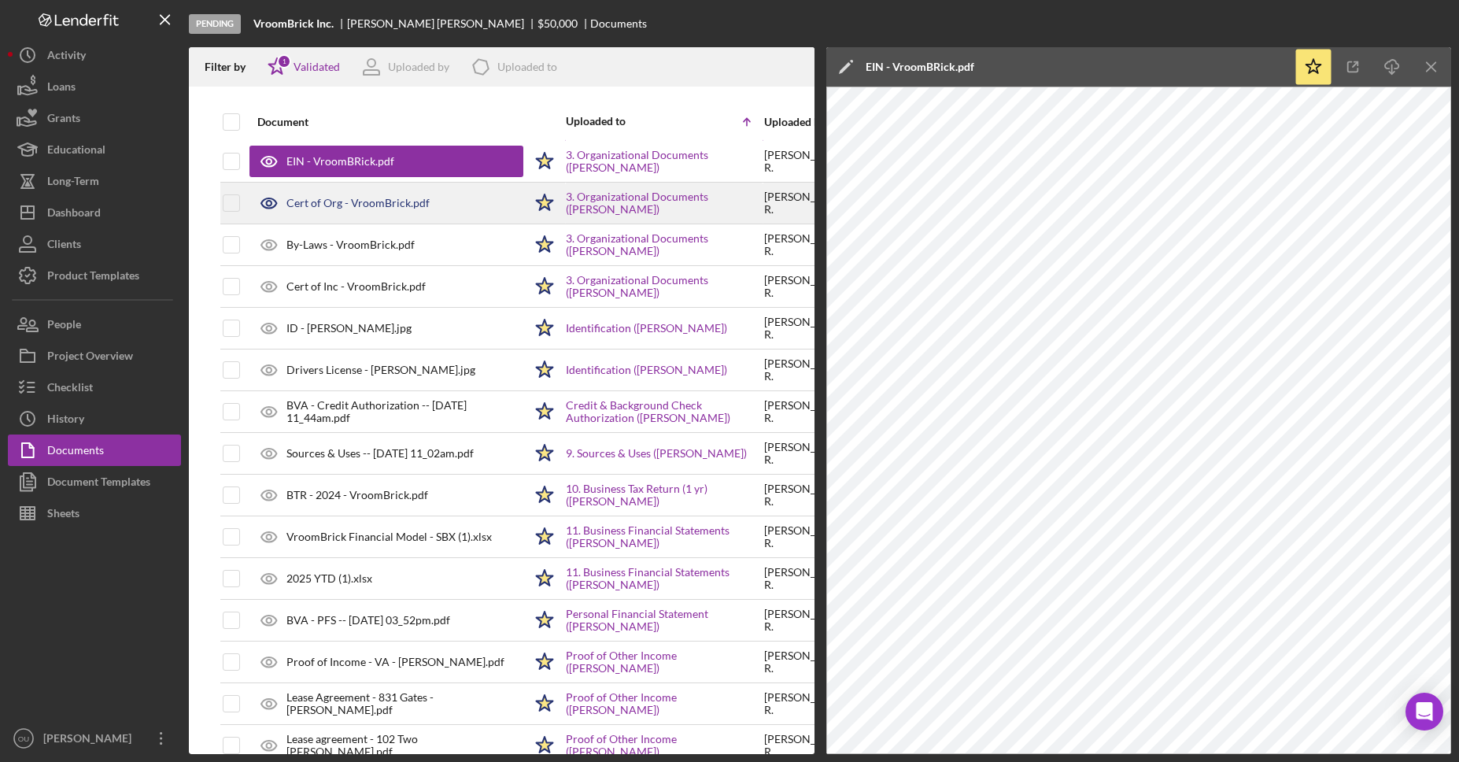
click at [370, 200] on div "Cert of Org - VroomBrick.pdf" at bounding box center [357, 203] width 143 height 13
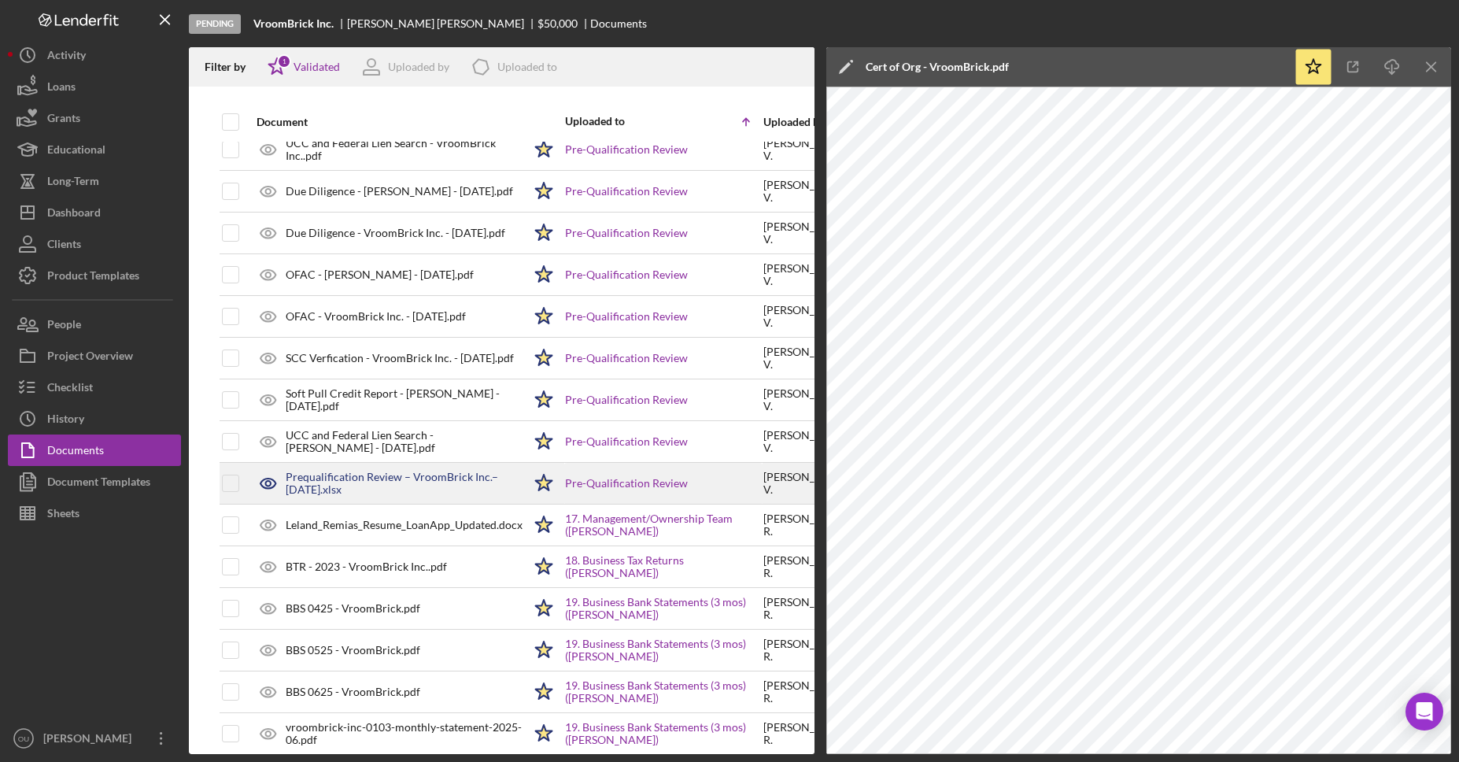
scroll to position [669, 1]
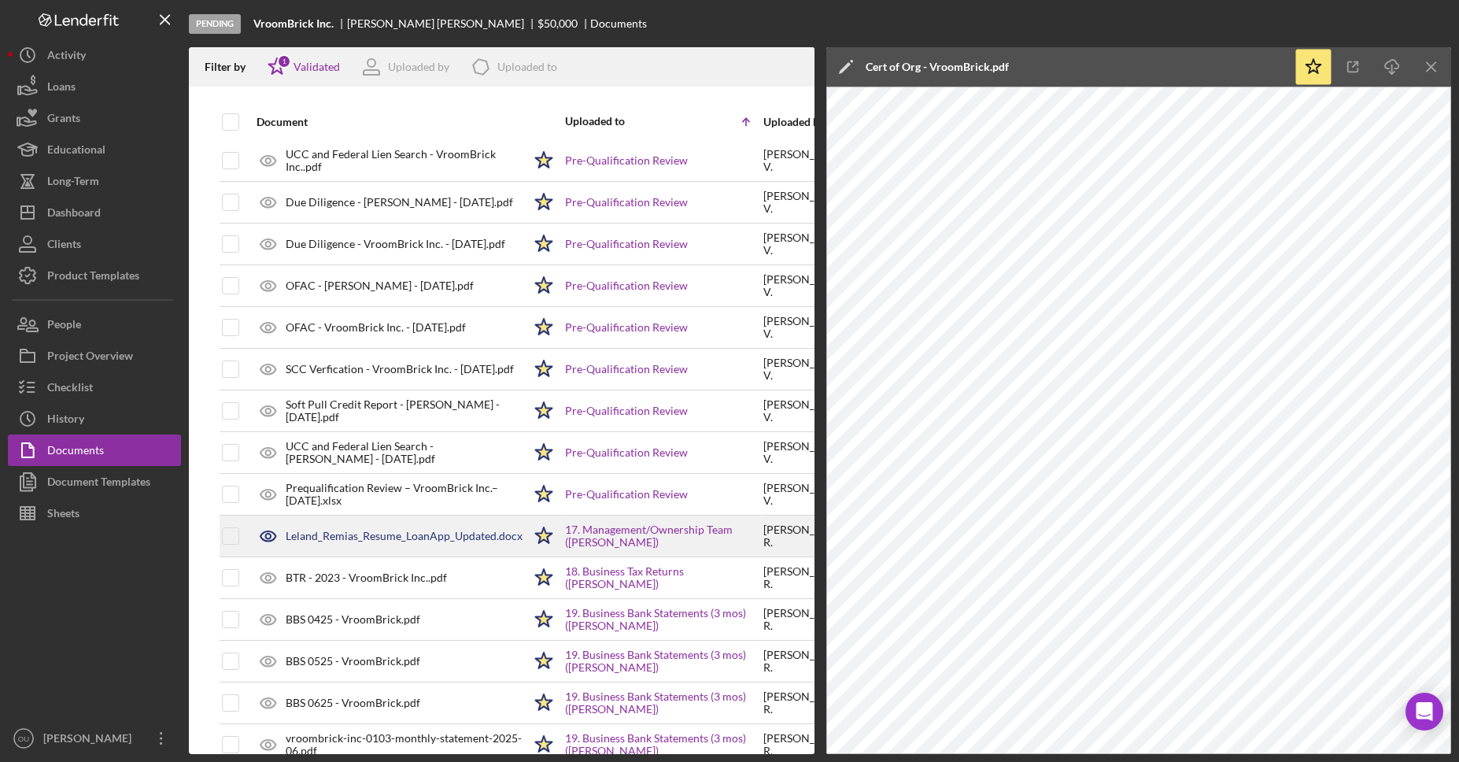
click at [329, 536] on div "Leland_Remias_Resume_LoanApp_Updated.docx" at bounding box center [404, 535] width 237 height 13
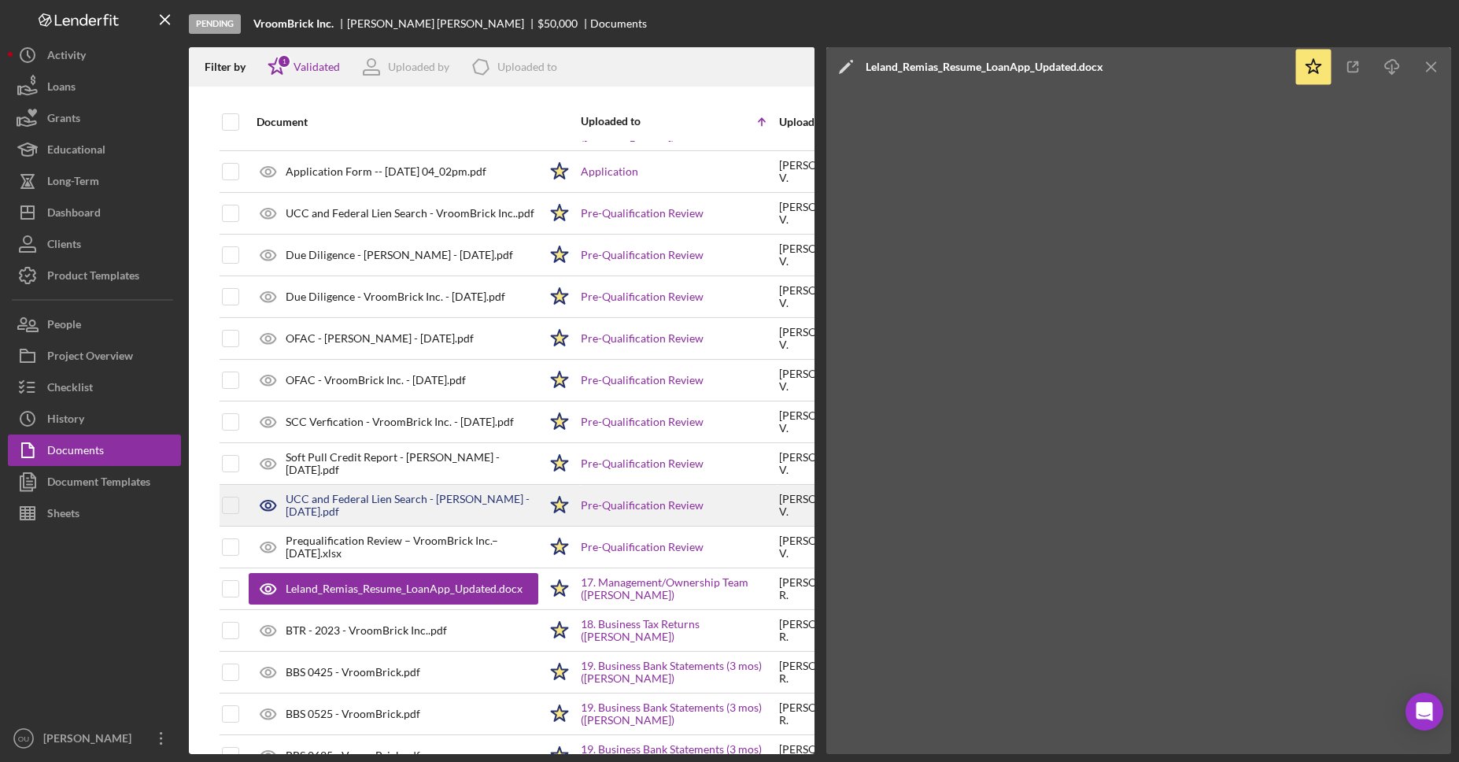
scroll to position [578, 1]
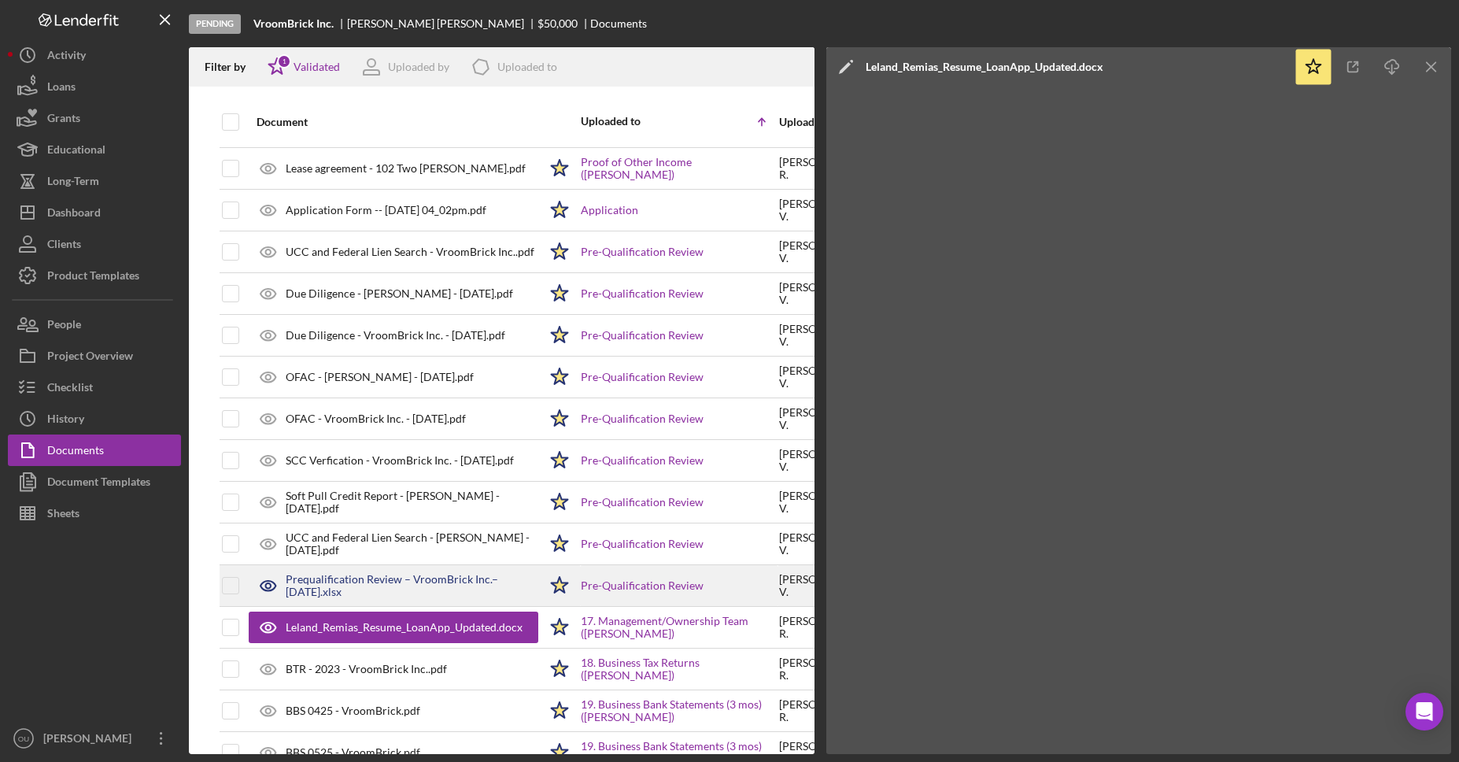
click at [388, 580] on div "Prequalification Review – VroomBrick Inc.– 10.6.2025.xlsx" at bounding box center [412, 585] width 253 height 25
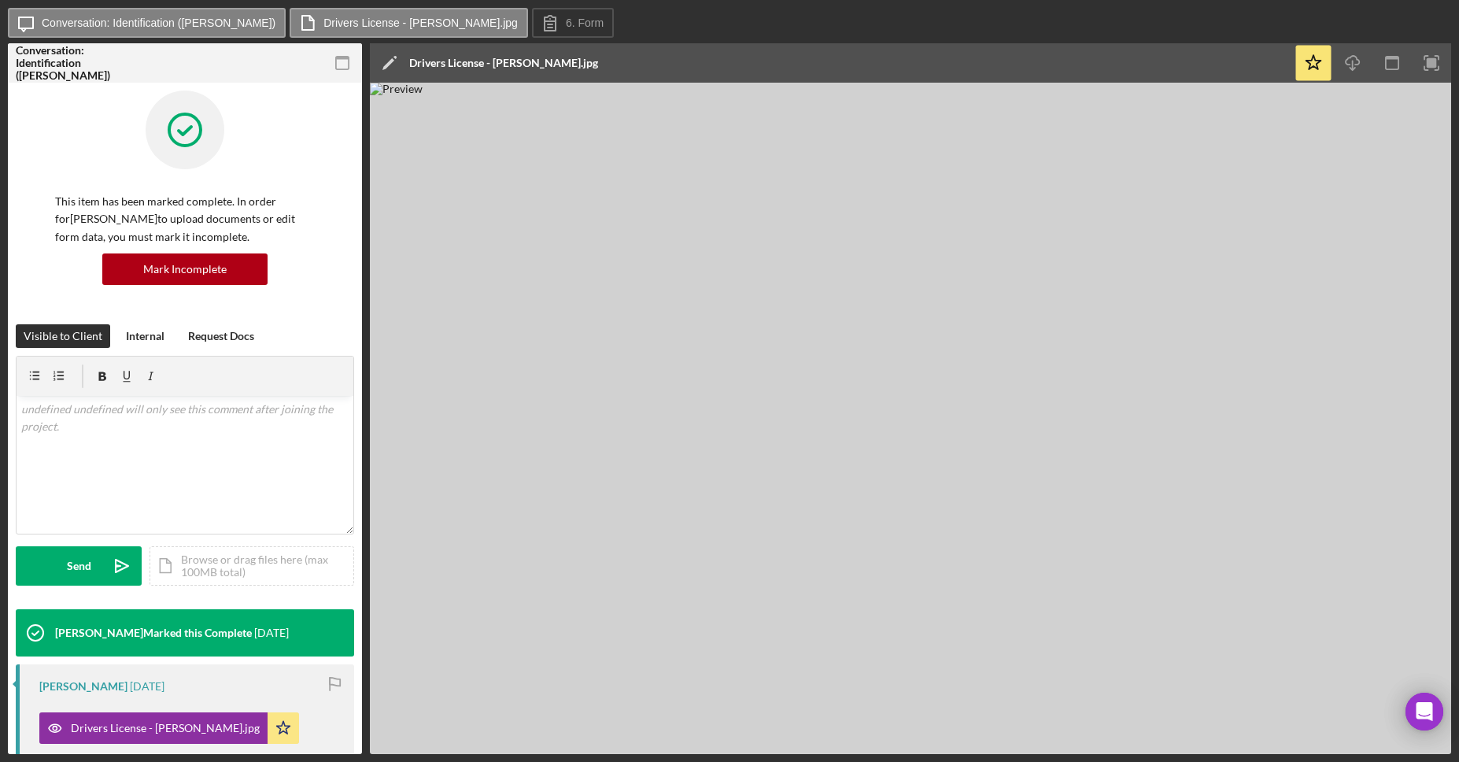
click at [928, 574] on img at bounding box center [910, 418] width 1081 height 671
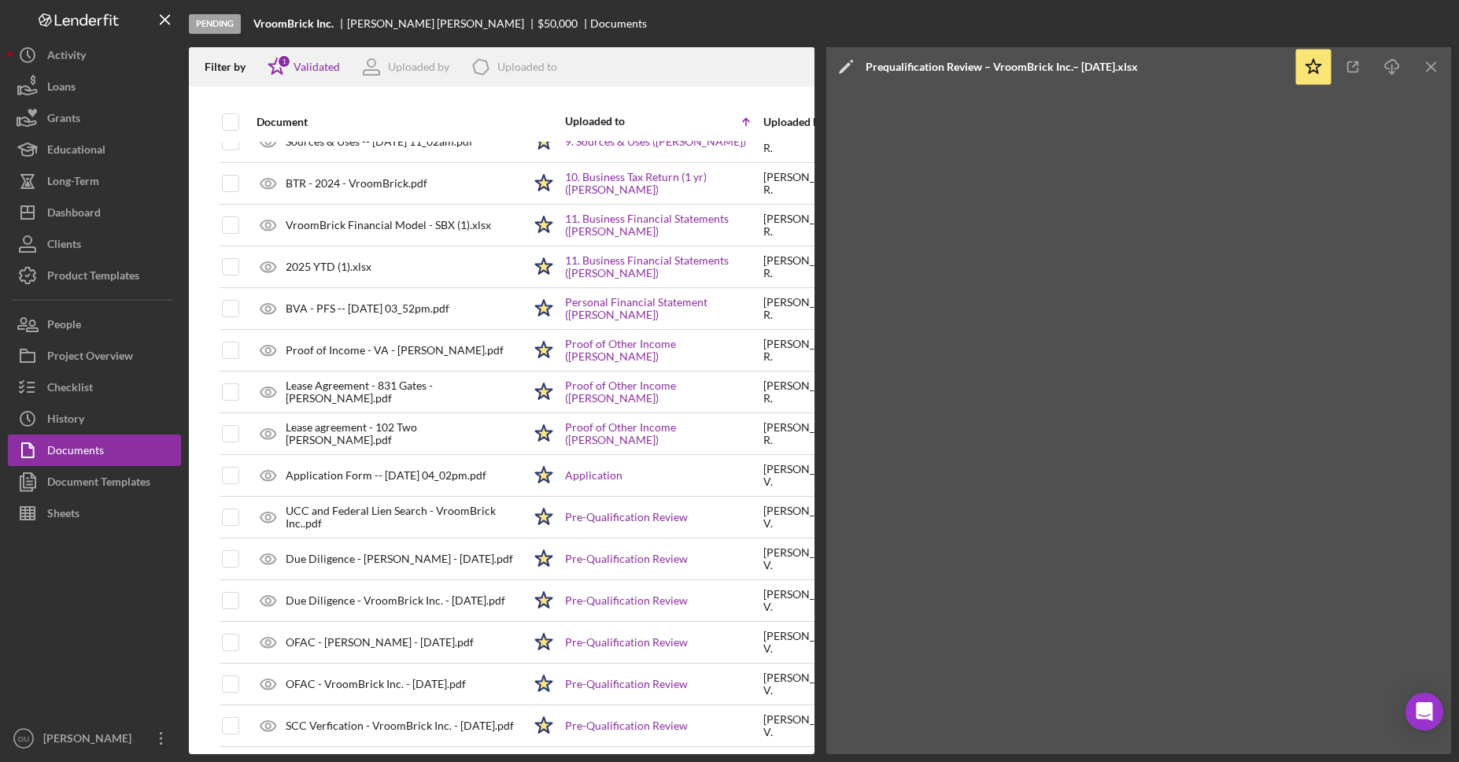
scroll to position [0, 1]
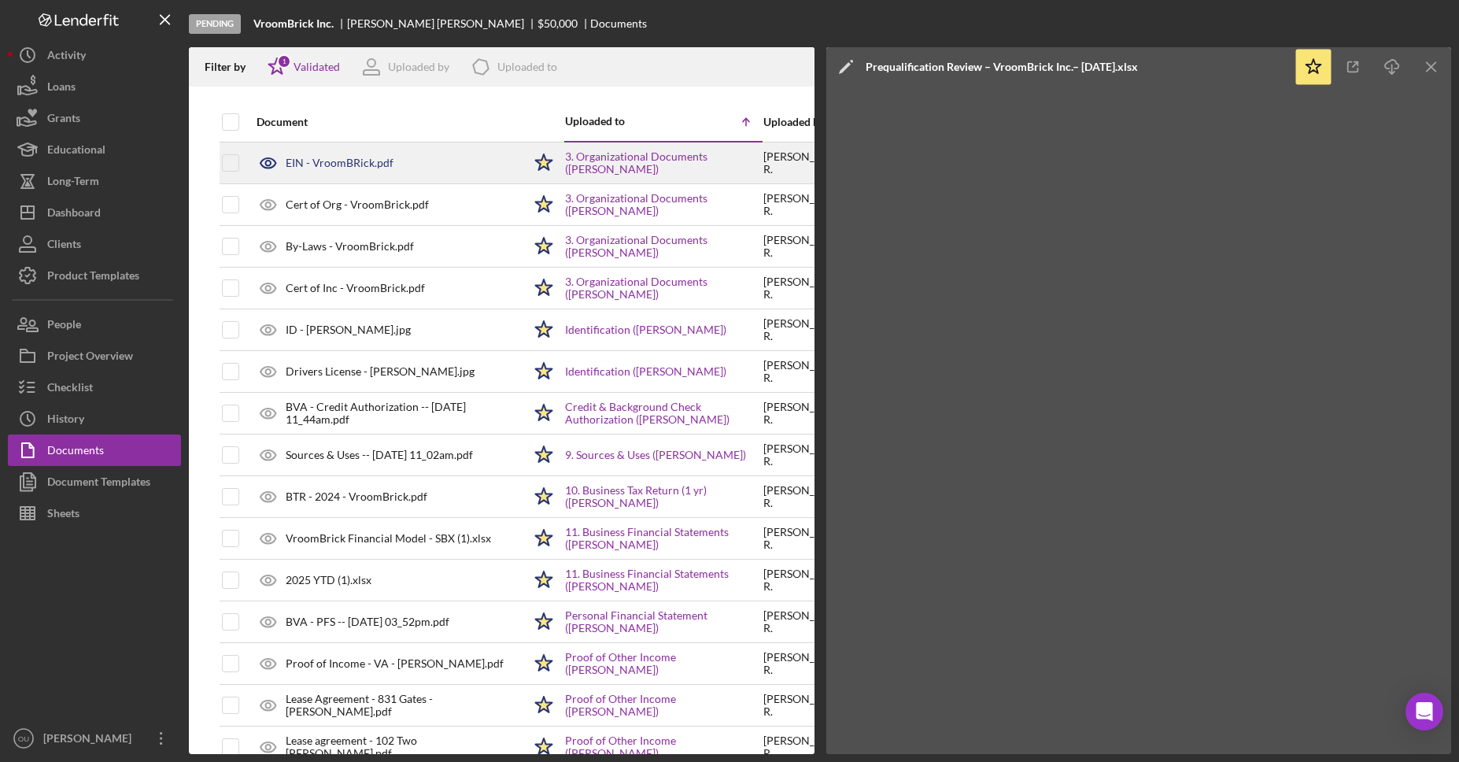
click at [326, 155] on div "EIN - VroomBRick.pdf" at bounding box center [386, 162] width 274 height 39
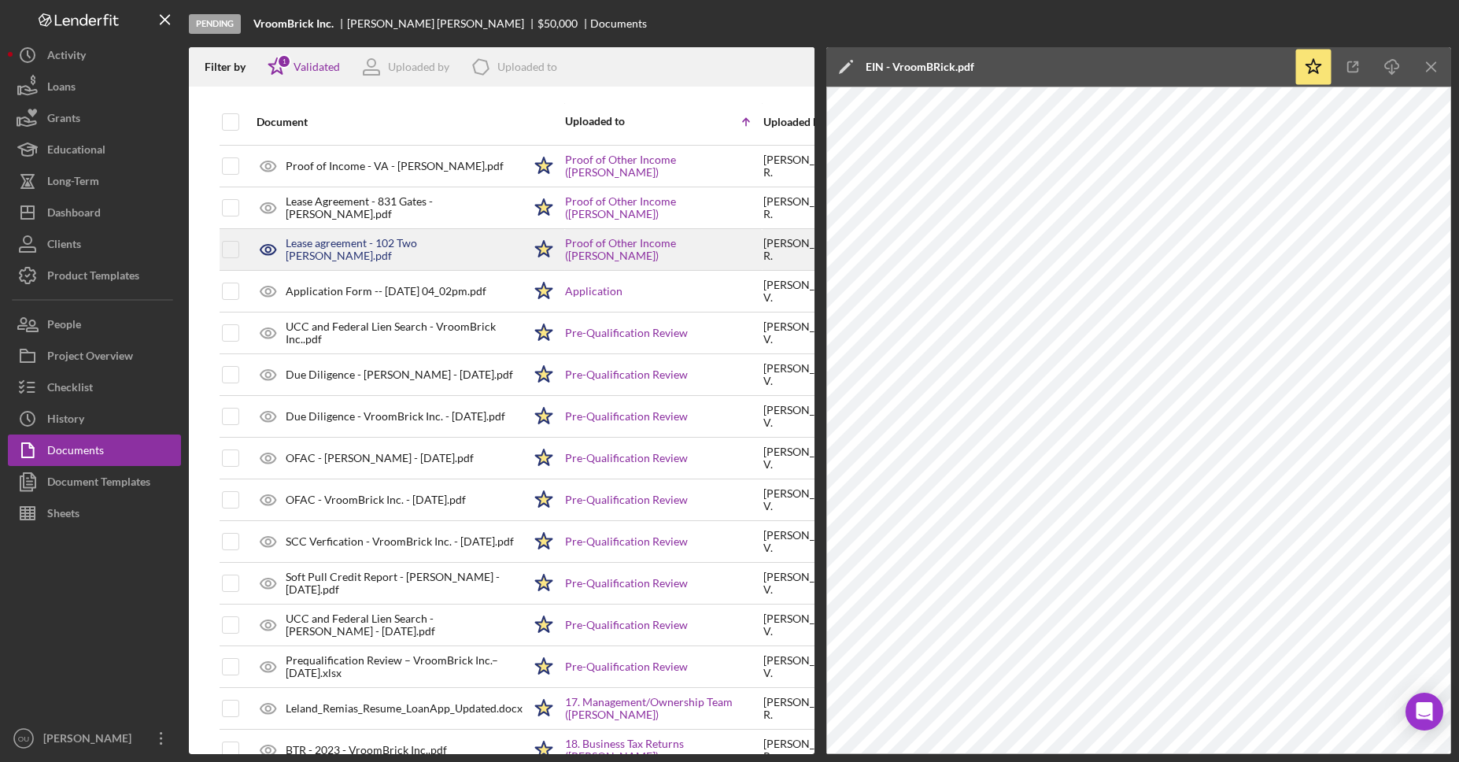
scroll to position [499, 1]
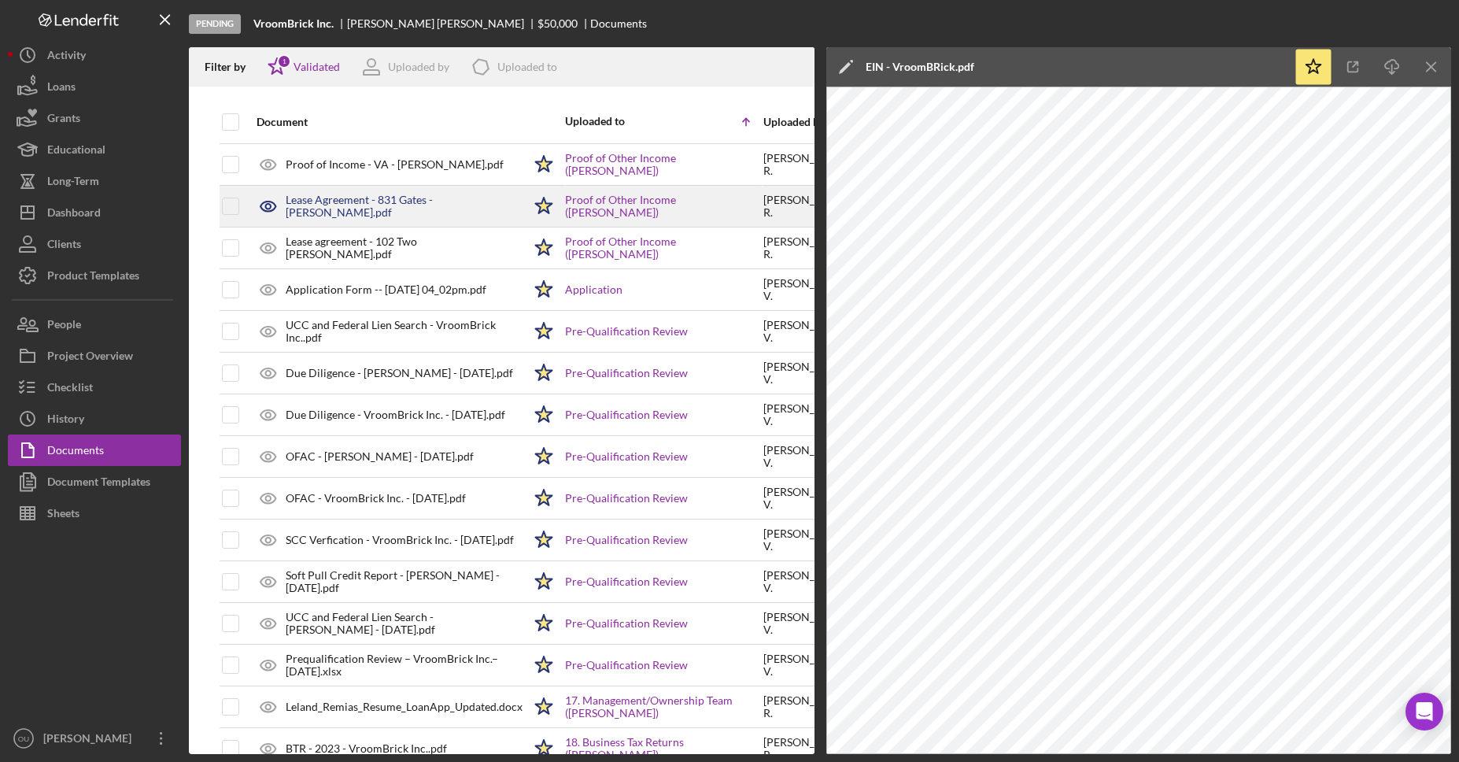
click at [417, 203] on div "Lease Agreement - 831 Gates - Leland Remias.pdf" at bounding box center [404, 206] width 237 height 25
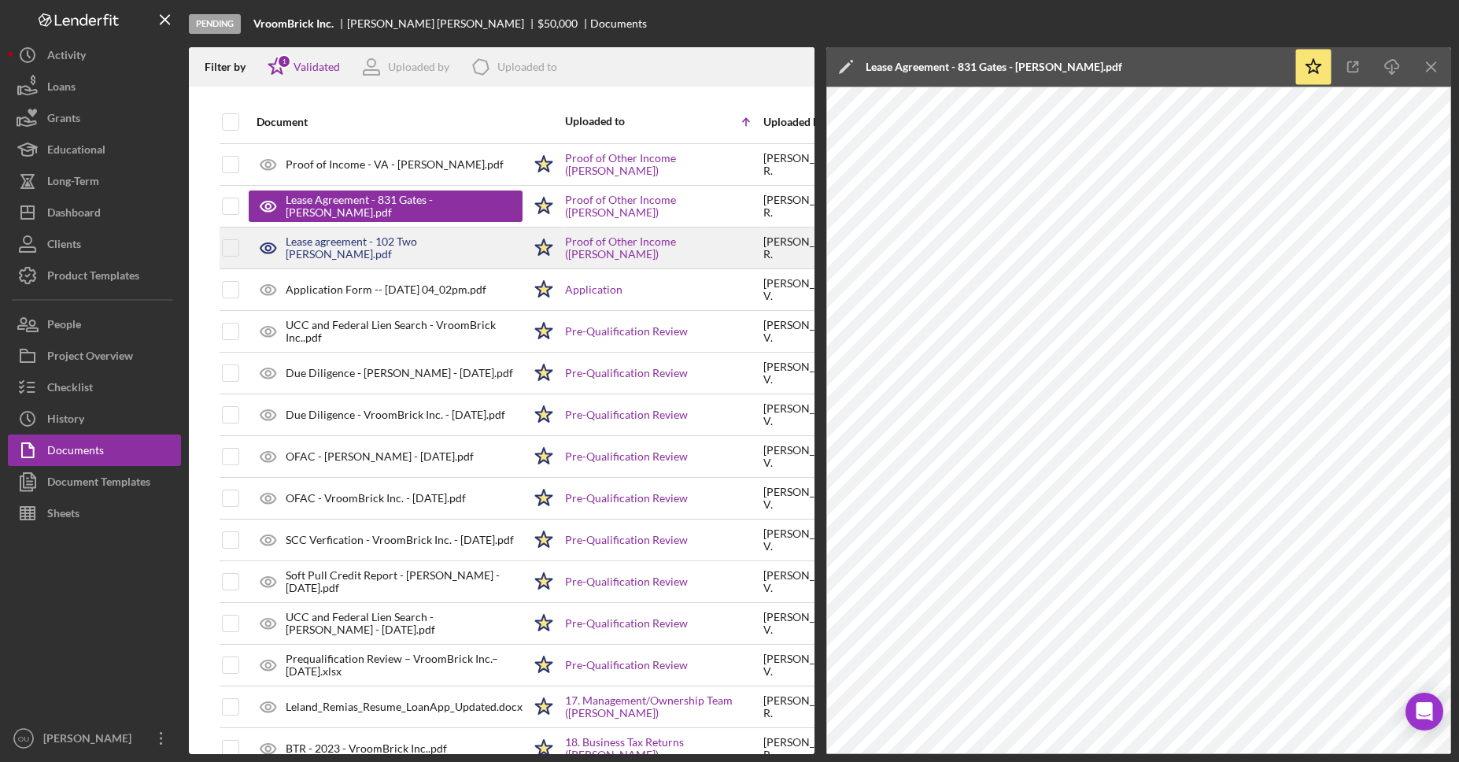
click at [427, 255] on div "Lease agreement - 102 Two Penny - Leland Remias.pdf" at bounding box center [404, 247] width 237 height 25
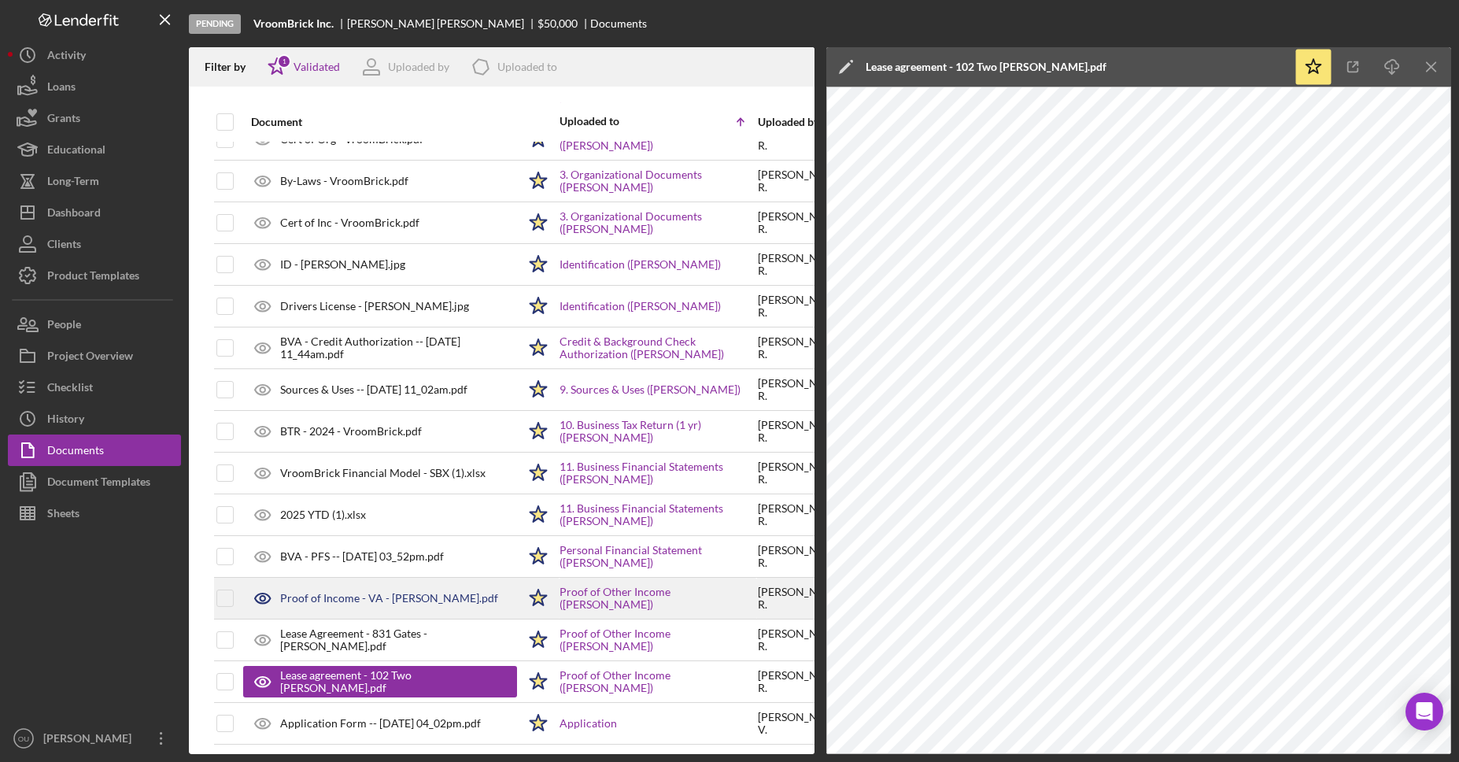
scroll to position [50, 6]
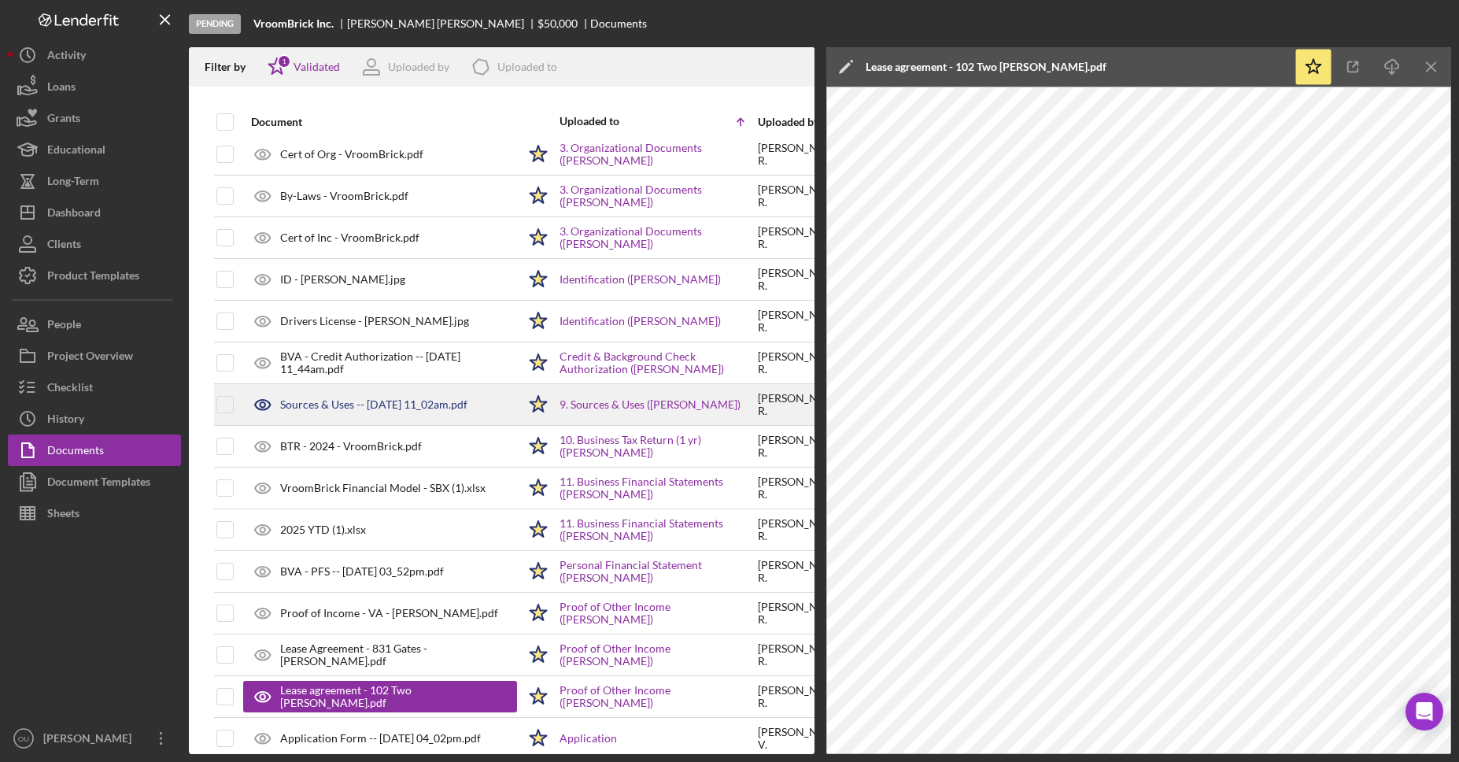
click at [388, 408] on div "Sources & Uses -- 2025-09-30 11_02am.pdf" at bounding box center [373, 404] width 187 height 13
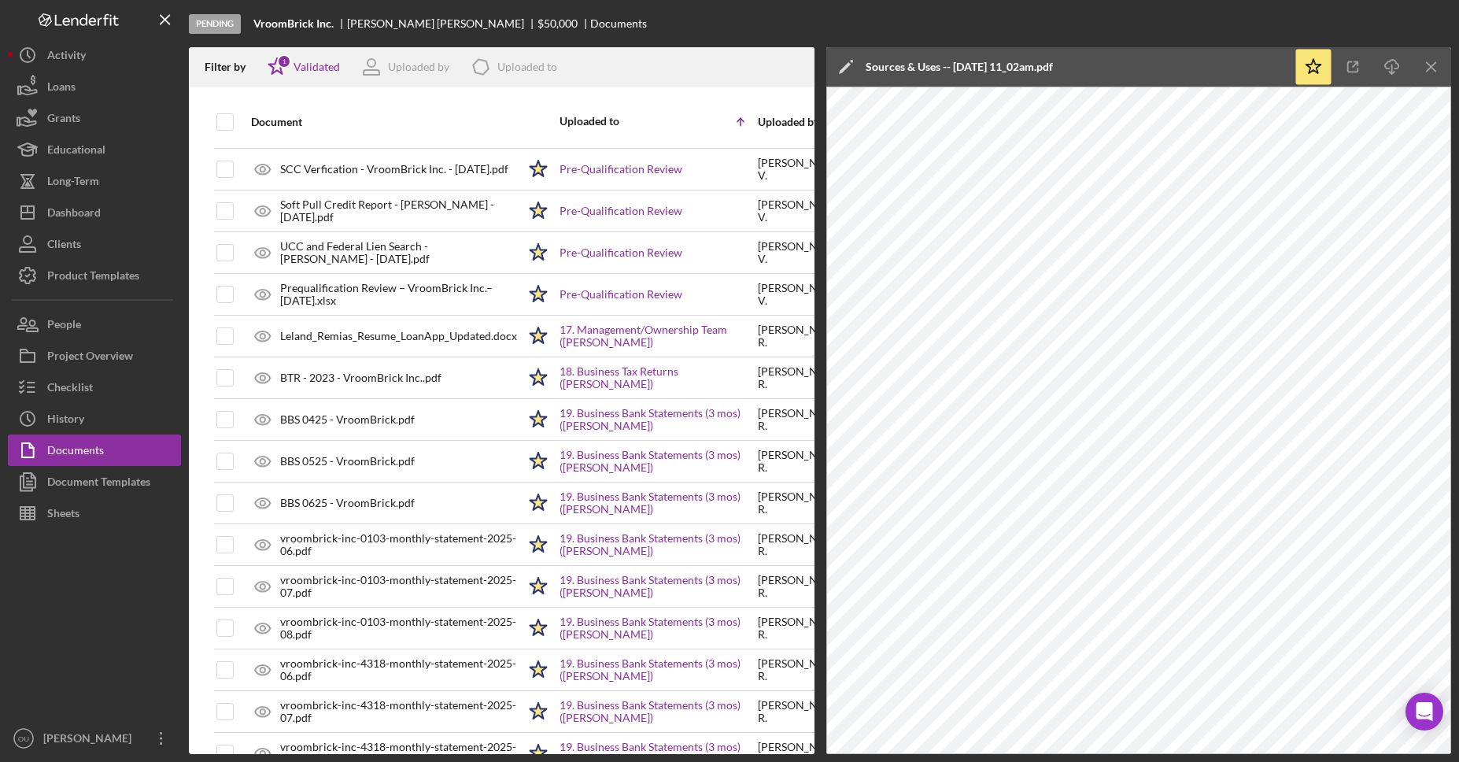
scroll to position [1614, 6]
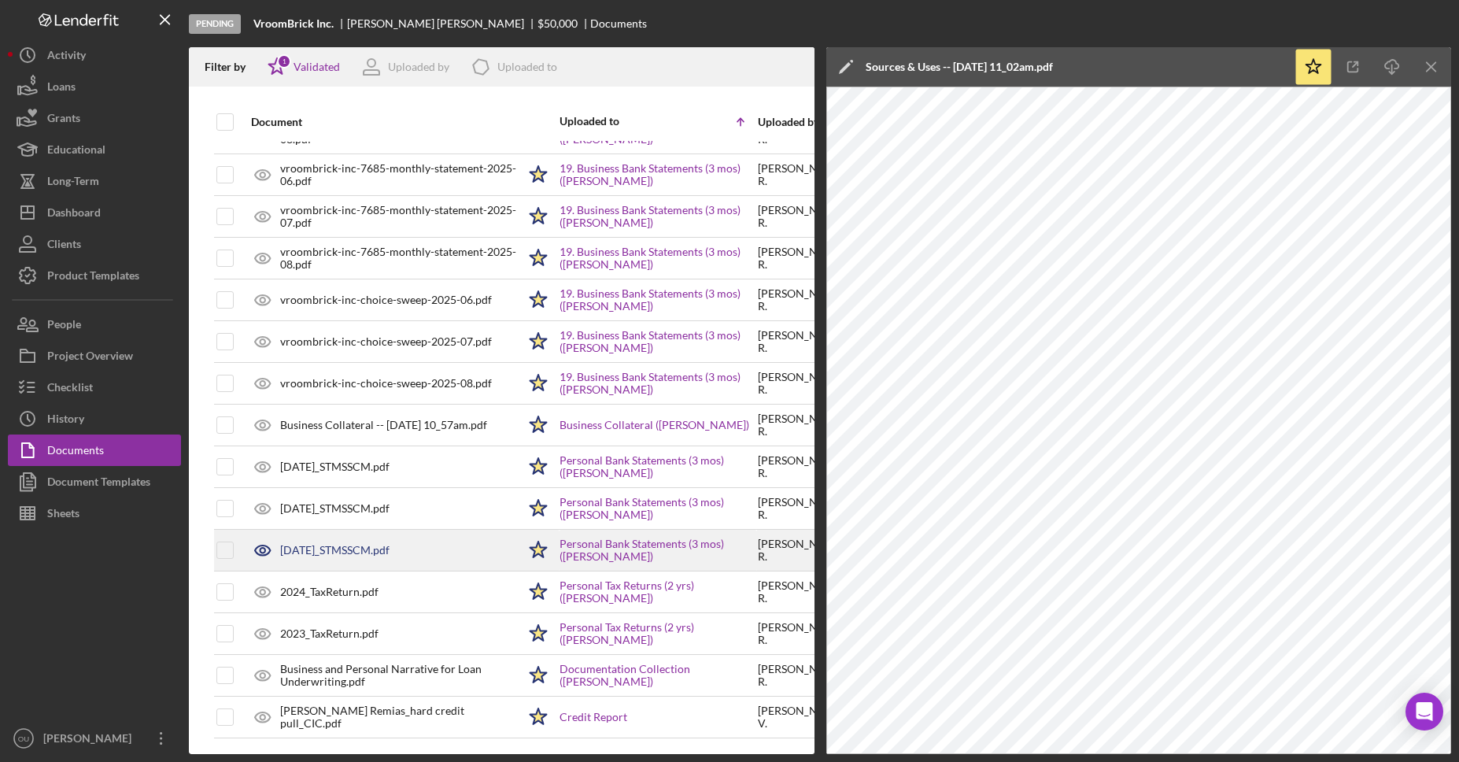
click at [338, 544] on div "2025-08-25_STMSSCM.pdf" at bounding box center [334, 550] width 109 height 13
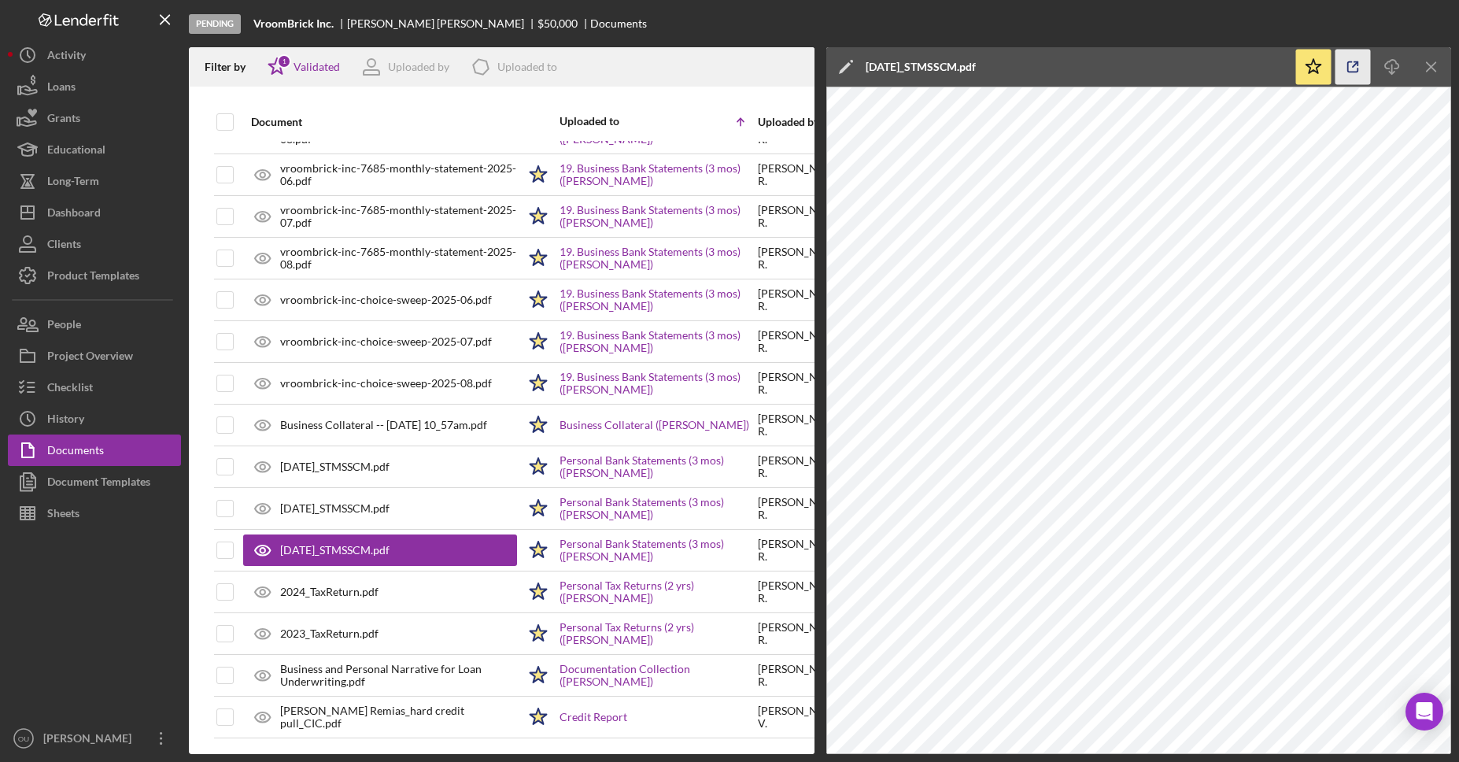
click at [1351, 72] on icon "button" at bounding box center [1352, 67] width 35 height 35
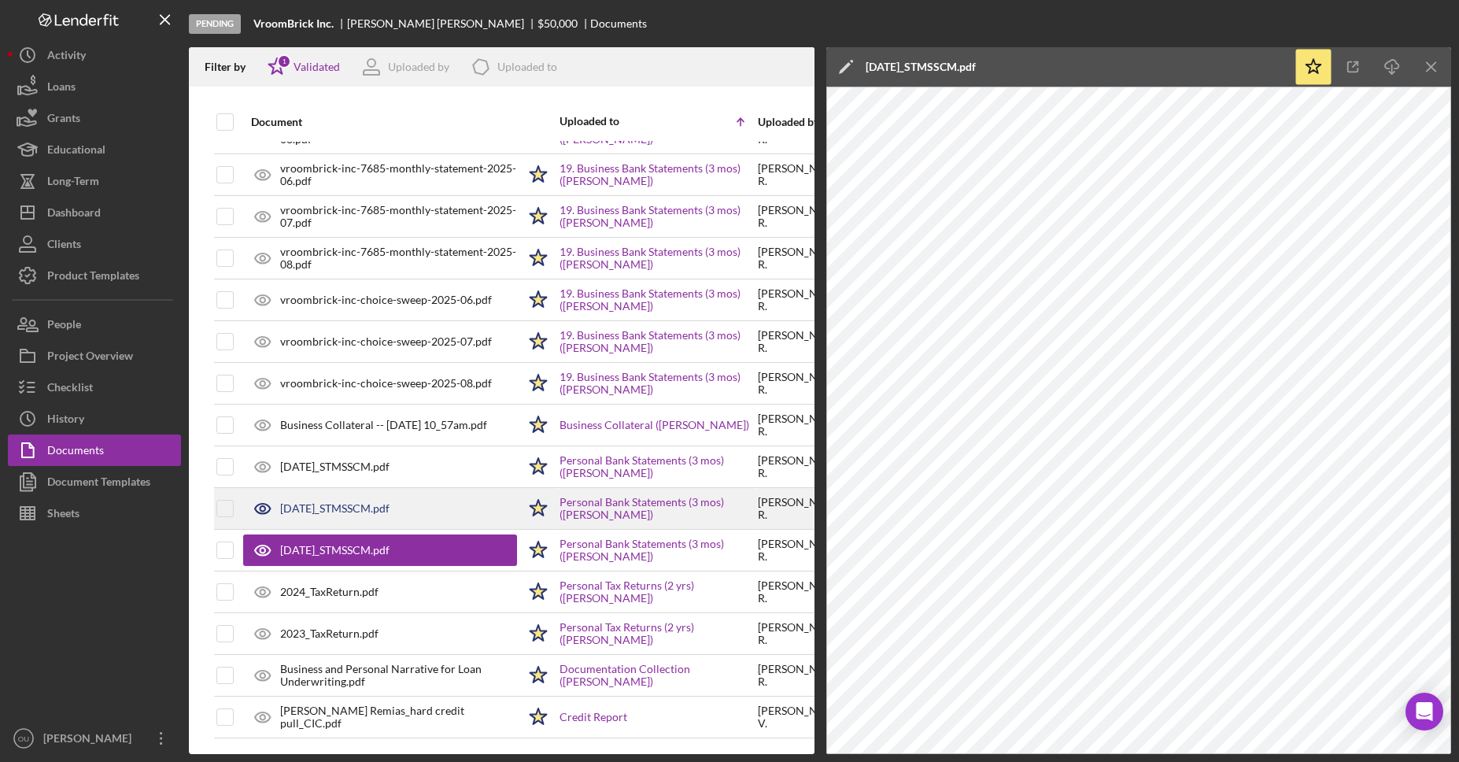
click at [419, 496] on div "2025-07-25_STMSSCM.pdf" at bounding box center [380, 508] width 274 height 39
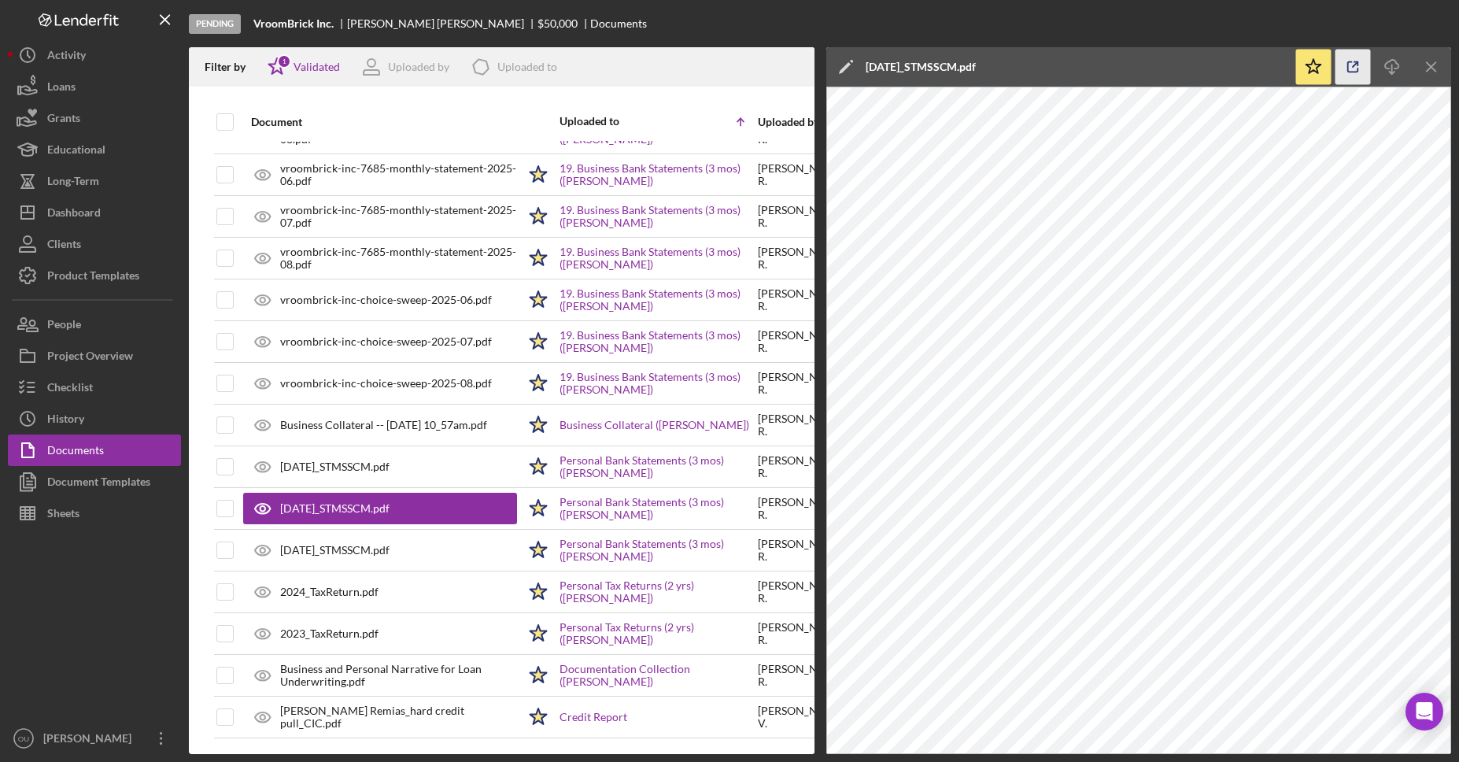
click at [1353, 67] on icon "button" at bounding box center [1352, 67] width 35 height 35
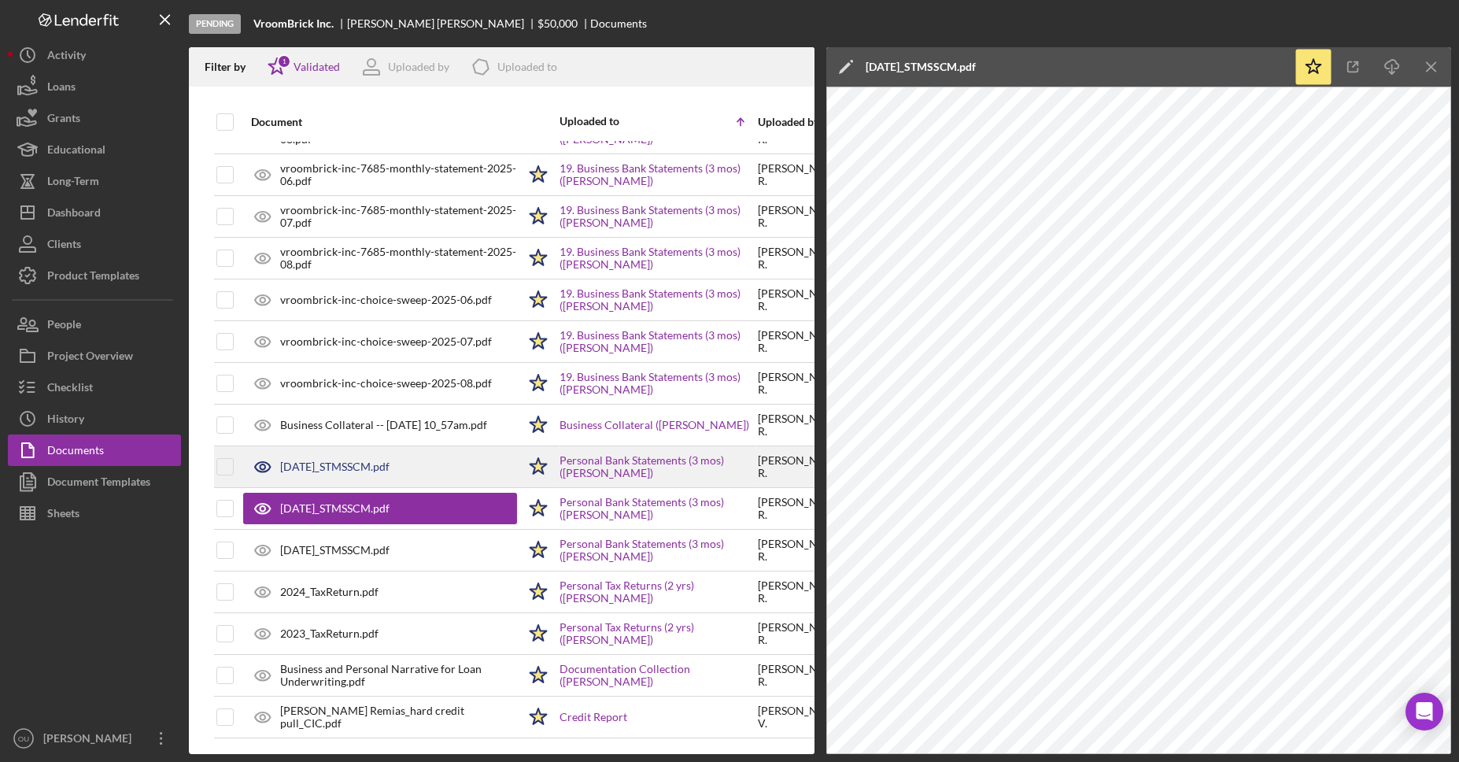
click at [360, 471] on div "2025-06-25_STMSSCM.pdf" at bounding box center [334, 466] width 109 height 13
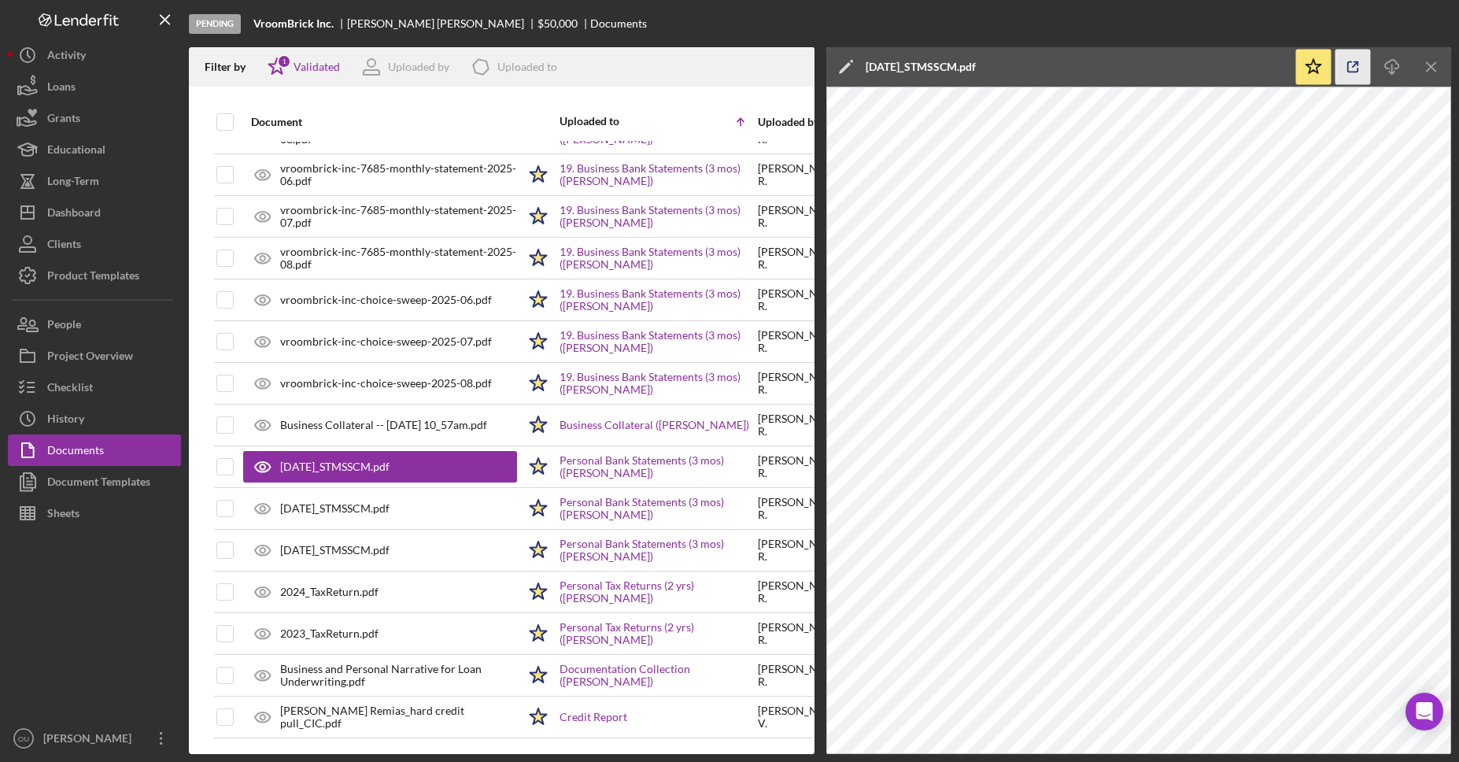
click at [1362, 59] on icon "button" at bounding box center [1352, 67] width 35 height 35
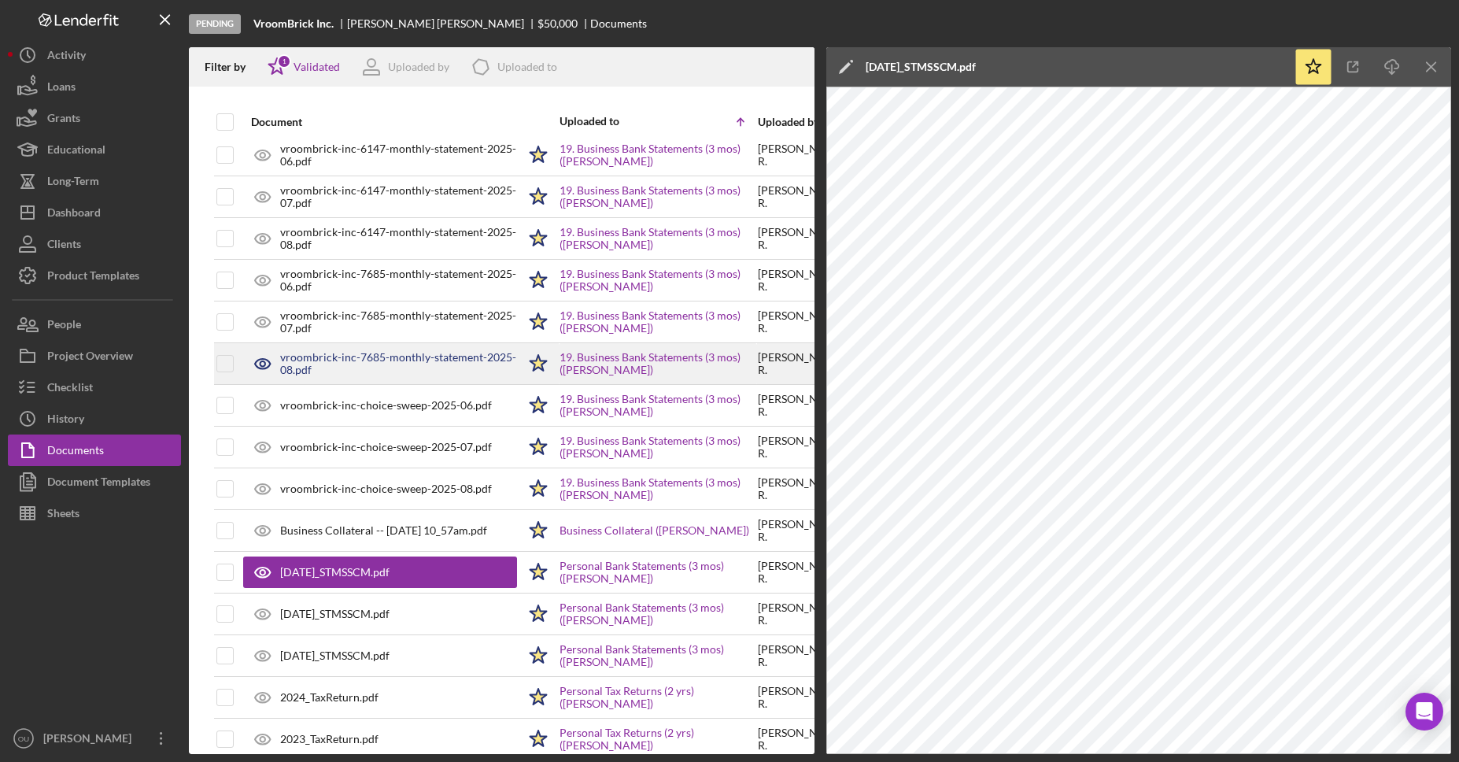
scroll to position [1478, 6]
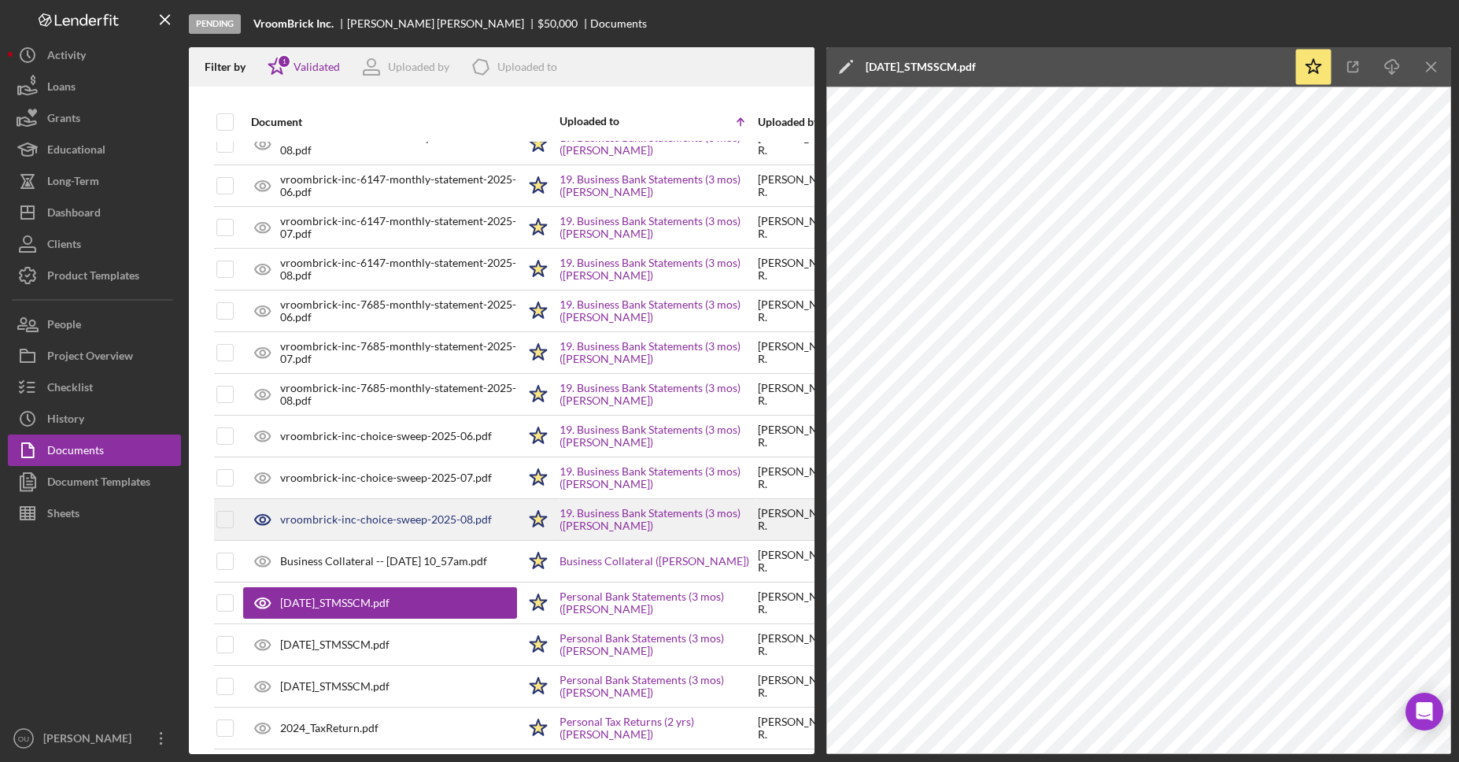
click at [377, 514] on div "vroombrick-inc-choice-sweep-2025-08.pdf" at bounding box center [386, 519] width 212 height 13
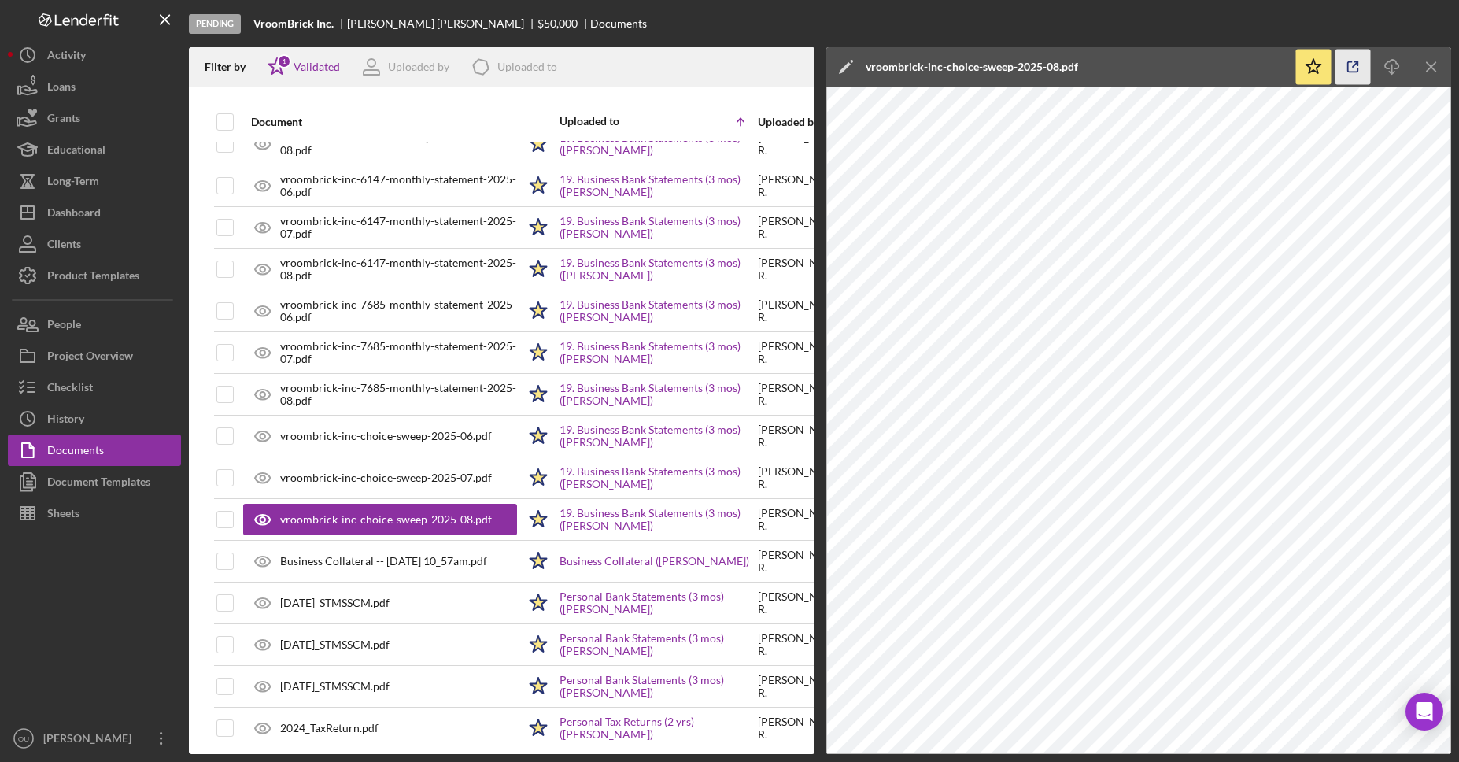
click at [1351, 68] on icon "button" at bounding box center [1352, 67] width 35 height 35
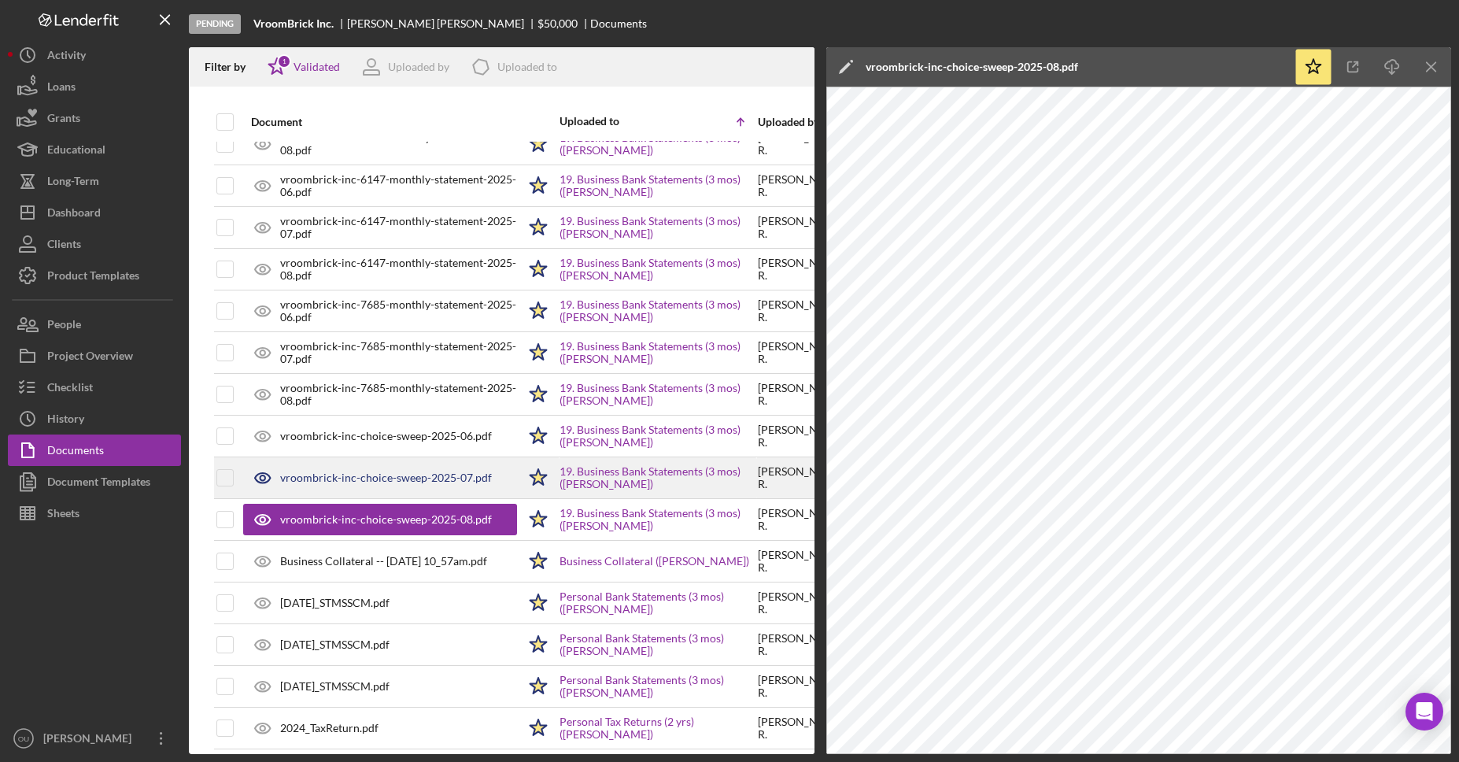
click at [440, 482] on div "vroombrick-inc-choice-sweep-2025-07.pdf" at bounding box center [386, 477] width 212 height 13
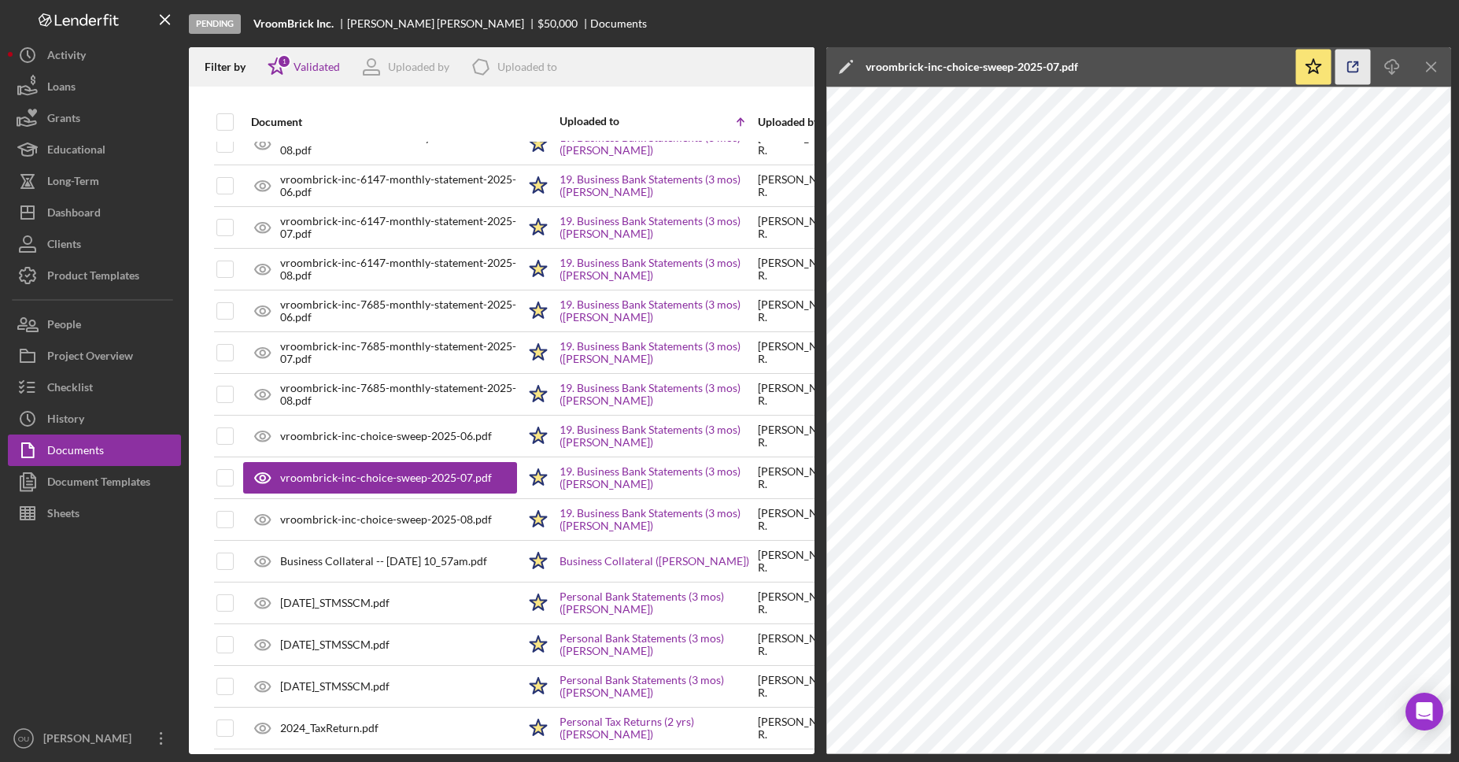
click at [1348, 68] on icon "button" at bounding box center [1353, 67] width 10 height 10
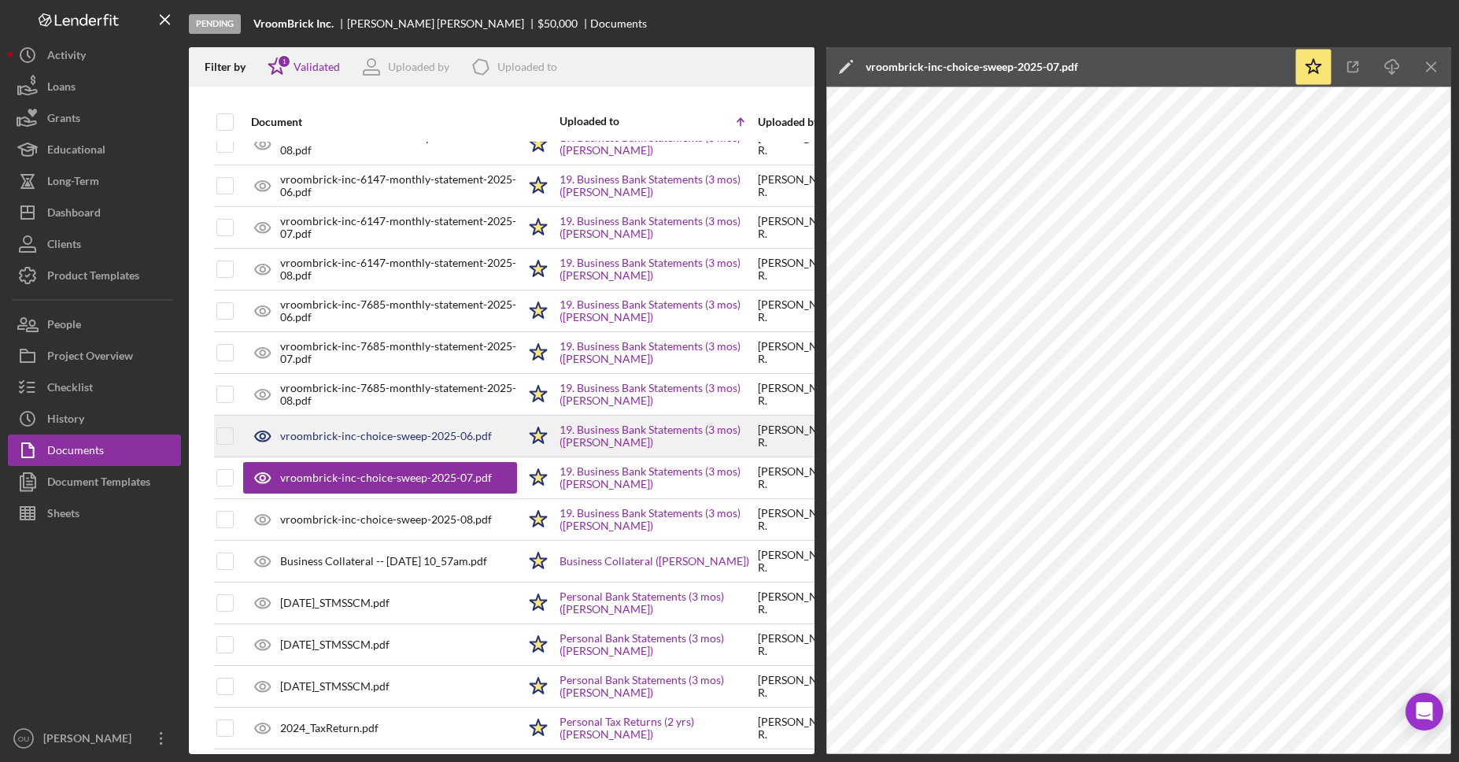
click at [375, 436] on div "vroombrick-inc-choice-sweep-2025-06.pdf" at bounding box center [386, 436] width 212 height 13
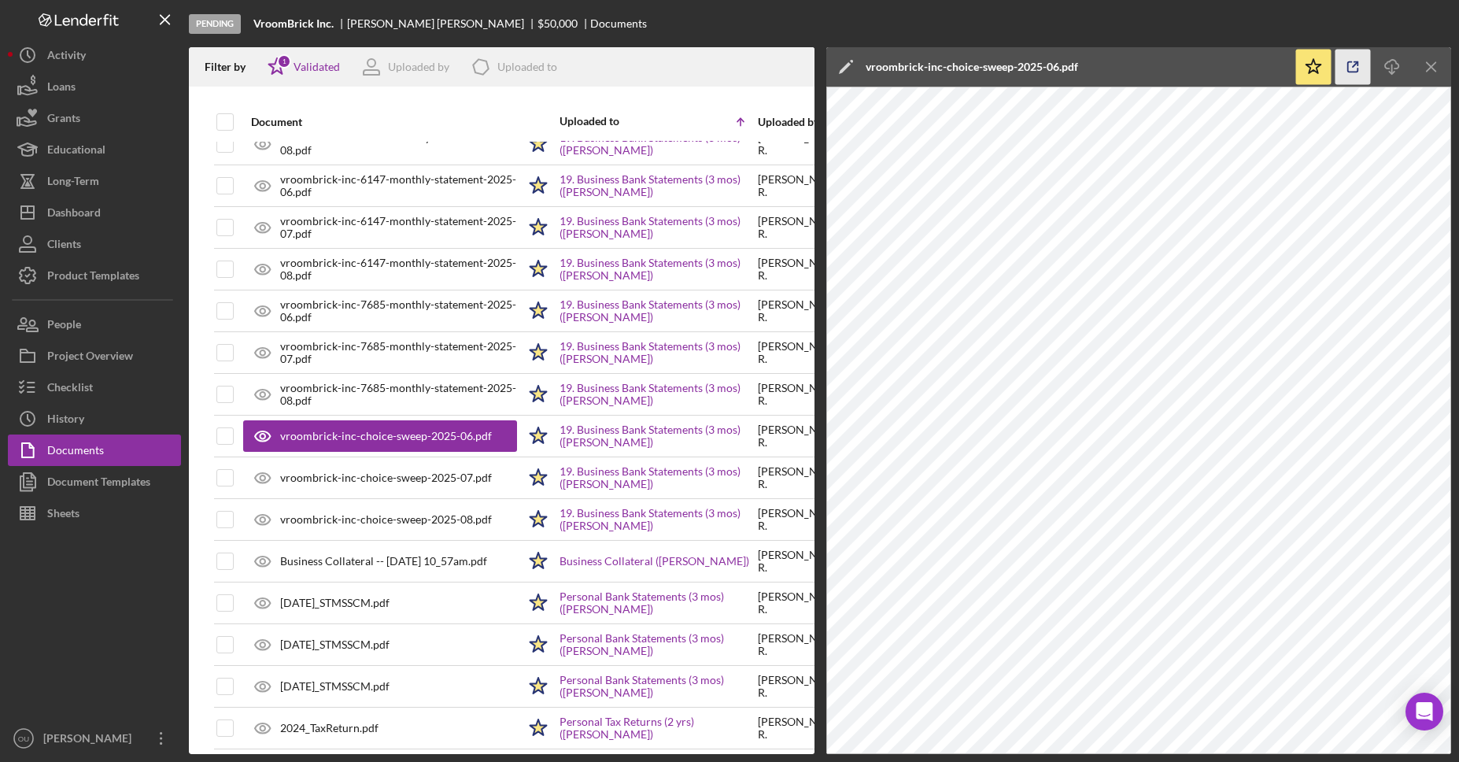
click at [1350, 69] on icon "button" at bounding box center [1352, 67] width 35 height 35
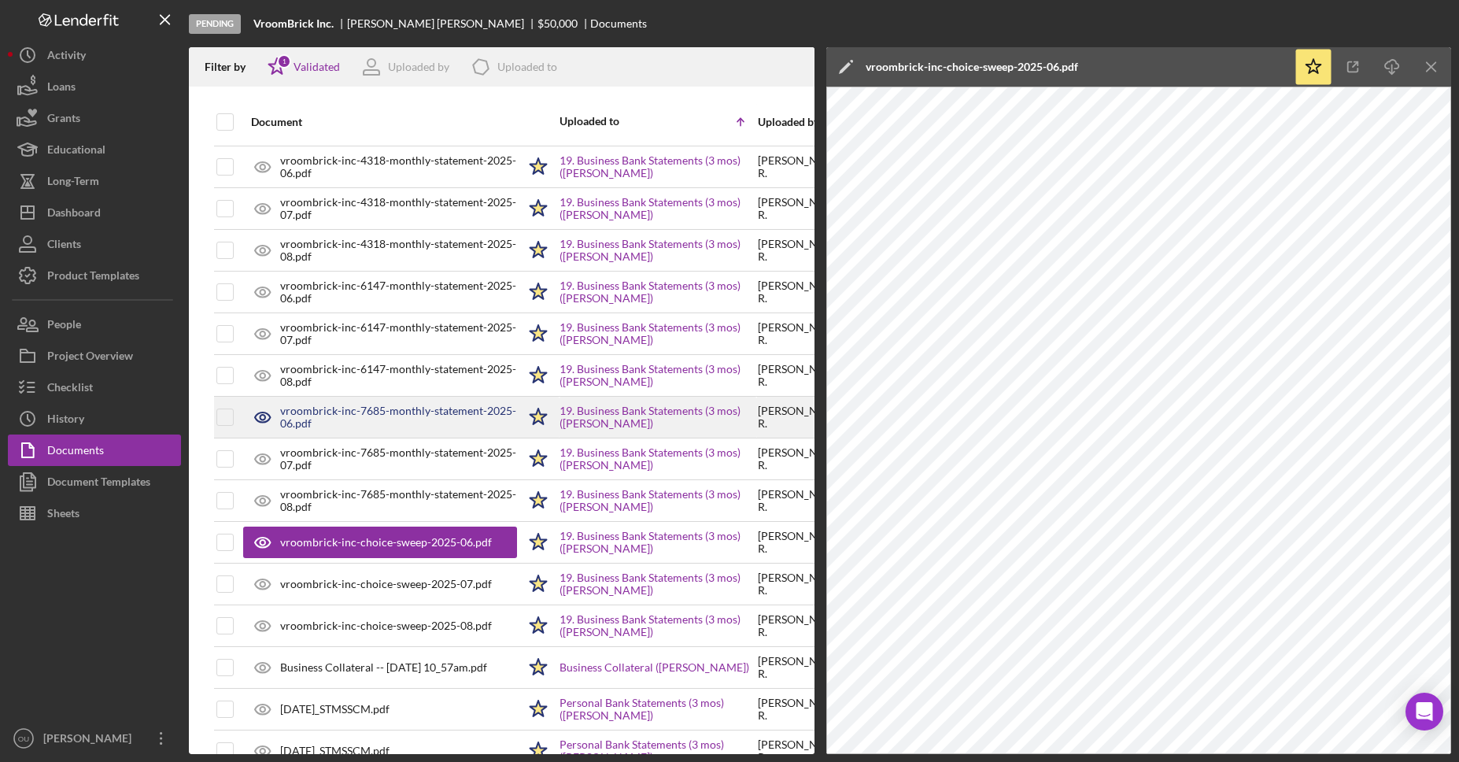
scroll to position [1364, 6]
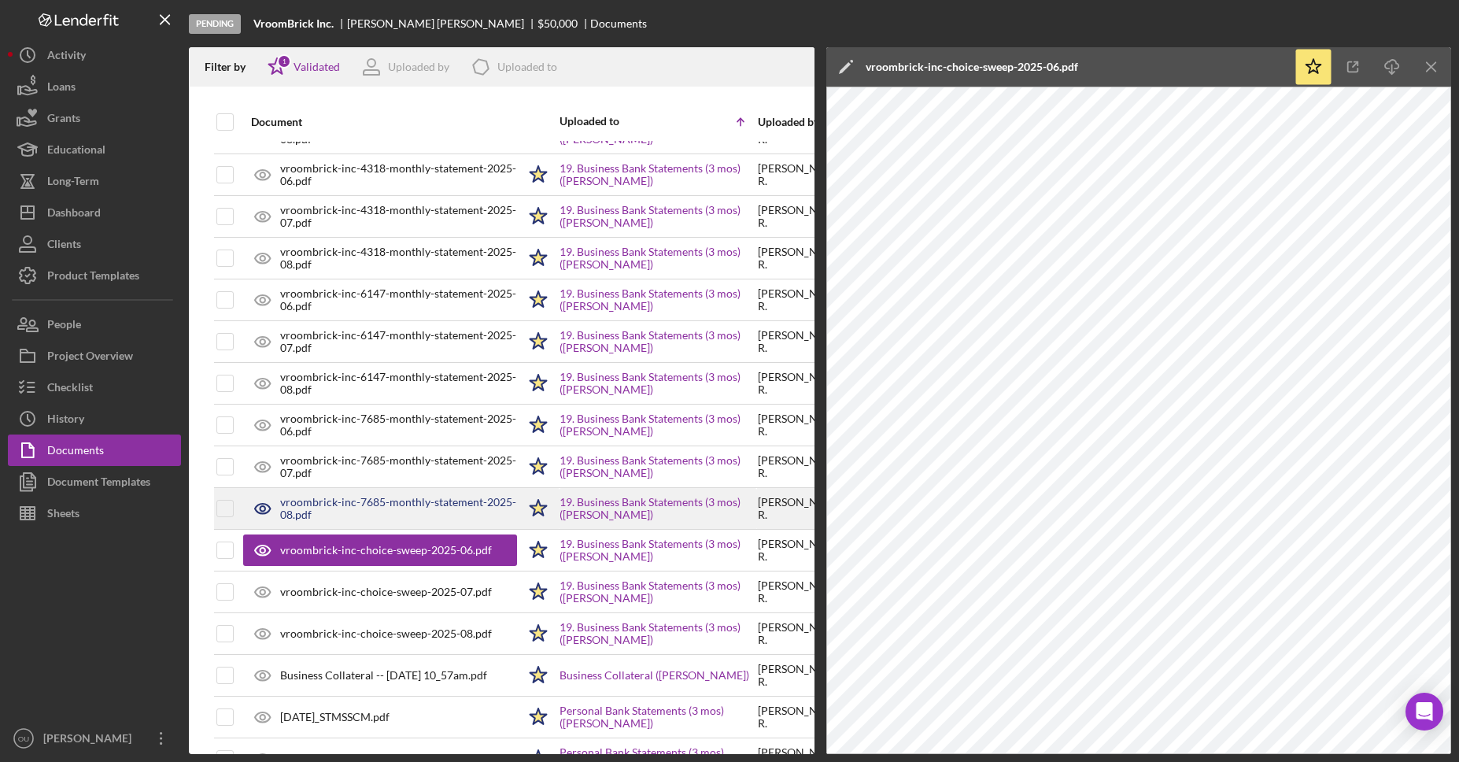
click at [405, 496] on div "vroombrick-inc-7685-monthly-statement-2025-08.pdf" at bounding box center [398, 508] width 237 height 25
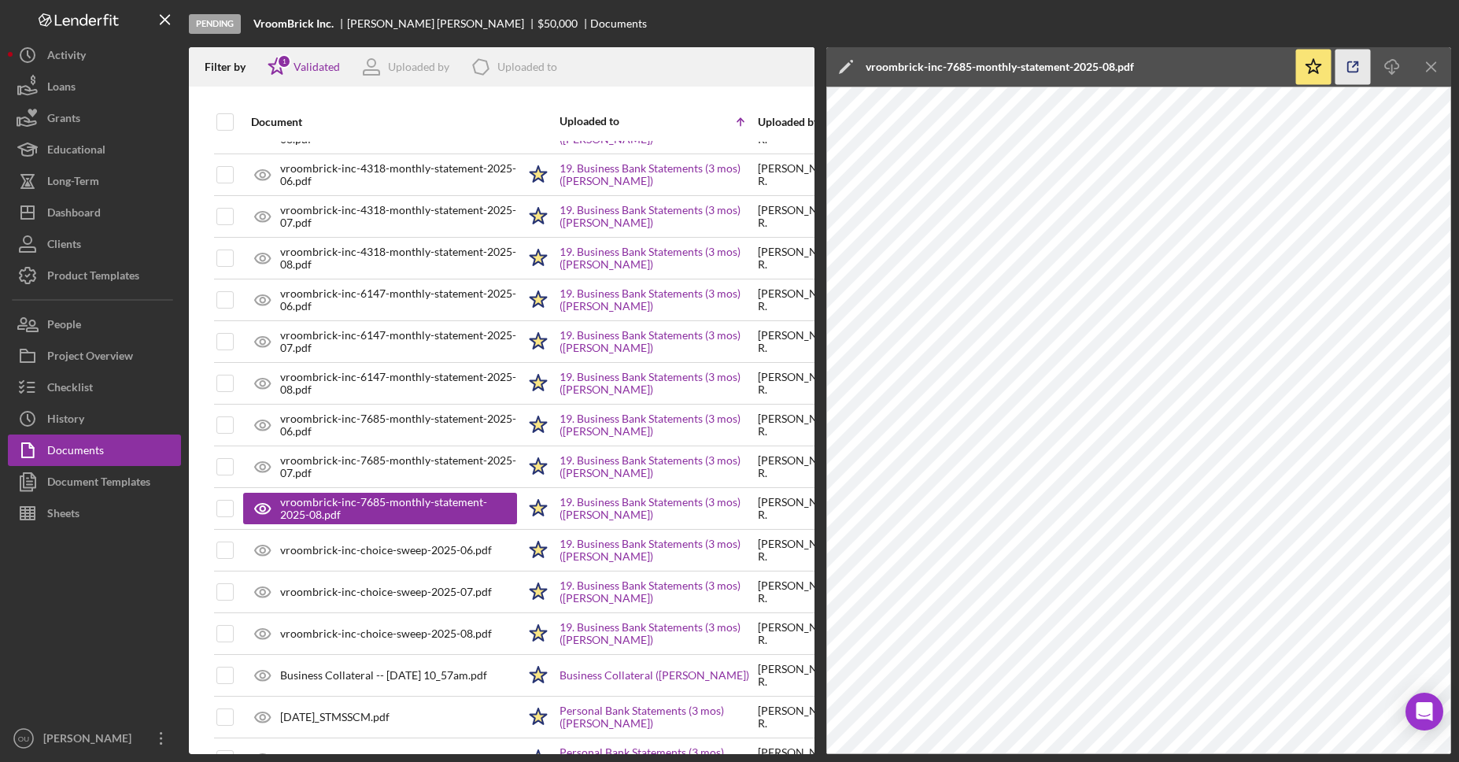
click at [1359, 67] on icon "button" at bounding box center [1352, 67] width 35 height 35
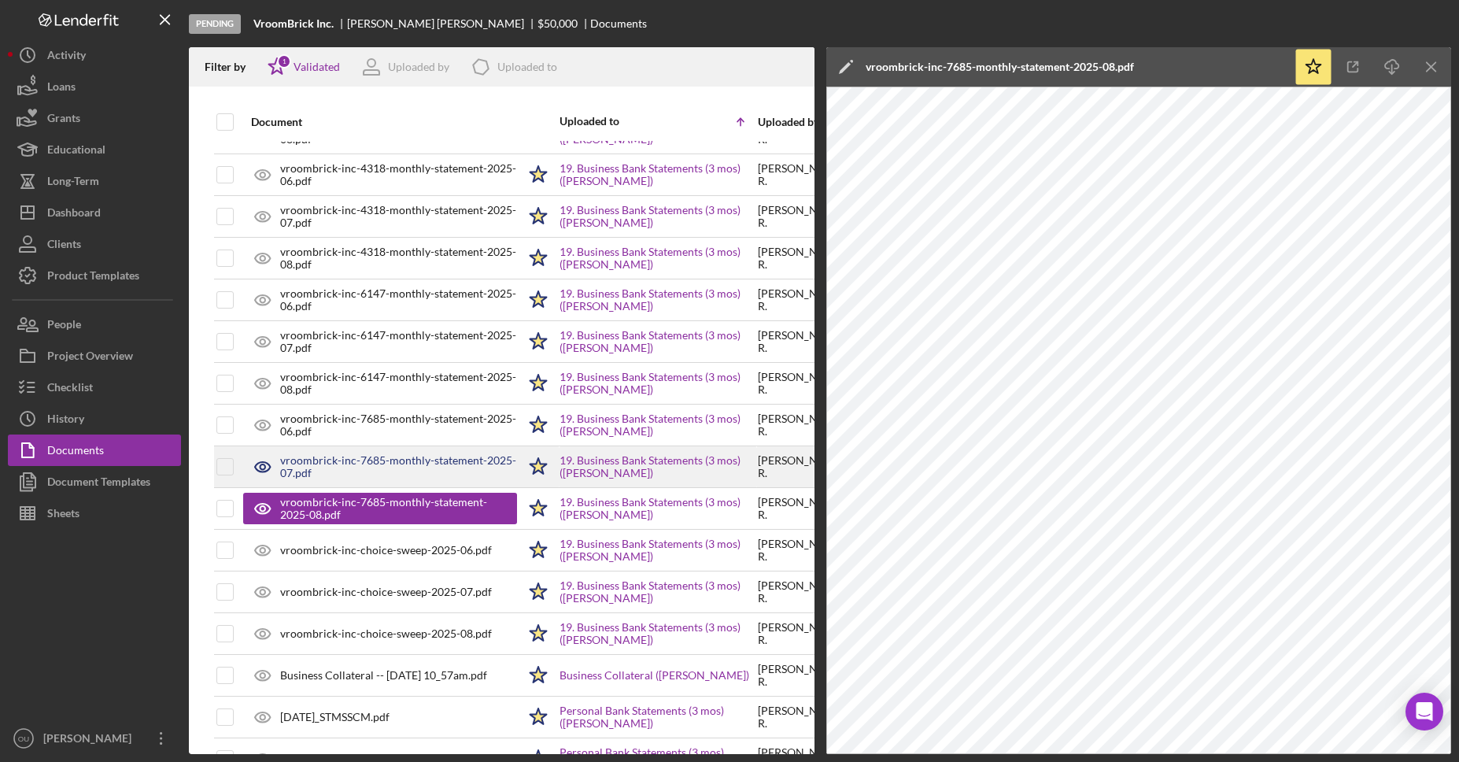
click at [411, 470] on div "vroombrick-inc-7685-monthly-statement-2025-07.pdf" at bounding box center [398, 466] width 237 height 25
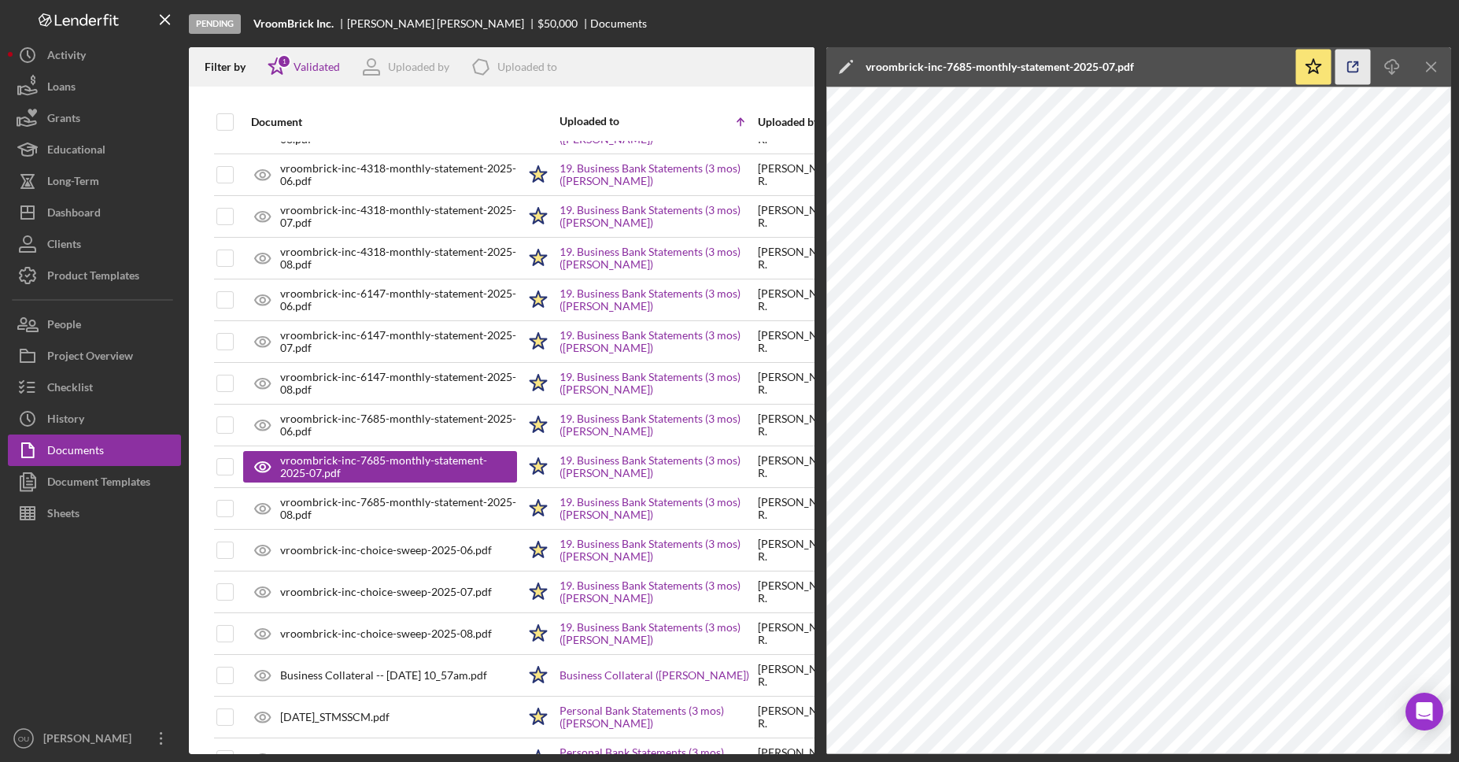
click at [1350, 66] on icon "button" at bounding box center [1352, 67] width 35 height 35
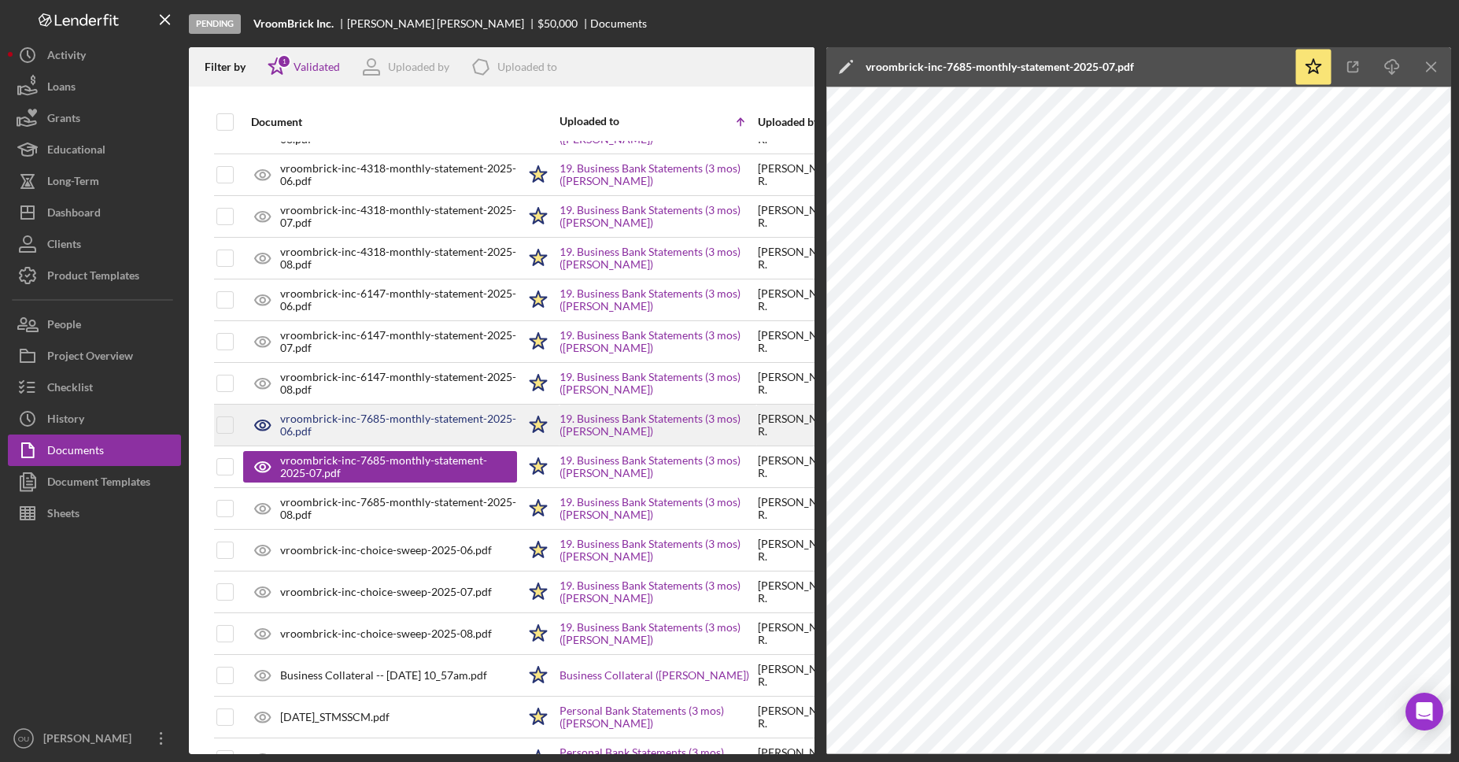
click at [400, 419] on div "vroombrick-inc-7685-monthly-statement-2025-06.pdf" at bounding box center [398, 424] width 237 height 25
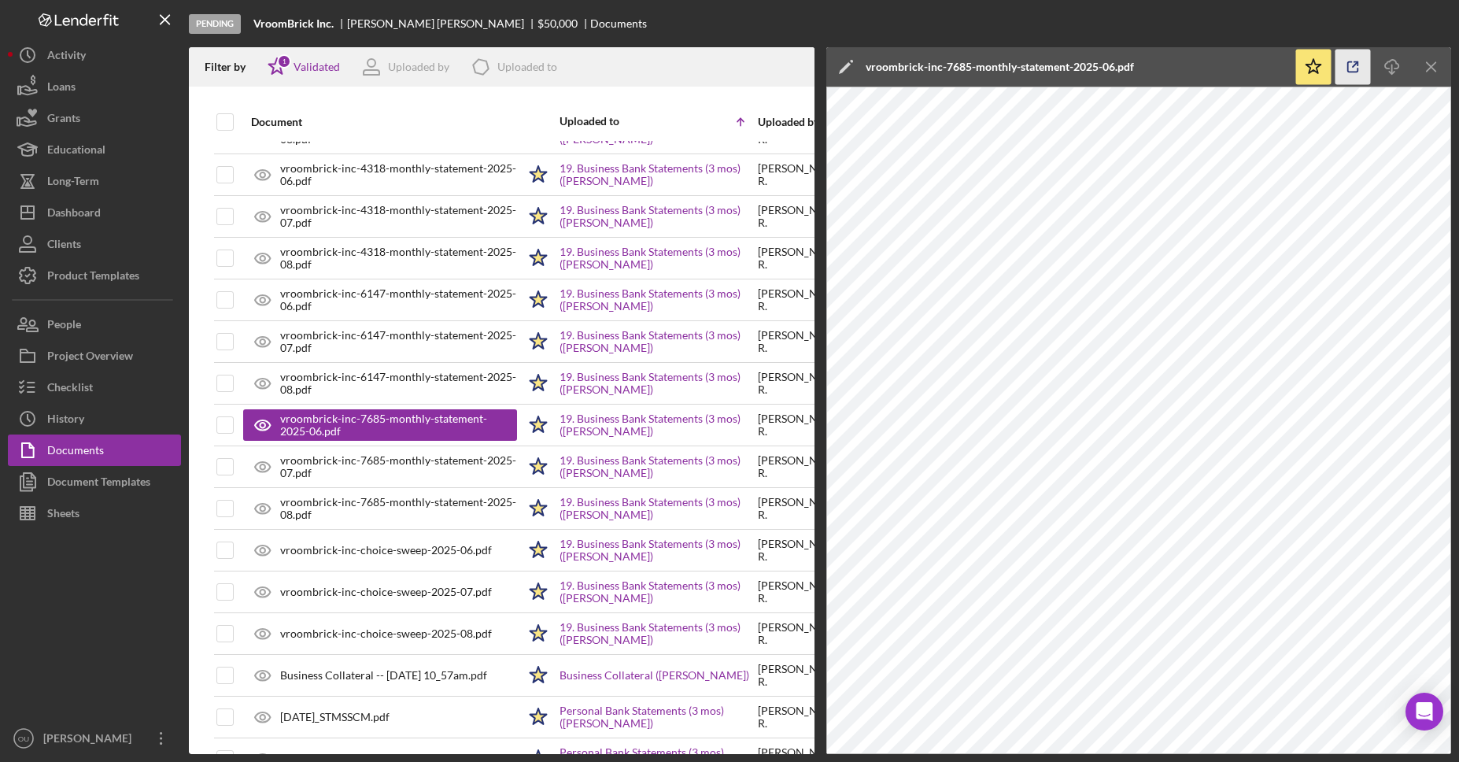
click at [1357, 65] on polyline "button" at bounding box center [1356, 64] width 4 height 4
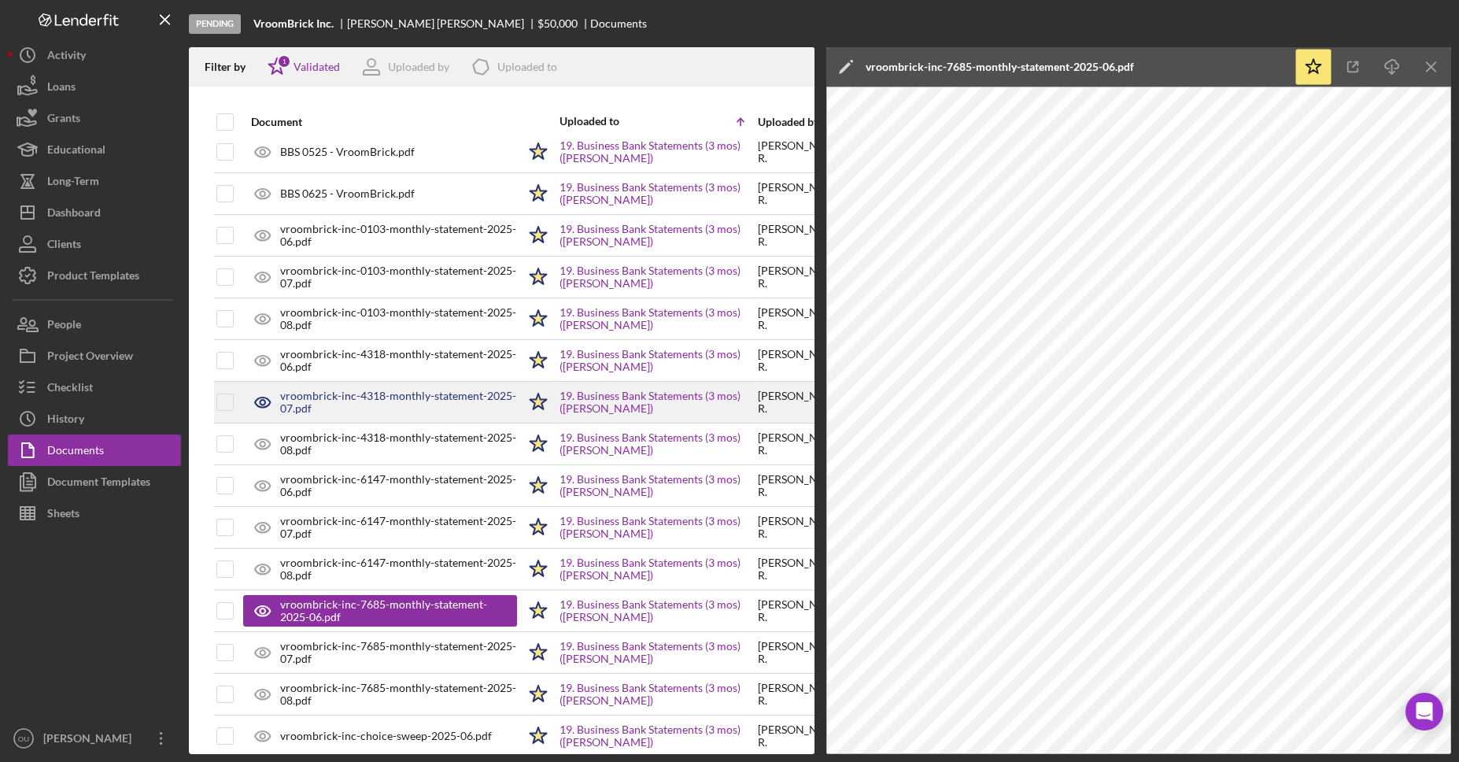
scroll to position [1174, 6]
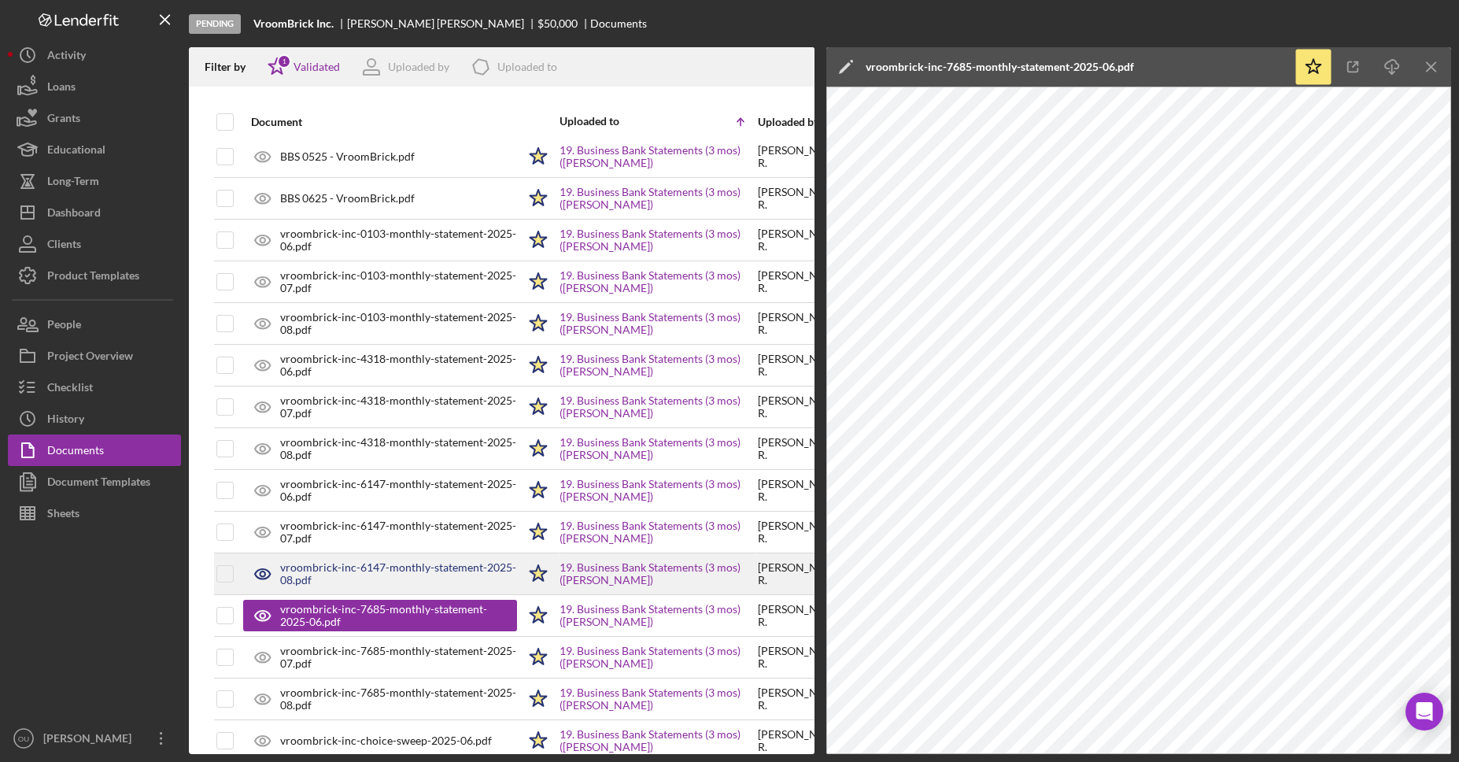
click at [375, 573] on div "vroombrick-inc-6147-monthly-statement-2025-08.pdf" at bounding box center [398, 573] width 237 height 25
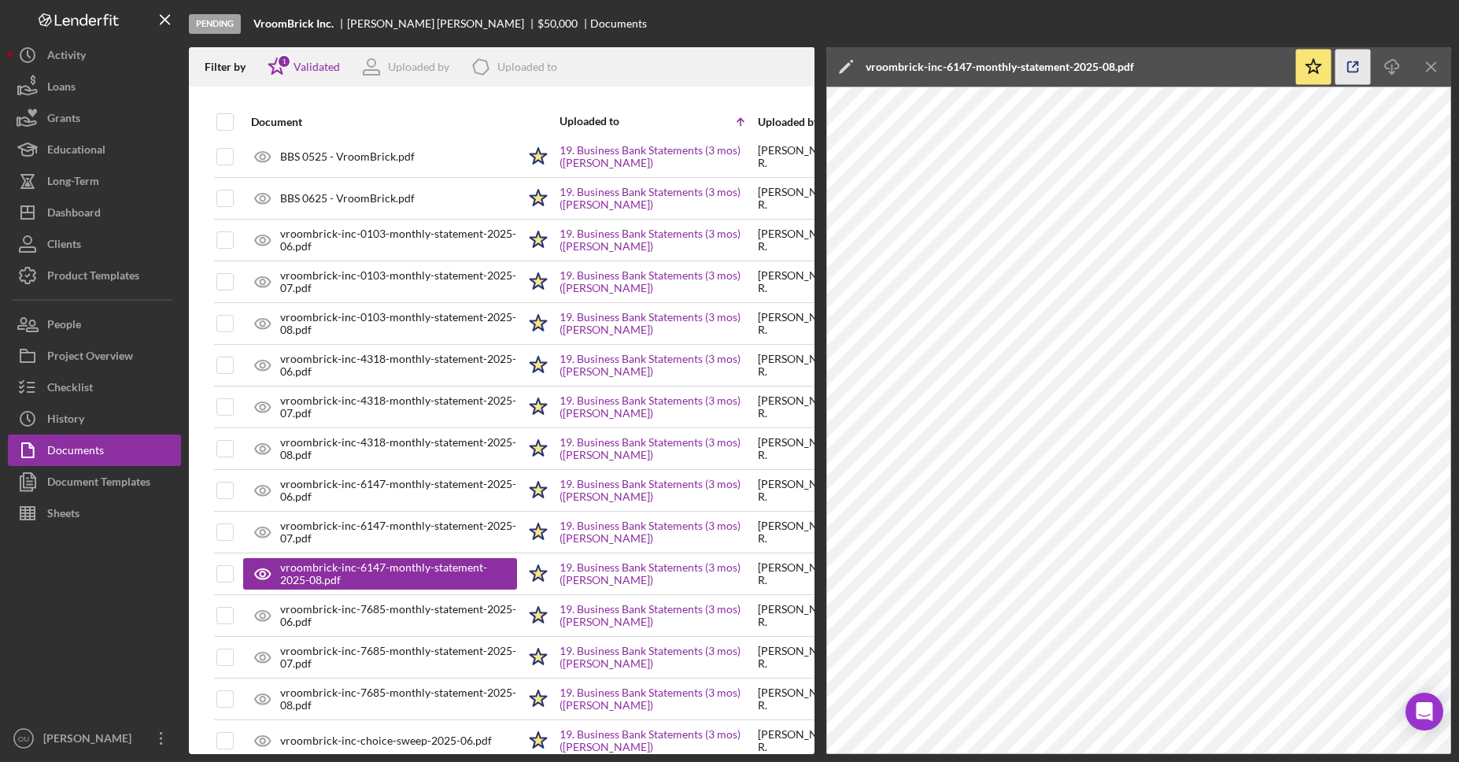
click at [1355, 62] on polyline "button" at bounding box center [1356, 64] width 4 height 4
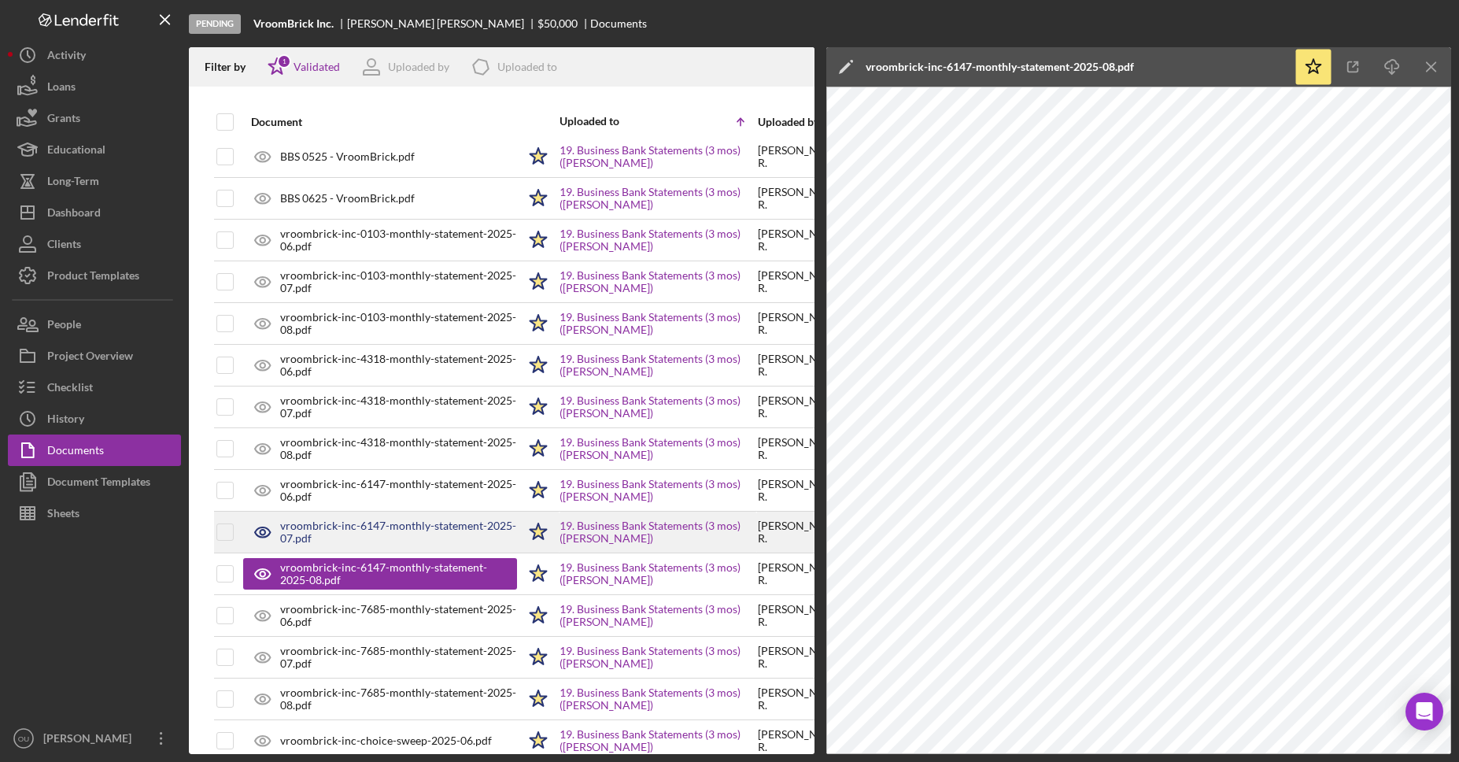
click at [383, 548] on div "vroombrick-inc-6147-monthly-statement-2025-07.pdf" at bounding box center [380, 531] width 274 height 39
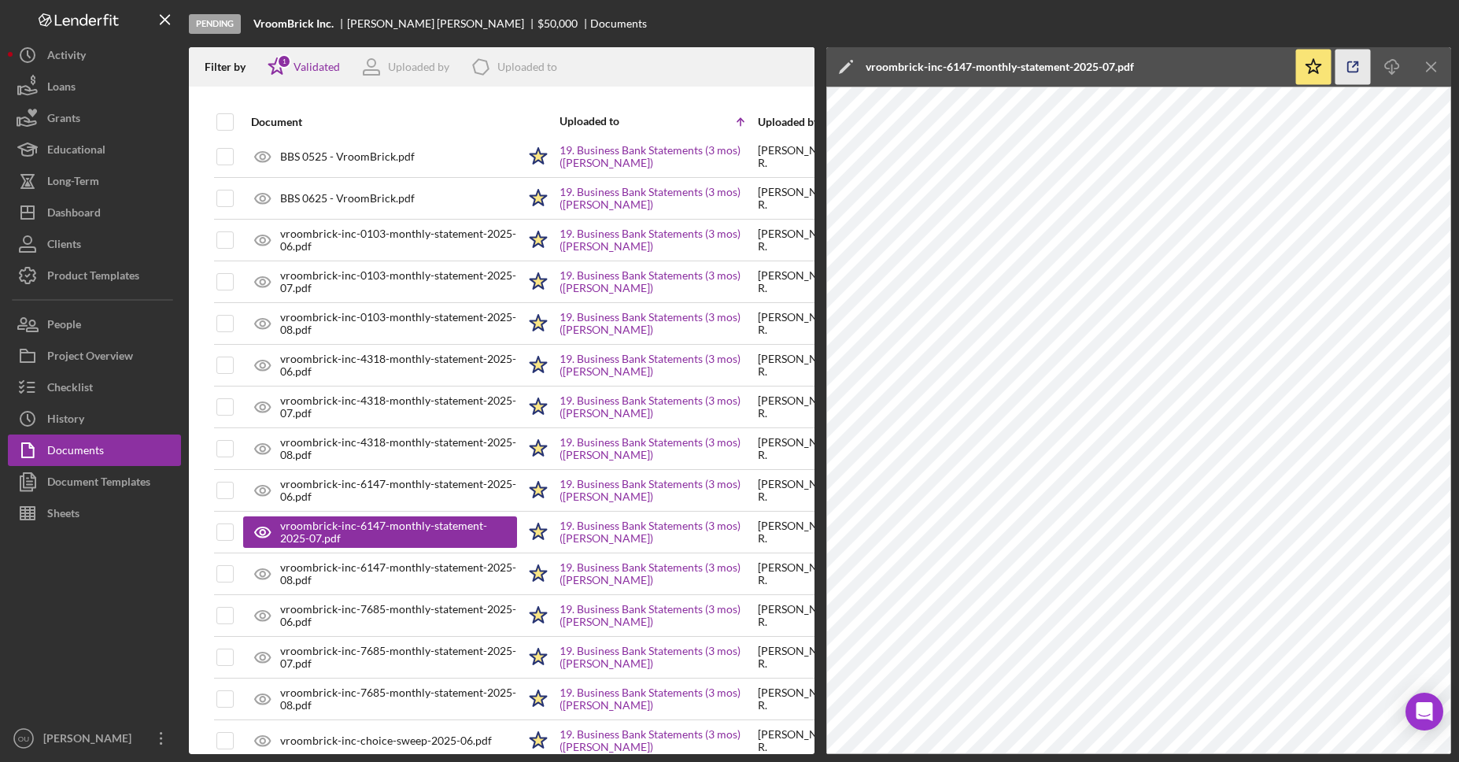
click at [1355, 62] on line "button" at bounding box center [1354, 64] width 5 height 5
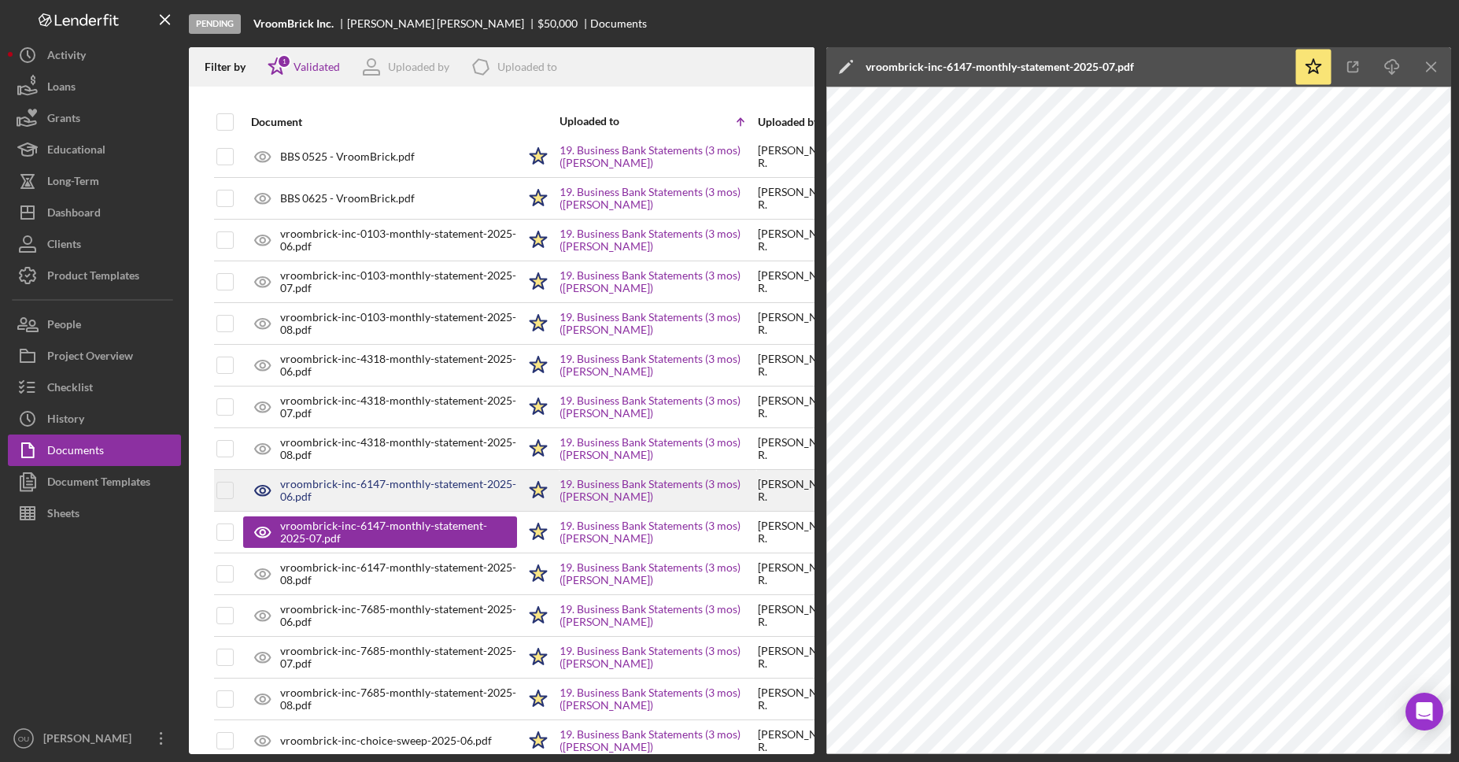
click at [435, 489] on div "vroombrick-inc-6147-monthly-statement-2025-06.pdf" at bounding box center [398, 490] width 237 height 25
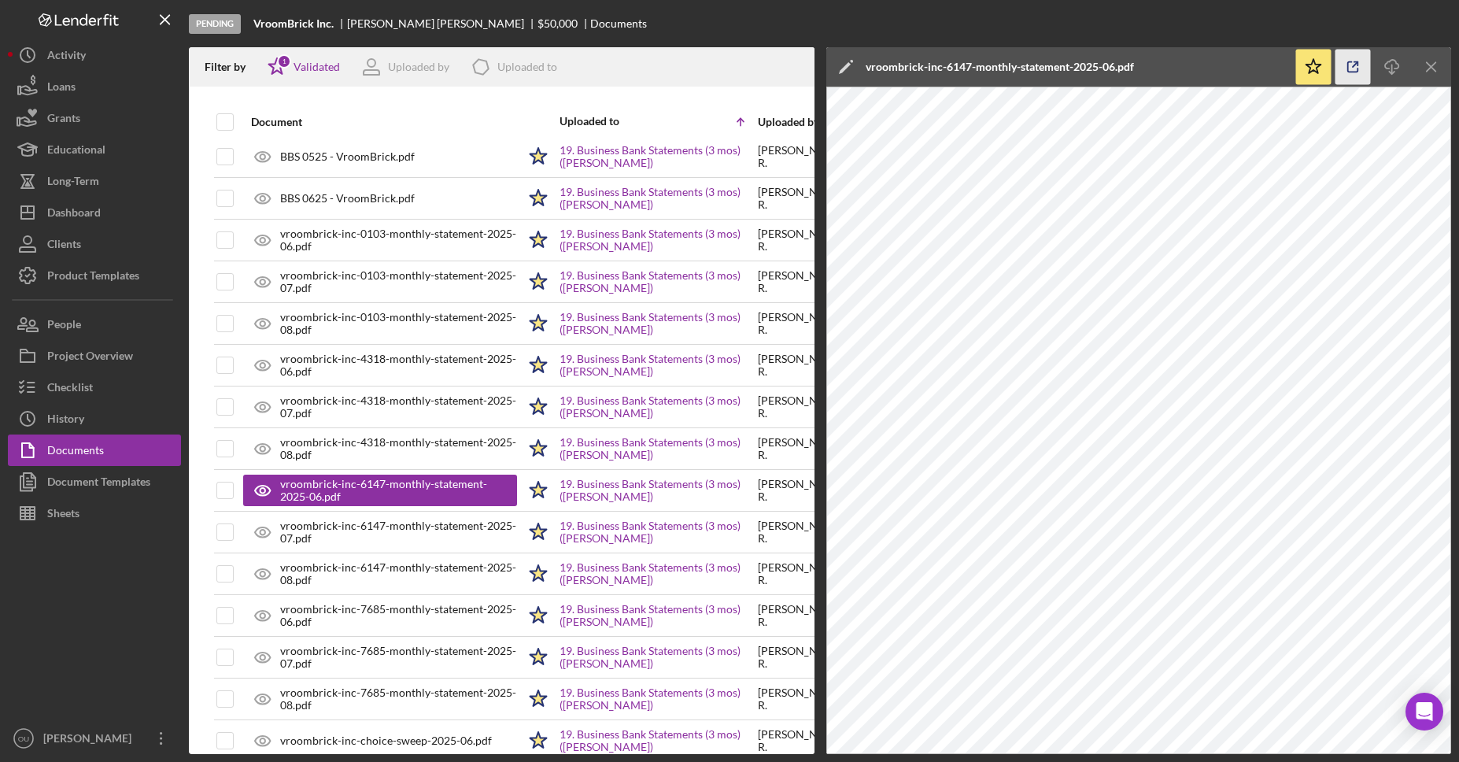
click at [1348, 67] on icon "button" at bounding box center [1353, 67] width 10 height 10
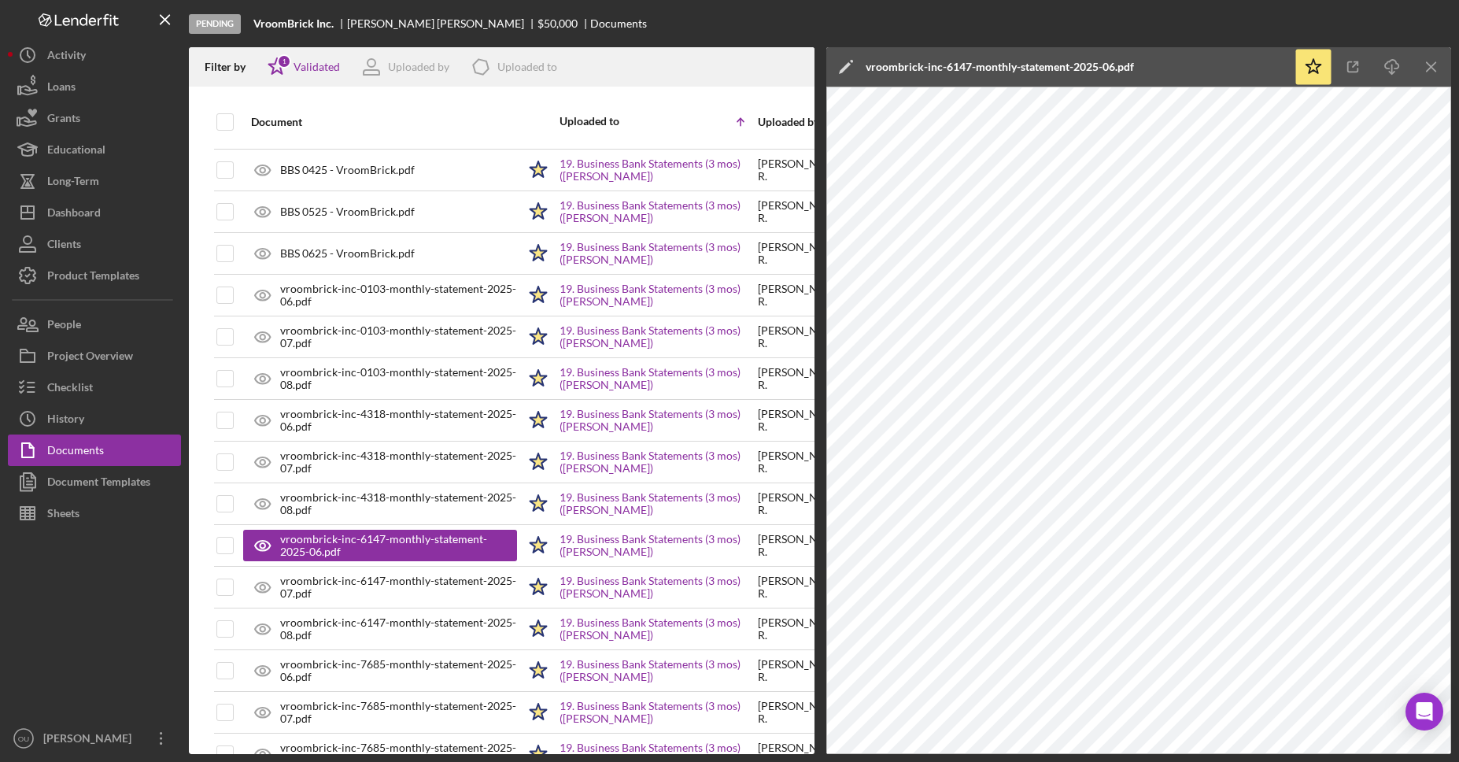
scroll to position [1120, 6]
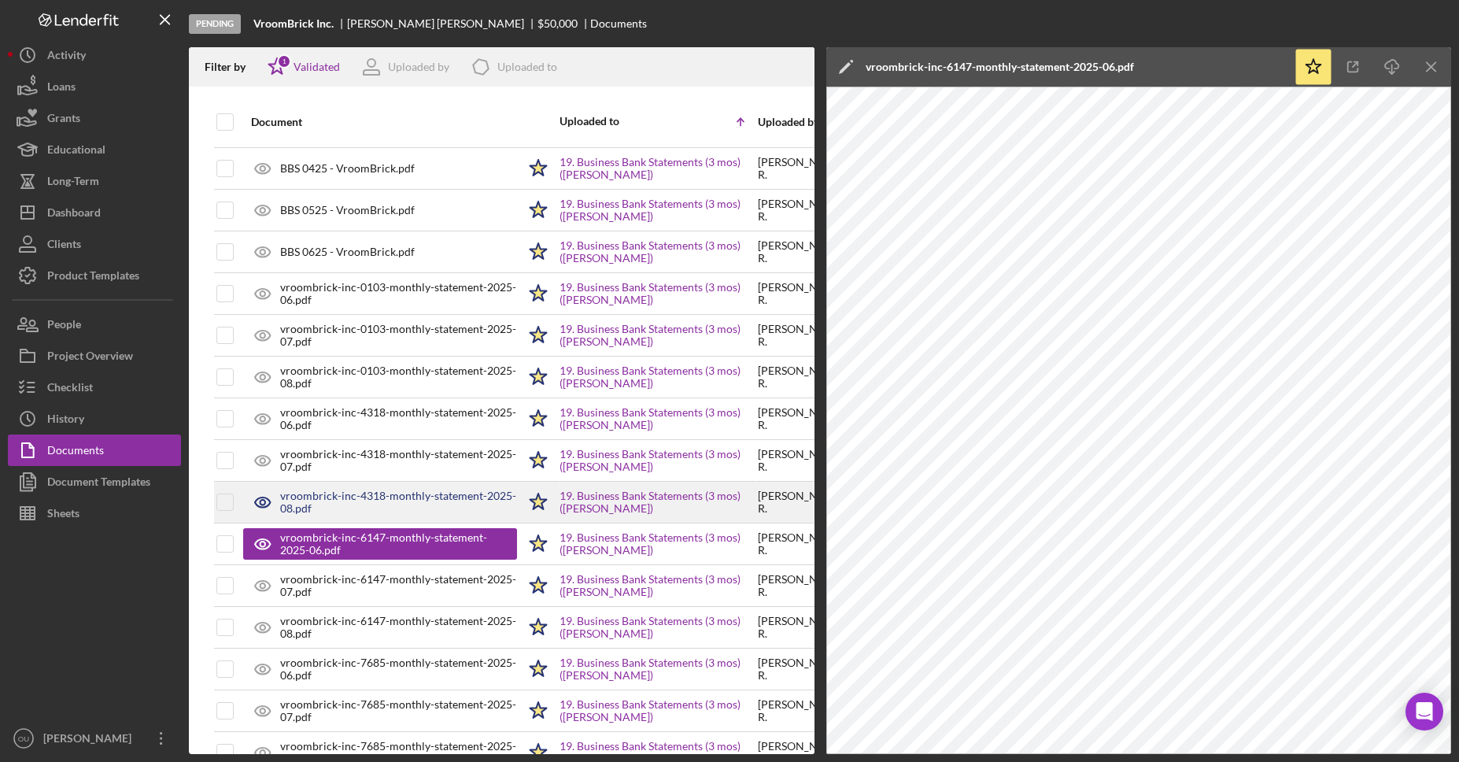
click at [393, 500] on div "vroombrick-inc-4318-monthly-statement-2025-08.pdf" at bounding box center [398, 501] width 237 height 25
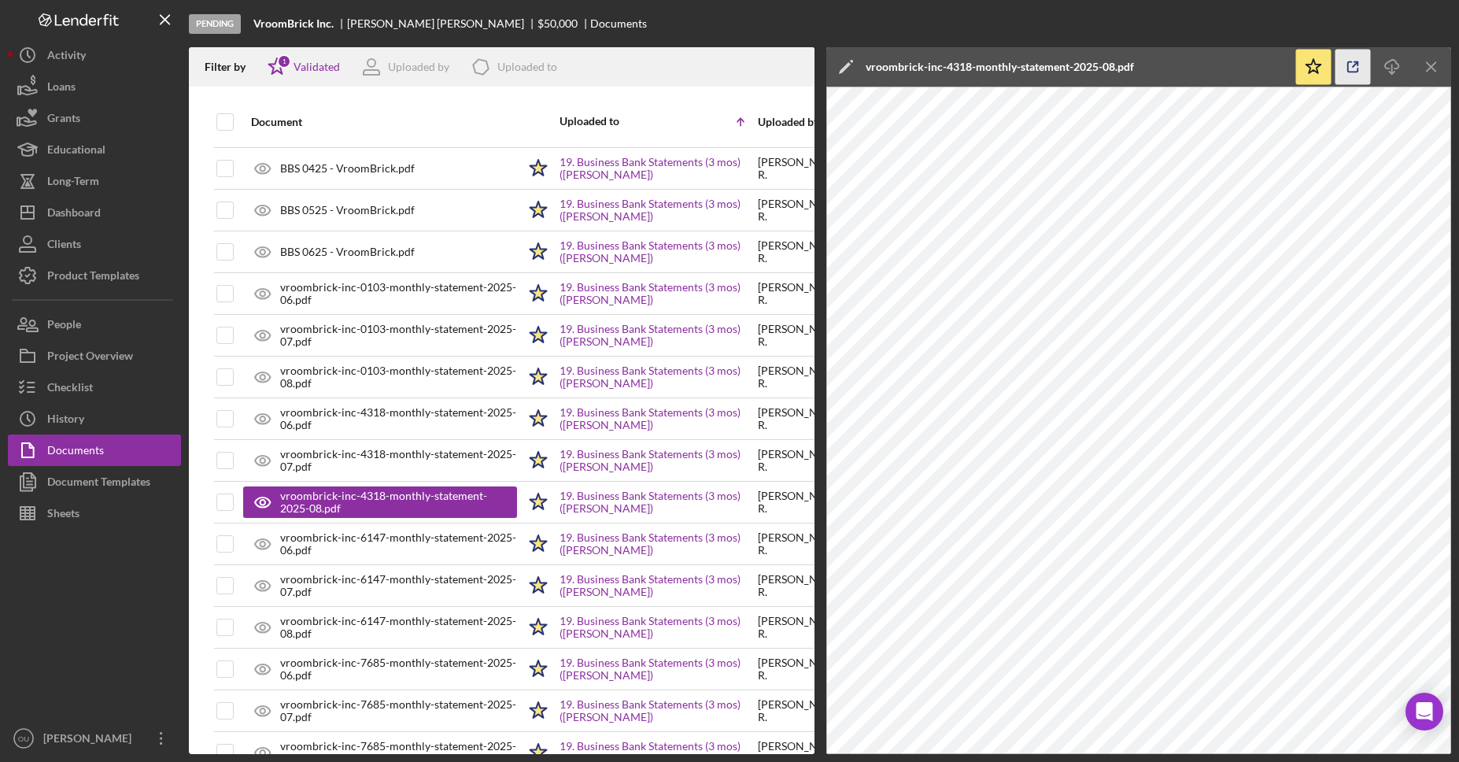
click at [1355, 67] on icon "button" at bounding box center [1352, 67] width 35 height 35
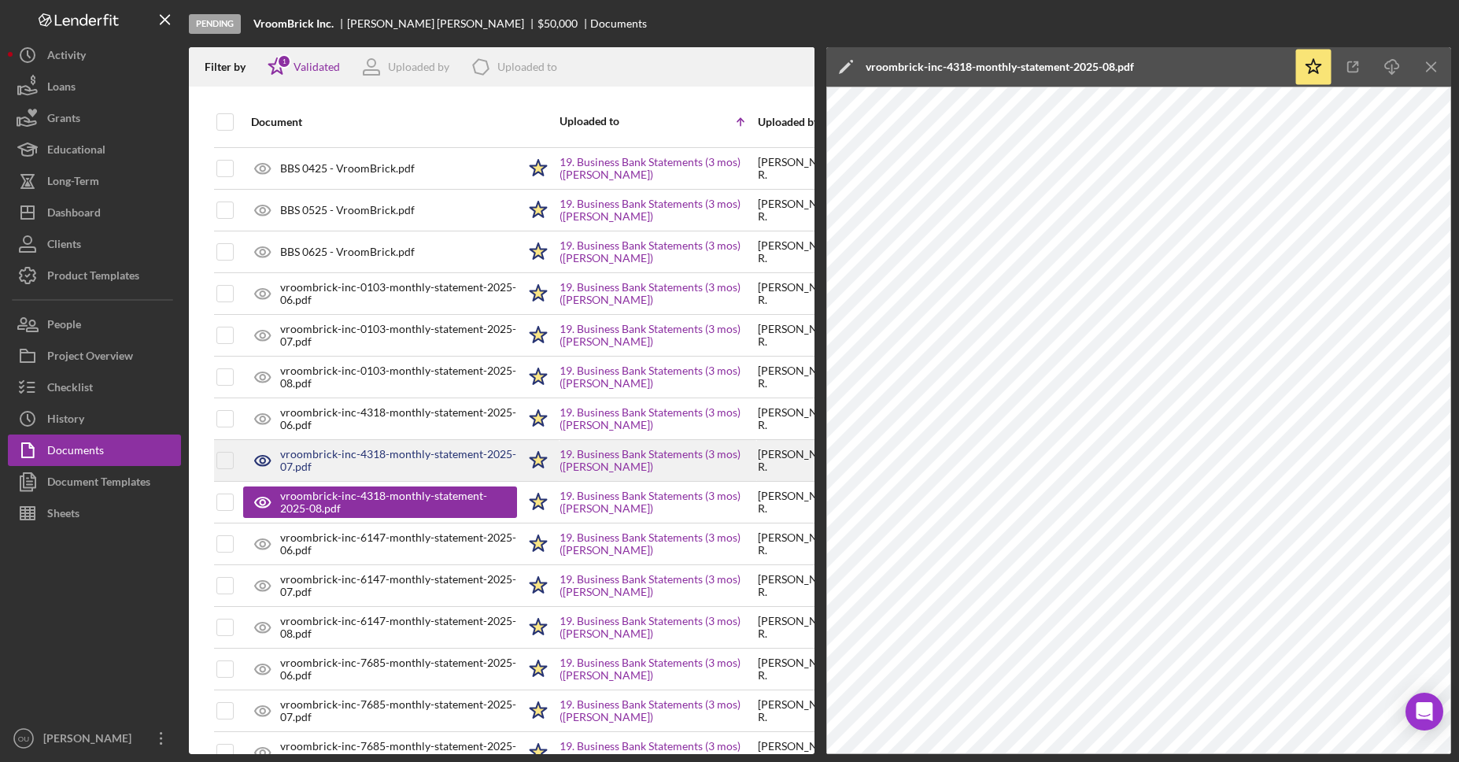
click at [441, 444] on div "vroombrick-inc-4318-monthly-statement-2025-07.pdf" at bounding box center [380, 460] width 274 height 39
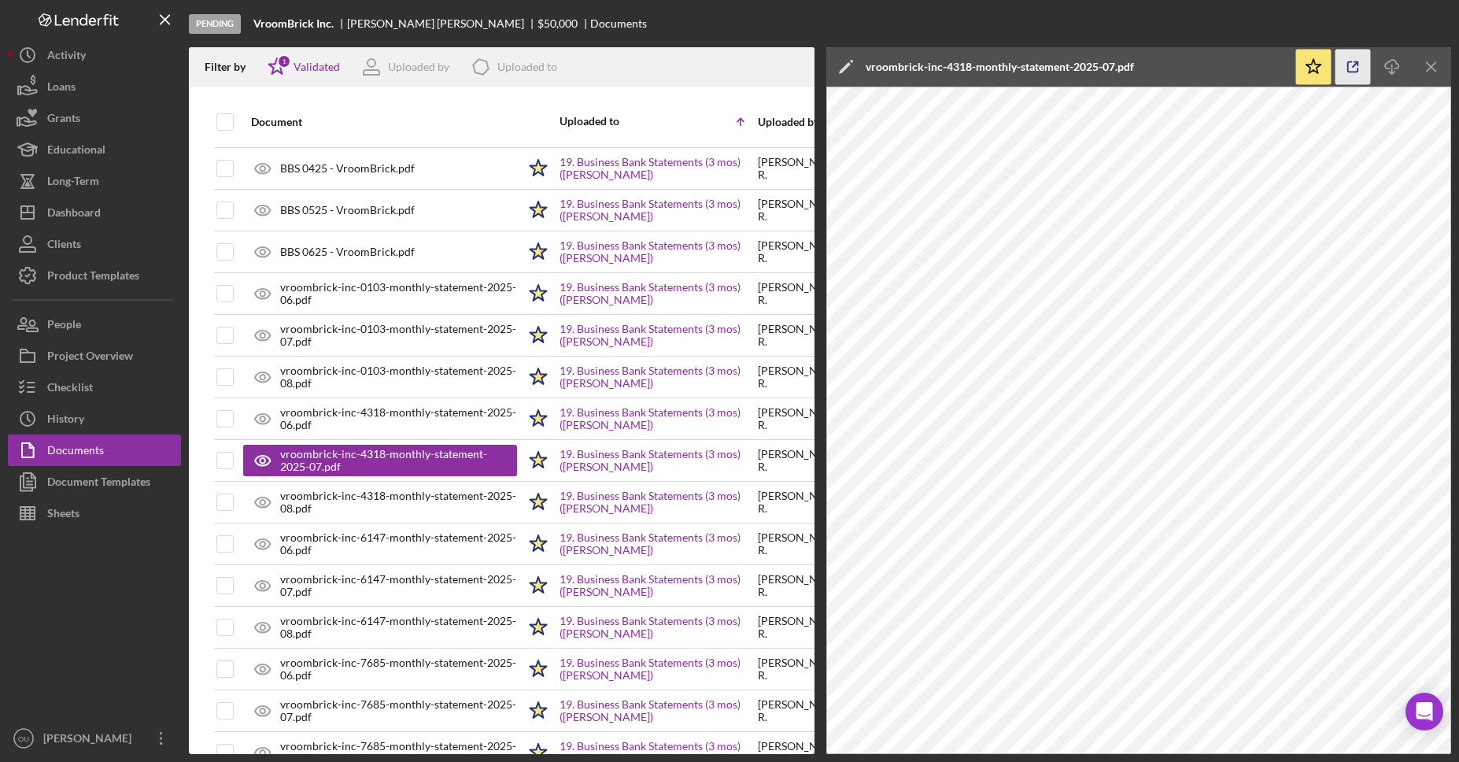
click at [1363, 58] on icon "button" at bounding box center [1352, 67] width 35 height 35
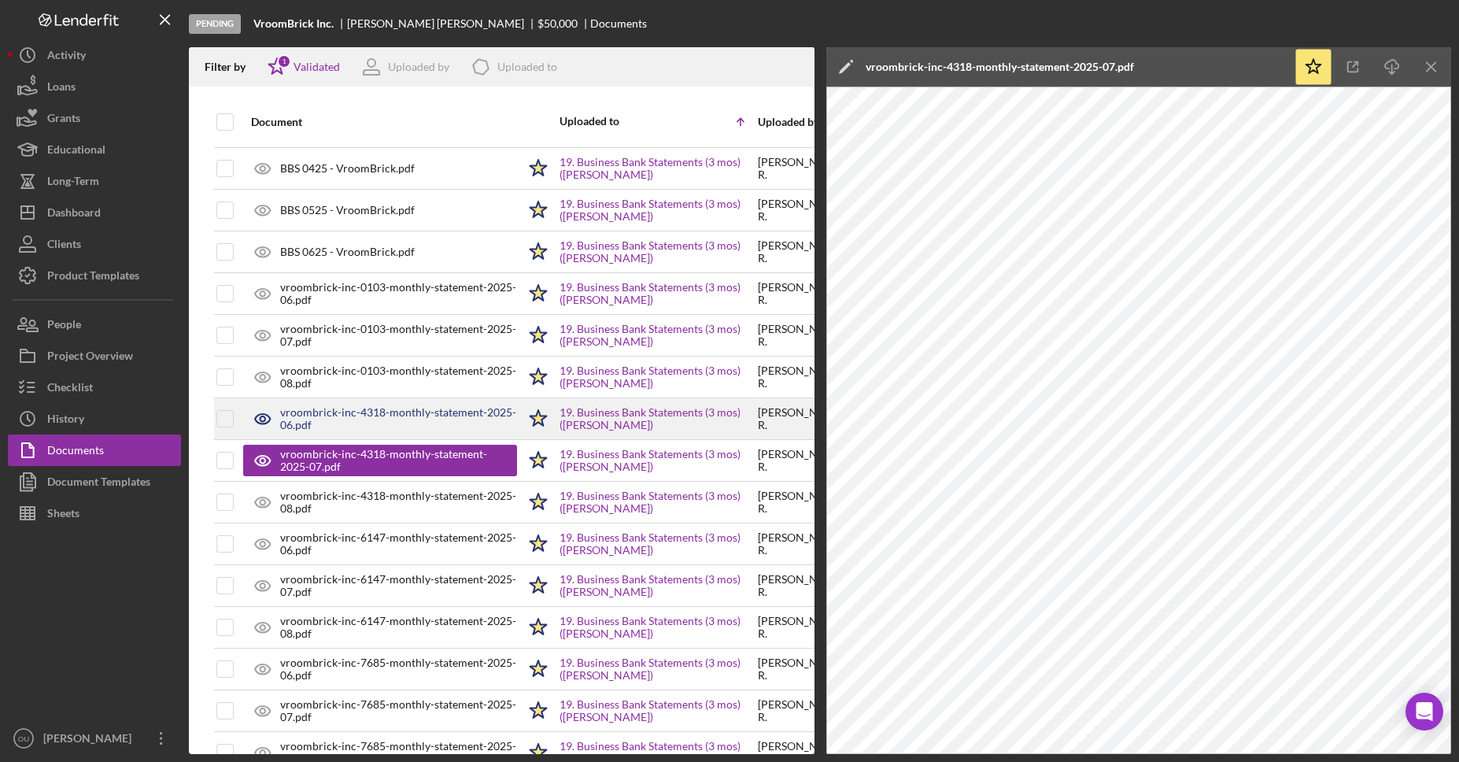
click at [375, 425] on div "vroombrick-inc-4318-monthly-statement-2025-06.pdf" at bounding box center [398, 418] width 237 height 25
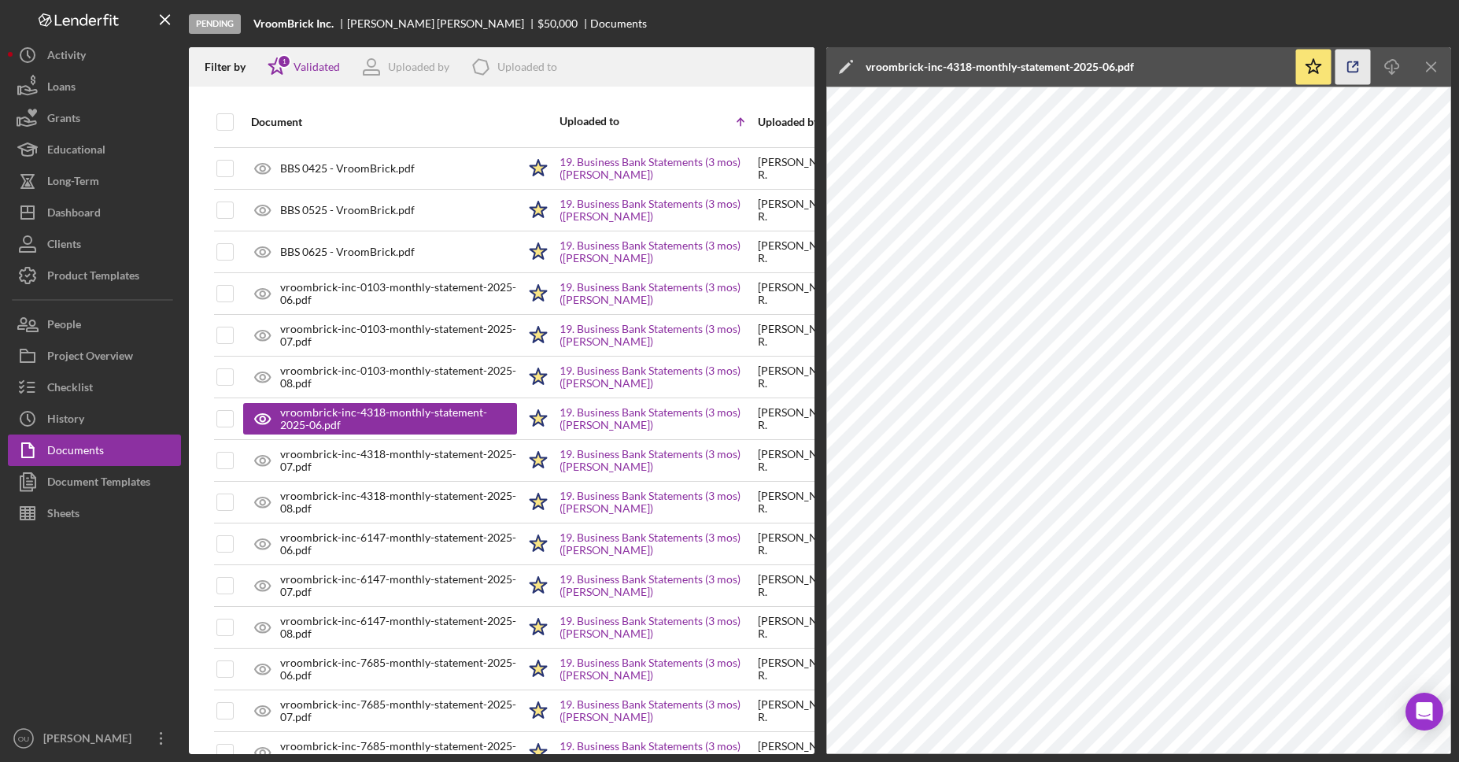
click at [1345, 65] on icon "button" at bounding box center [1352, 67] width 35 height 35
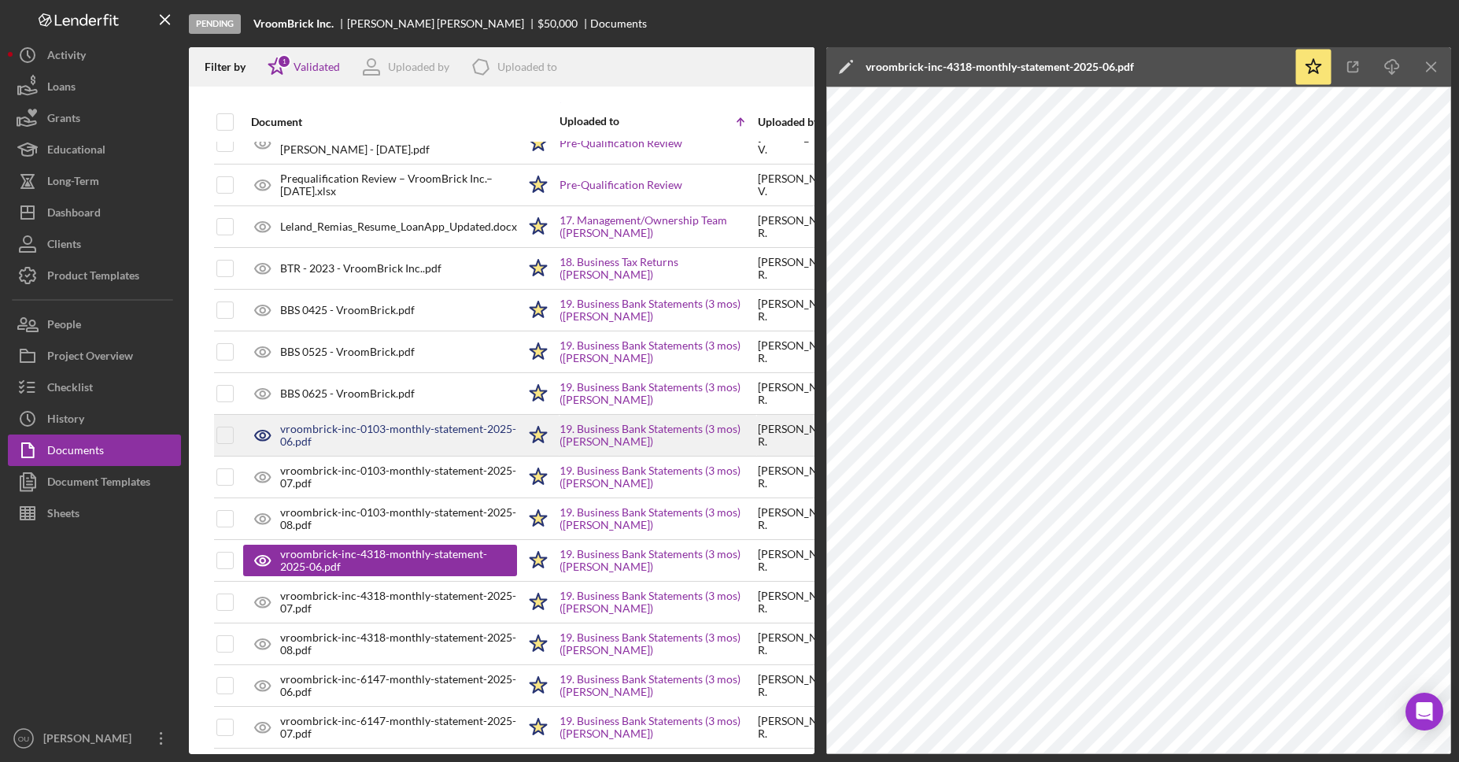
scroll to position [975, 6]
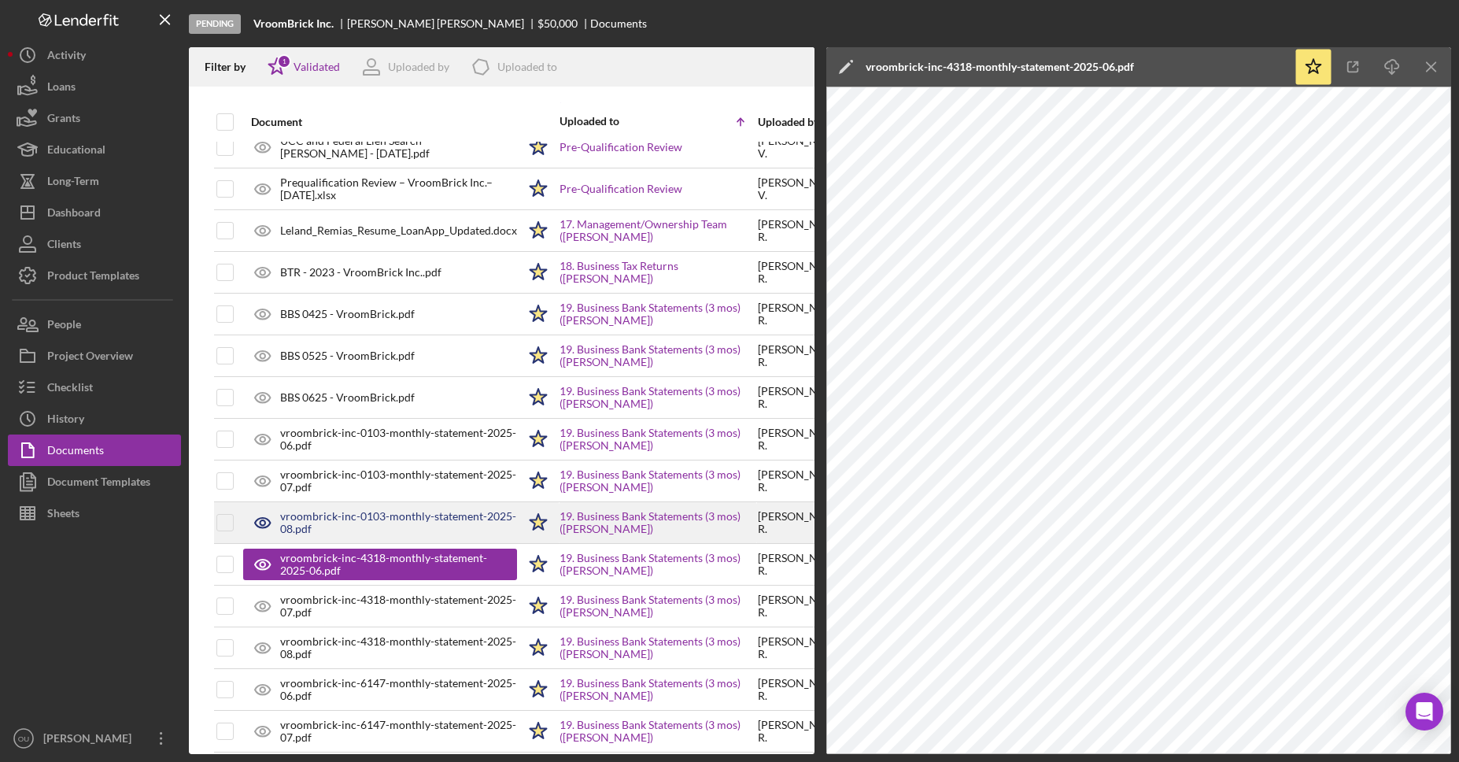
click at [378, 513] on div "vroombrick-inc-0103-monthly-statement-2025-08.pdf" at bounding box center [398, 522] width 237 height 25
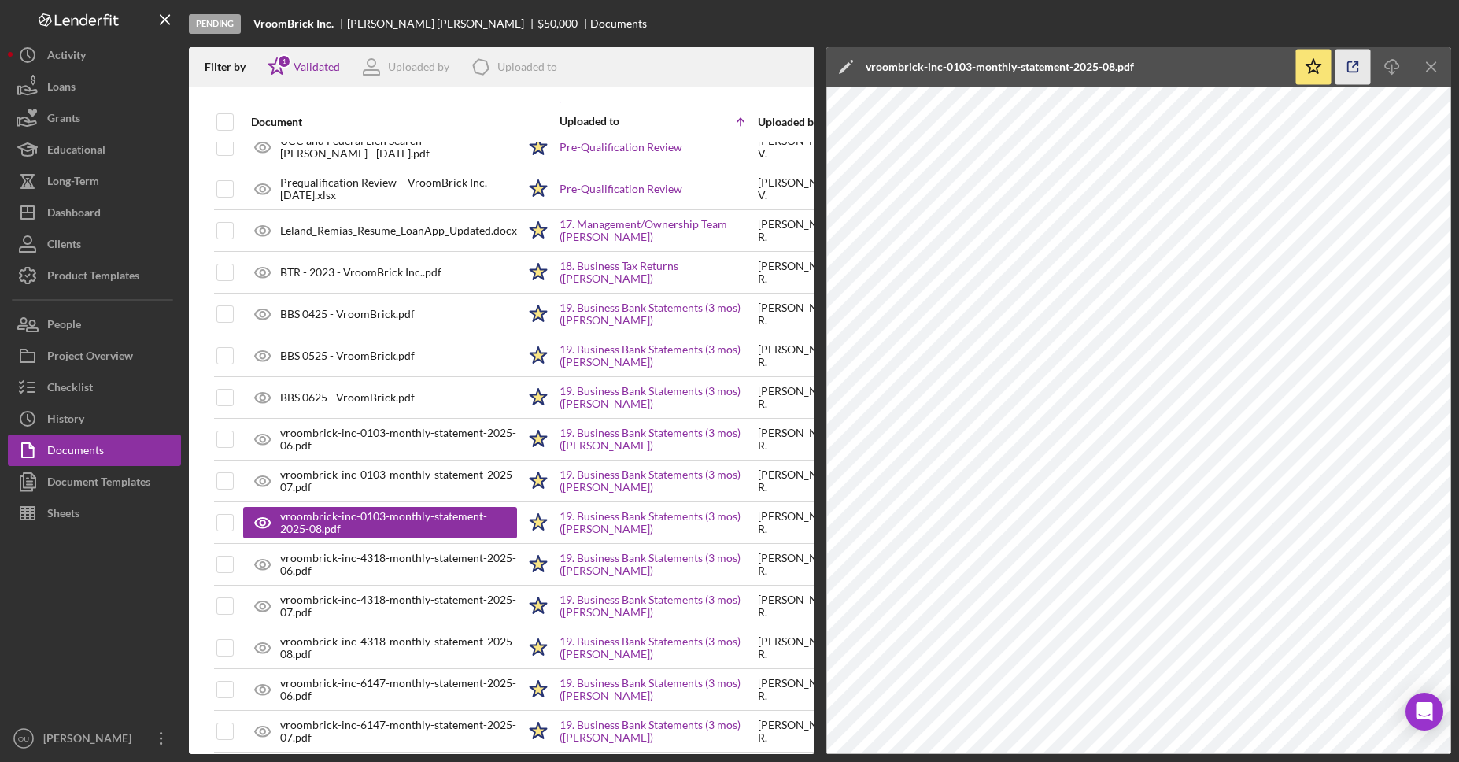
click at [1348, 64] on icon "button" at bounding box center [1352, 67] width 35 height 35
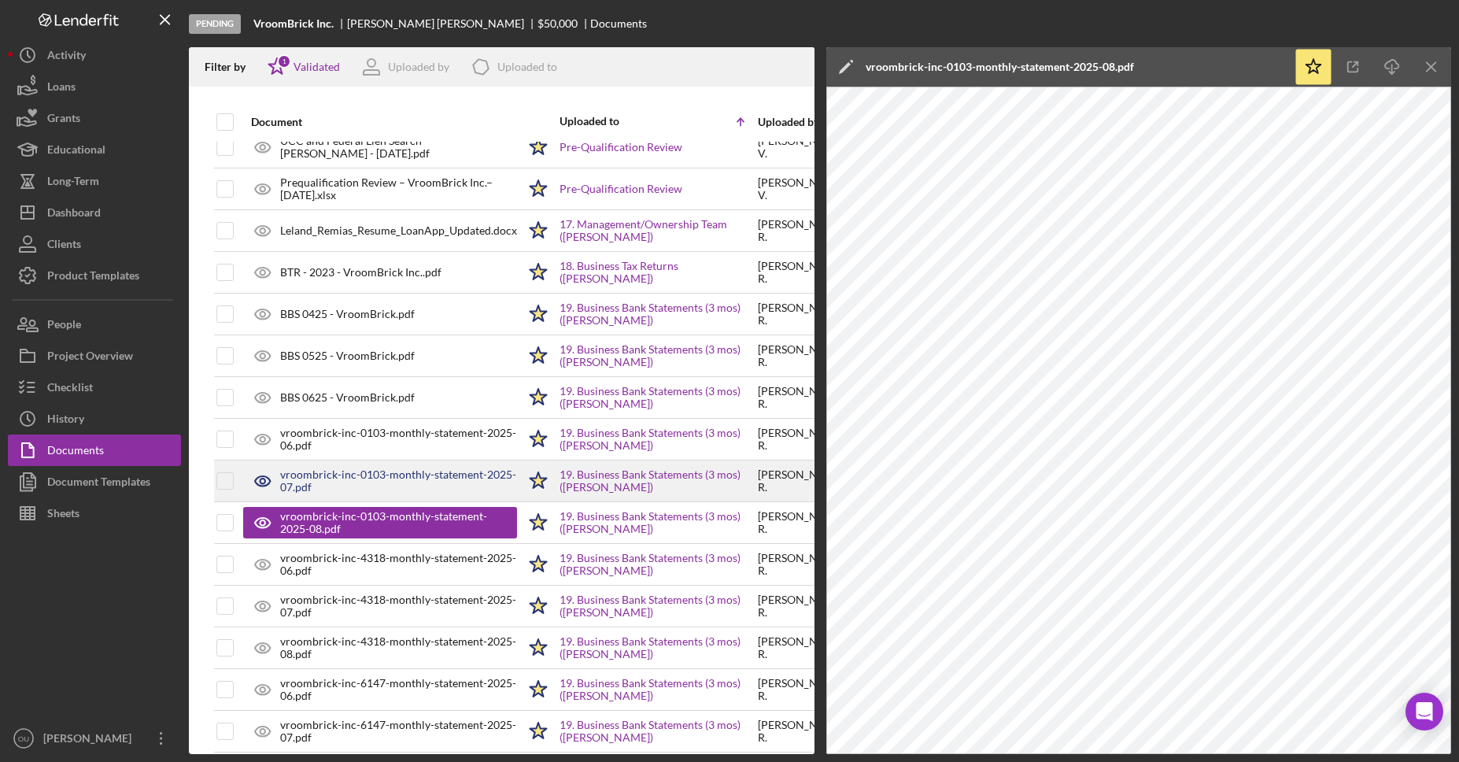
click at [375, 489] on div "vroombrick-inc-0103-monthly-statement-2025-07.pdf" at bounding box center [398, 480] width 237 height 25
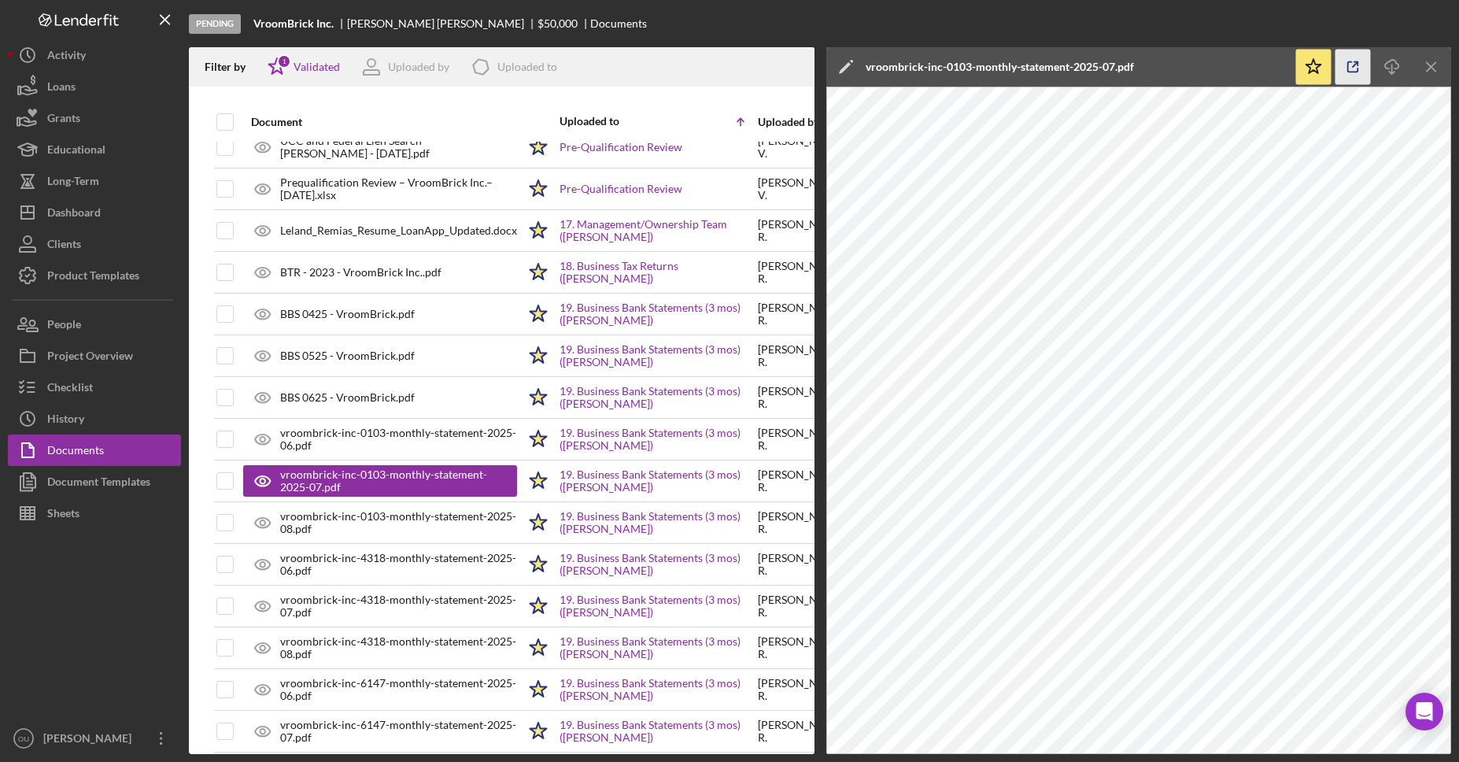
click at [1351, 67] on icon "button" at bounding box center [1352, 67] width 35 height 35
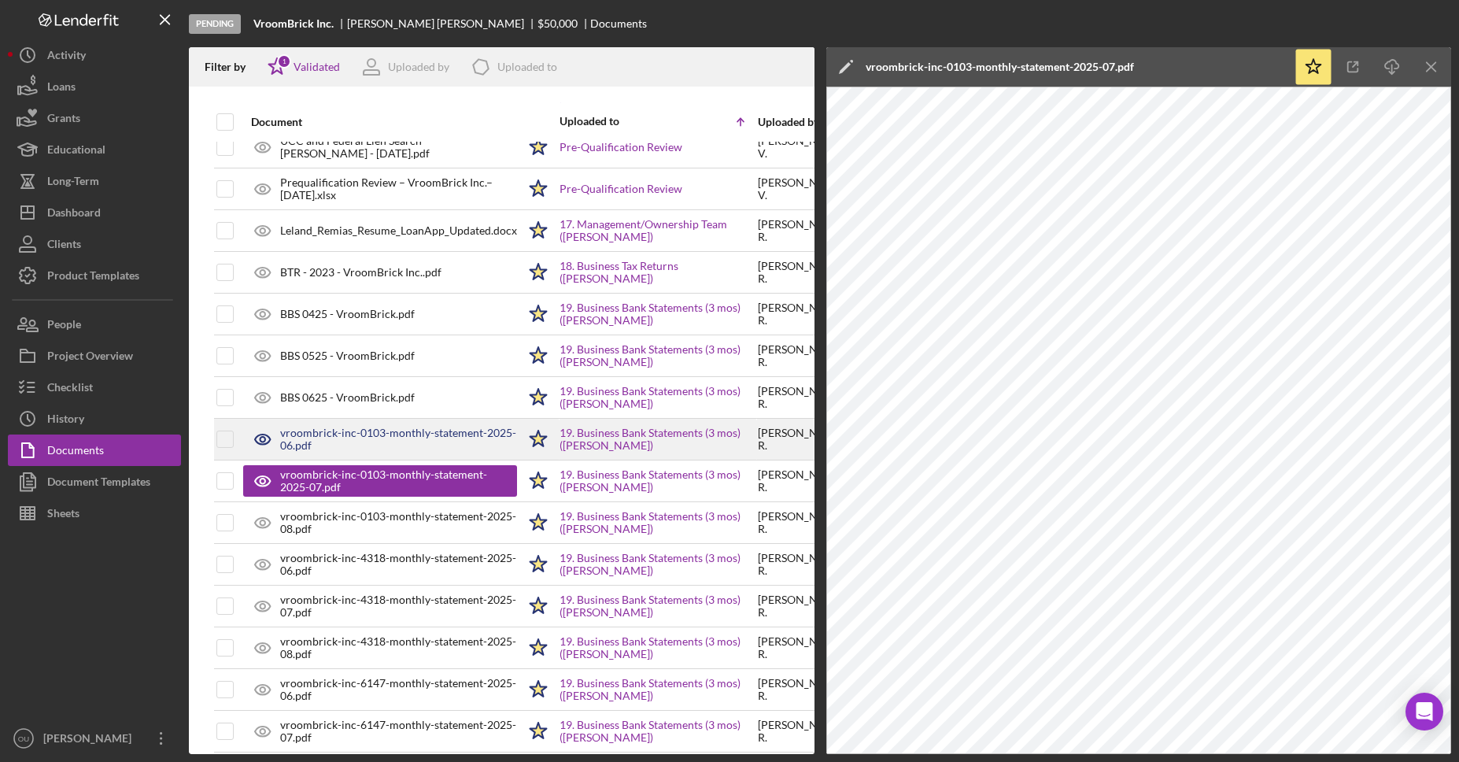
click at [444, 439] on div "vroombrick-inc-0103-monthly-statement-2025-06.pdf" at bounding box center [398, 438] width 237 height 25
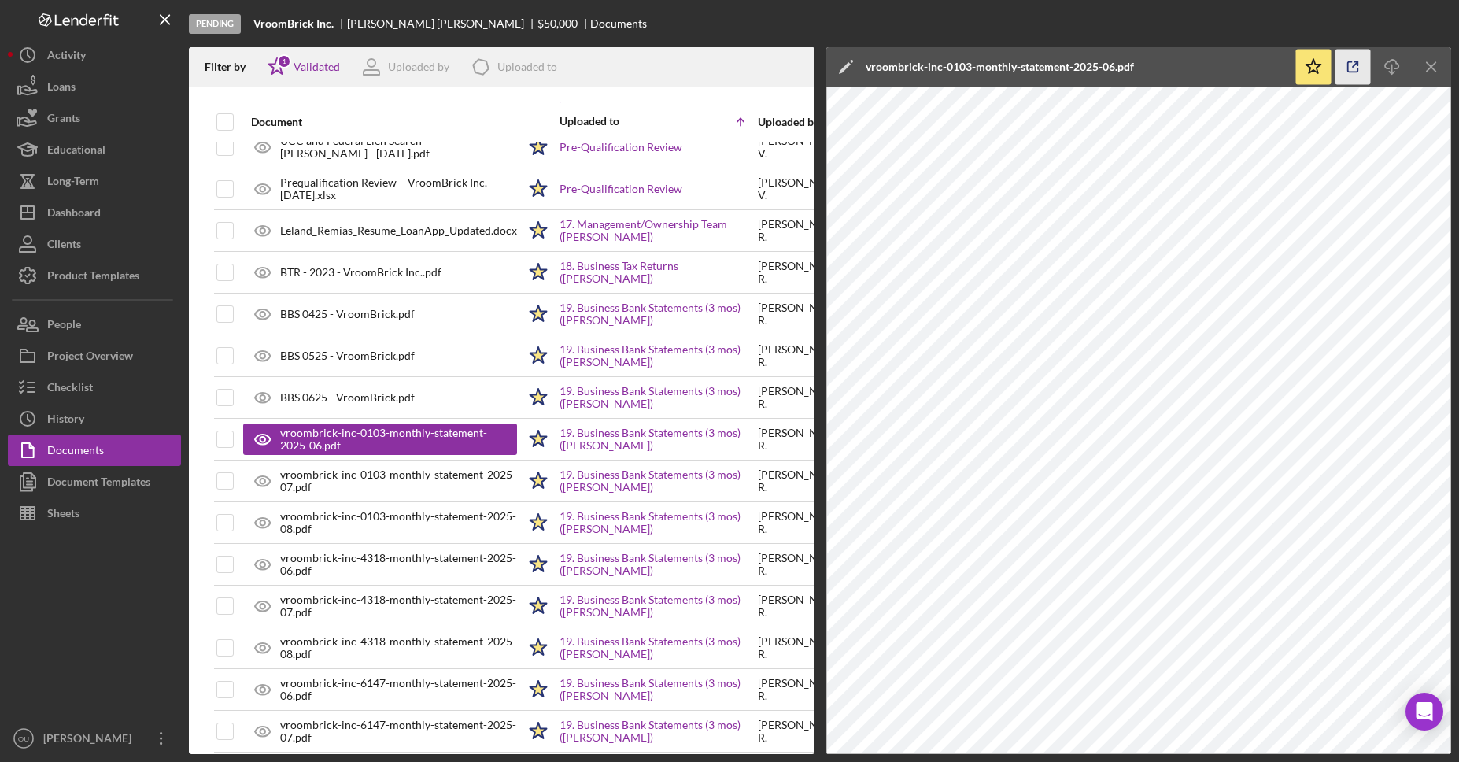
click at [1347, 72] on icon "button" at bounding box center [1352, 67] width 35 height 35
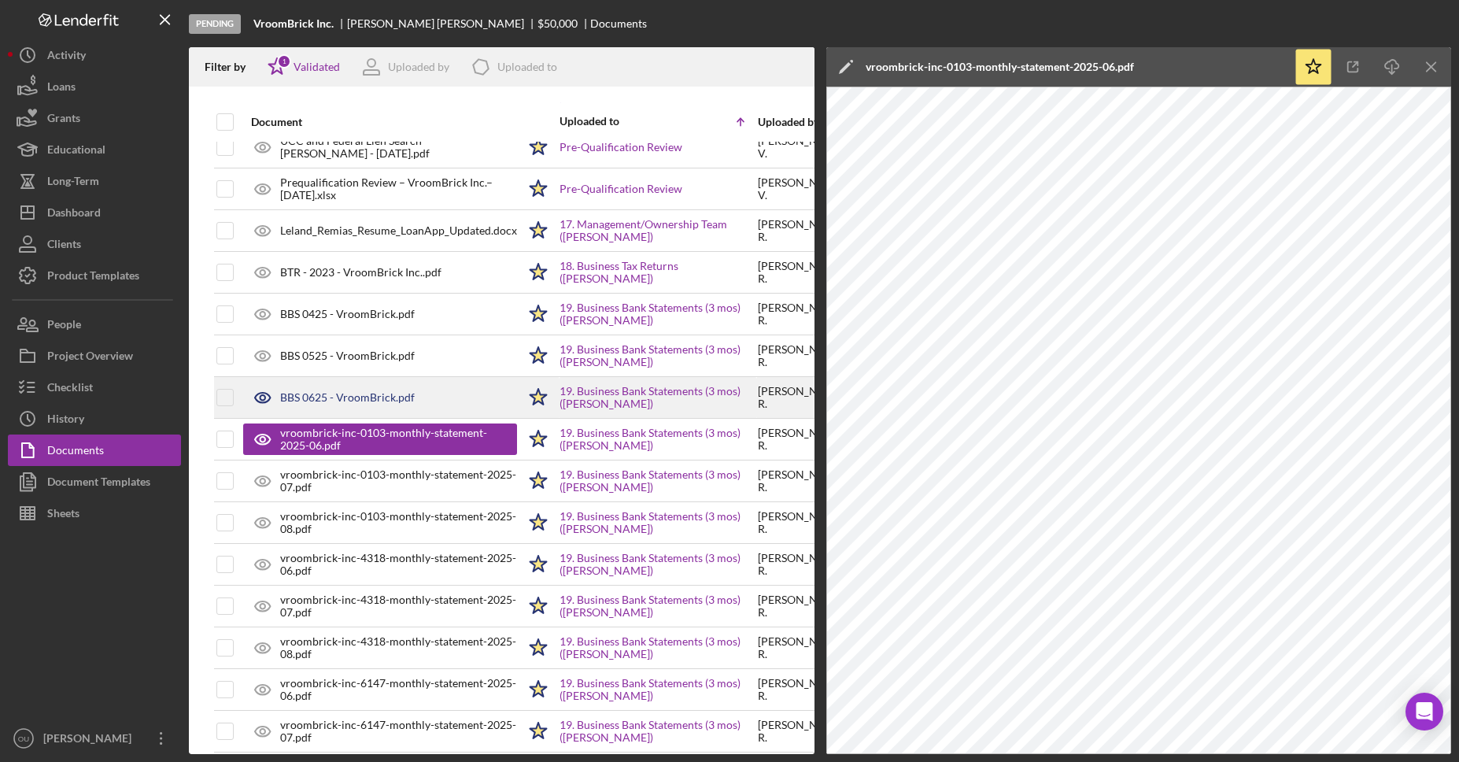
click at [400, 396] on div "BBS 0625 - VroomBrick.pdf" at bounding box center [347, 397] width 135 height 13
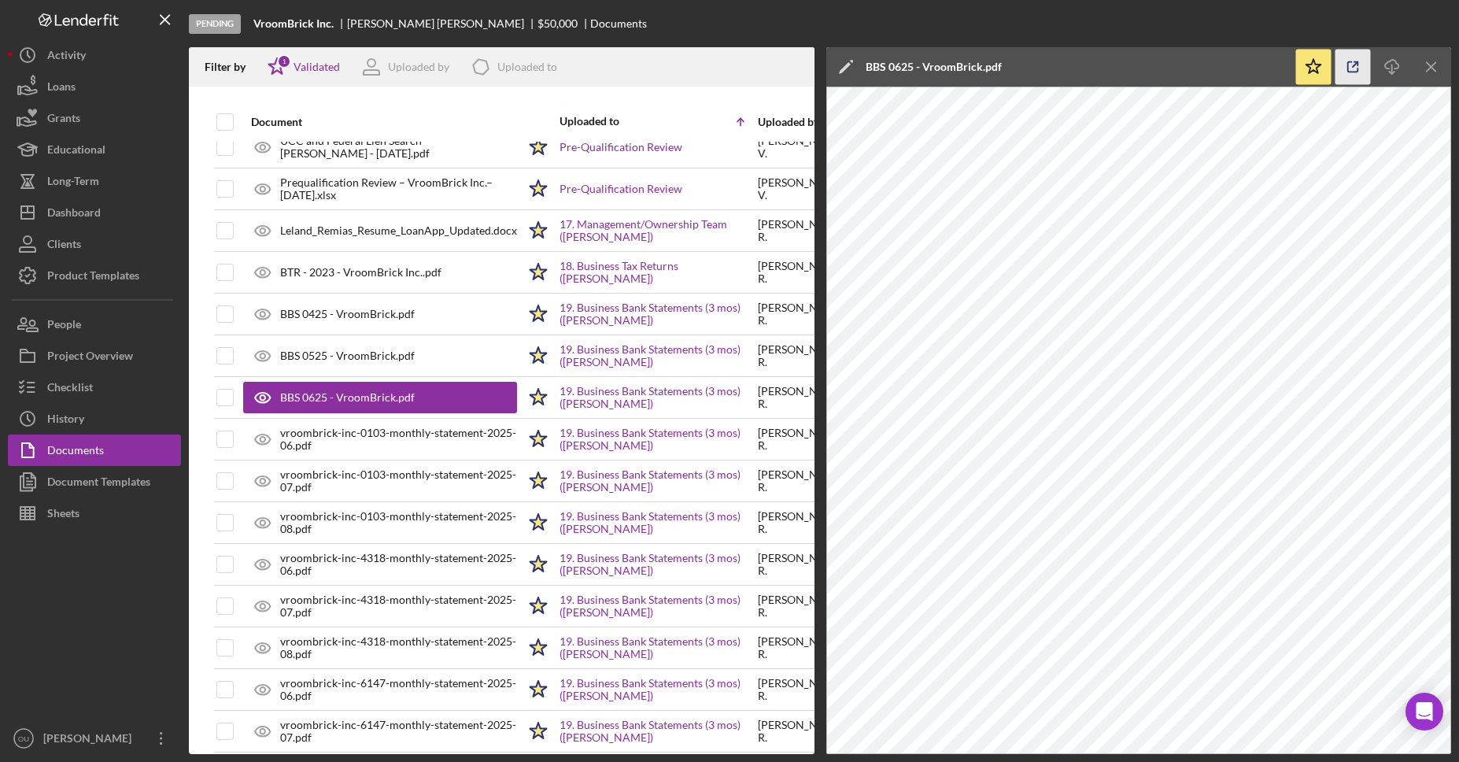
click at [1349, 68] on icon "button" at bounding box center [1352, 67] width 35 height 35
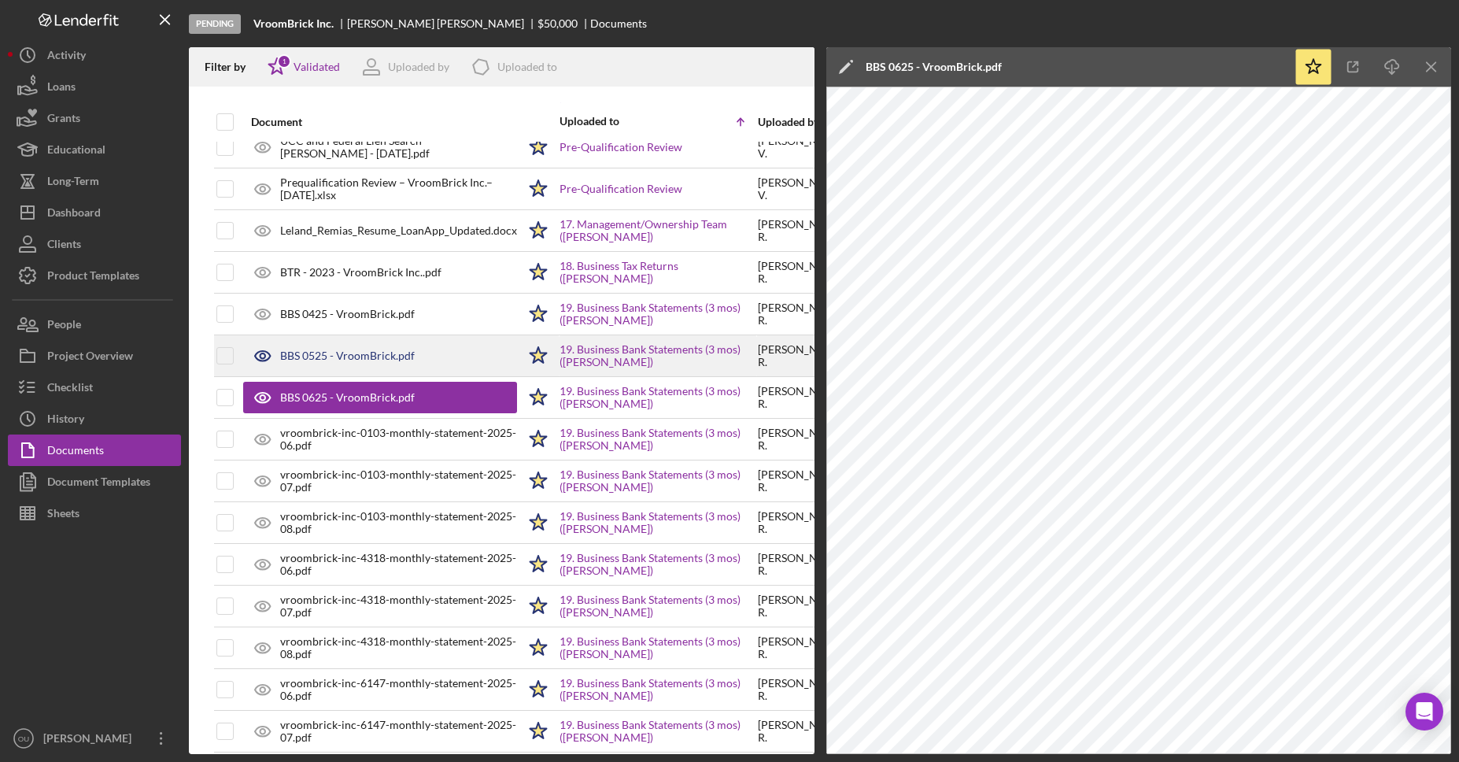
click at [404, 343] on div "BBS 0525 - VroomBrick.pdf" at bounding box center [380, 355] width 274 height 39
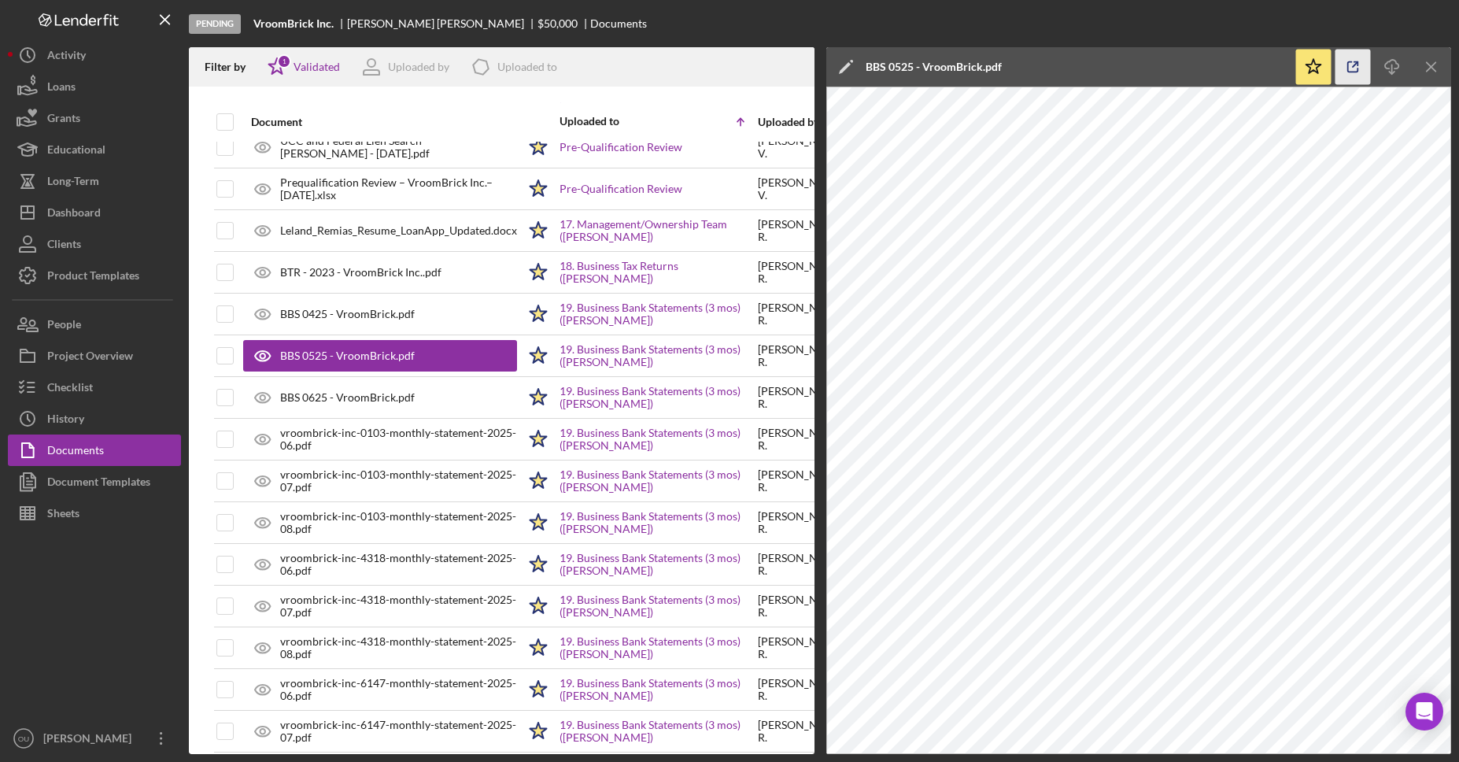
click at [1356, 62] on polyline "button" at bounding box center [1356, 64] width 4 height 4
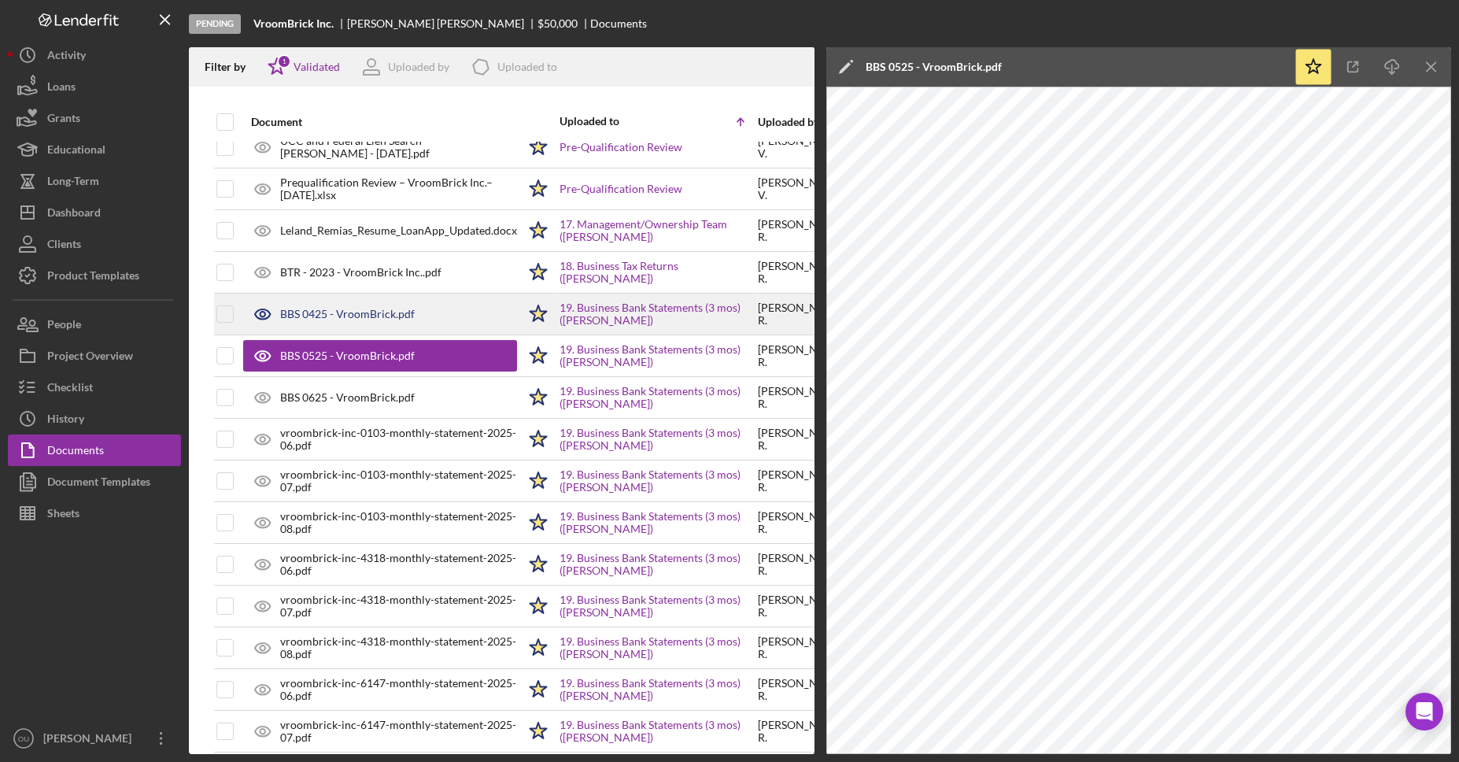
click at [378, 312] on div "BBS 0425 - VroomBrick.pdf" at bounding box center [347, 314] width 135 height 13
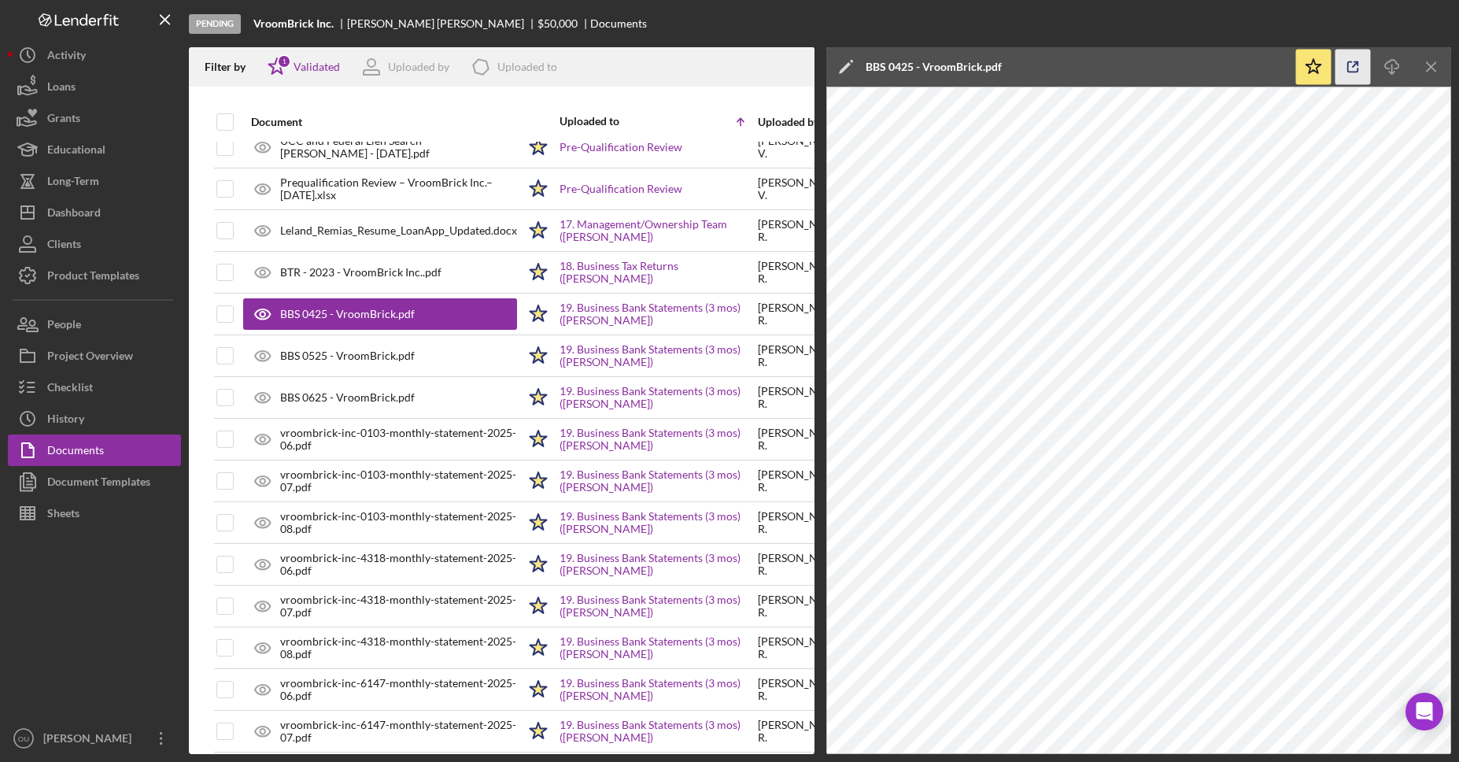
click at [1354, 67] on icon "button" at bounding box center [1352, 67] width 35 height 35
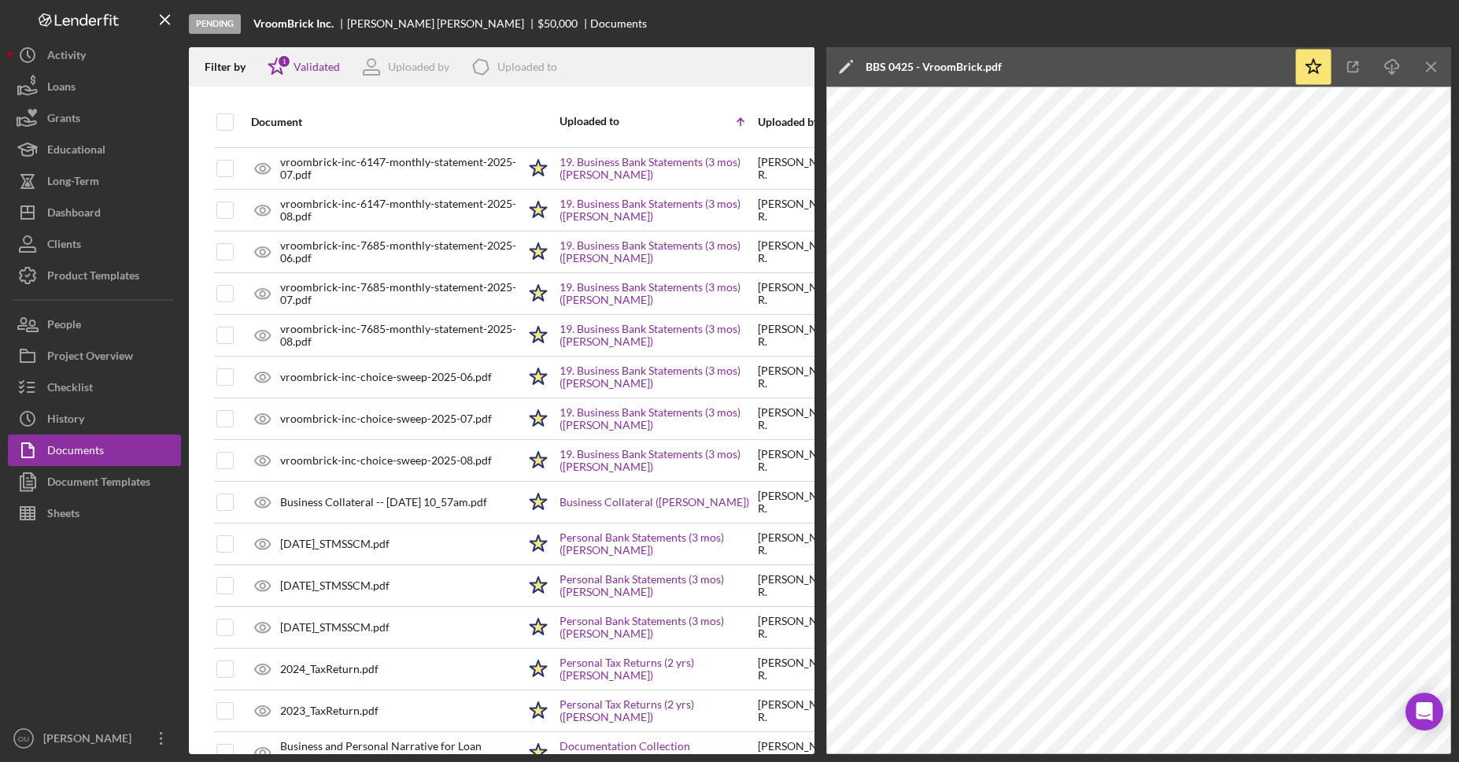
scroll to position [1322, 6]
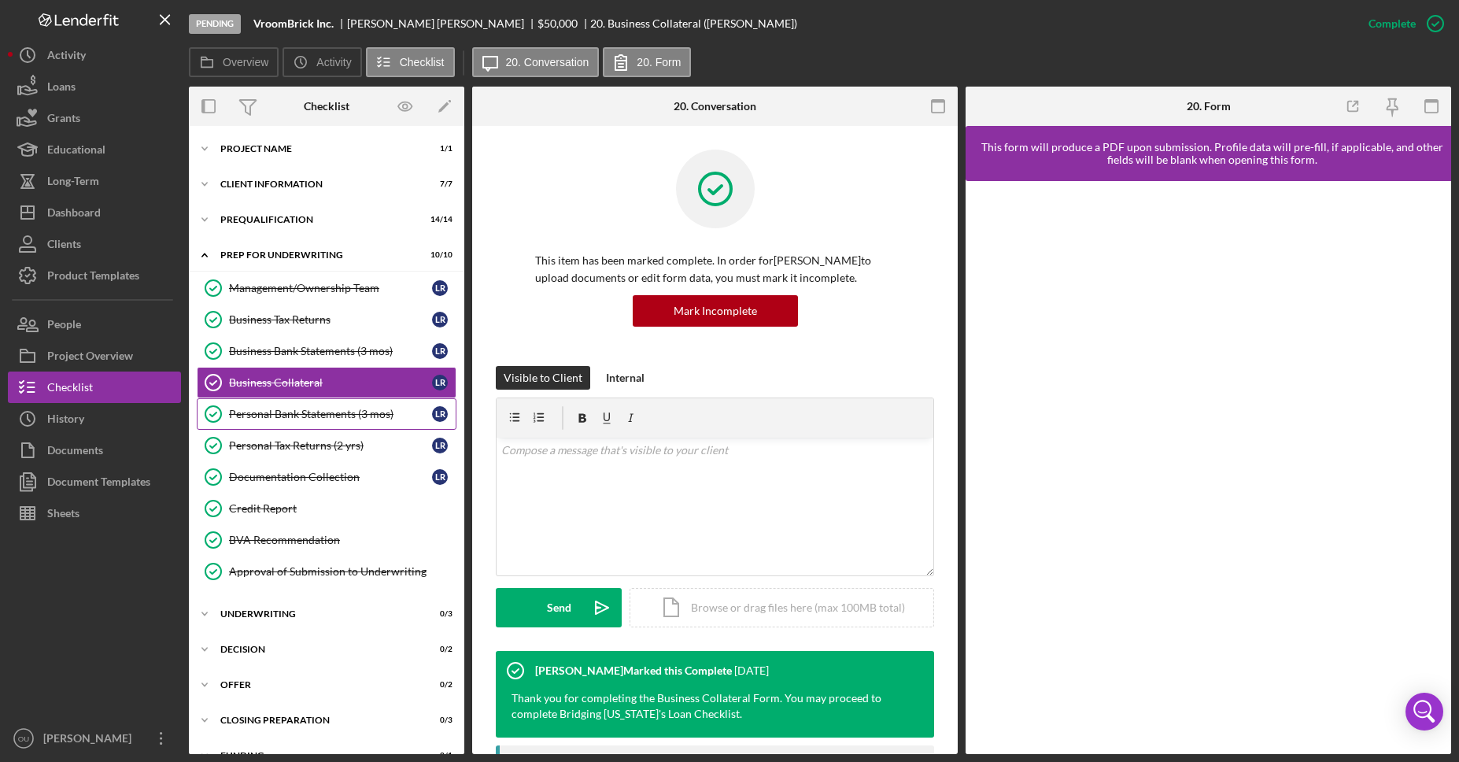
scroll to position [61, 0]
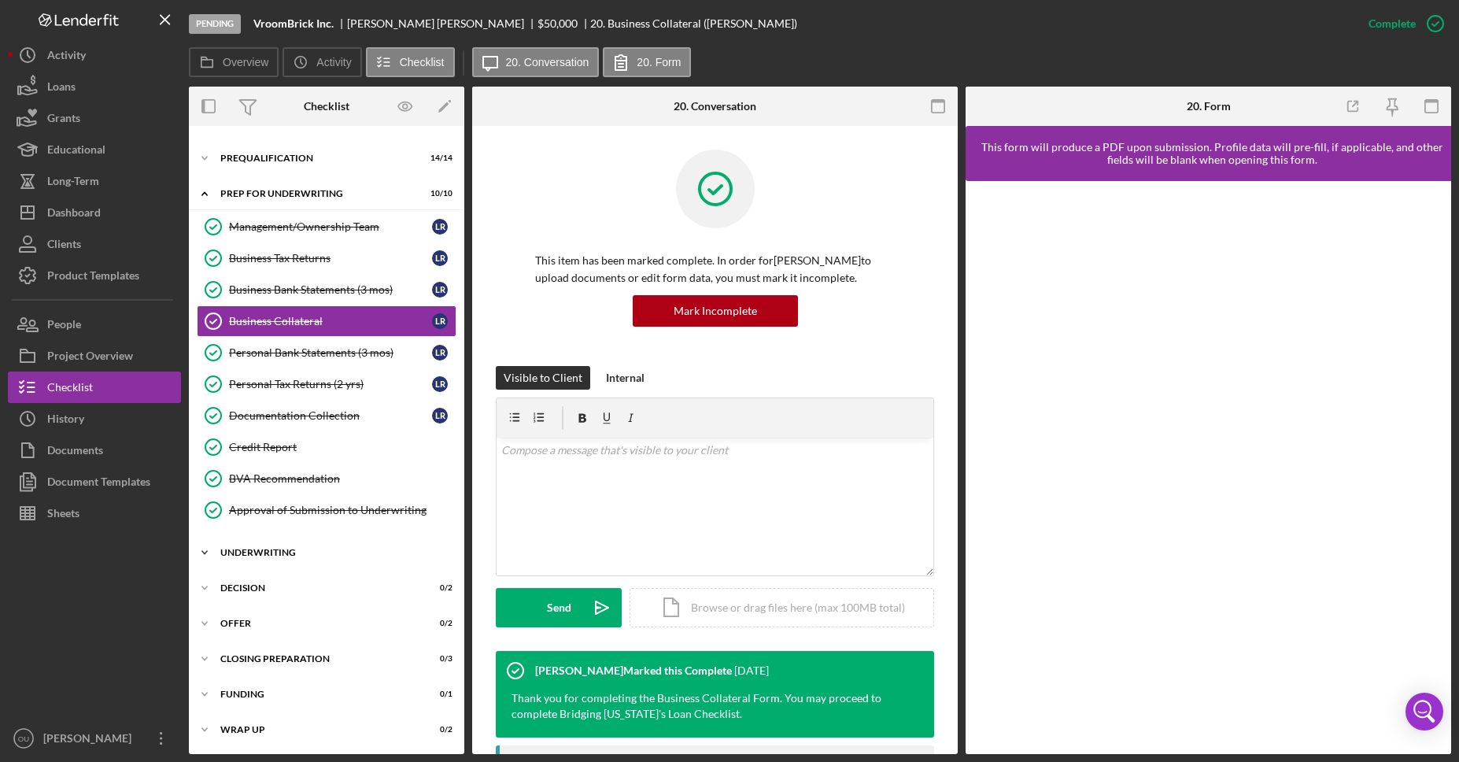
click at [205, 559] on icon "Icon/Expander" at bounding box center [204, 552] width 31 height 31
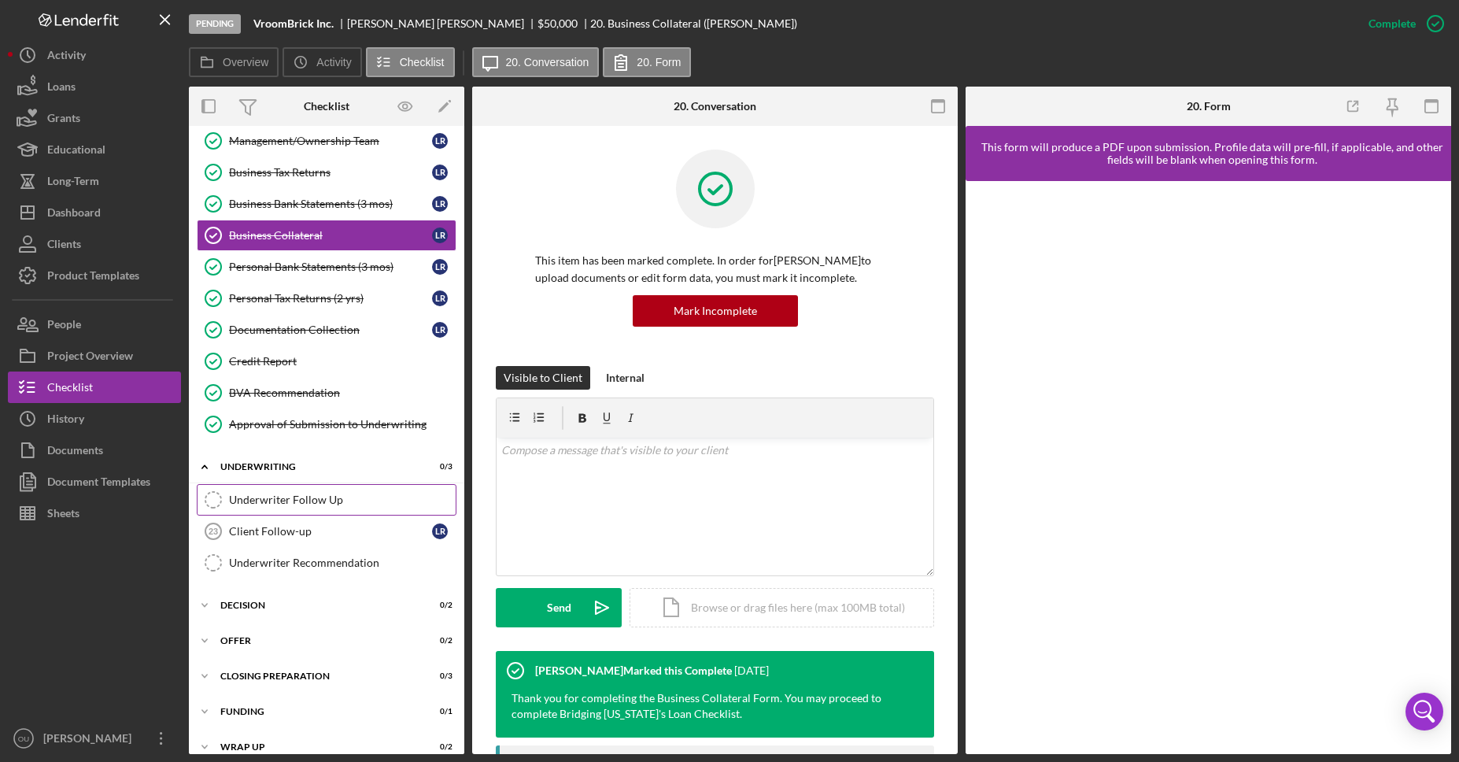
click at [293, 504] on div "Underwriter Follow Up" at bounding box center [342, 499] width 227 height 13
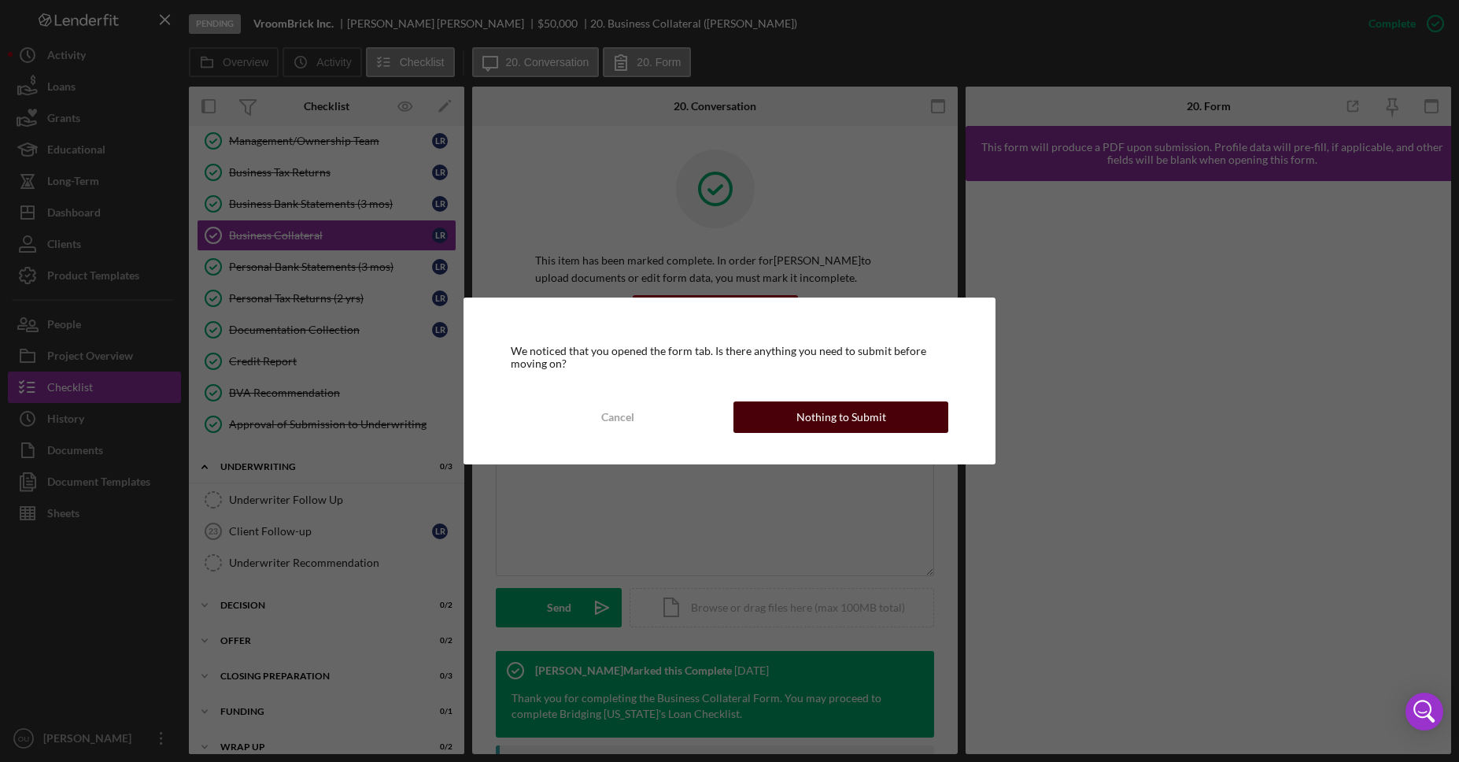
click at [861, 415] on div "Nothing to Submit" at bounding box center [841, 416] width 90 height 31
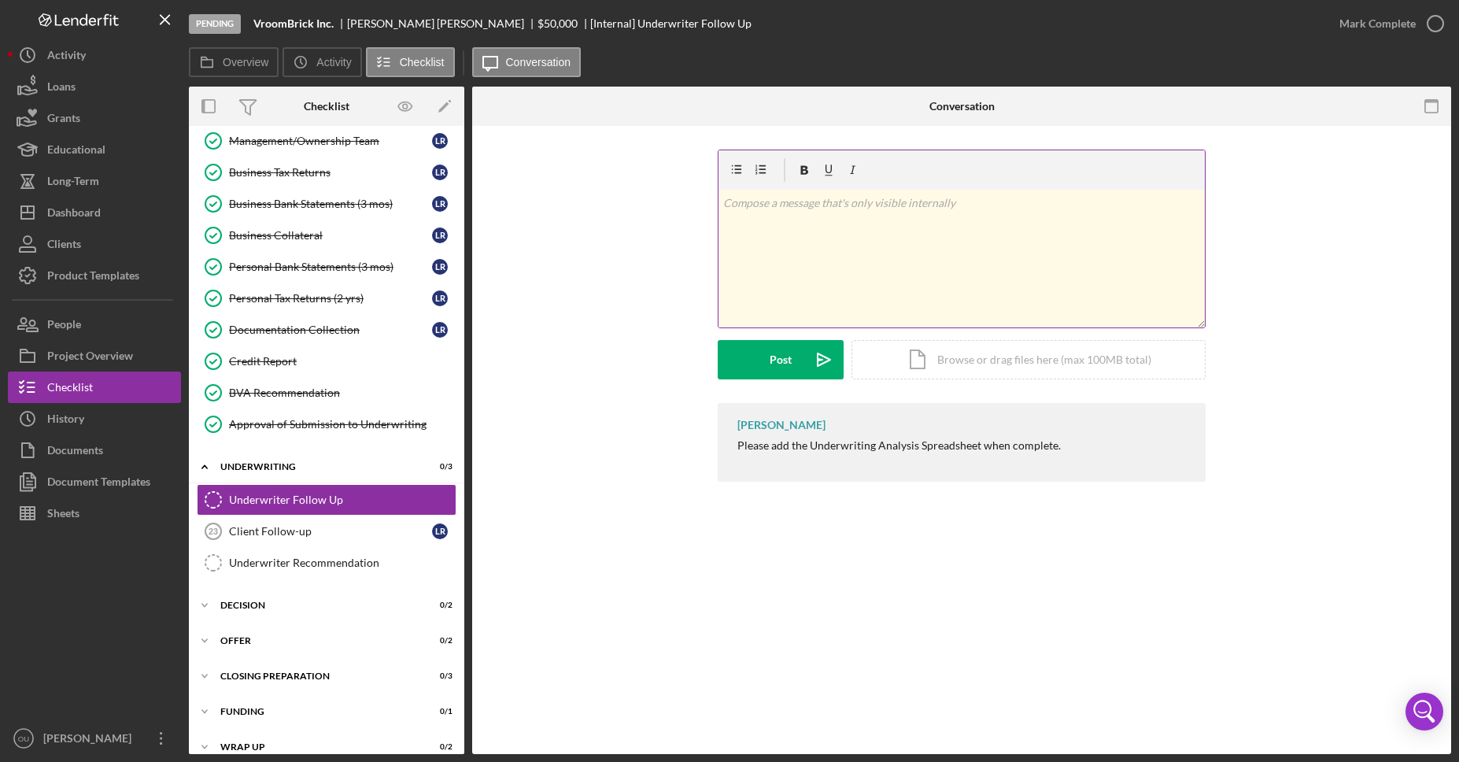
click at [862, 223] on div "v Color teal Color pink Remove color Add row above Add row below Add column bef…" at bounding box center [961, 259] width 486 height 138
click at [949, 353] on div "Icon/Document Browse or drag files here (max 100MB total) Tap to choose files o…" at bounding box center [1028, 359] width 354 height 39
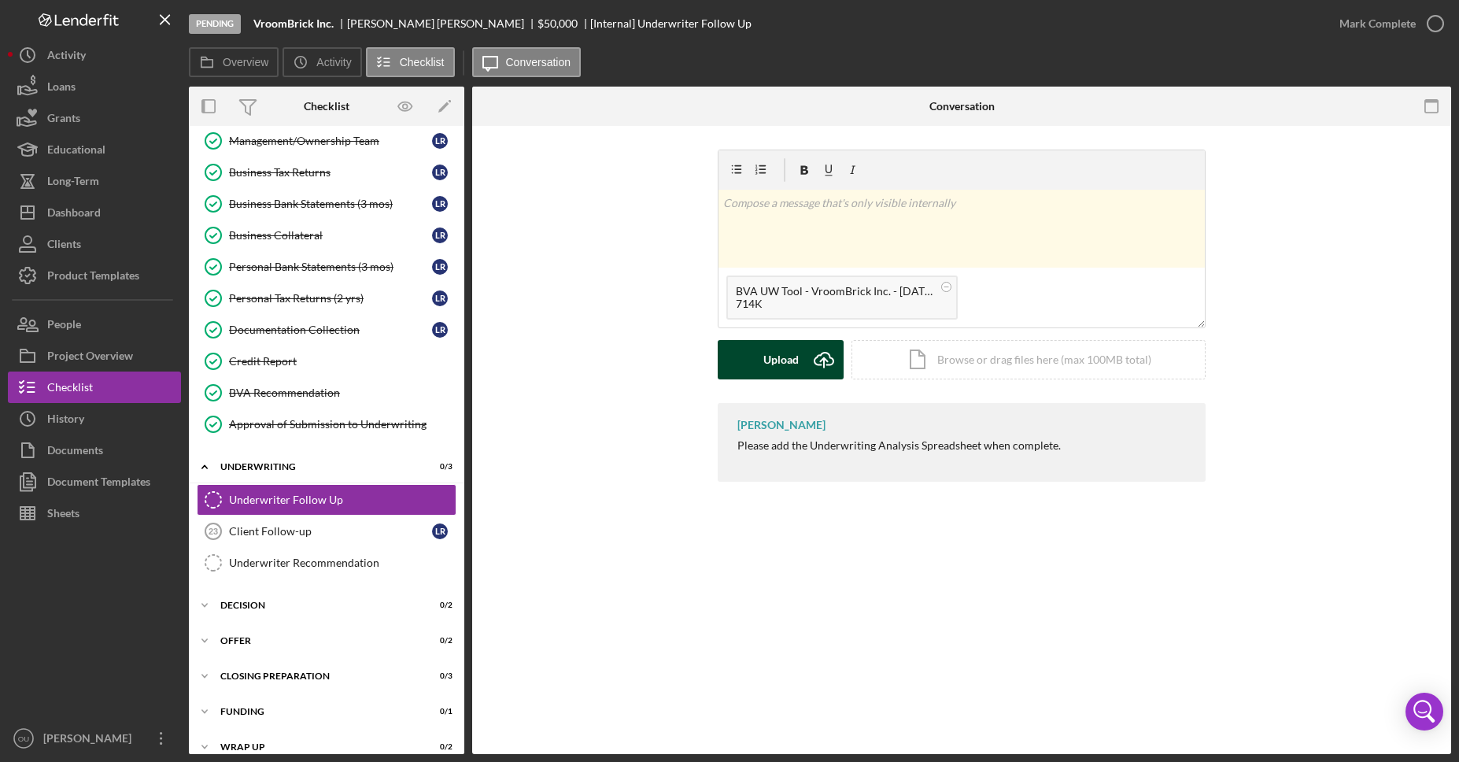
click at [762, 361] on button "Upload Icon/Upload" at bounding box center [780, 359] width 126 height 39
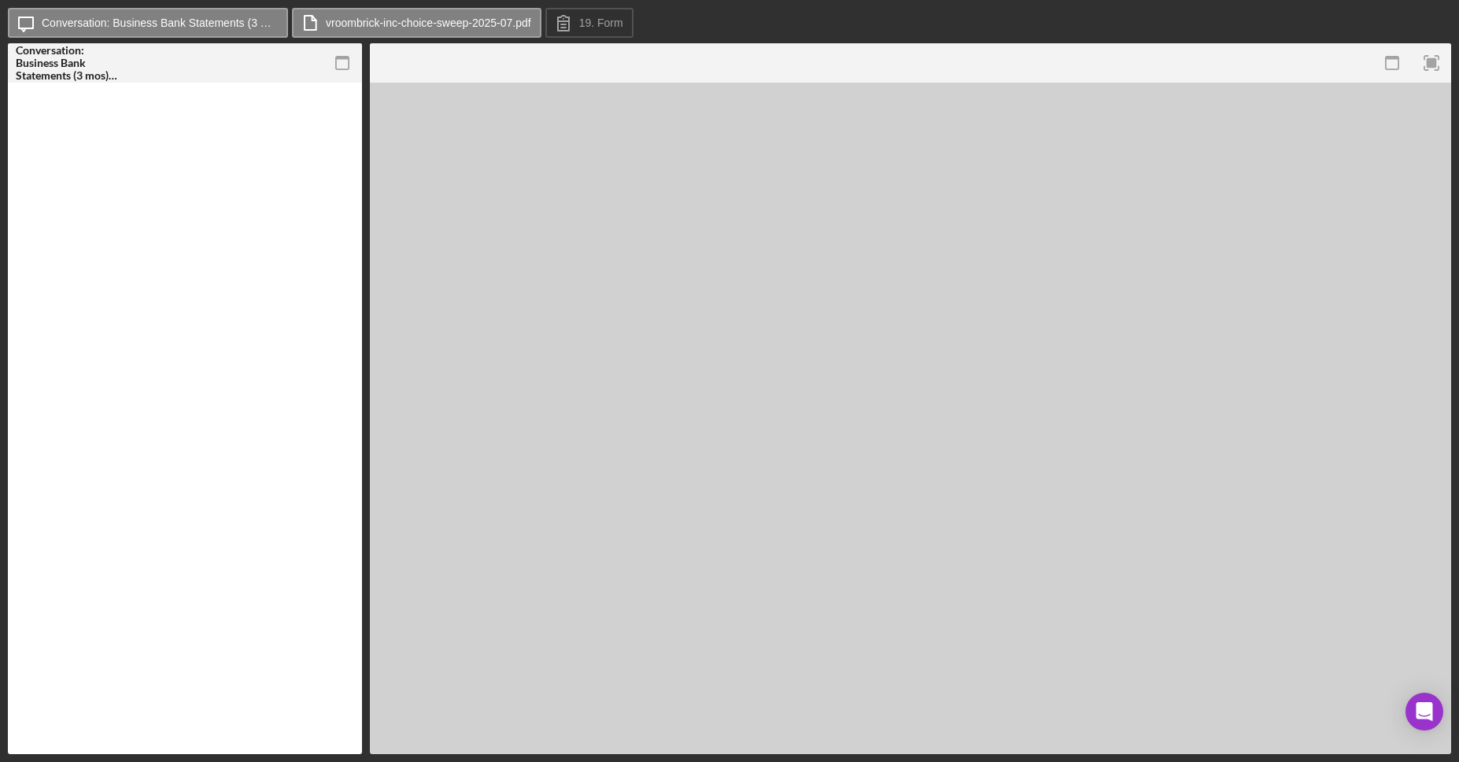
click at [366, 224] on div "Conversation: Business Bank Statements (3 mos) ([PERSON_NAME]) 19. Form" at bounding box center [729, 398] width 1443 height 710
